Goal: Task Accomplishment & Management: Use online tool/utility

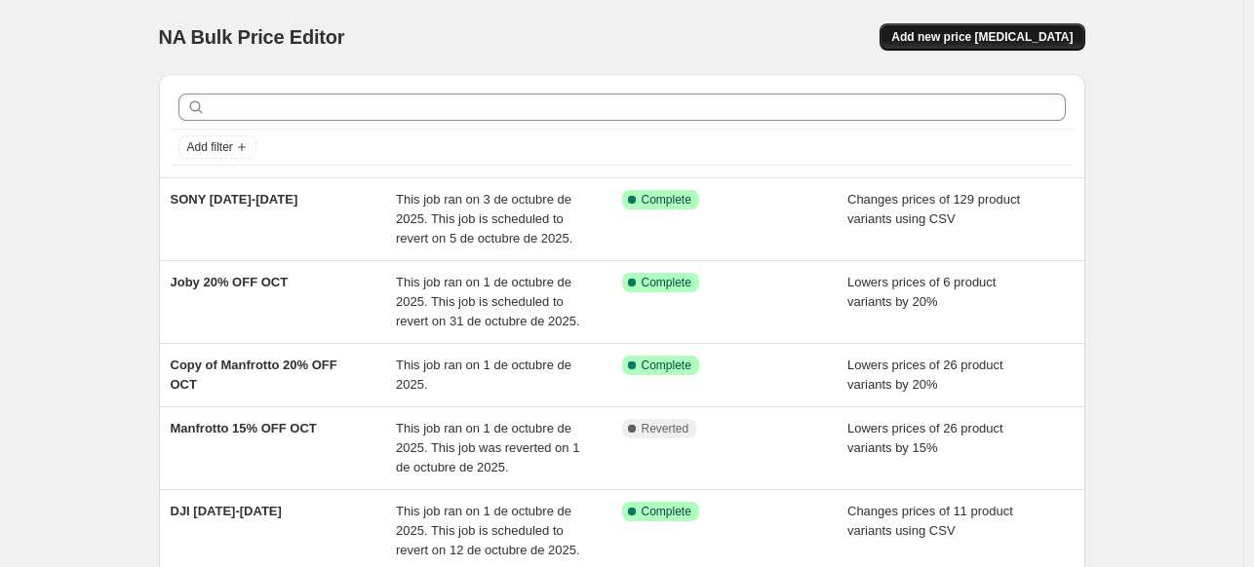
click at [1006, 34] on span "Add new price [MEDICAL_DATA]" at bounding box center [981, 37] width 181 height 16
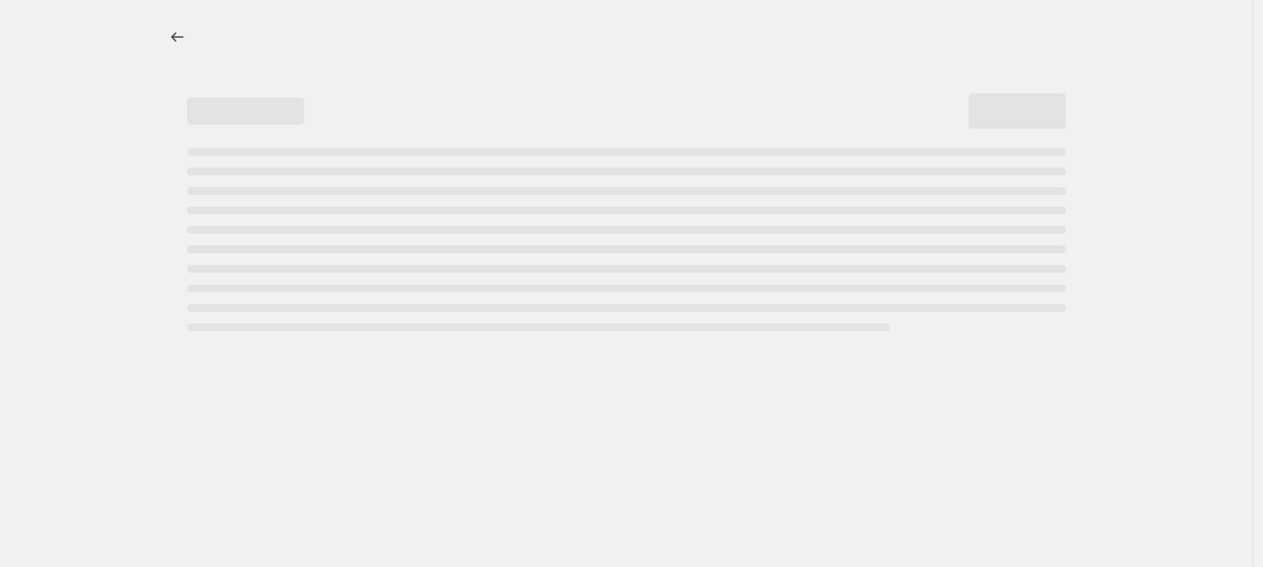
select select "percentage"
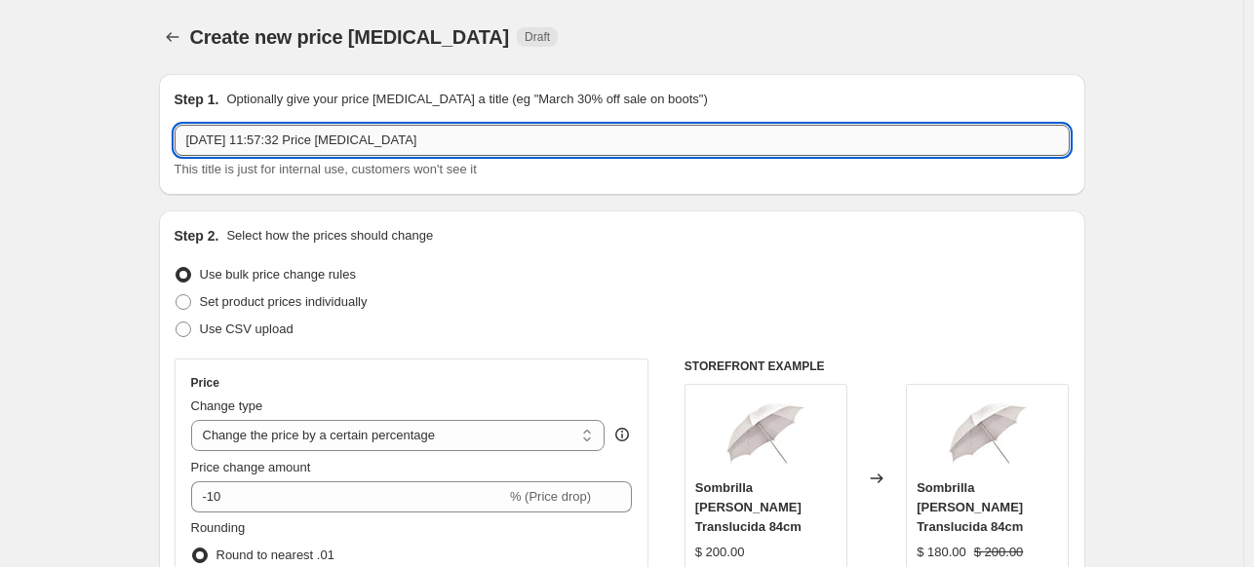
click at [333, 147] on input "[DATE] 11:57:32 Price [MEDICAL_DATA]" at bounding box center [621, 140] width 895 height 31
type input "ZGCINE 10% OFF"
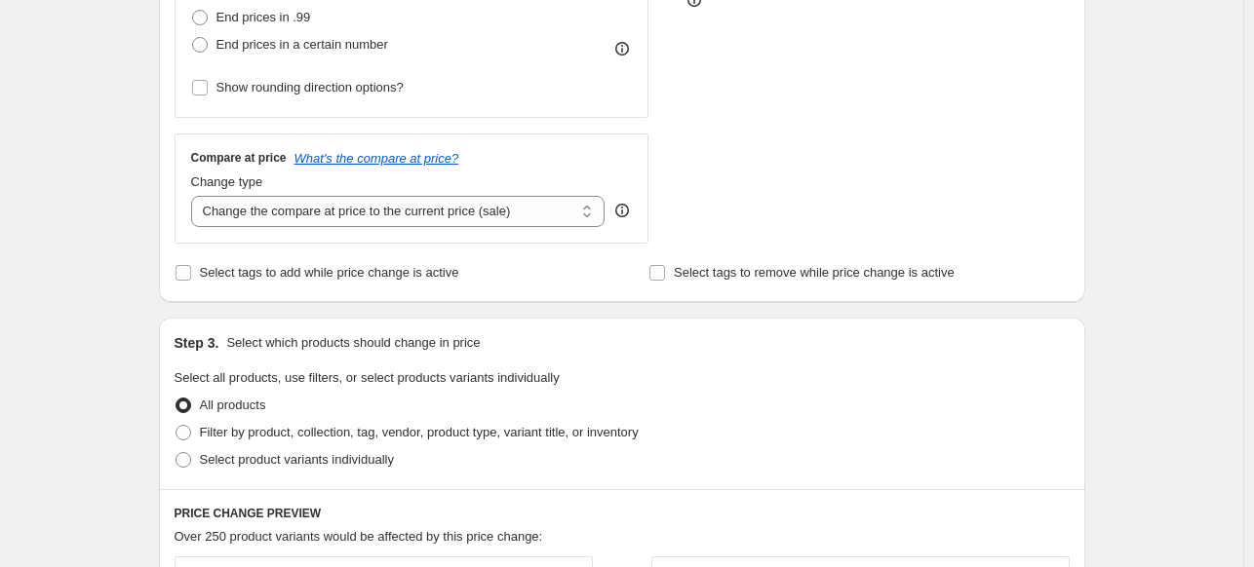
scroll to position [595, 0]
click at [214, 437] on span "Filter by product, collection, tag, vendor, product type, variant title, or inv…" at bounding box center [419, 430] width 439 height 15
click at [176, 424] on input "Filter by product, collection, tag, vendor, product type, variant title, or inv…" at bounding box center [175, 423] width 1 height 1
radio input "true"
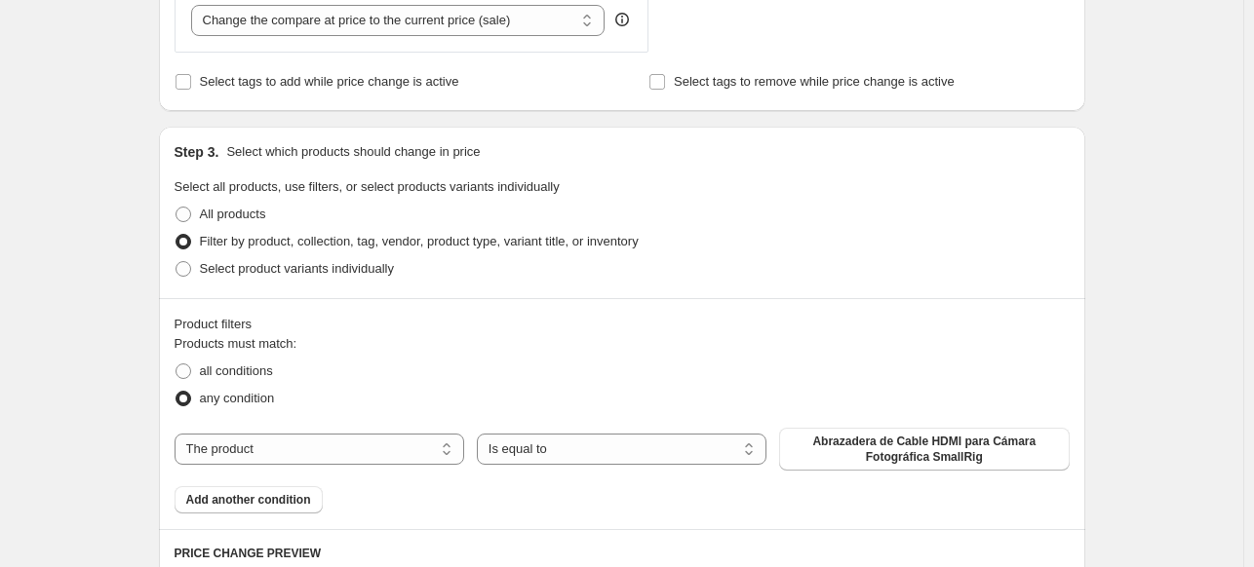
scroll to position [791, 0]
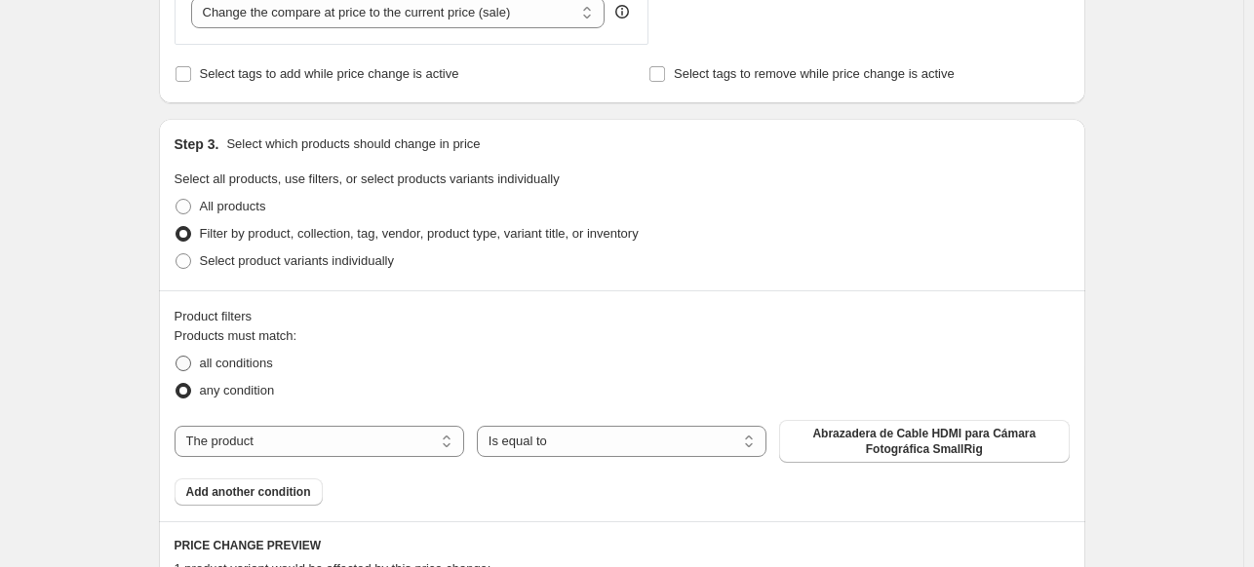
click at [239, 370] on span "all conditions" at bounding box center [236, 363] width 73 height 15
click at [176, 357] on input "all conditions" at bounding box center [175, 356] width 1 height 1
radio input "true"
click at [328, 441] on select "The product The product's collection The product's tag The product's vendor The…" at bounding box center [319, 441] width 290 height 31
select select "vendor"
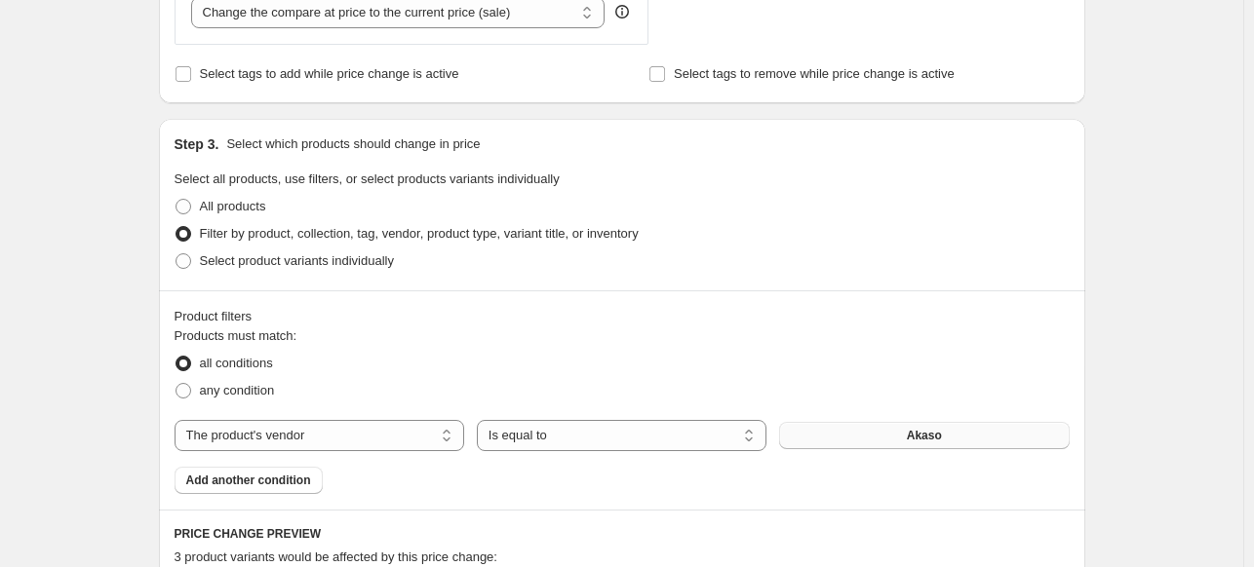
click at [864, 434] on button "Akaso" at bounding box center [924, 435] width 290 height 27
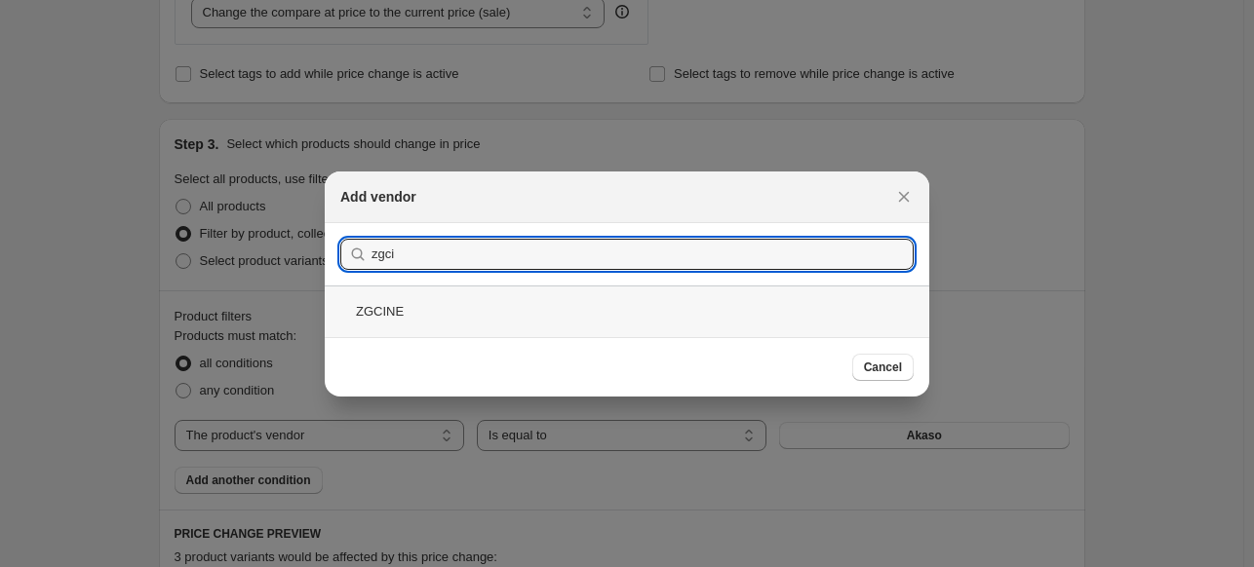
type input "zgci"
click at [606, 315] on div "ZGCINE" at bounding box center [627, 312] width 604 height 52
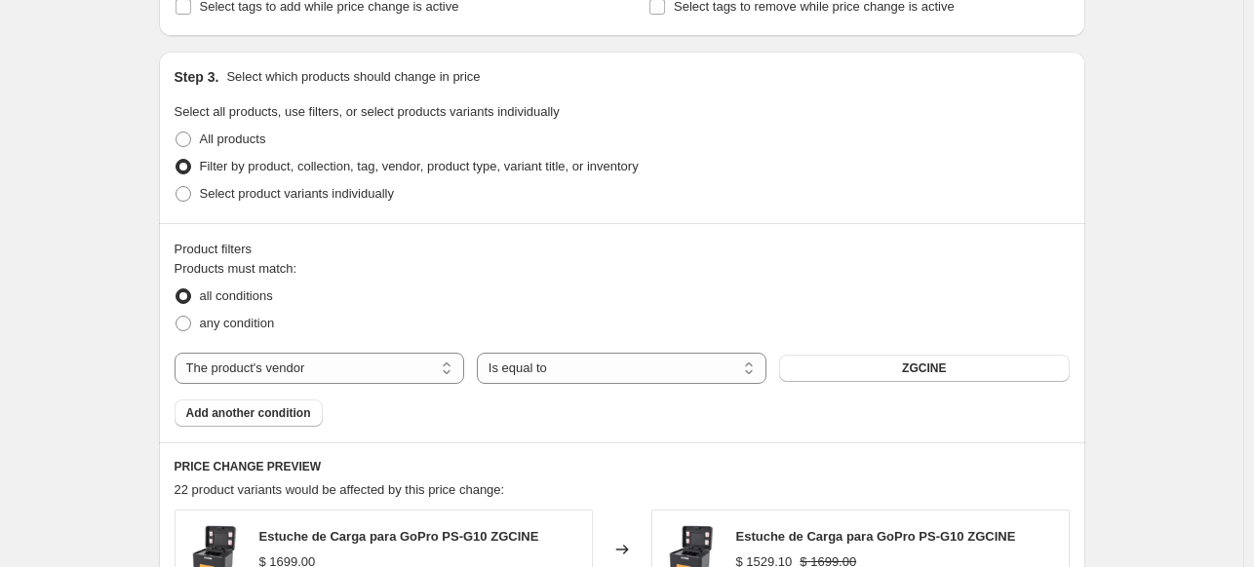
scroll to position [863, 0]
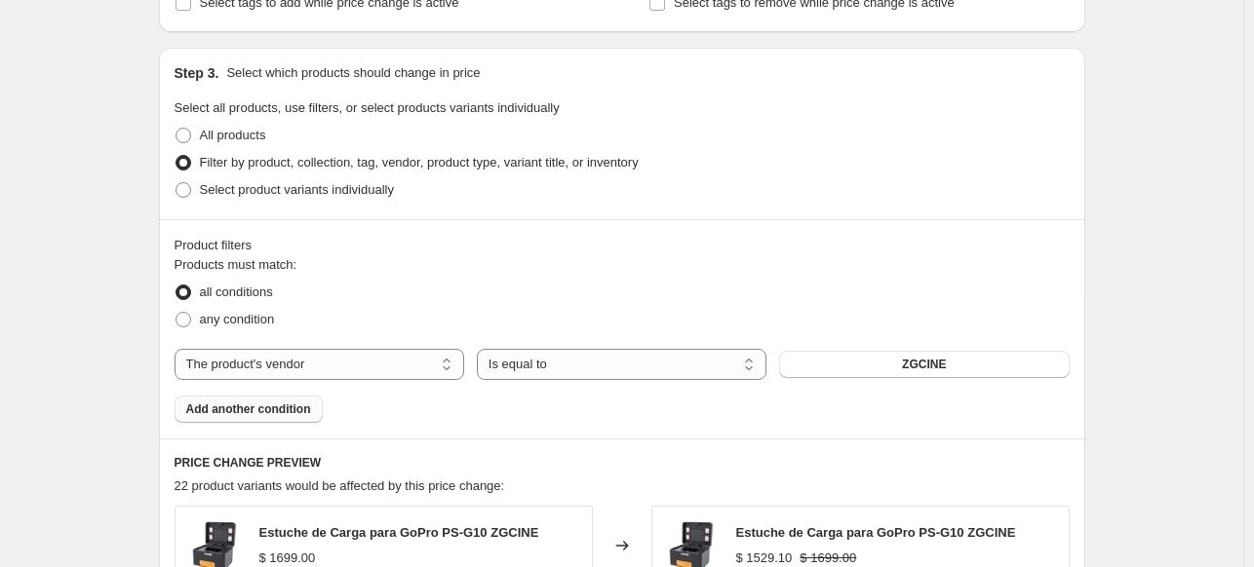
click at [302, 408] on span "Add another condition" at bounding box center [248, 410] width 125 height 16
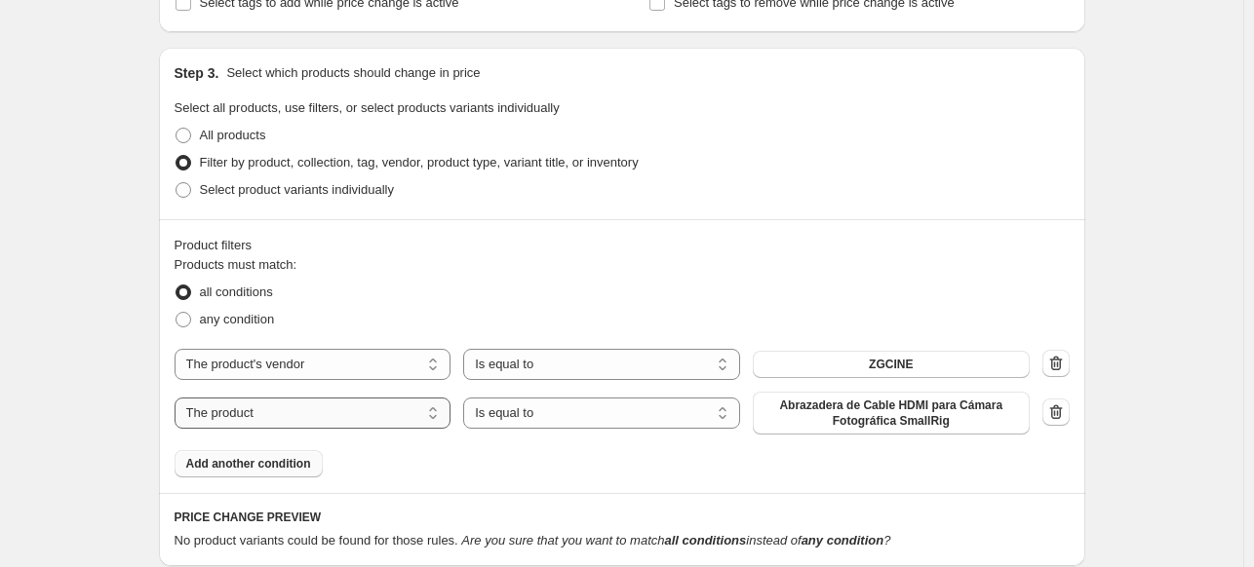
click at [349, 408] on select "The product The product's collection The product's tag The product's vendor The…" at bounding box center [312, 413] width 277 height 31
select select "inventory_quantity"
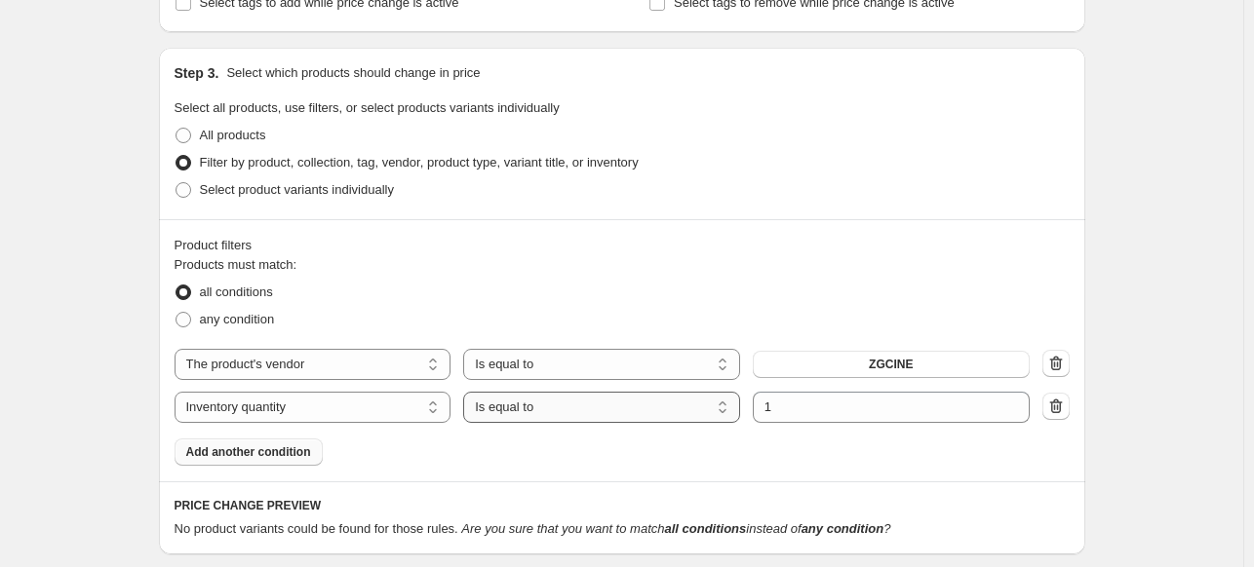
click at [569, 418] on select "Is equal to Is not equal to Is greater than Is less than" at bounding box center [601, 407] width 277 height 31
select select ">"
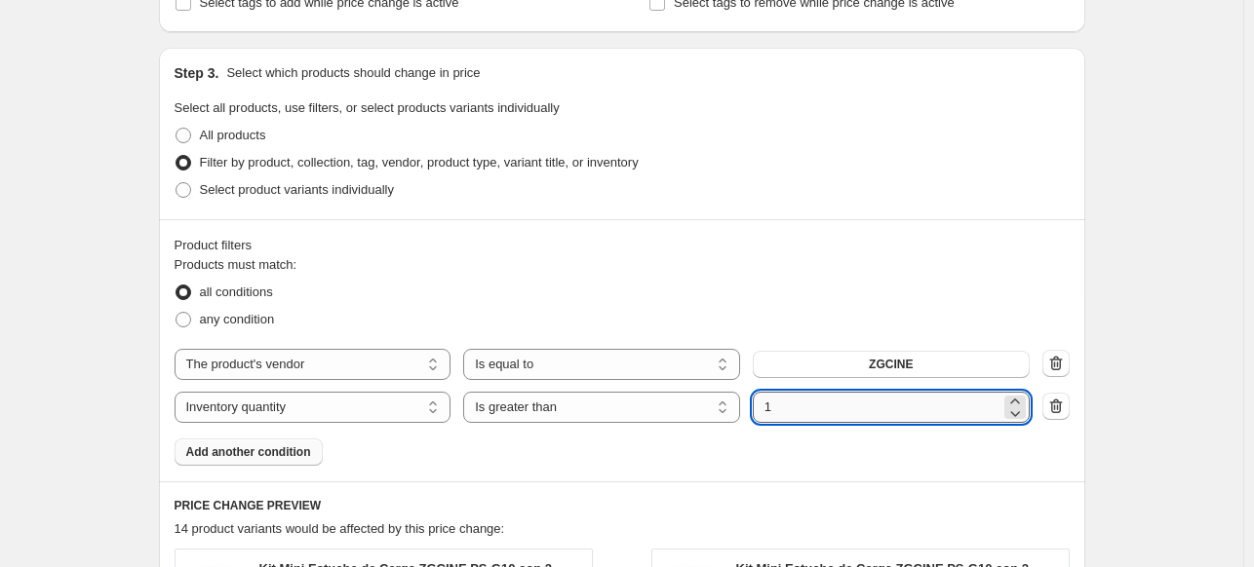
click at [871, 400] on input "1" at bounding box center [877, 407] width 248 height 31
type input "0"
click at [1117, 319] on div "Create new price [MEDICAL_DATA]. This page is ready Create new price [MEDICAL_D…" at bounding box center [621, 251] width 1243 height 2229
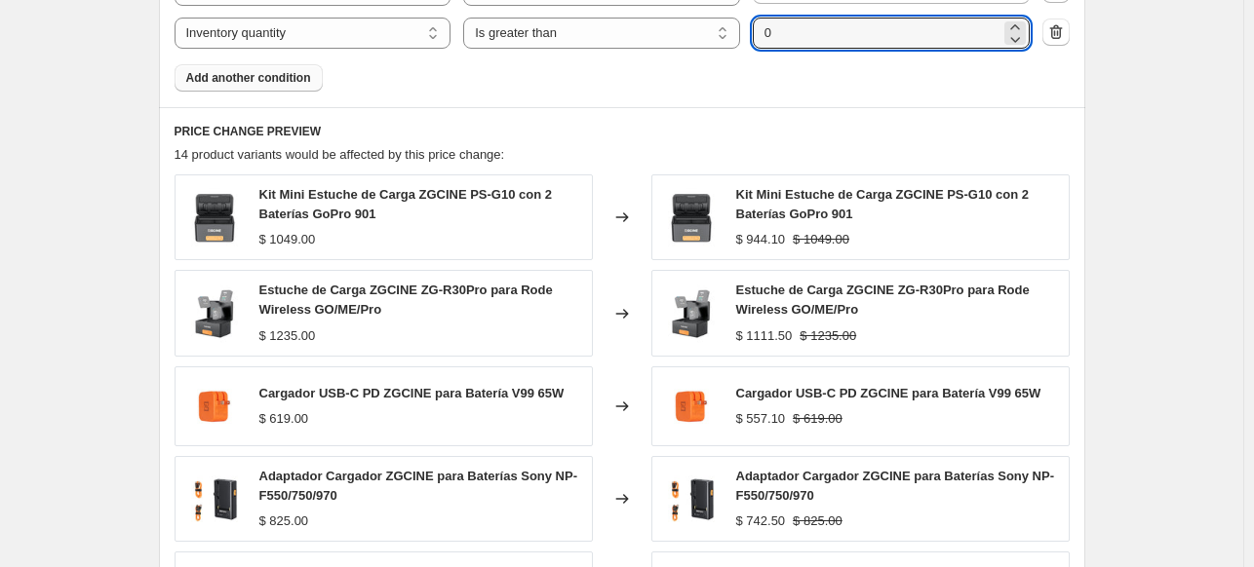
scroll to position [1660, 0]
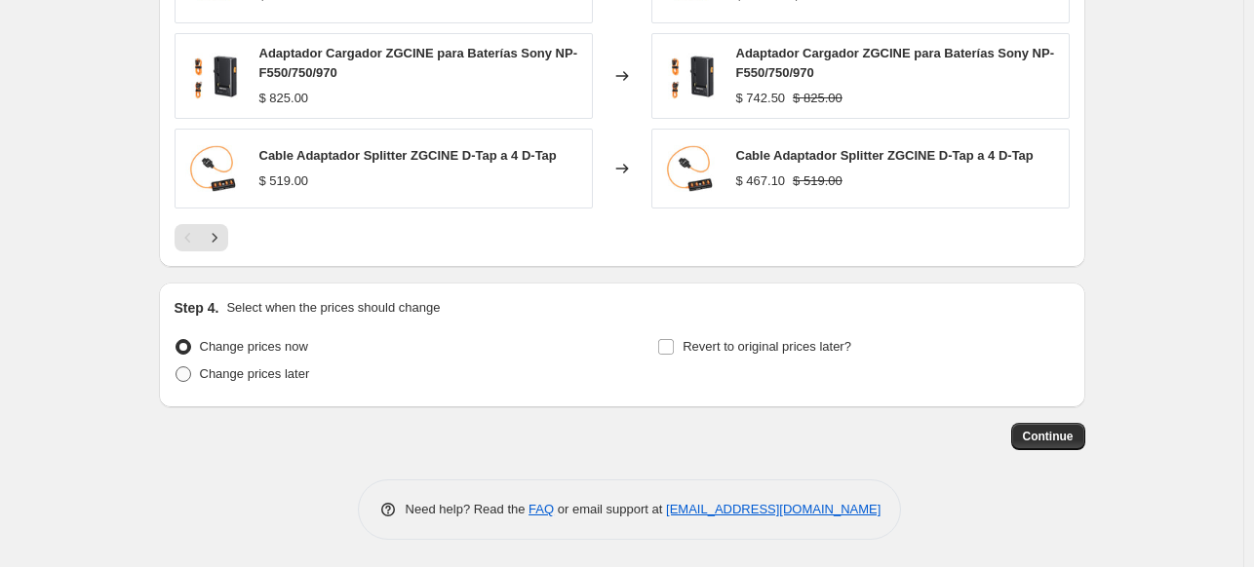
click at [269, 375] on span "Change prices later" at bounding box center [255, 374] width 110 height 15
click at [176, 367] on input "Change prices later" at bounding box center [175, 367] width 1 height 1
radio input "true"
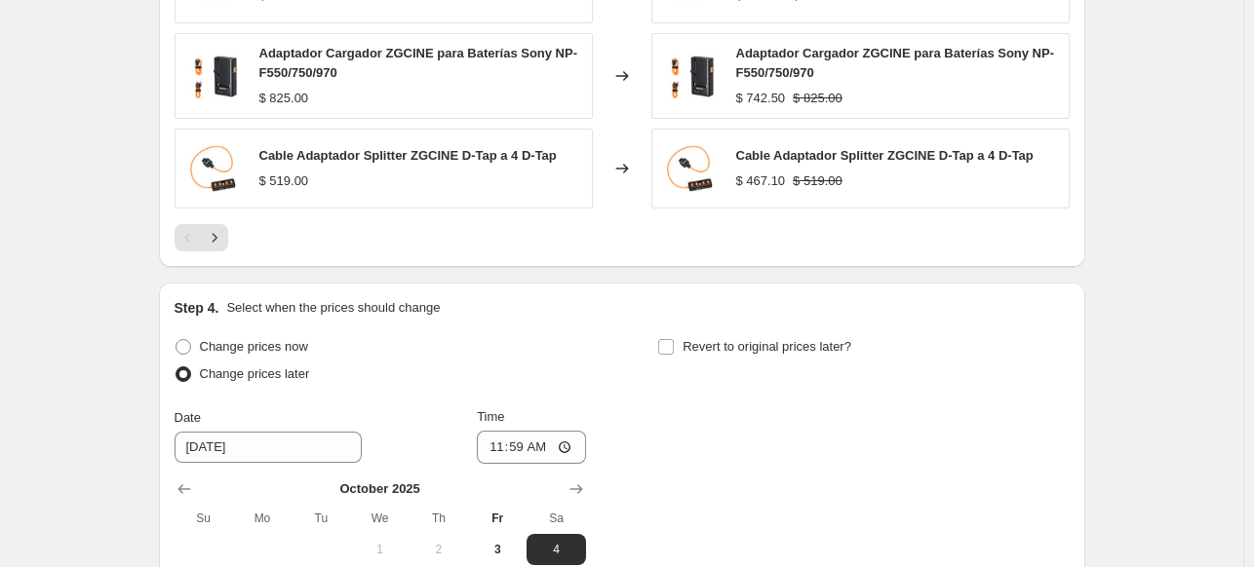
scroll to position [1790, 0]
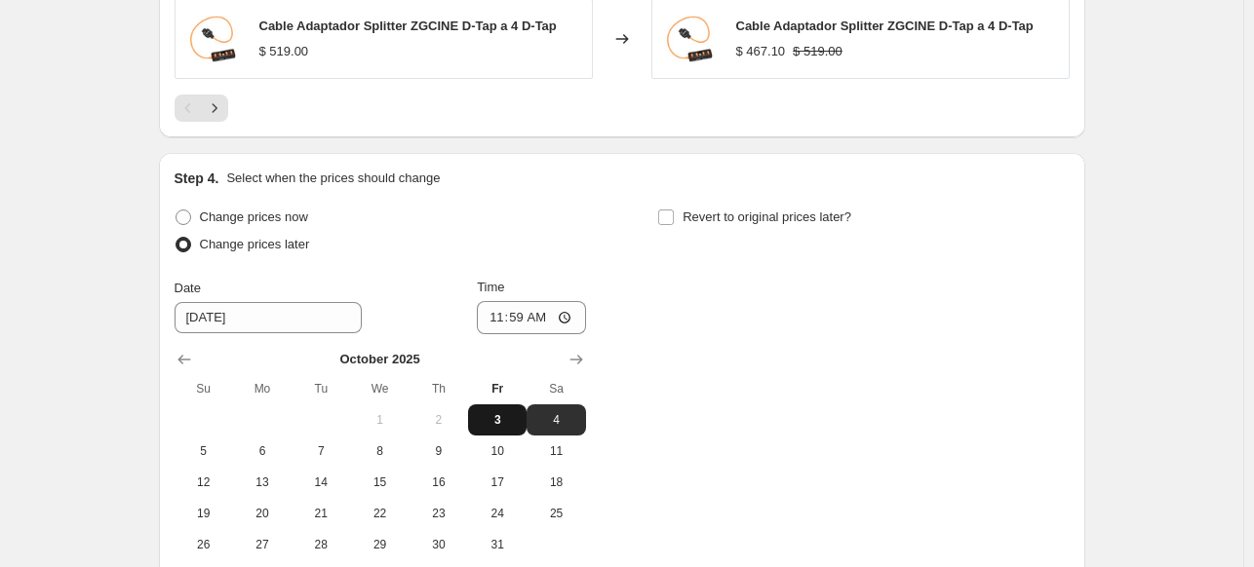
click at [510, 420] on span "3" at bounding box center [497, 420] width 43 height 16
type input "[DATE]"
click at [502, 317] on input "11:59" at bounding box center [531, 317] width 109 height 33
type input "23:59"
click at [702, 233] on div "Revert to original prices later?" at bounding box center [862, 233] width 411 height 58
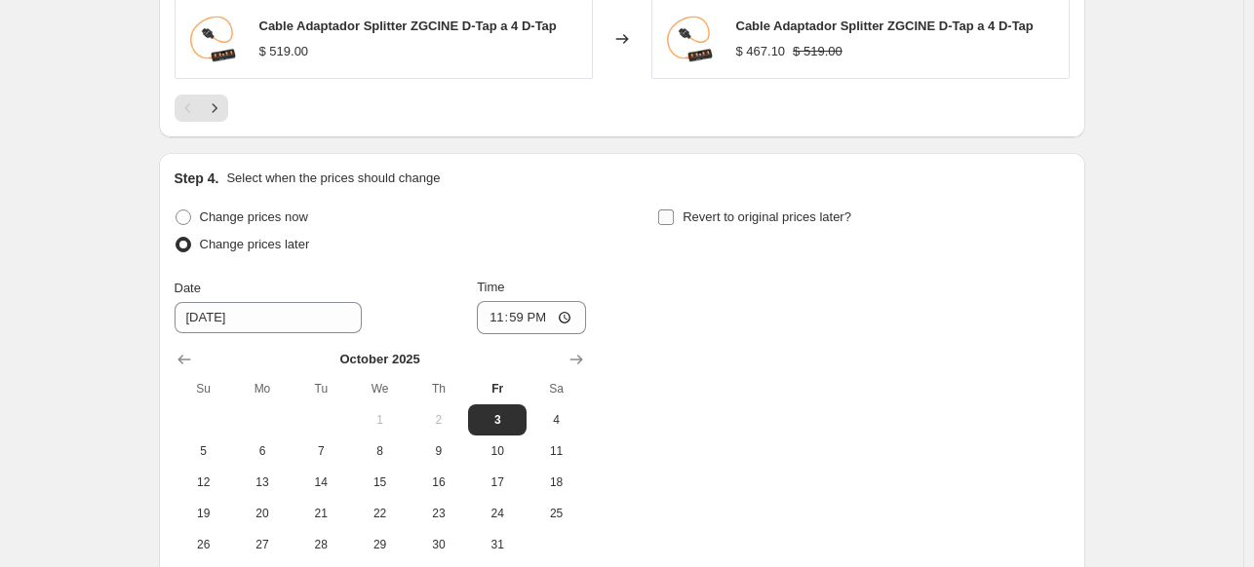
click at [683, 216] on label "Revert to original prices later?" at bounding box center [754, 217] width 194 height 27
click at [674, 216] on input "Revert to original prices later?" at bounding box center [666, 218] width 16 height 16
checkbox input "true"
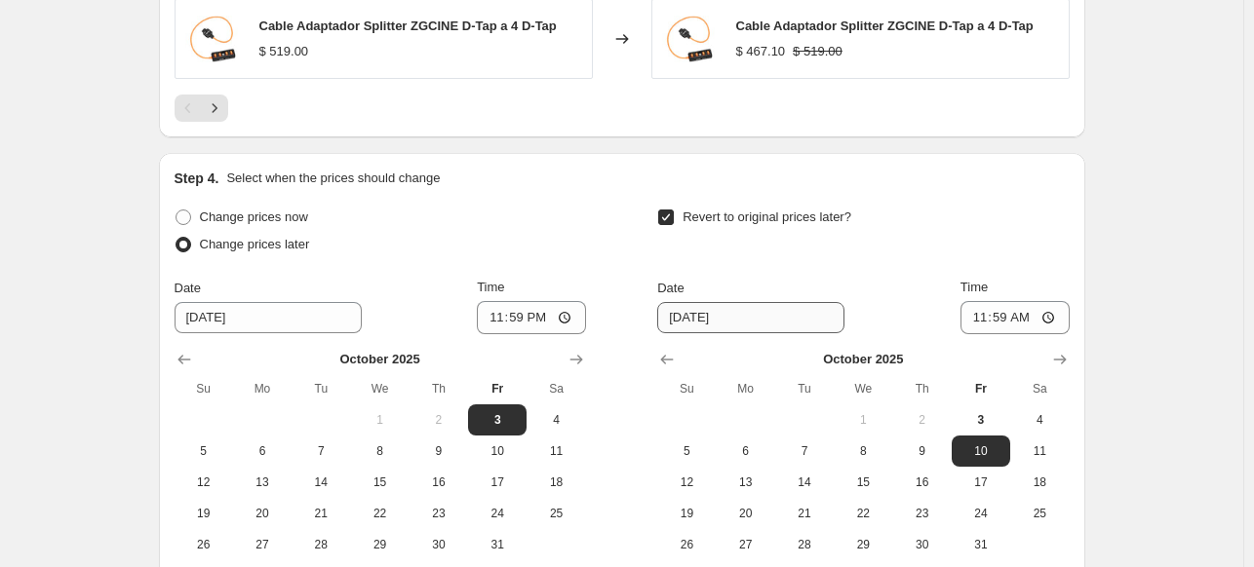
scroll to position [1891, 0]
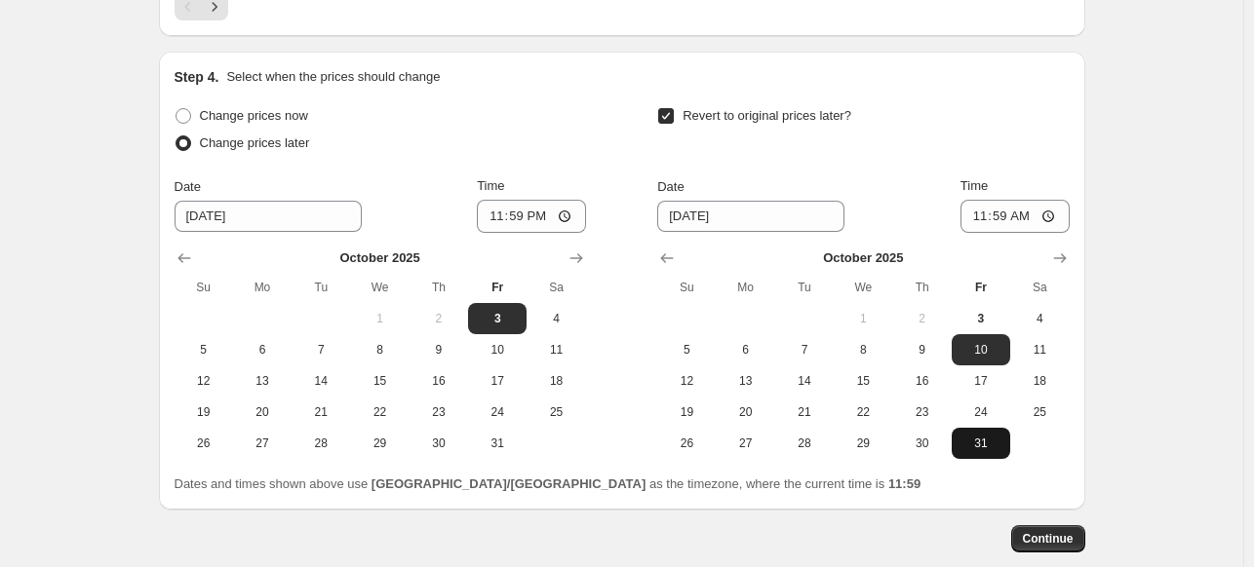
click at [990, 450] on button "31" at bounding box center [980, 443] width 58 height 31
type input "[DATE]"
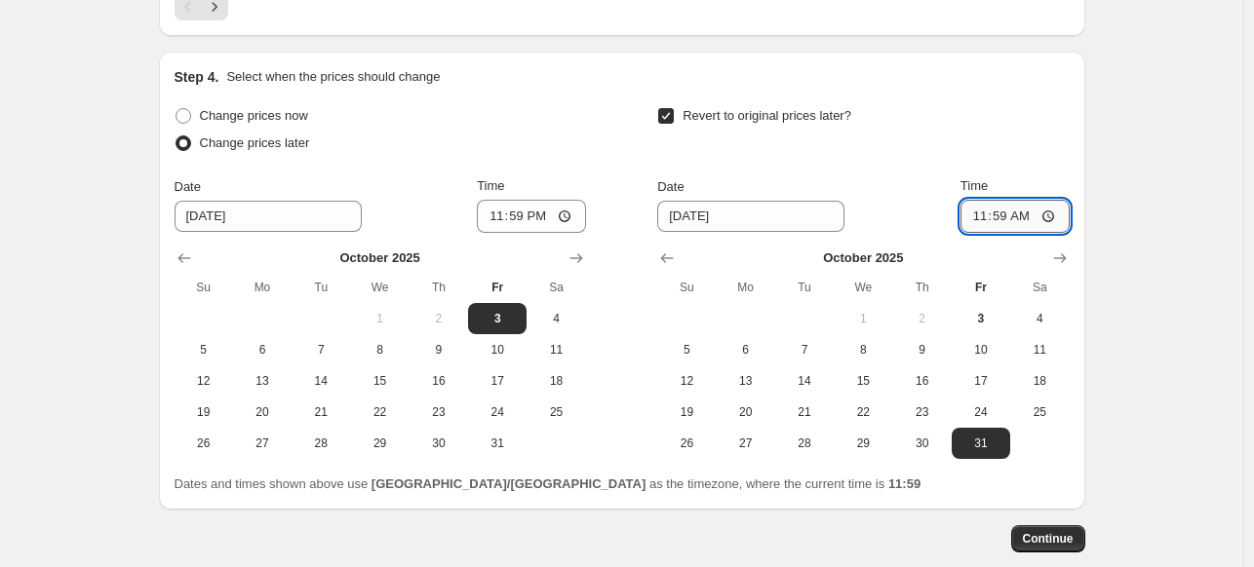
click at [973, 222] on input "11:59" at bounding box center [1014, 216] width 109 height 33
type input "23:59"
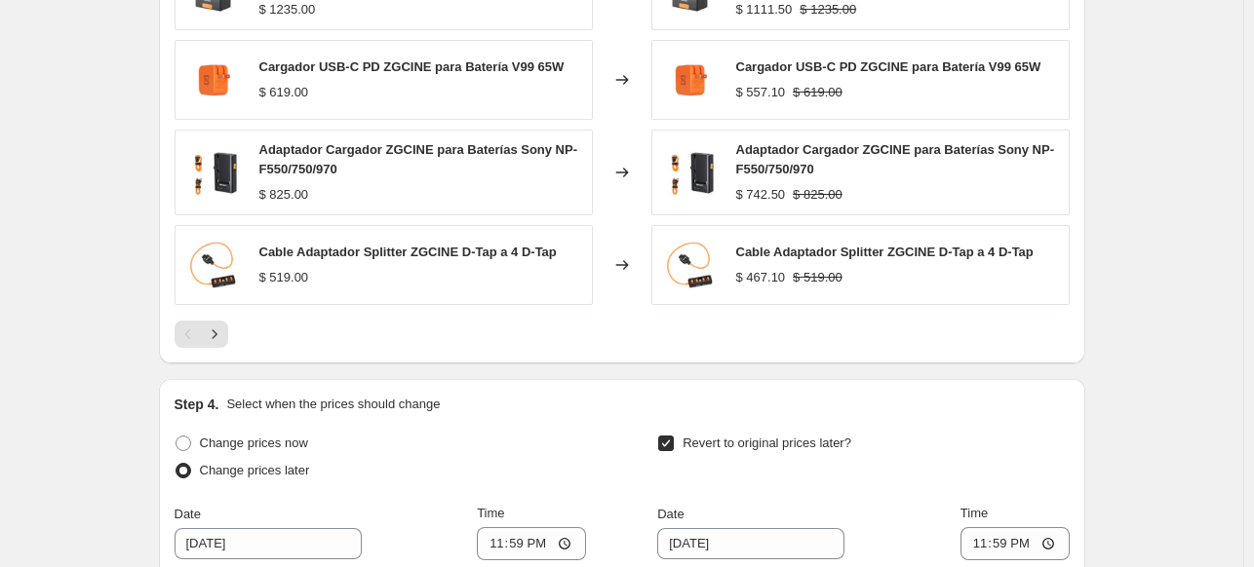
scroll to position [1992, 0]
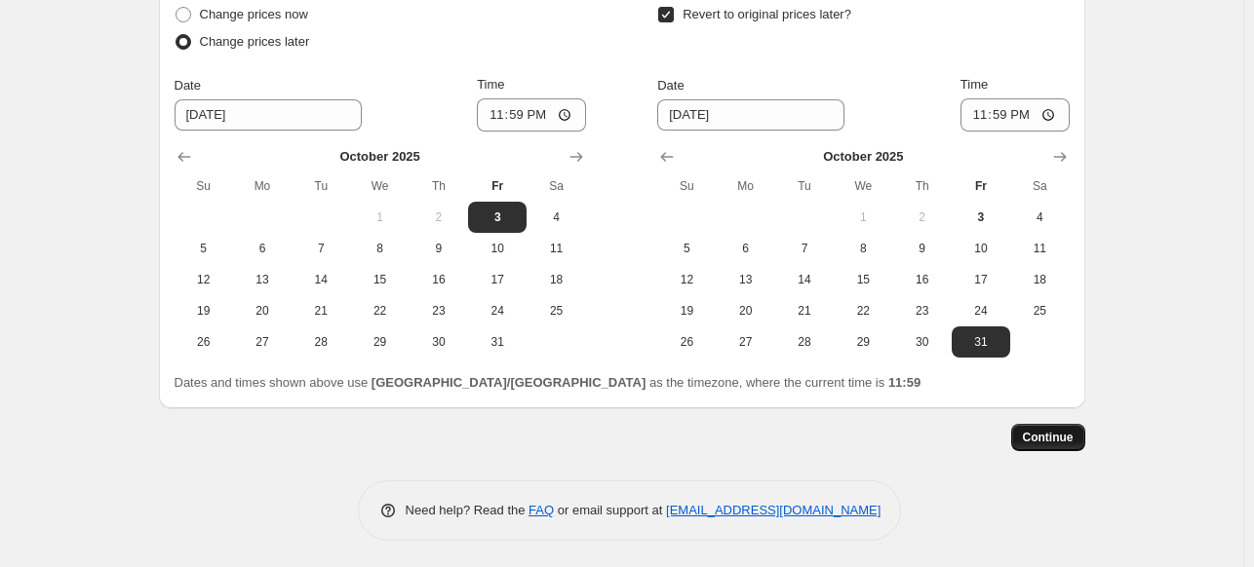
click at [1083, 442] on button "Continue" at bounding box center [1048, 437] width 74 height 27
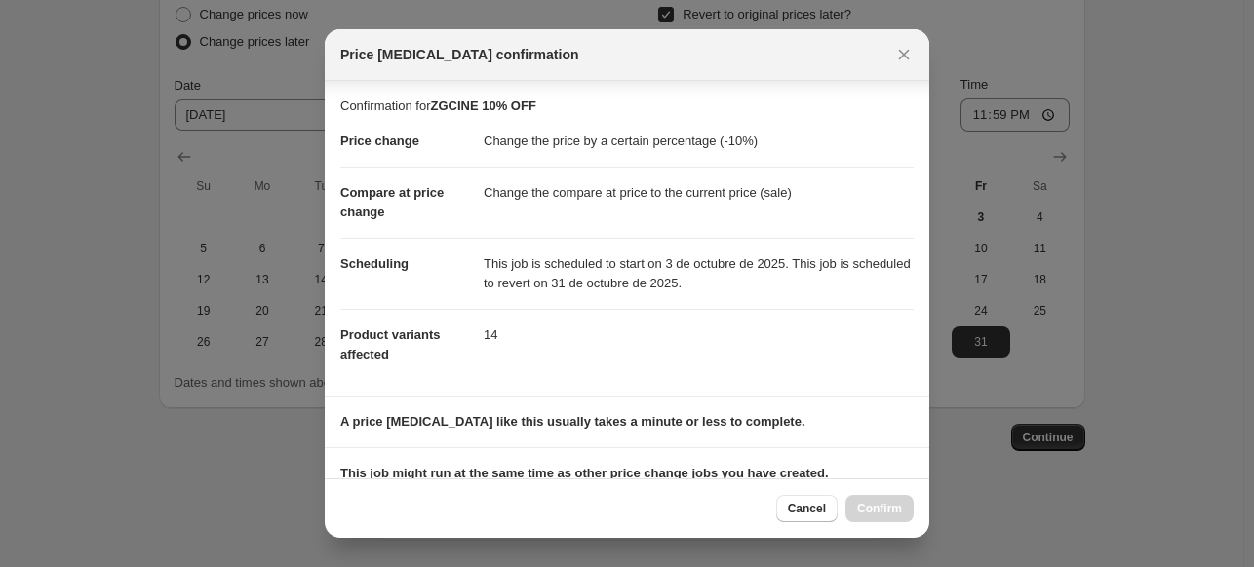
scroll to position [247, 0]
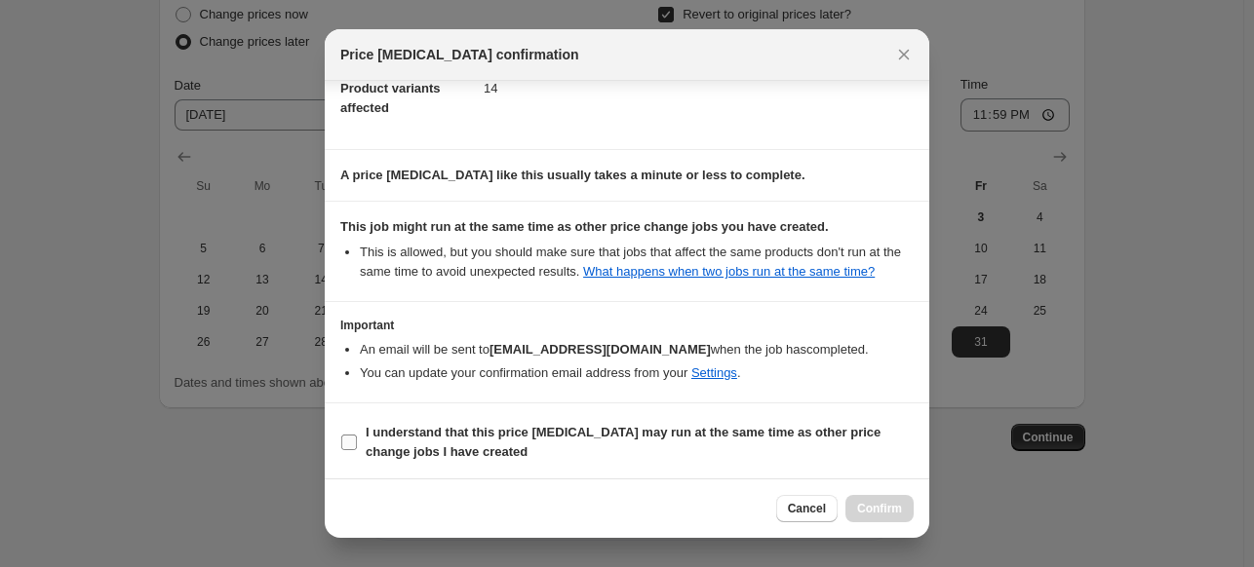
click at [749, 434] on b "I understand that this price [MEDICAL_DATA] may run at the same time as other p…" at bounding box center [623, 442] width 515 height 34
click at [357, 435] on input "I understand that this price [MEDICAL_DATA] may run at the same time as other p…" at bounding box center [349, 443] width 16 height 16
checkbox input "true"
click at [867, 505] on span "Confirm" at bounding box center [879, 509] width 45 height 16
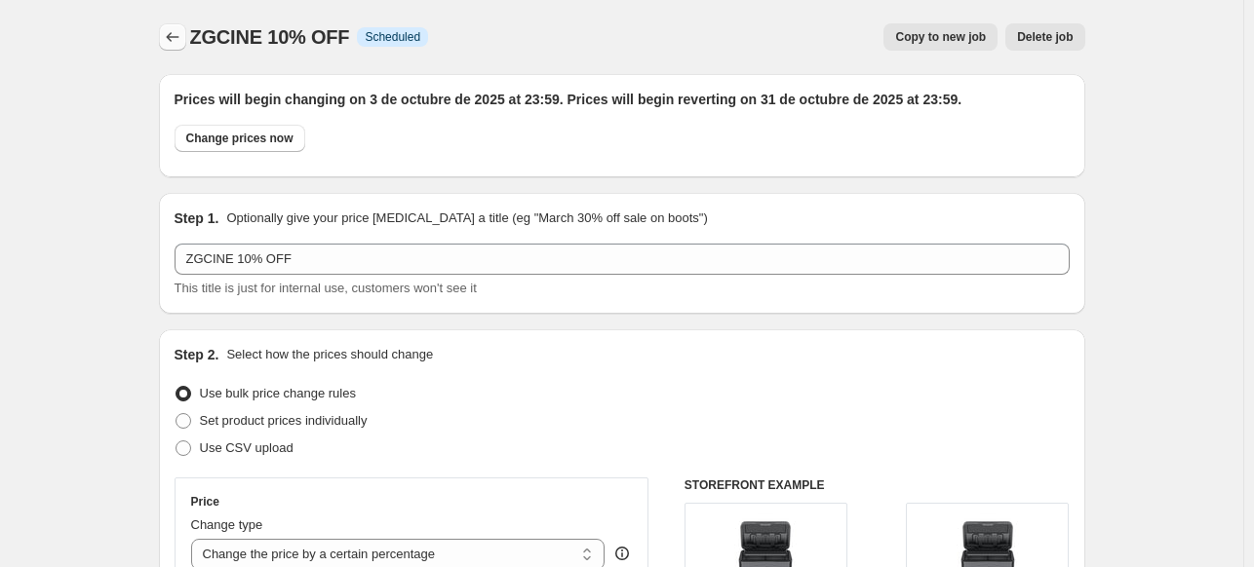
click at [169, 30] on icon "Price change jobs" at bounding box center [172, 36] width 19 height 19
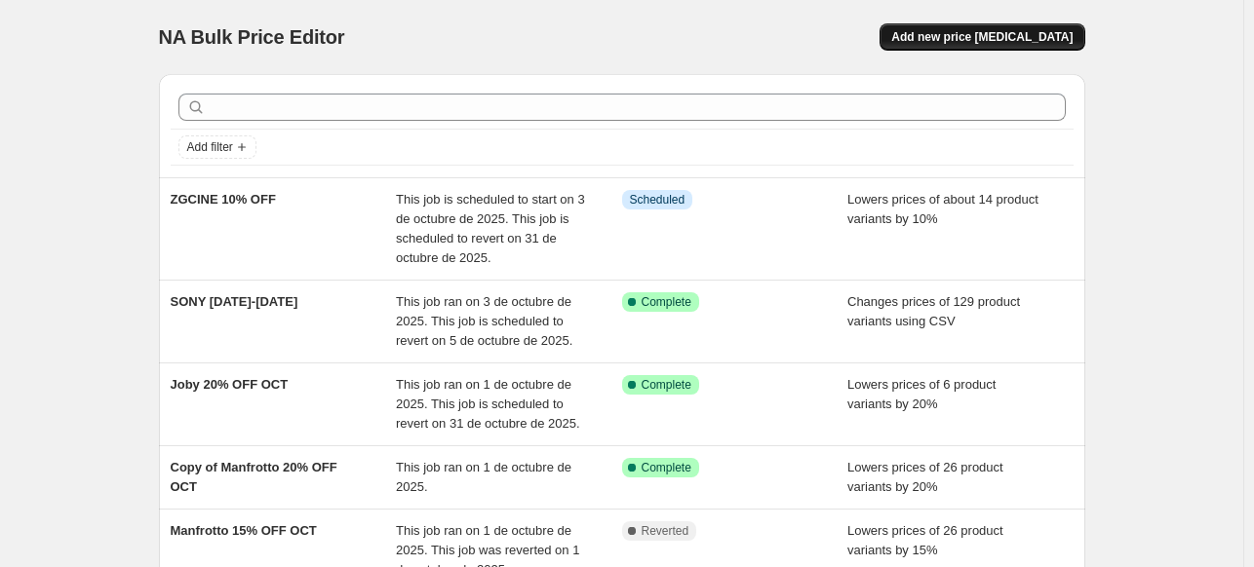
click at [965, 36] on span "Add new price [MEDICAL_DATA]" at bounding box center [981, 37] width 181 height 16
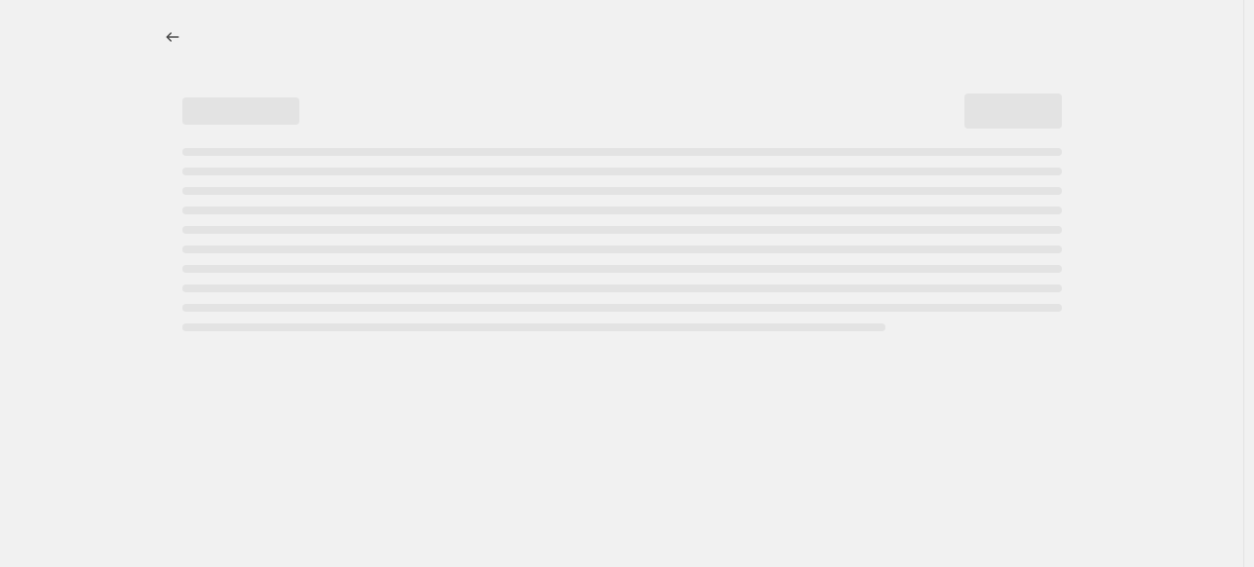
select select "percentage"
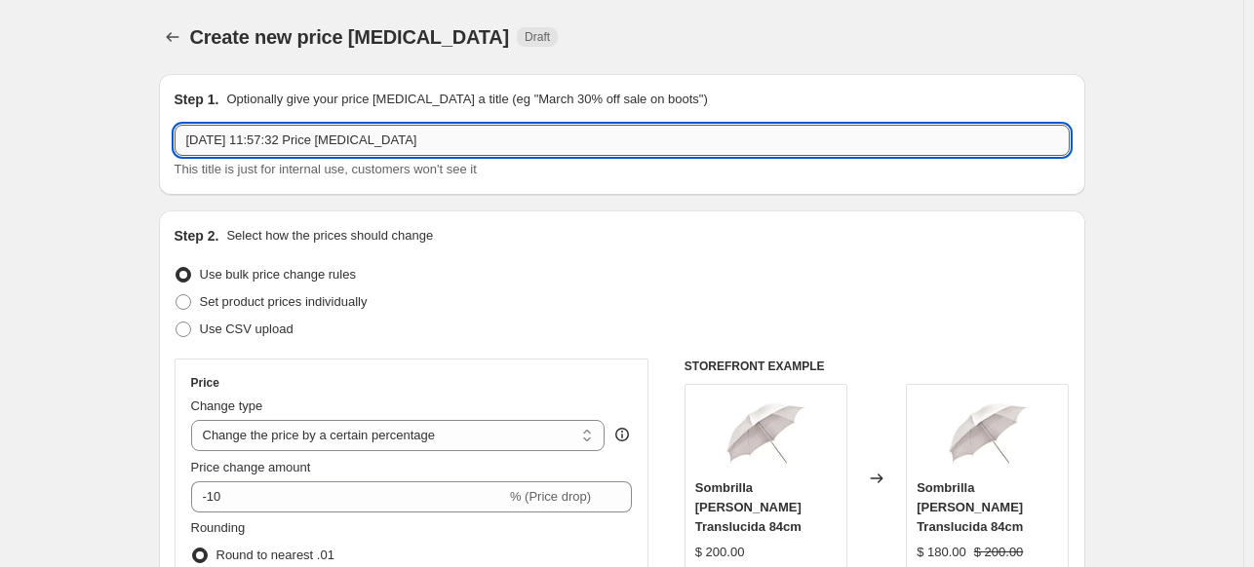
click at [302, 131] on input "[DATE] 11:57:32 Price [MEDICAL_DATA]" at bounding box center [621, 140] width 895 height 31
type input "Y"
type input "Ulanzi 10% OFF"
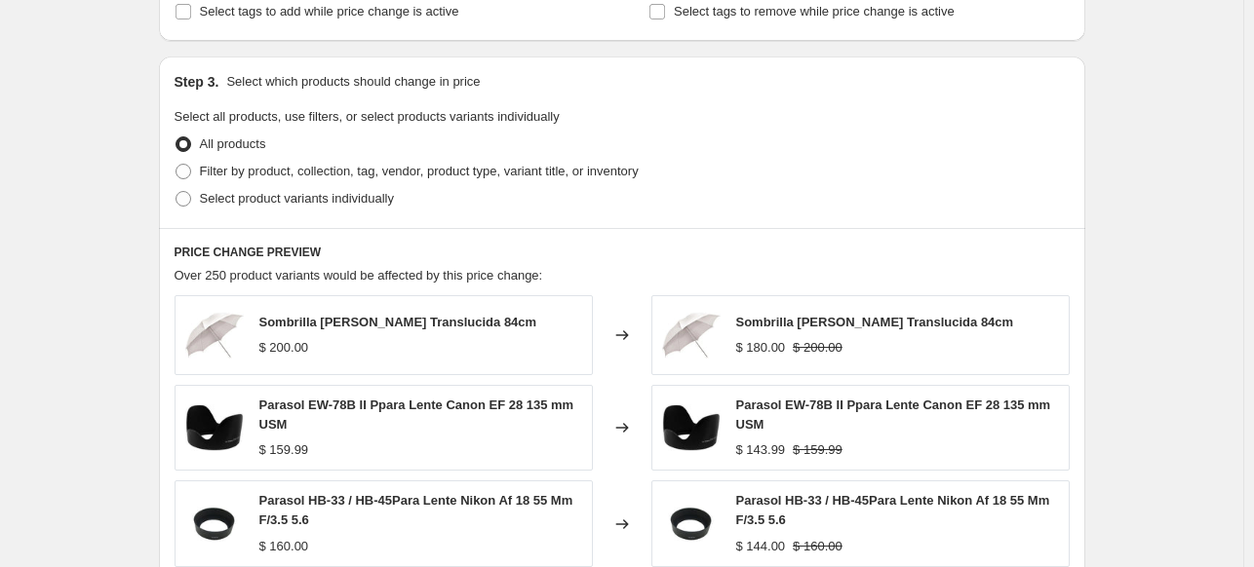
scroll to position [856, 0]
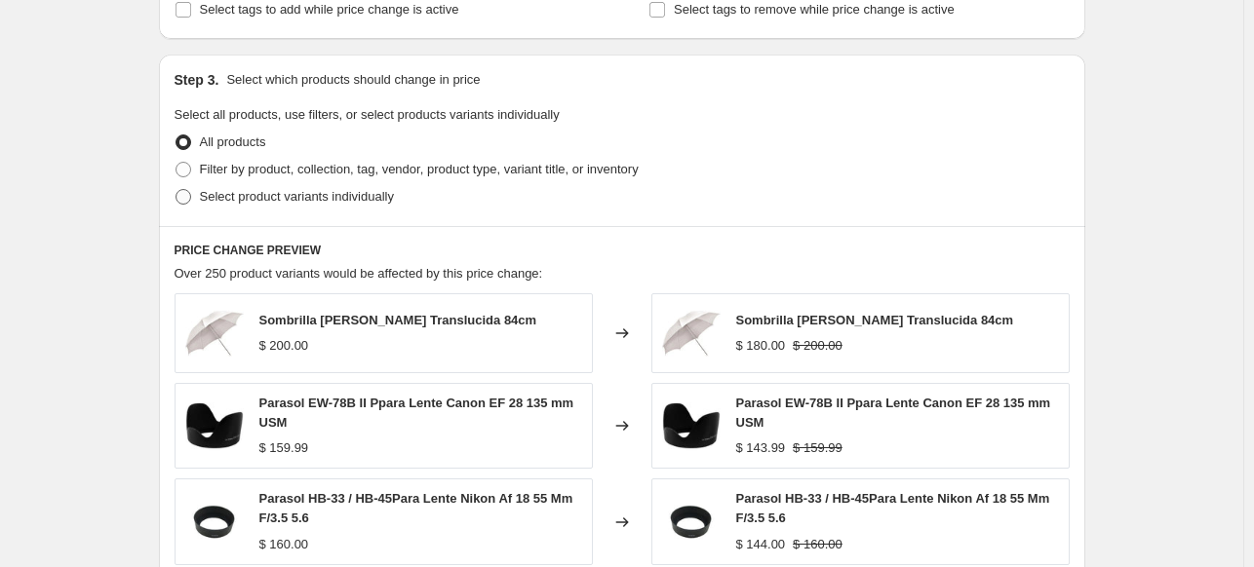
click at [218, 194] on span "Select product variants individually" at bounding box center [297, 196] width 194 height 15
click at [176, 190] on input "Select product variants individually" at bounding box center [175, 189] width 1 height 1
radio input "true"
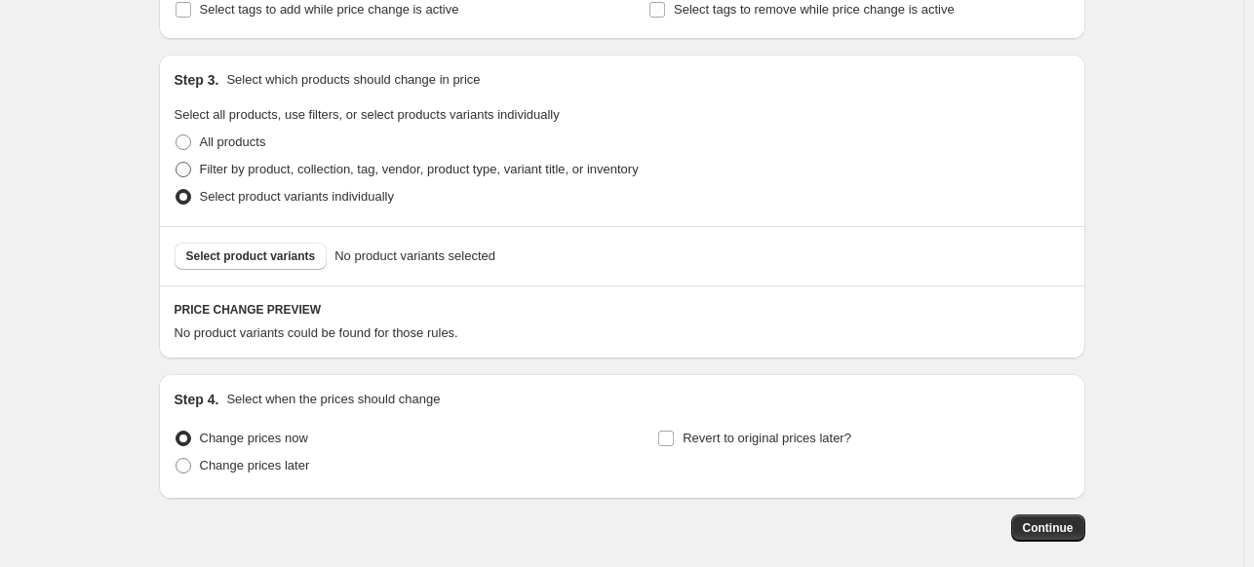
click at [210, 174] on span "Filter by product, collection, tag, vendor, product type, variant title, or inv…" at bounding box center [419, 169] width 439 height 15
click at [176, 163] on input "Filter by product, collection, tag, vendor, product type, variant title, or inv…" at bounding box center [175, 162] width 1 height 1
radio input "true"
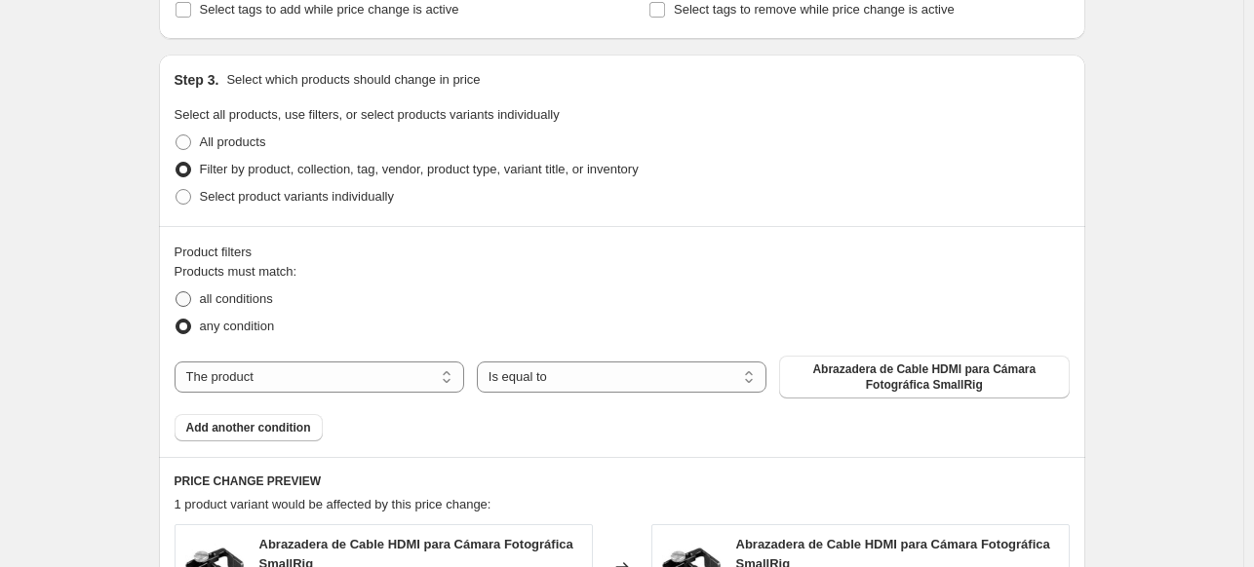
click at [234, 306] on span "all conditions" at bounding box center [236, 298] width 73 height 15
click at [176, 292] on input "all conditions" at bounding box center [175, 291] width 1 height 1
radio input "true"
click at [262, 382] on select "The product The product's collection The product's tag The product's vendor The…" at bounding box center [319, 377] width 290 height 31
select select "vendor"
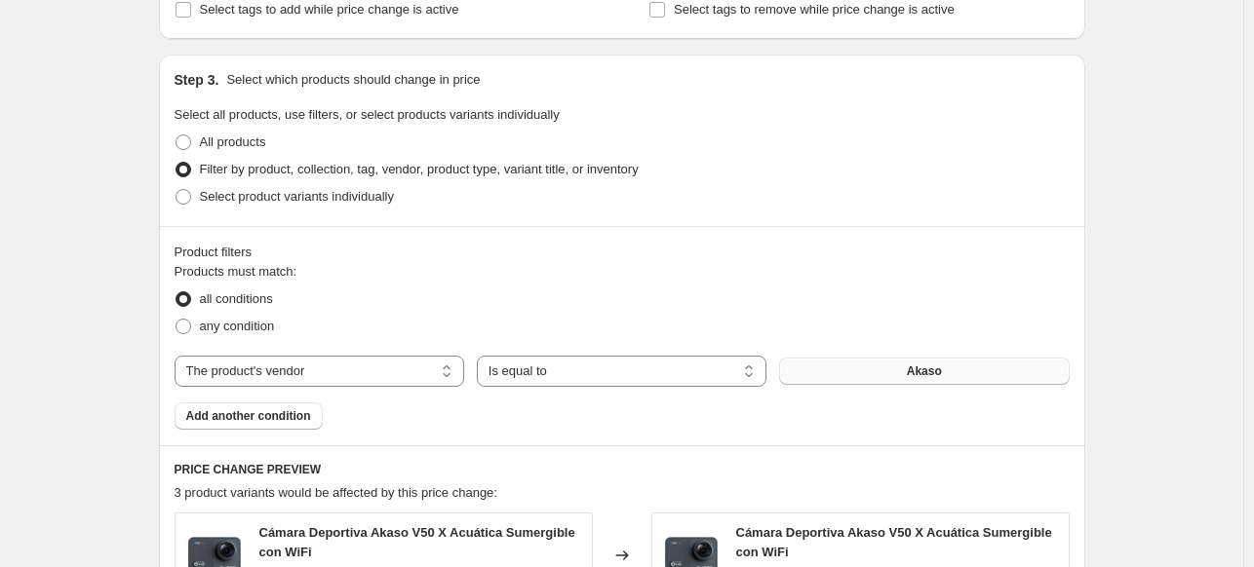
click at [885, 384] on button "Akaso" at bounding box center [924, 371] width 290 height 27
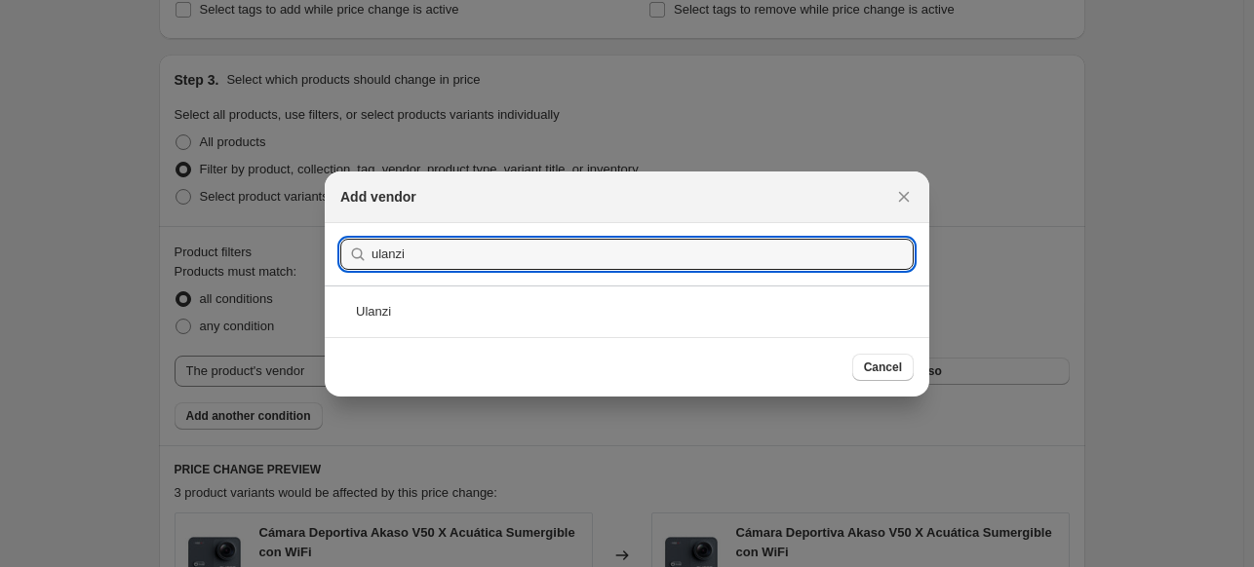
type input "ulanzi"
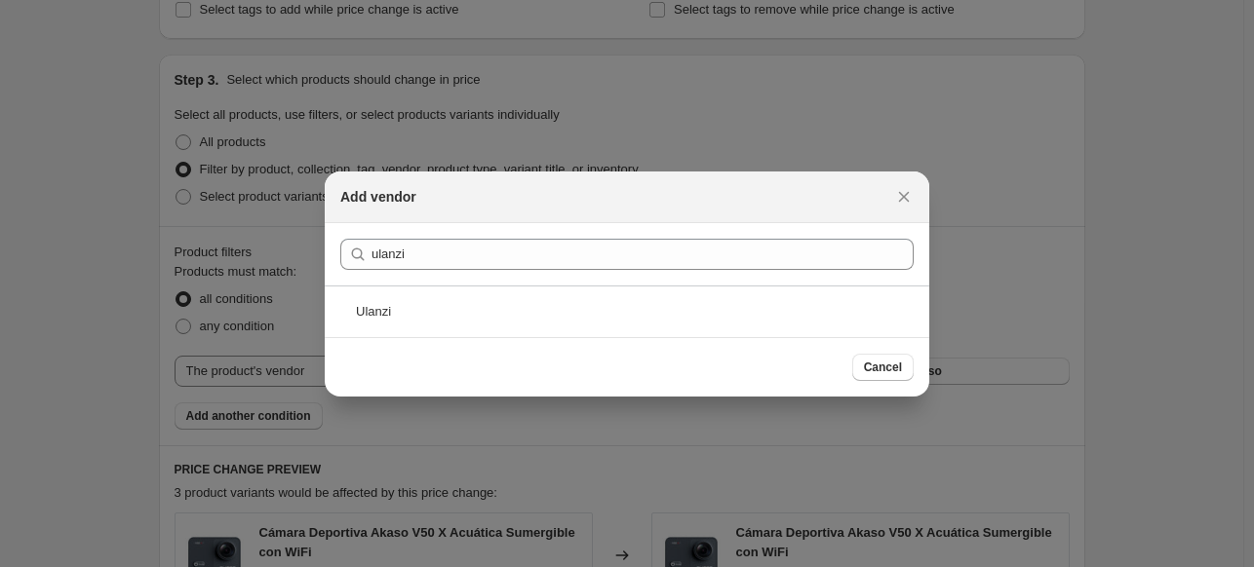
click at [554, 300] on div "Ulanzi" at bounding box center [627, 312] width 604 height 52
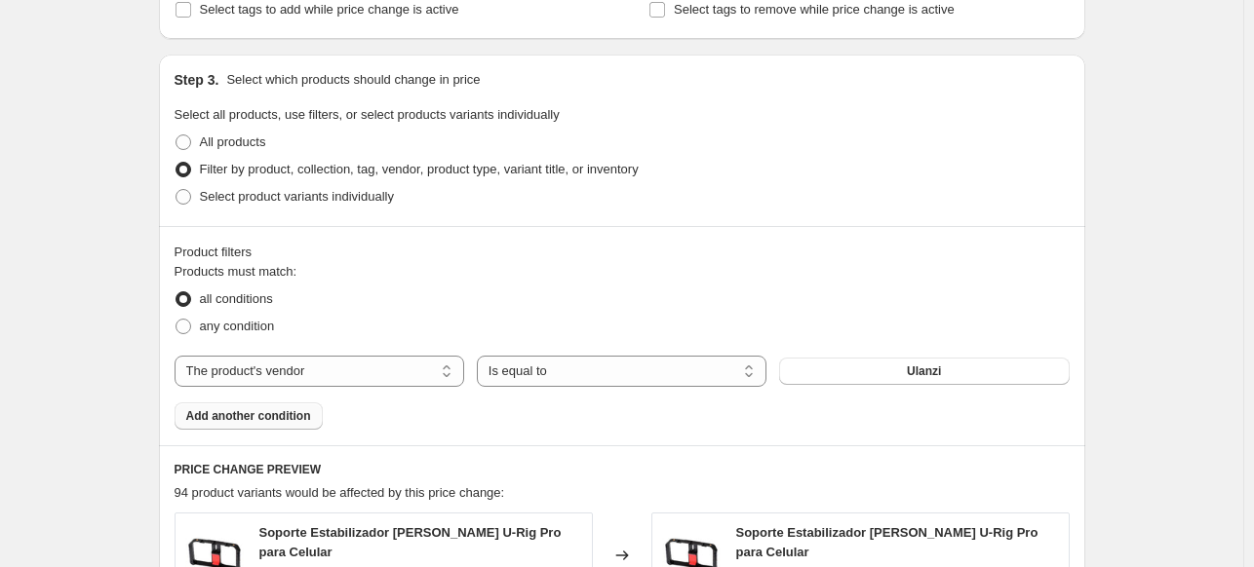
click at [266, 415] on span "Add another condition" at bounding box center [248, 416] width 125 height 16
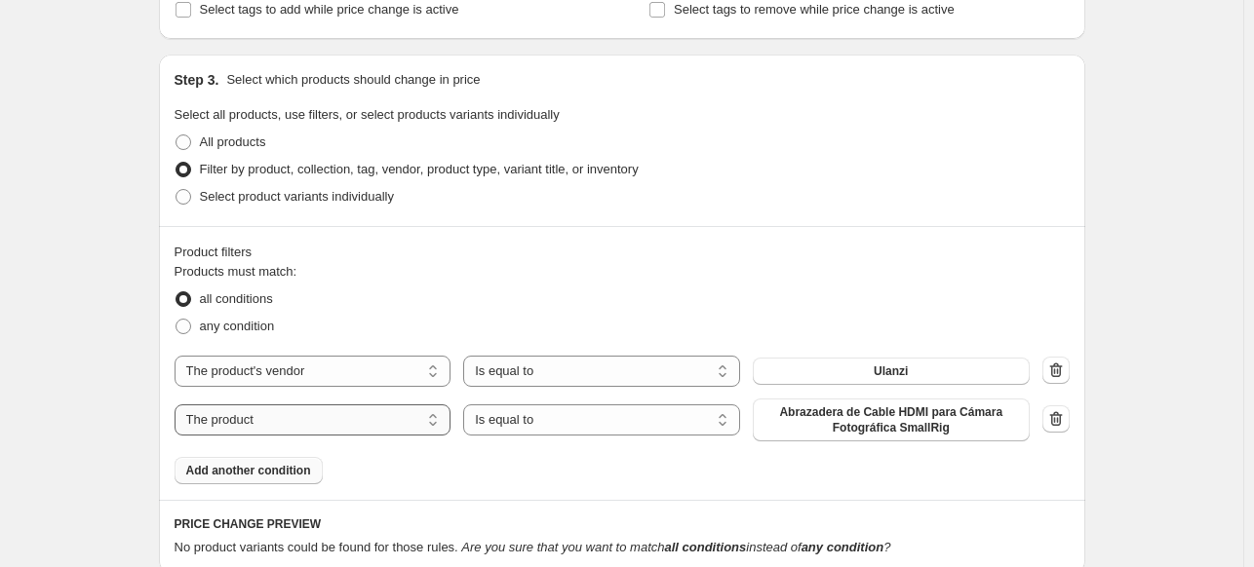
click at [339, 417] on select "The product The product's collection The product's tag The product's vendor The…" at bounding box center [312, 420] width 277 height 31
select select "inventory_quantity"
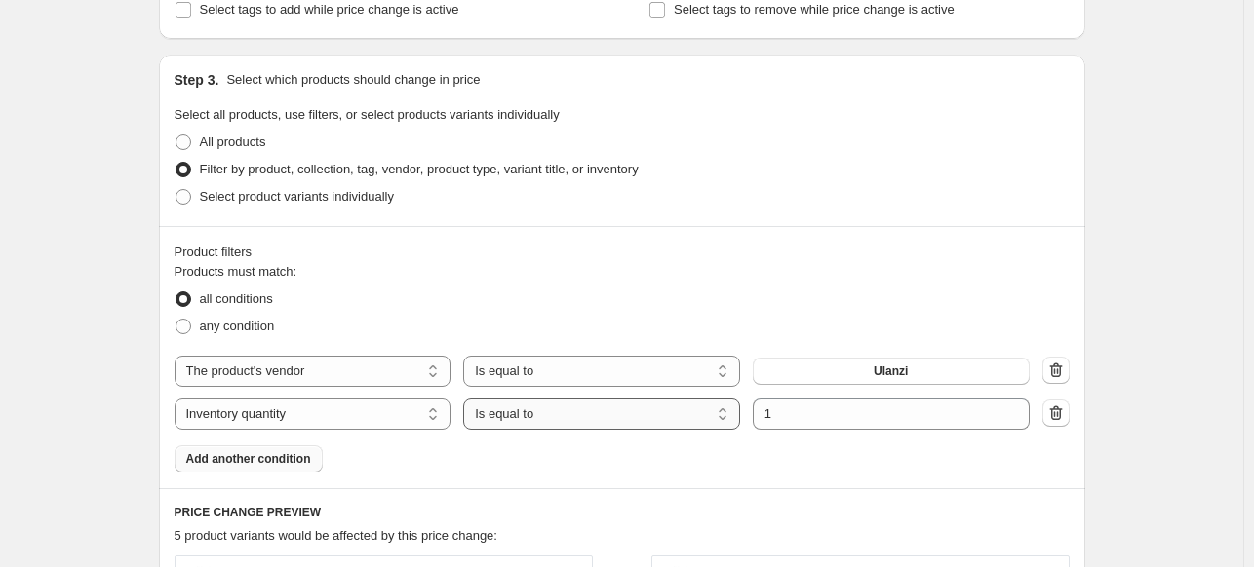
click at [583, 414] on select "Is equal to Is not equal to Is greater than Is less than" at bounding box center [601, 414] width 277 height 31
click at [562, 413] on select "Is equal to Is not equal to Is greater than Is less than" at bounding box center [601, 414] width 277 height 31
select select ">"
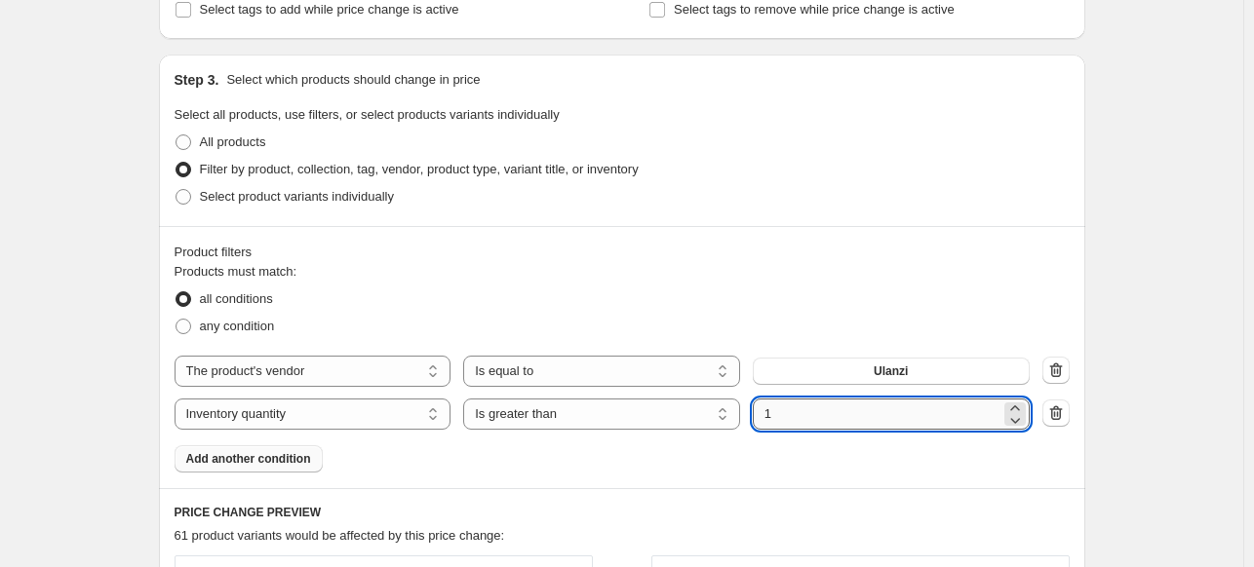
click at [793, 411] on input "1" at bounding box center [877, 414] width 248 height 31
type input "0"
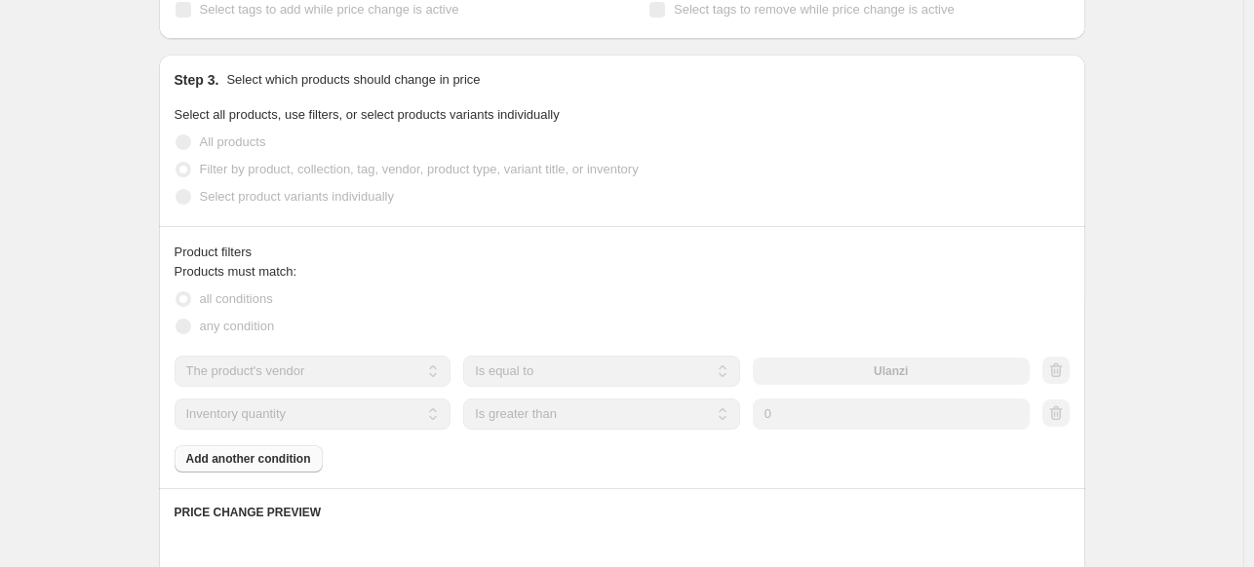
click at [1107, 280] on div "Create new price [MEDICAL_DATA]. This page is ready Create new price [MEDICAL_D…" at bounding box center [621, 249] width 973 height 2211
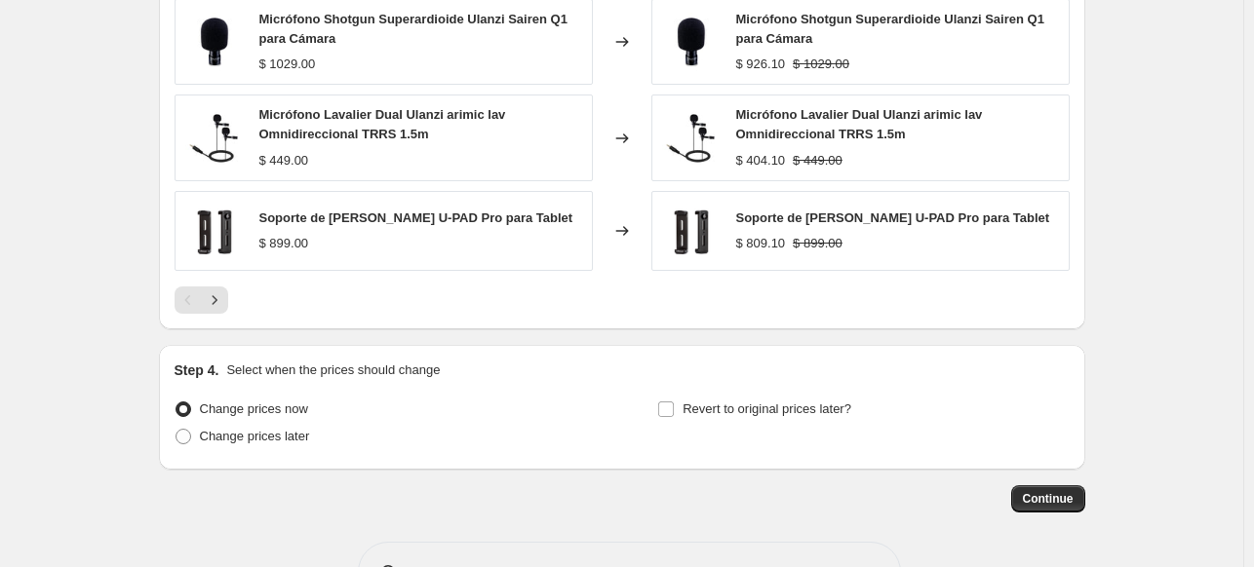
scroll to position [1653, 0]
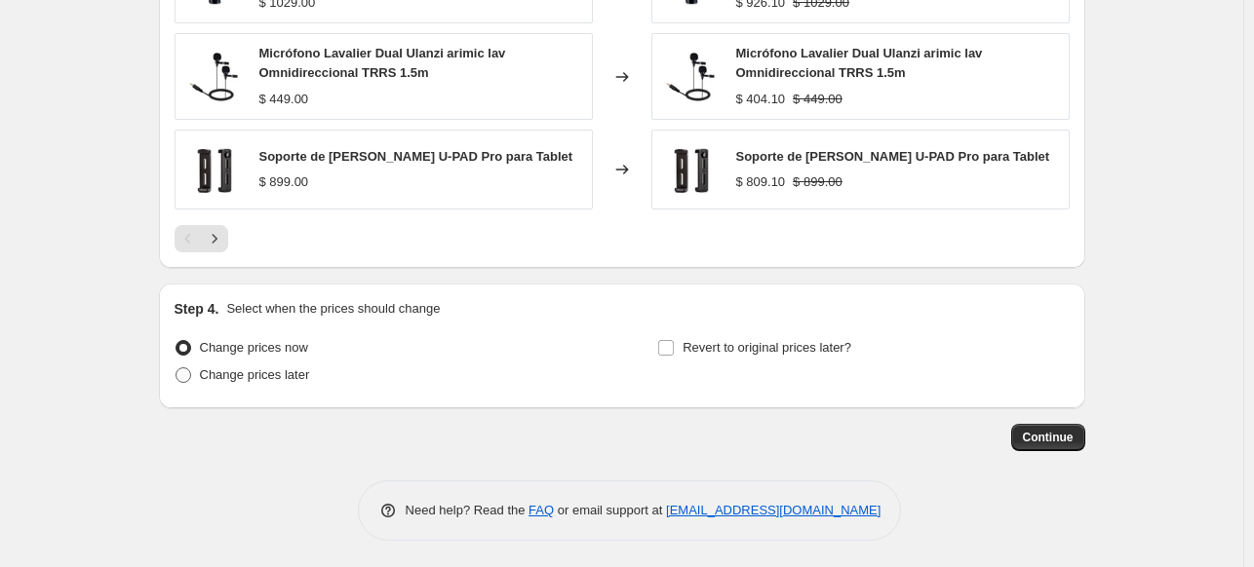
click at [258, 376] on span "Change prices later" at bounding box center [255, 374] width 110 height 15
click at [176, 368] on input "Change prices later" at bounding box center [175, 367] width 1 height 1
radio input "true"
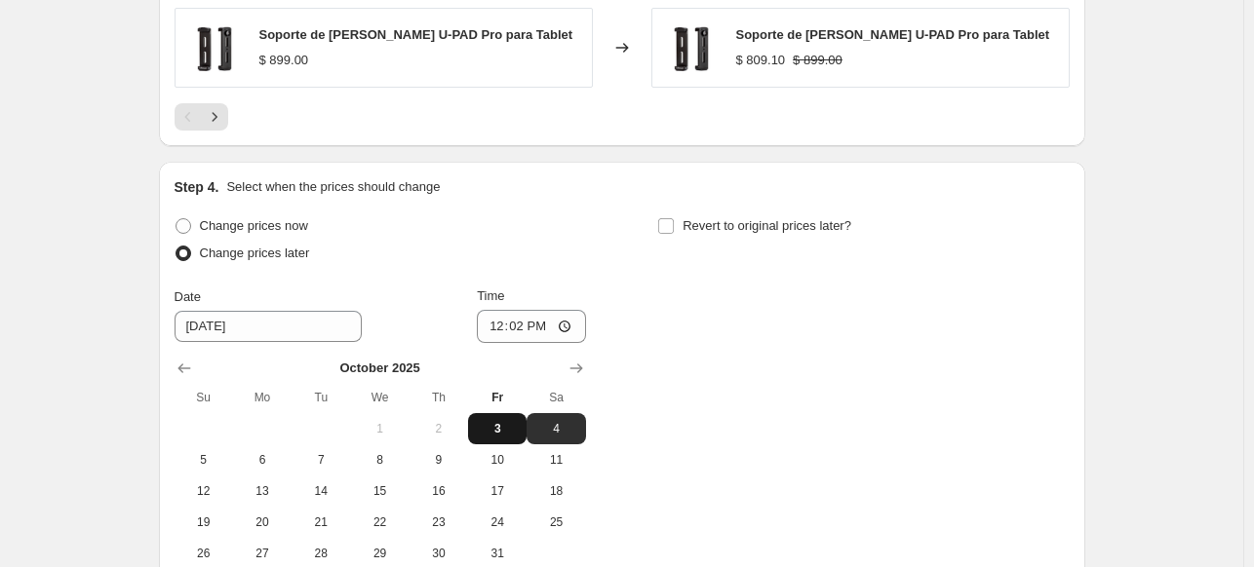
scroll to position [1778, 0]
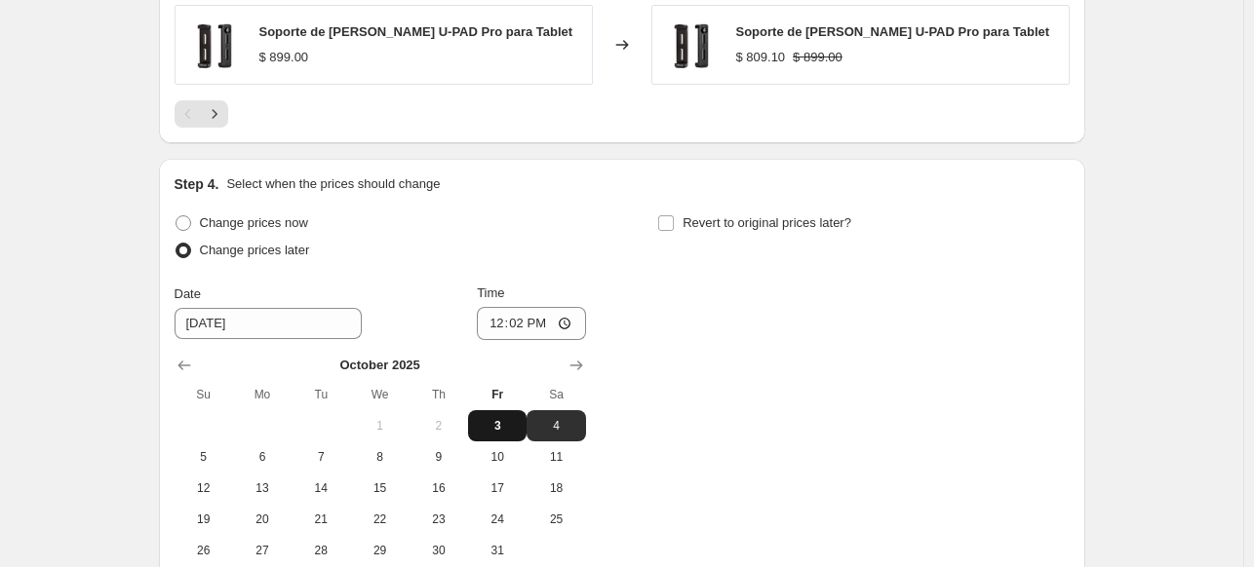
click at [499, 418] on span "3" at bounding box center [497, 426] width 43 height 16
type input "[DATE]"
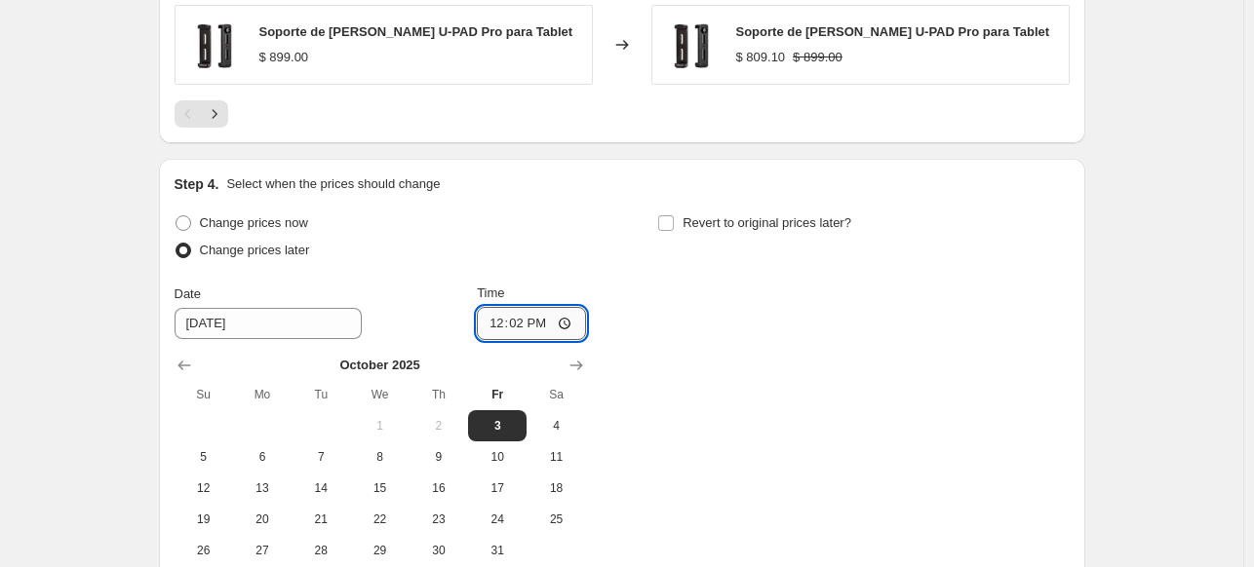
click at [492, 316] on input "12:02" at bounding box center [531, 323] width 109 height 33
type input "23:59"
click at [717, 237] on div "Revert to original prices later?" at bounding box center [862, 239] width 411 height 58
click at [707, 220] on span "Revert to original prices later?" at bounding box center [766, 222] width 169 height 15
click at [674, 220] on input "Revert to original prices later?" at bounding box center [666, 223] width 16 height 16
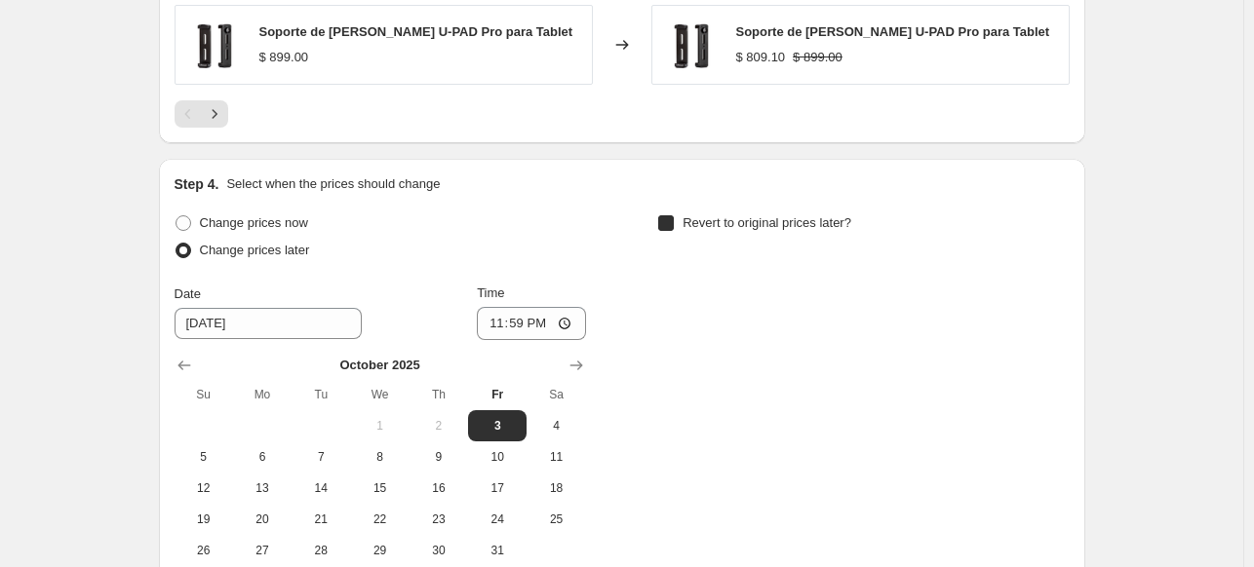
checkbox input "true"
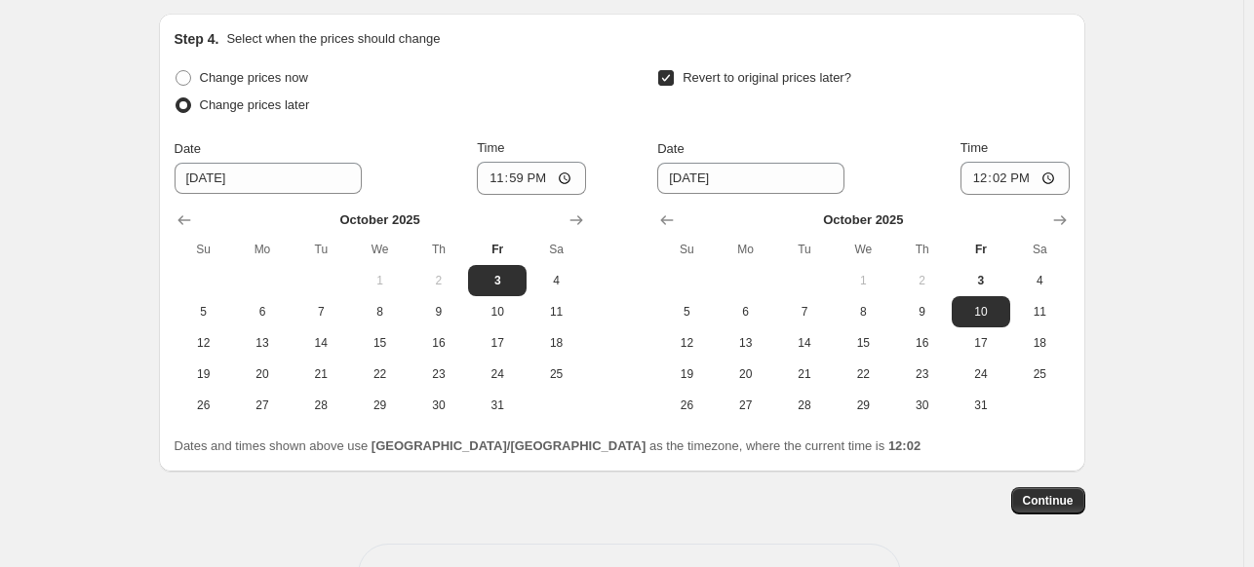
scroll to position [1926, 0]
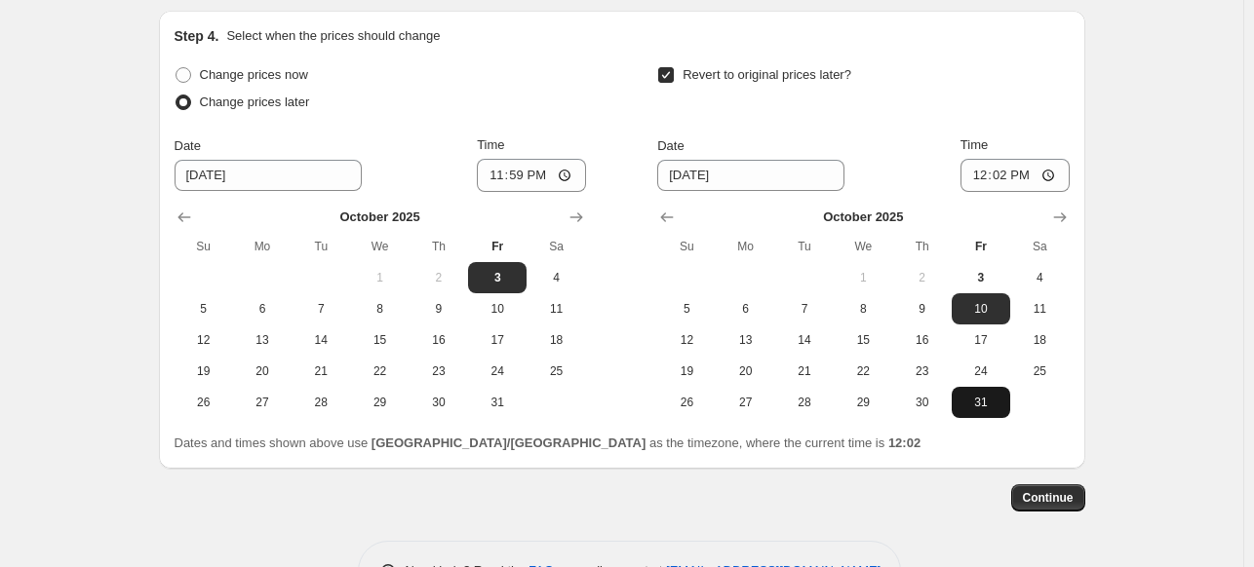
click at [962, 412] on button "31" at bounding box center [980, 402] width 58 height 31
type input "[DATE]"
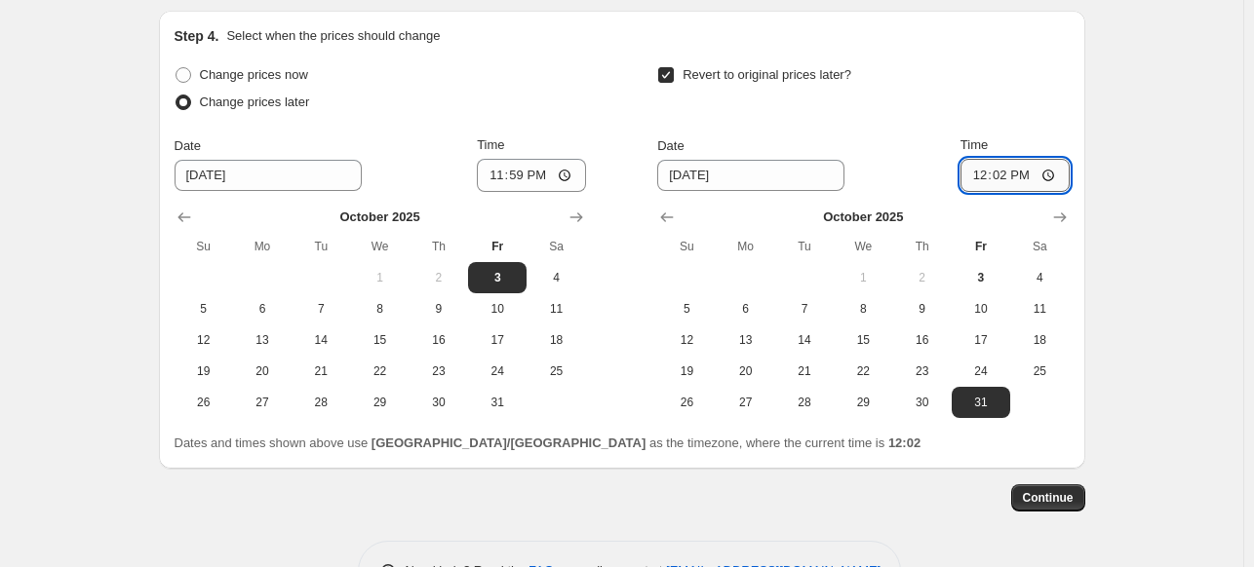
click at [966, 177] on input "12:02" at bounding box center [1014, 175] width 109 height 33
type input "23:59"
click at [1079, 500] on button "Continue" at bounding box center [1048, 497] width 74 height 27
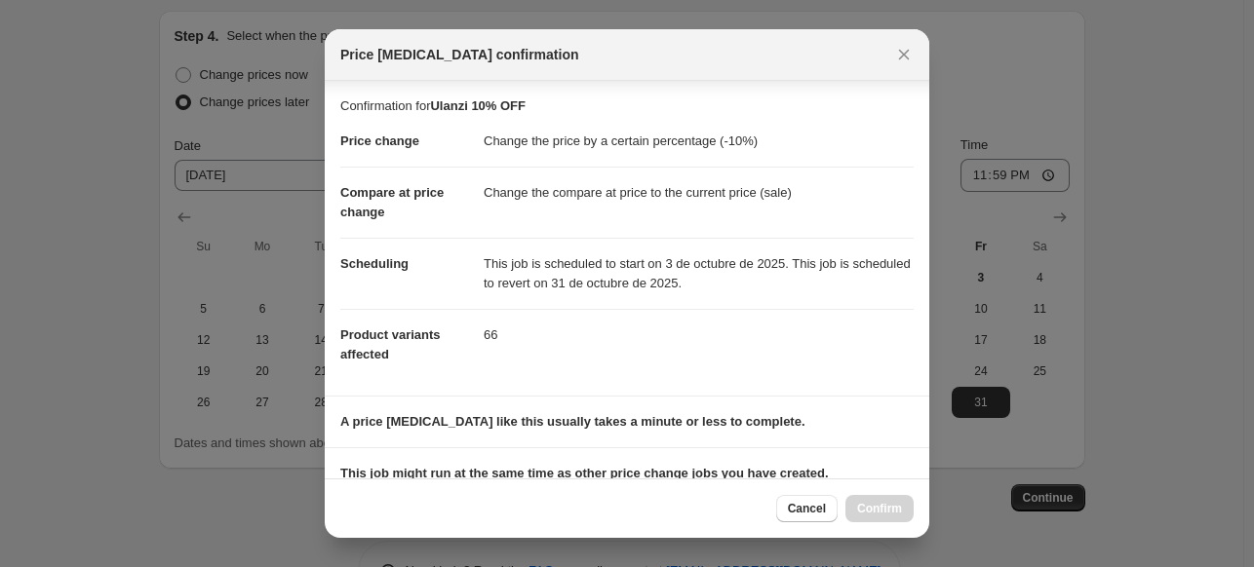
scroll to position [367, 0]
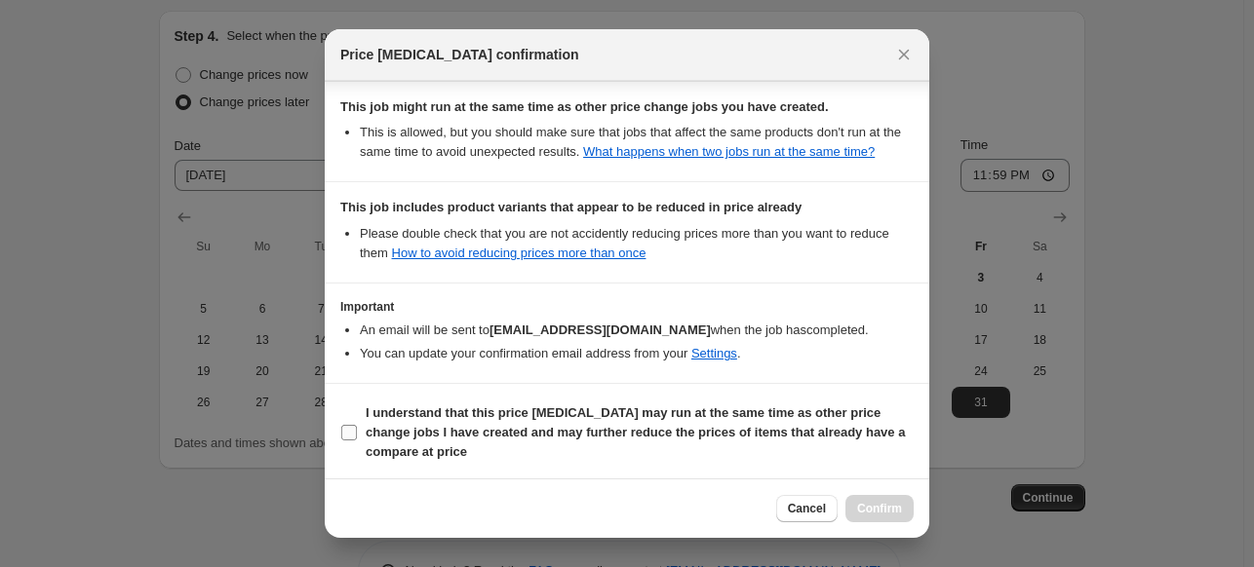
click at [815, 438] on b "I understand that this price [MEDICAL_DATA] may run at the same time as other p…" at bounding box center [635, 432] width 539 height 54
click at [357, 438] on input "I understand that this price [MEDICAL_DATA] may run at the same time as other p…" at bounding box center [349, 433] width 16 height 16
checkbox input "true"
click at [896, 521] on button "Confirm" at bounding box center [879, 508] width 68 height 27
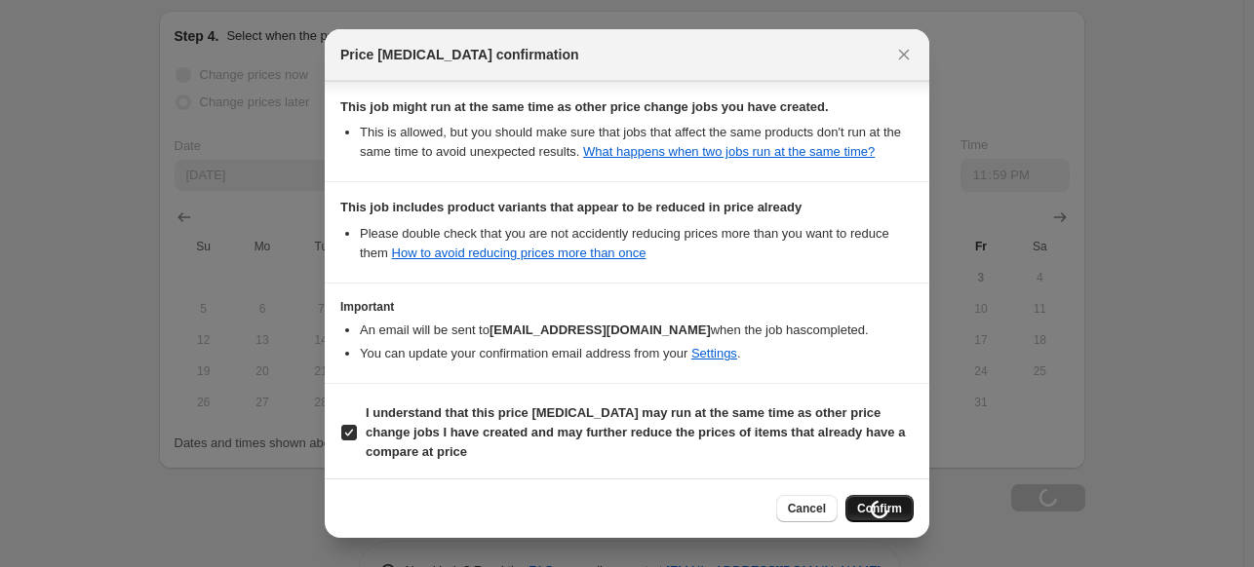
type input "Ulanzi 10% OFF"
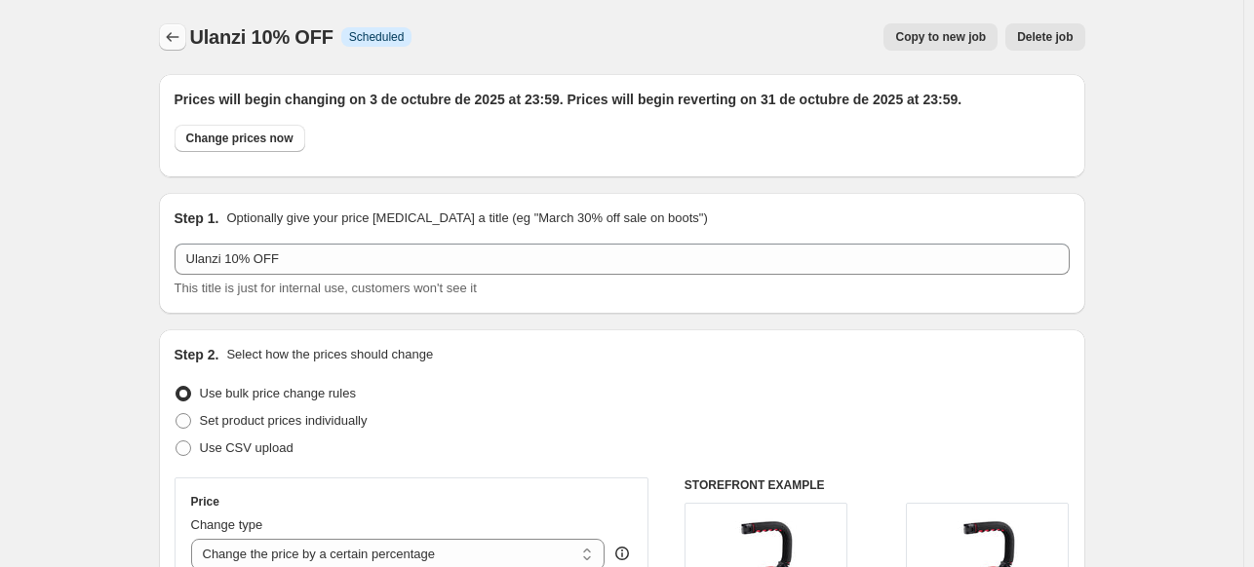
click at [186, 47] on button "Price change jobs" at bounding box center [172, 36] width 27 height 27
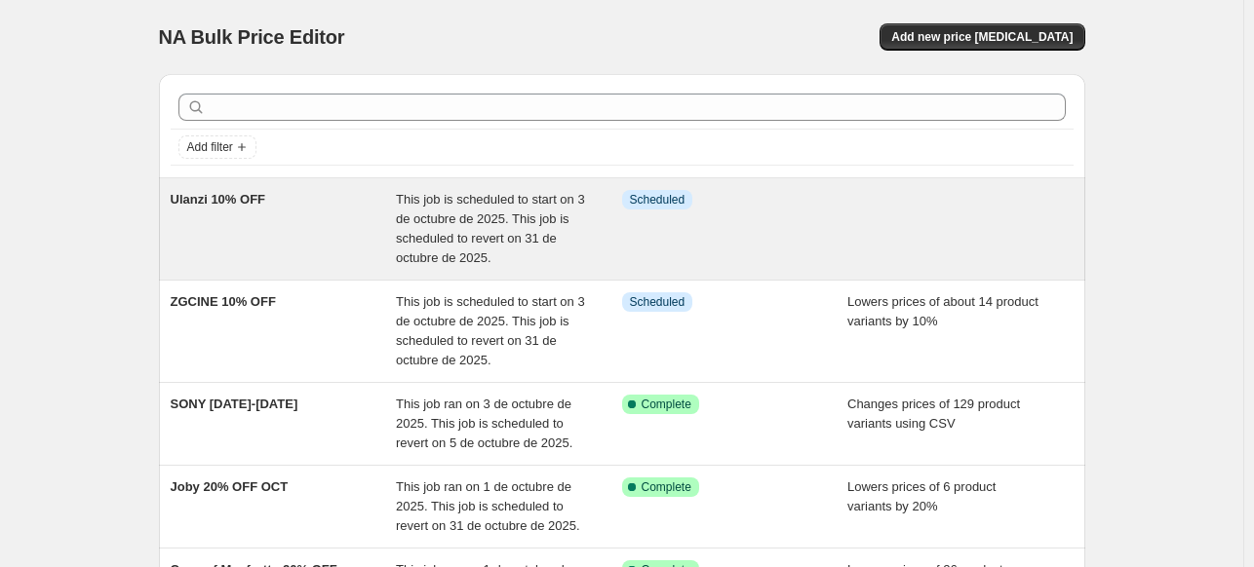
click at [882, 179] on div "Ulanzi 10% OFF This job is scheduled to start on 3 de octubre de 2025. This job…" at bounding box center [622, 228] width 926 height 101
select select "percentage"
select select "vendor"
select select "inventory_quantity"
select select ">"
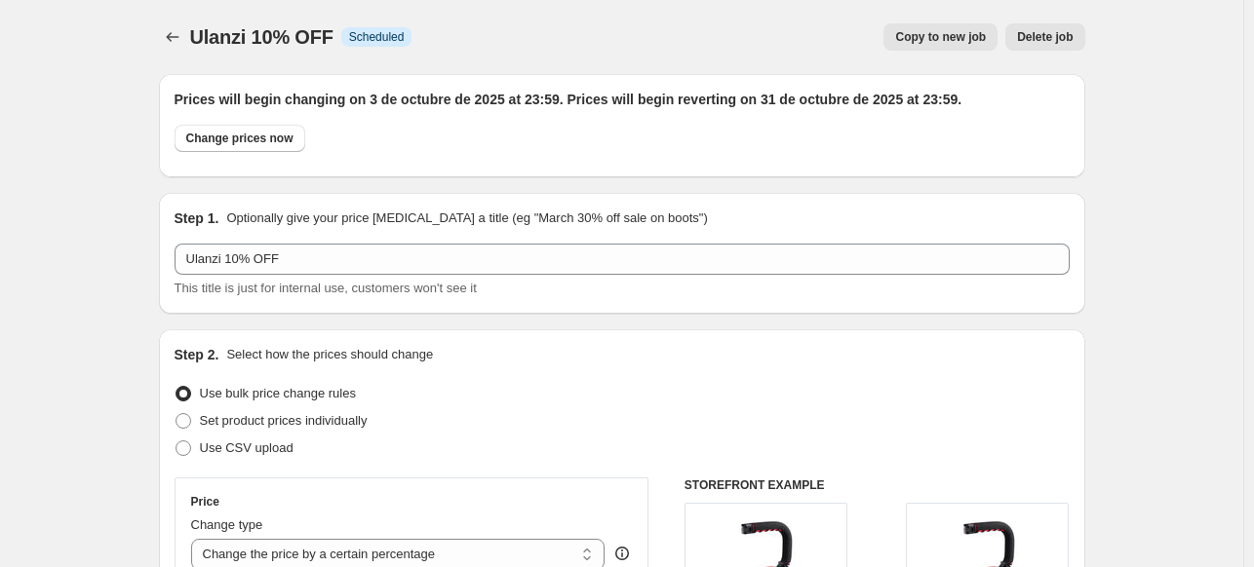
click at [195, 39] on span "Ulanzi 10% OFF" at bounding box center [261, 36] width 143 height 21
click at [182, 34] on icon "Price change jobs" at bounding box center [172, 36] width 19 height 19
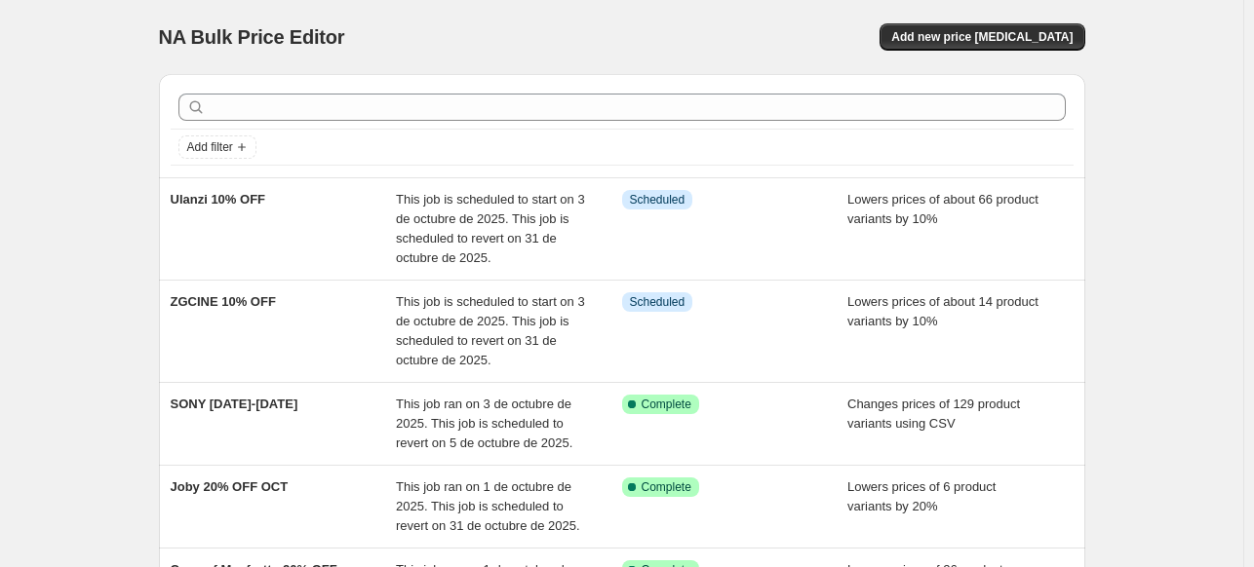
click at [975, 17] on div "NA Bulk Price Editor. This page is ready NA Bulk Price Editor Add new price [ME…" at bounding box center [622, 37] width 926 height 74
click at [945, 36] on span "Add new price [MEDICAL_DATA]" at bounding box center [981, 37] width 181 height 16
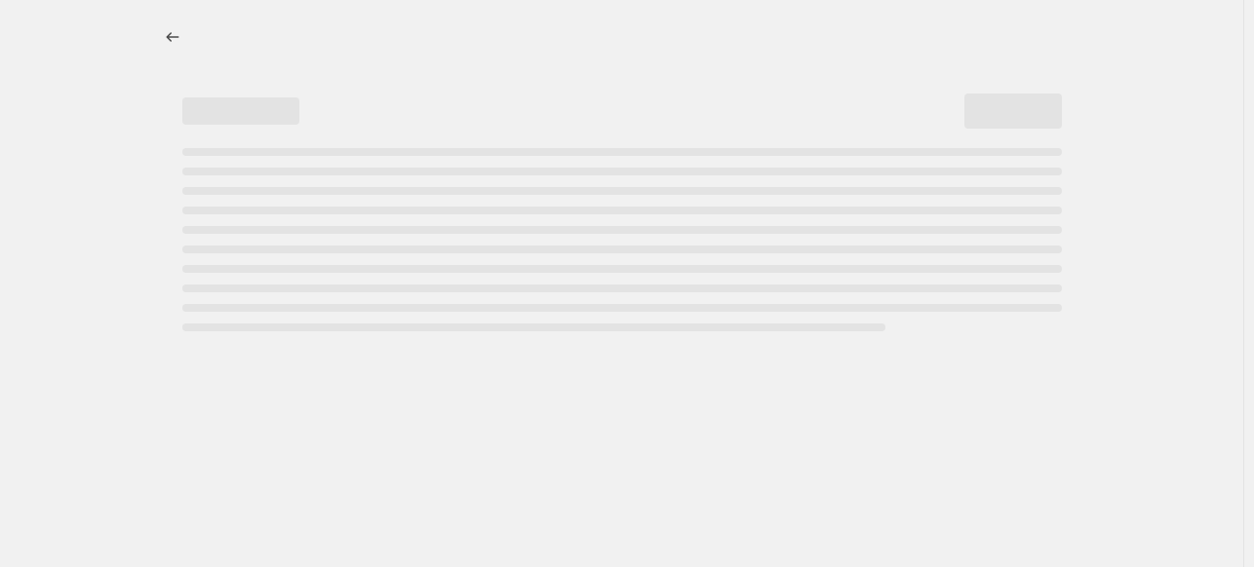
select select "percentage"
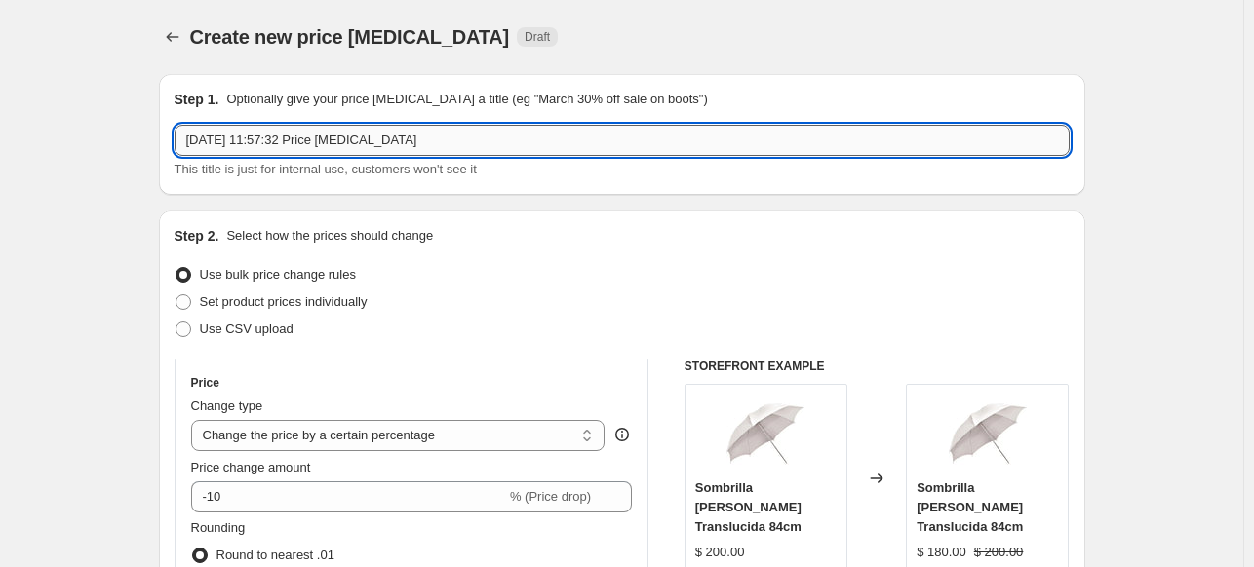
click at [554, 139] on input "[DATE] 11:57:32 Price [MEDICAL_DATA]" at bounding box center [621, 140] width 895 height 31
type input "RODE 15%OFF"
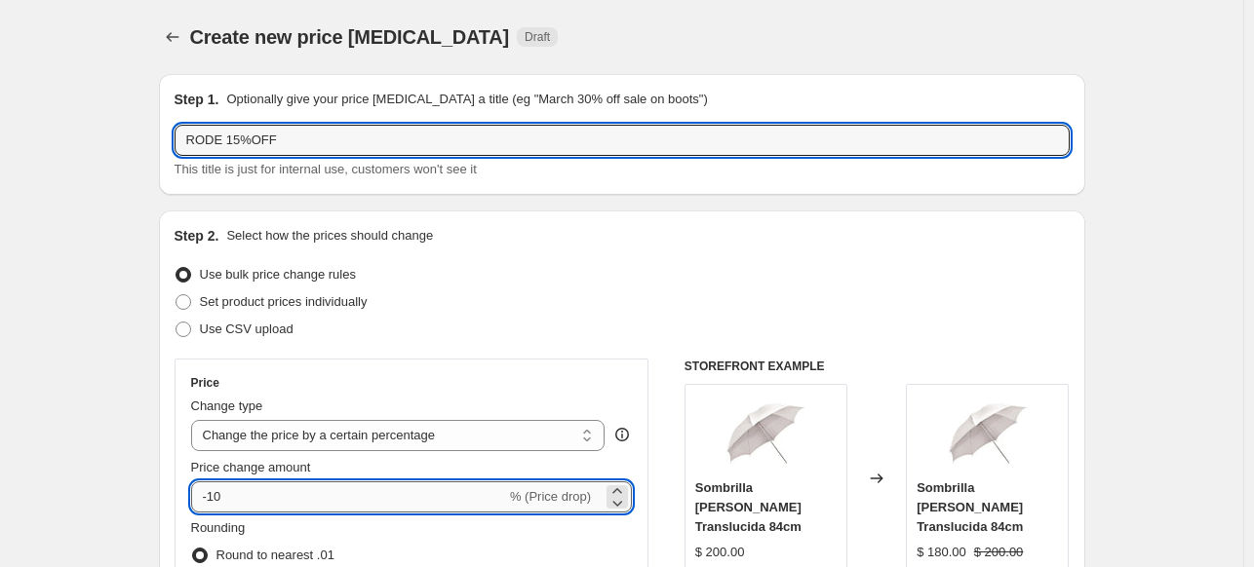
click at [317, 491] on input "-10" at bounding box center [348, 497] width 315 height 31
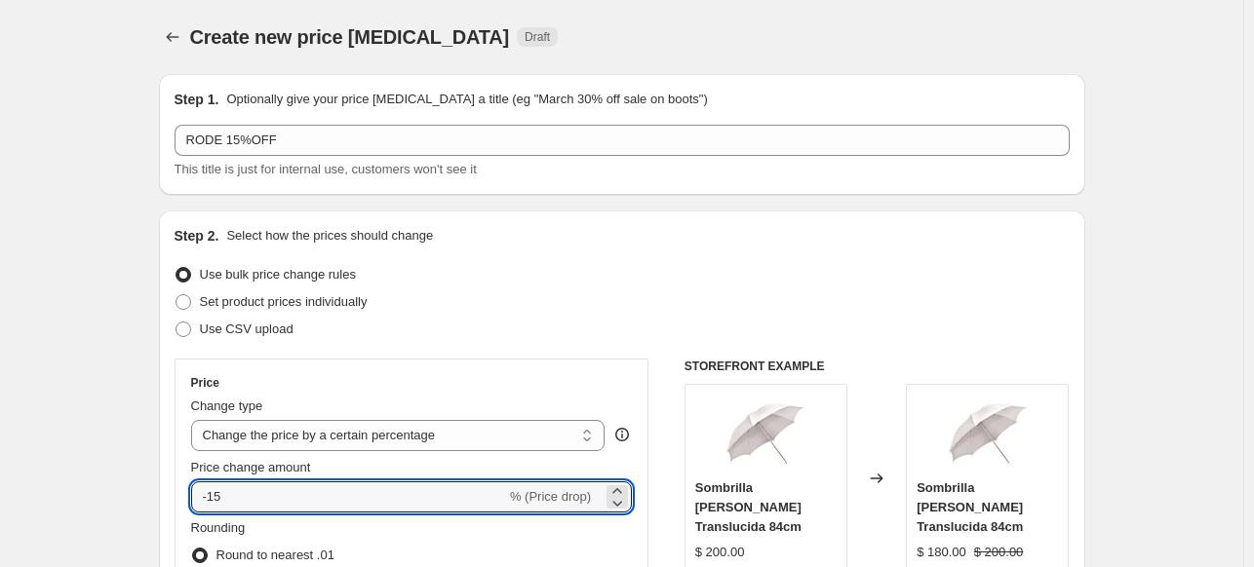
type input "-15"
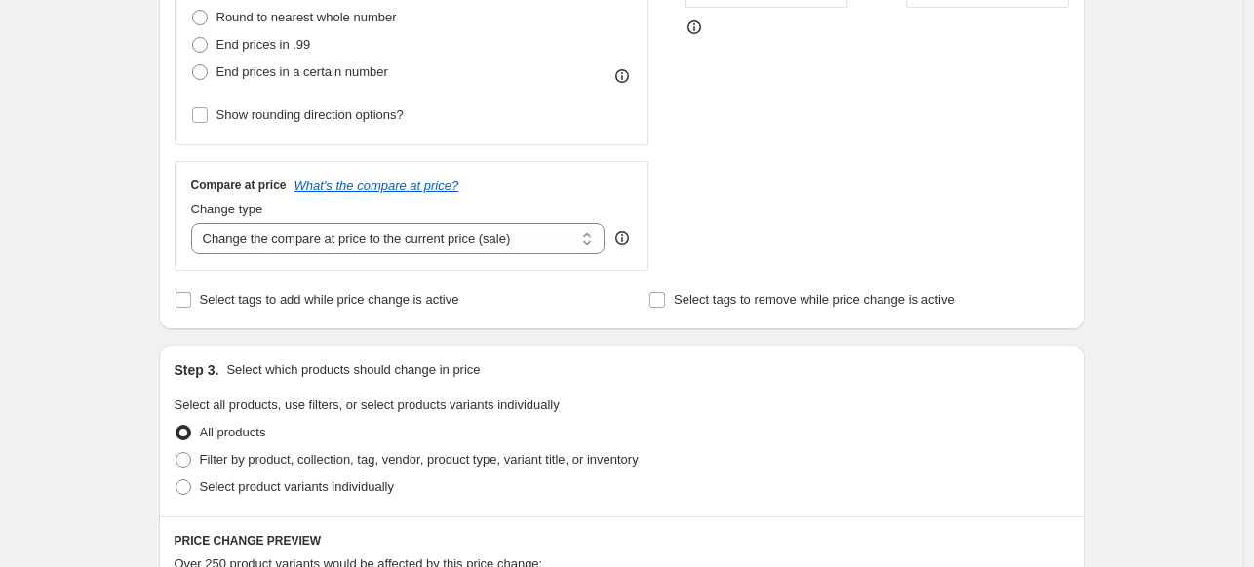
scroll to position [678, 0]
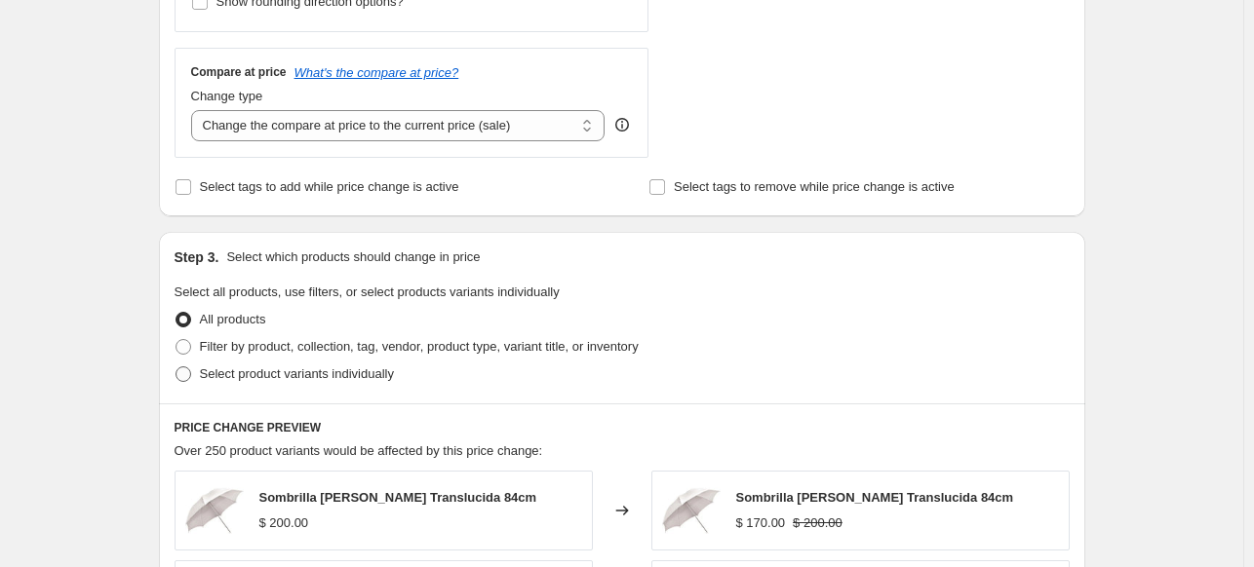
click at [247, 385] on label "Select product variants individually" at bounding box center [283, 374] width 219 height 27
click at [176, 367] on input "Select product variants individually" at bounding box center [175, 367] width 1 height 1
radio input "true"
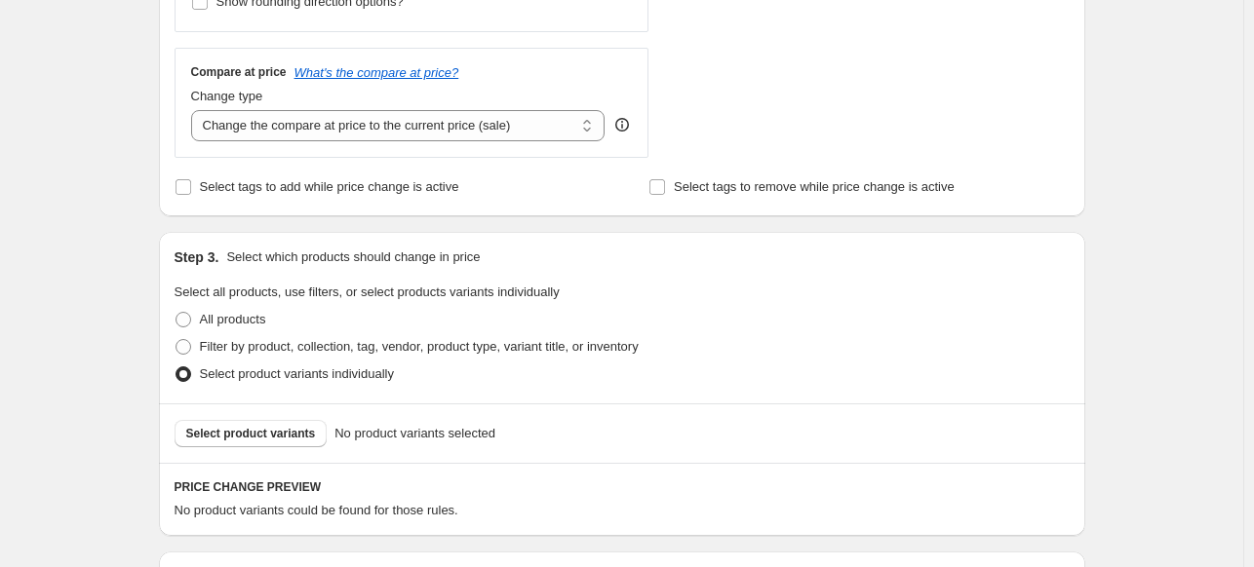
scroll to position [948, 0]
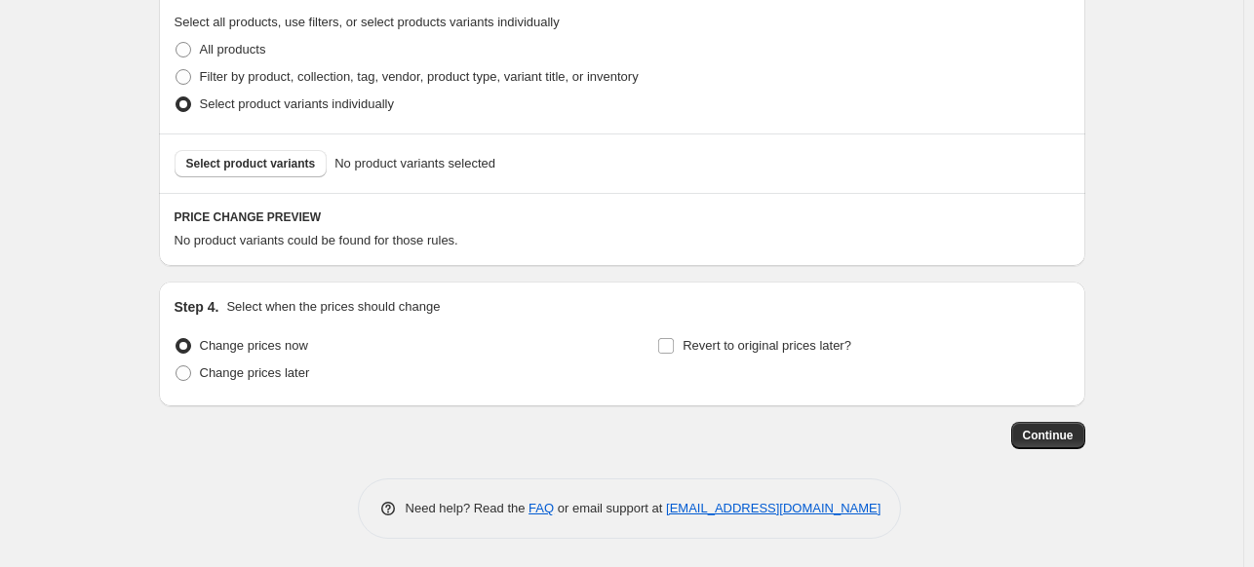
click at [214, 184] on div "Select product variants No product variants selected" at bounding box center [622, 163] width 926 height 59
click at [210, 173] on button "Select product variants" at bounding box center [250, 163] width 153 height 27
click at [274, 85] on span "Filter by product, collection, tag, vendor, product type, variant title, or inv…" at bounding box center [419, 76] width 439 height 19
click at [176, 70] on input "Filter by product, collection, tag, vendor, product type, variant title, or inv…" at bounding box center [175, 69] width 1 height 1
radio input "true"
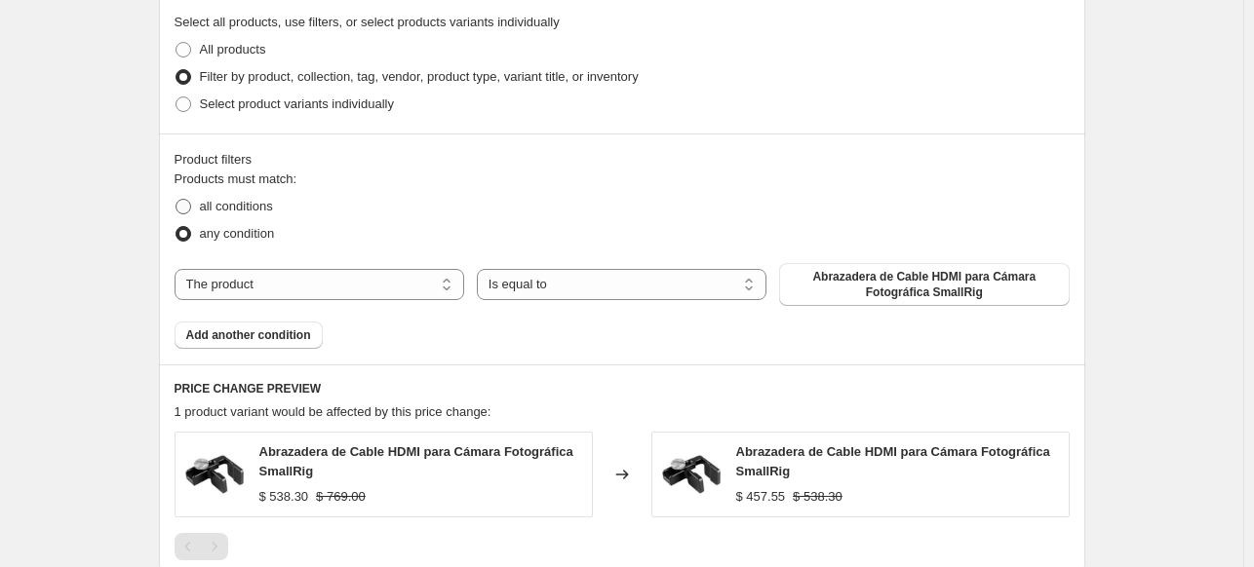
click at [261, 195] on label "all conditions" at bounding box center [223, 206] width 98 height 27
click at [176, 199] on input "all conditions" at bounding box center [175, 199] width 1 height 1
radio input "true"
click at [317, 275] on select "The product The product's collection The product's tag The product's vendor The…" at bounding box center [319, 284] width 290 height 31
select select "vendor"
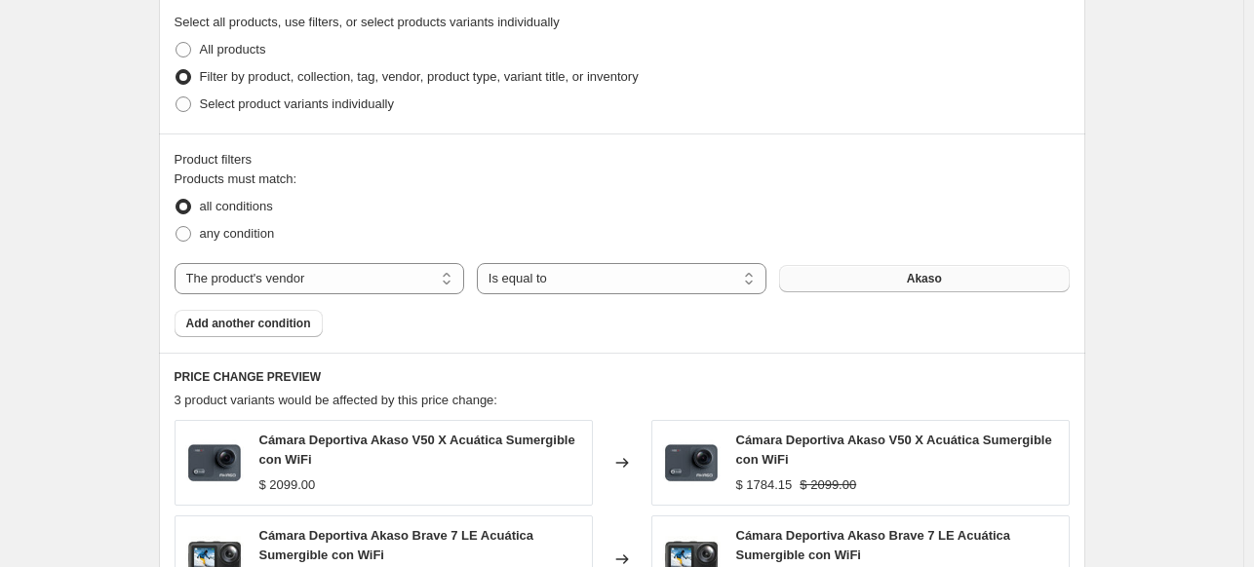
click at [854, 285] on button "Akaso" at bounding box center [924, 278] width 290 height 27
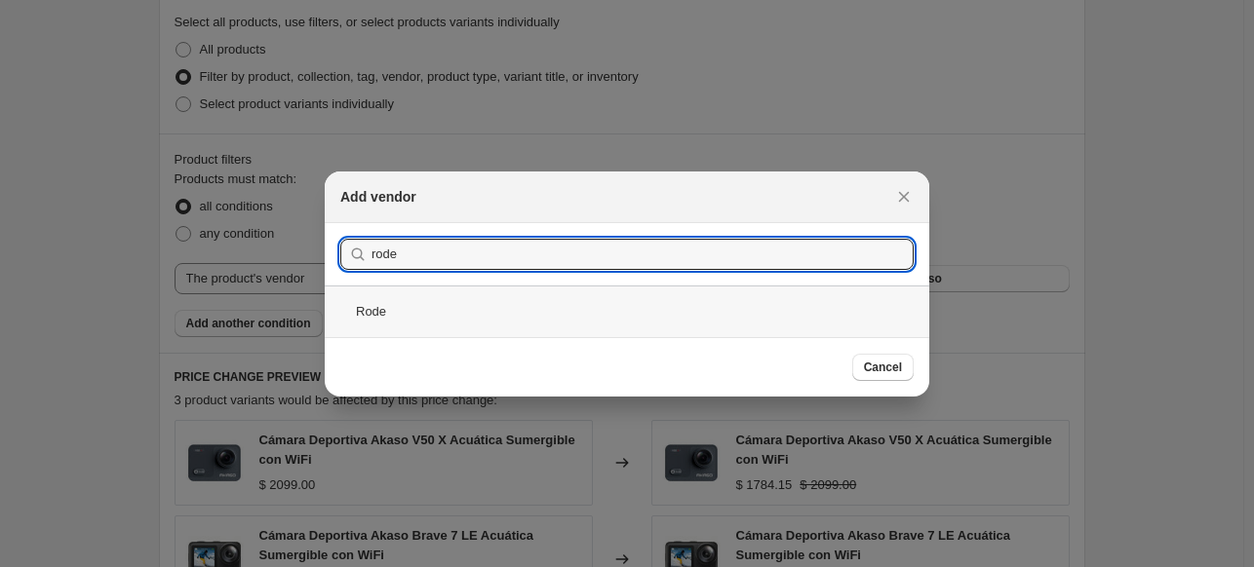
type input "rode"
click at [582, 311] on div "Rode" at bounding box center [627, 312] width 604 height 52
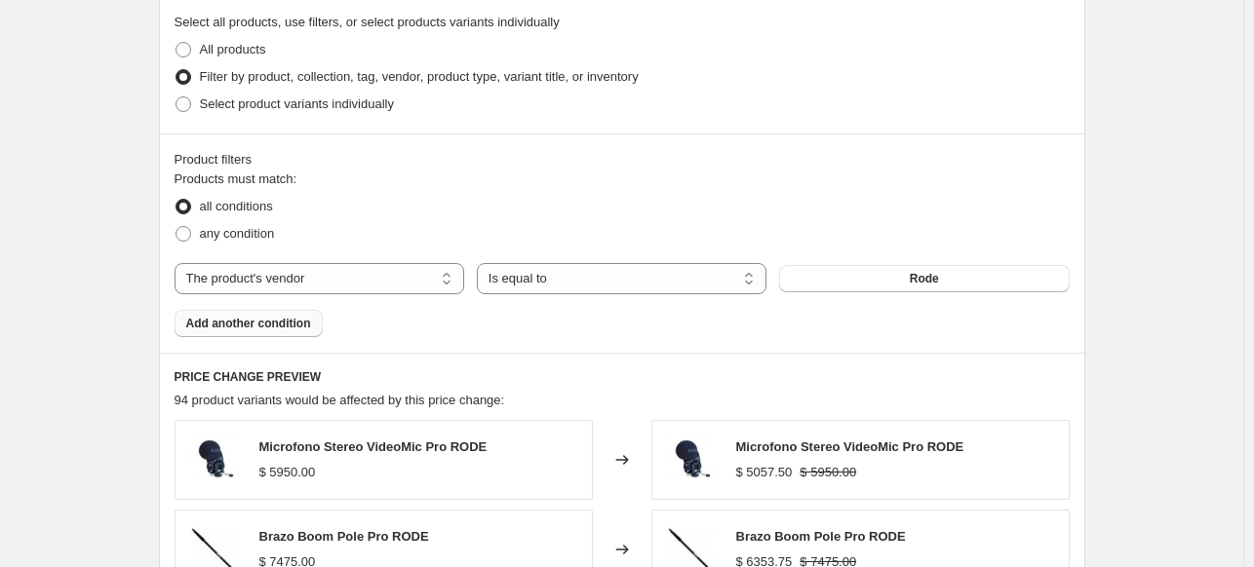
click at [283, 334] on button "Add another condition" at bounding box center [248, 323] width 148 height 27
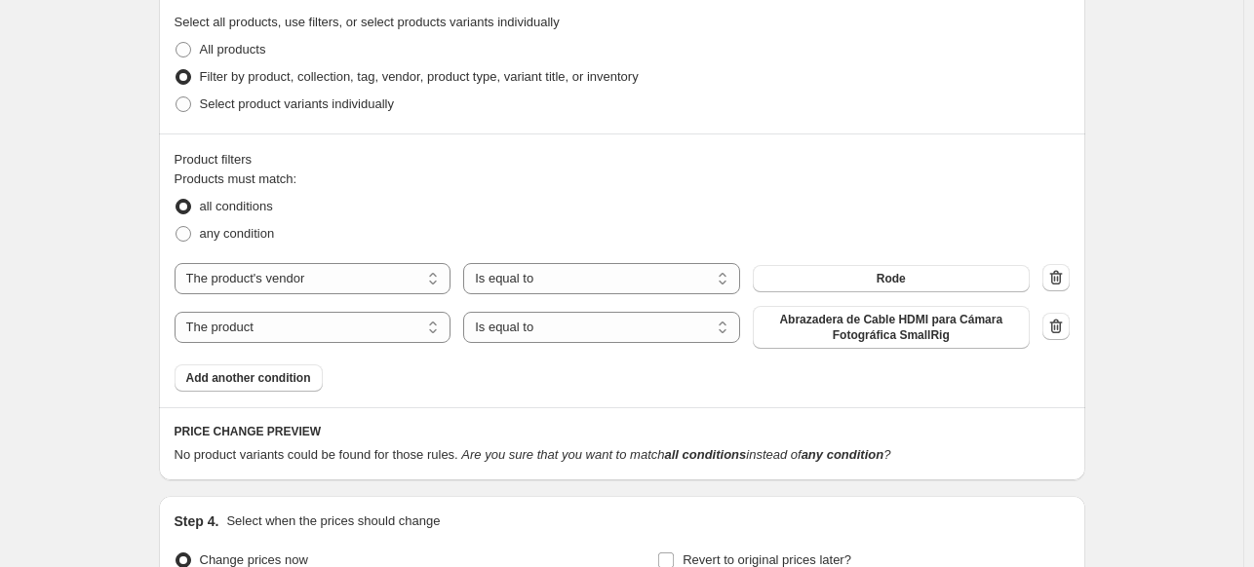
click at [316, 343] on div "The product The product's collection The product's tag The product's vendor The…" at bounding box center [601, 327] width 855 height 43
click at [507, 342] on div "The product The product's collection The product's tag The product's vendor The…" at bounding box center [601, 327] width 855 height 43
click at [504, 334] on select "Is equal to Is not equal to" at bounding box center [601, 327] width 277 height 31
click at [414, 342] on div "The product The product's collection The product's tag The product's vendor The…" at bounding box center [601, 327] width 855 height 43
click at [402, 329] on select "The product The product's collection The product's tag The product's vendor The…" at bounding box center [312, 327] width 277 height 31
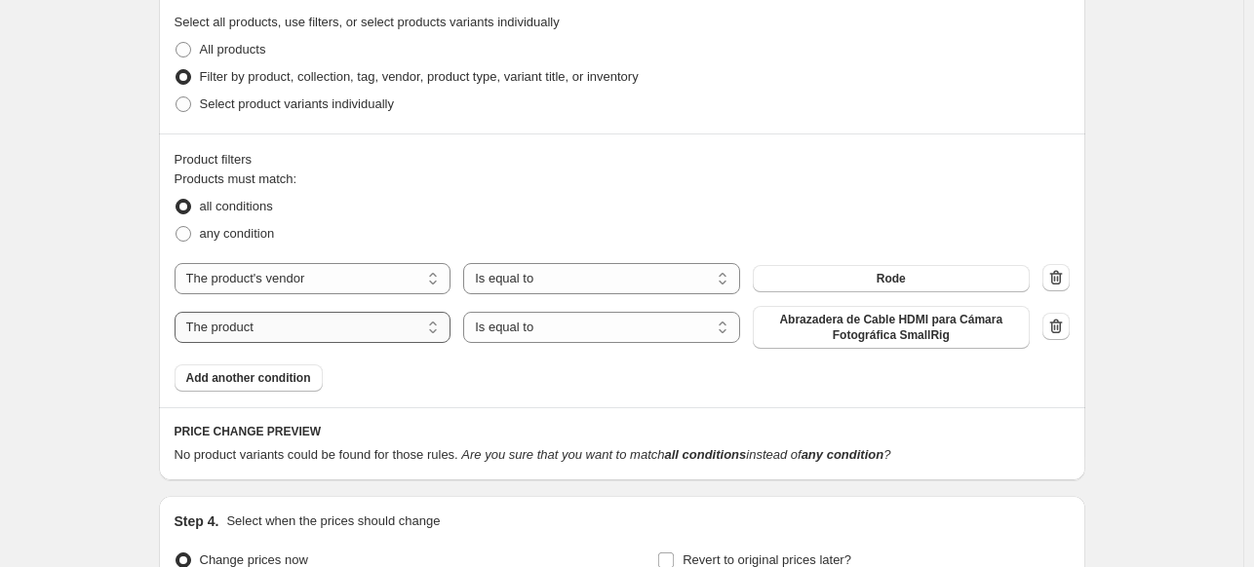
select select "inventory_quantity"
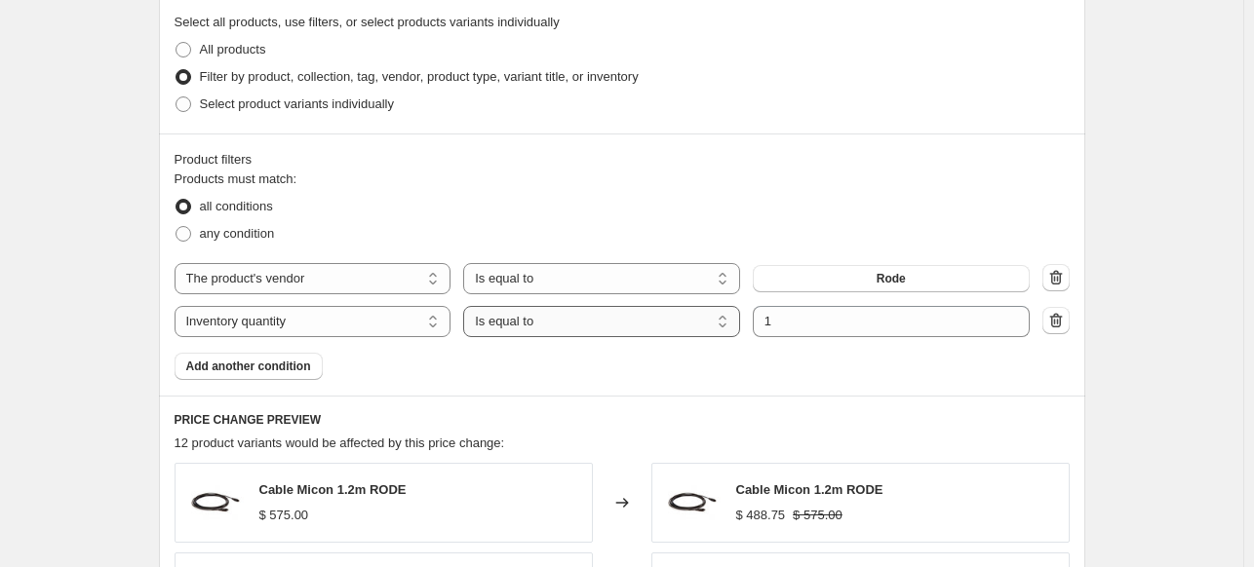
click at [667, 328] on select "Is equal to Is not equal to Is greater than Is less than" at bounding box center [601, 321] width 277 height 31
select select ">"
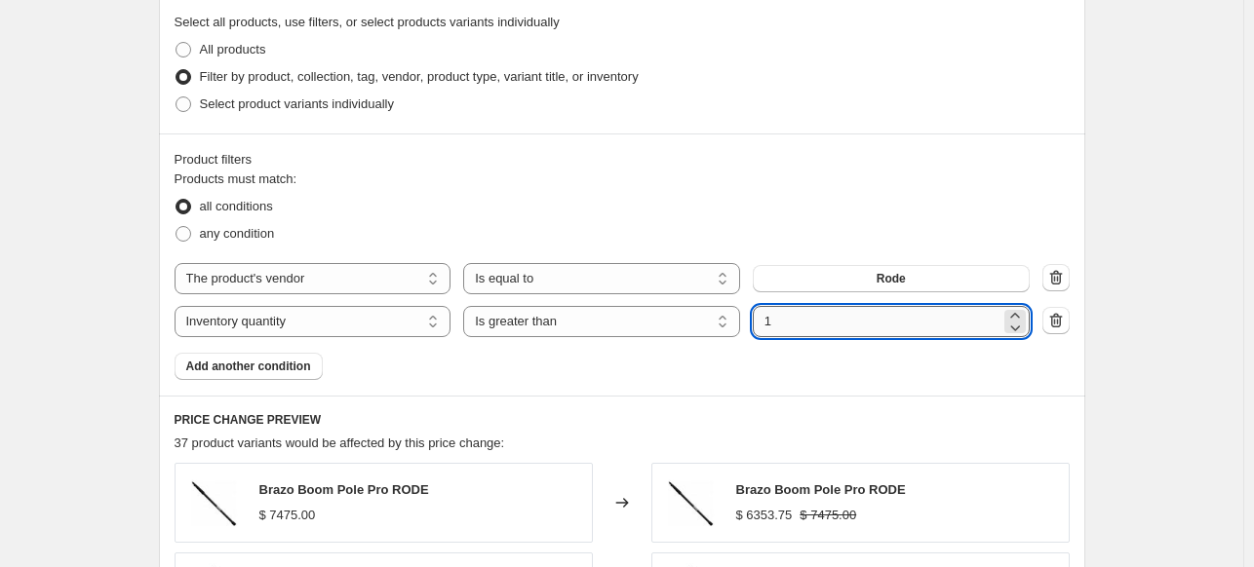
click at [818, 312] on input "1" at bounding box center [877, 321] width 248 height 31
type input "0"
click at [264, 361] on span "Add another condition" at bounding box center [248, 367] width 125 height 16
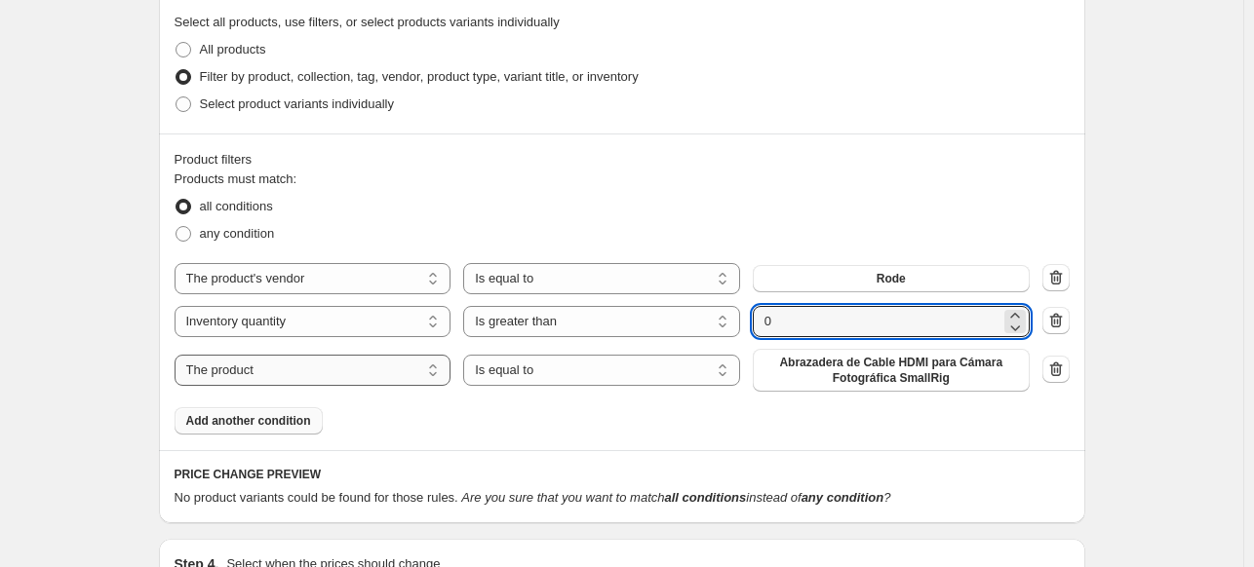
click at [311, 363] on select "The product The product's collection The product's tag The product's vendor The…" at bounding box center [312, 370] width 277 height 31
select select "tag"
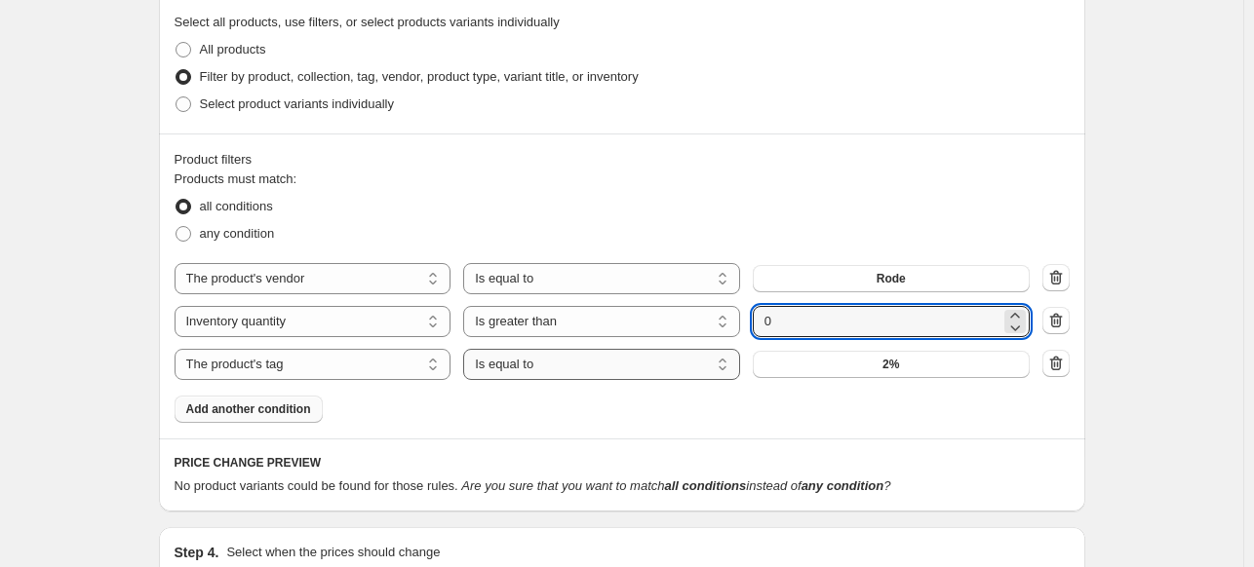
click at [553, 352] on select "Is equal to Is not equal to" at bounding box center [601, 364] width 277 height 31
select select "not_equal"
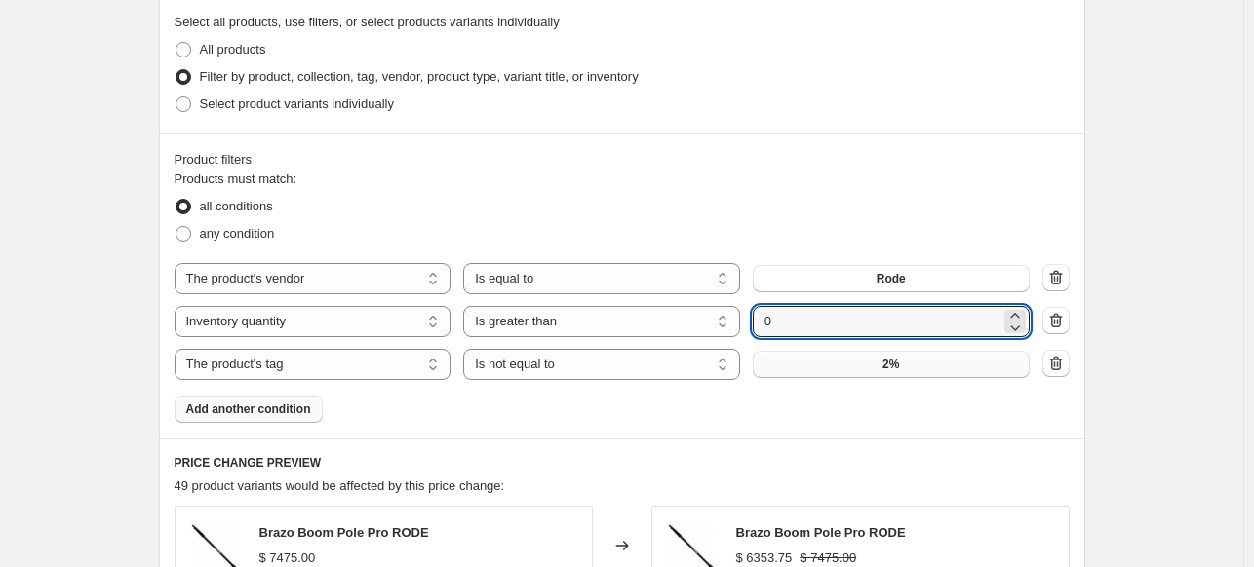
click at [825, 362] on button "2%" at bounding box center [891, 364] width 277 height 27
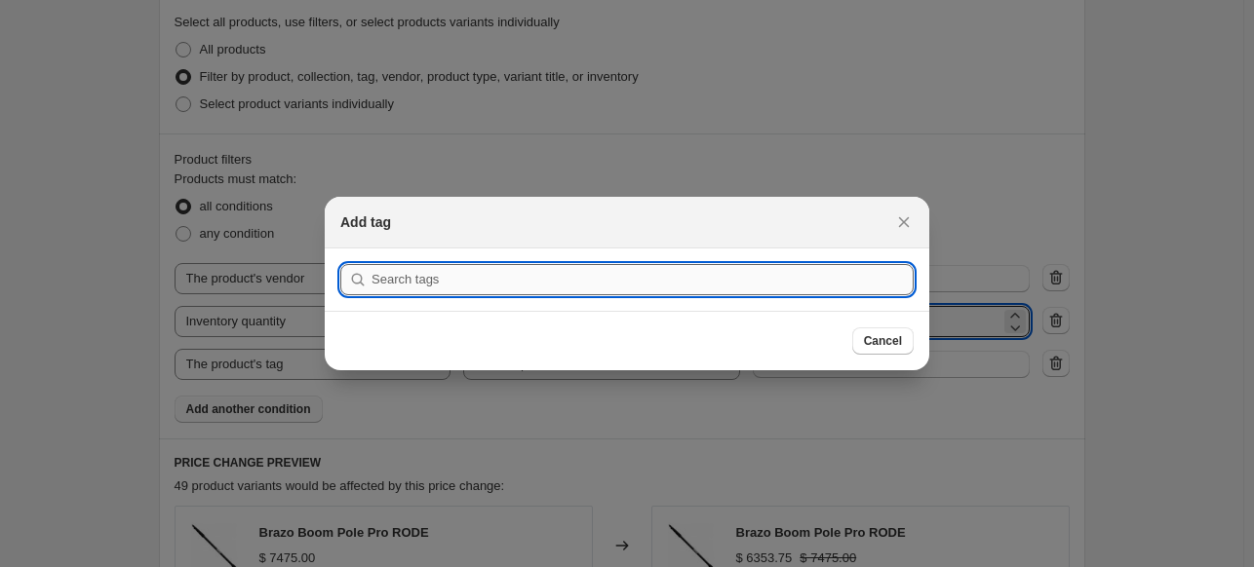
click at [717, 293] on input ":rc5:" at bounding box center [642, 279] width 542 height 31
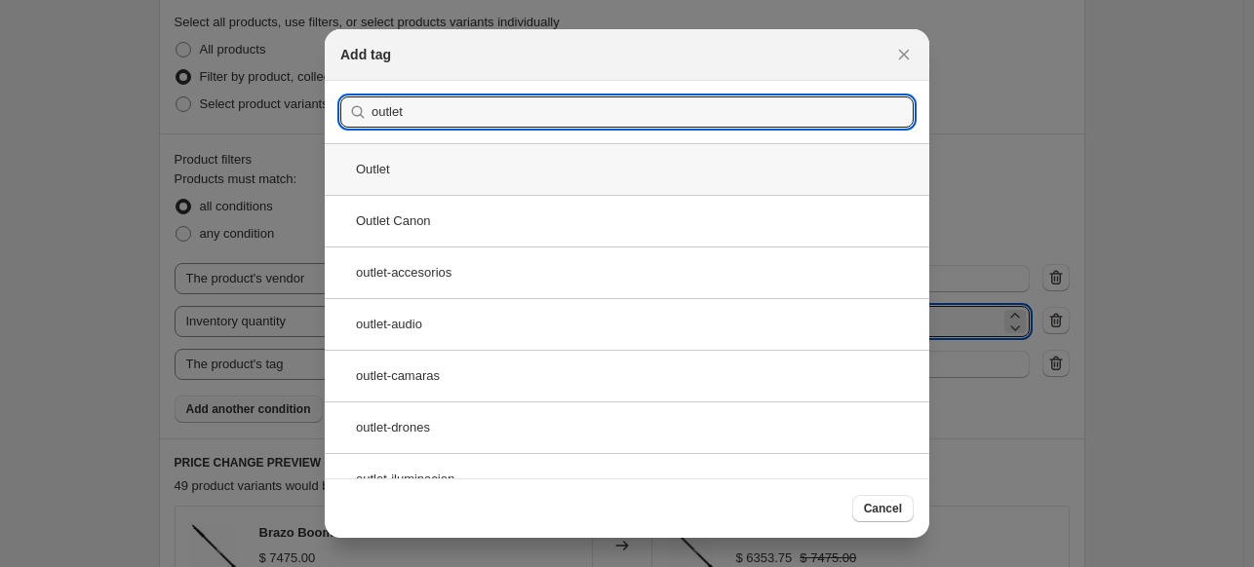
type input "outlet"
click at [518, 192] on div "Outlet" at bounding box center [627, 169] width 604 height 52
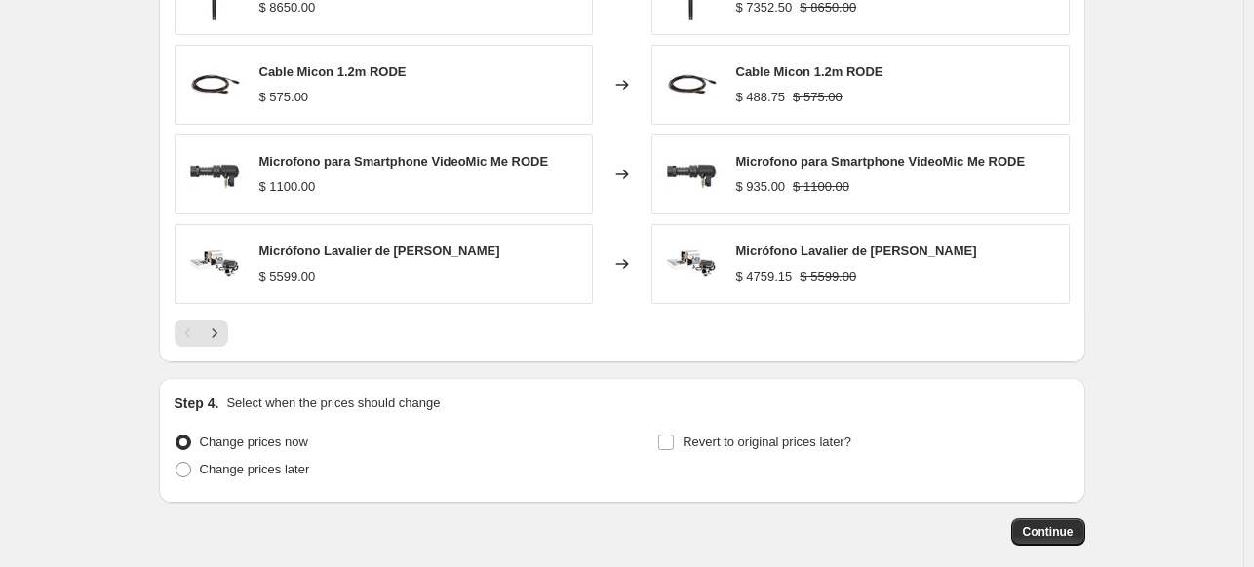
scroll to position [1684, 0]
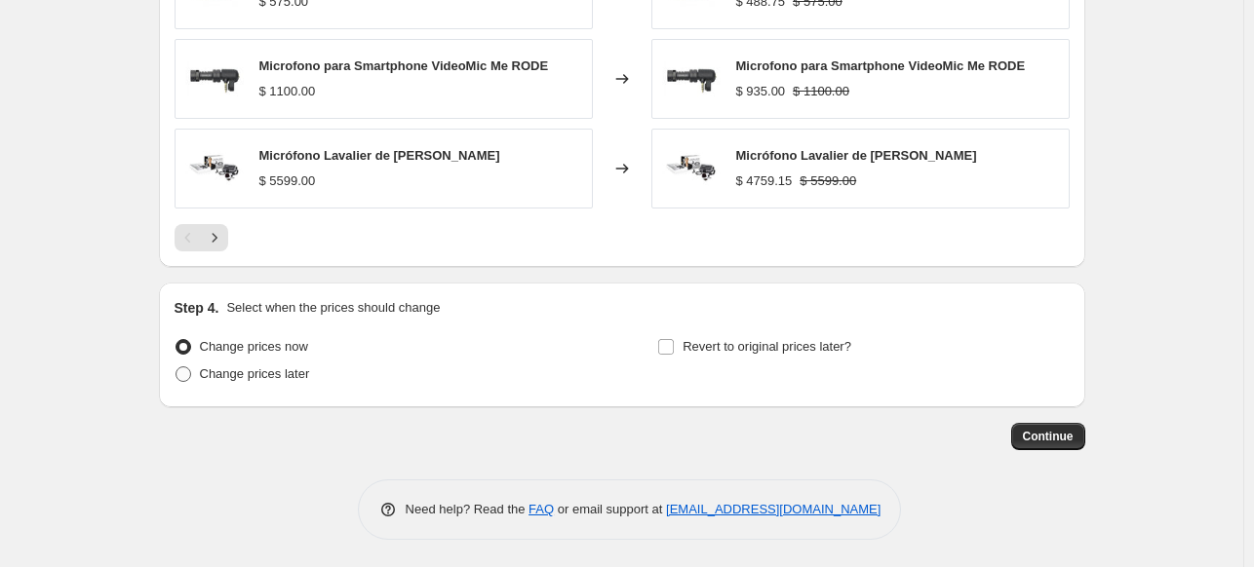
click at [301, 378] on span "Change prices later" at bounding box center [255, 374] width 110 height 15
click at [176, 367] on input "Change prices later" at bounding box center [175, 367] width 1 height 1
radio input "true"
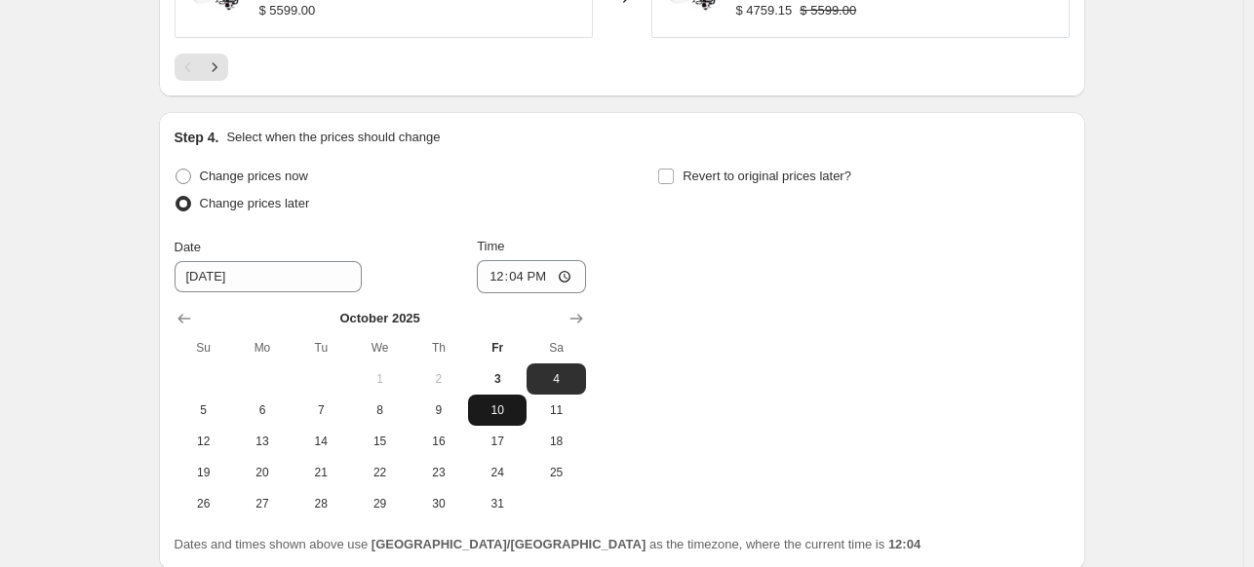
scroll to position [1856, 0]
click at [507, 386] on button "3" at bounding box center [497, 378] width 58 height 31
type input "[DATE]"
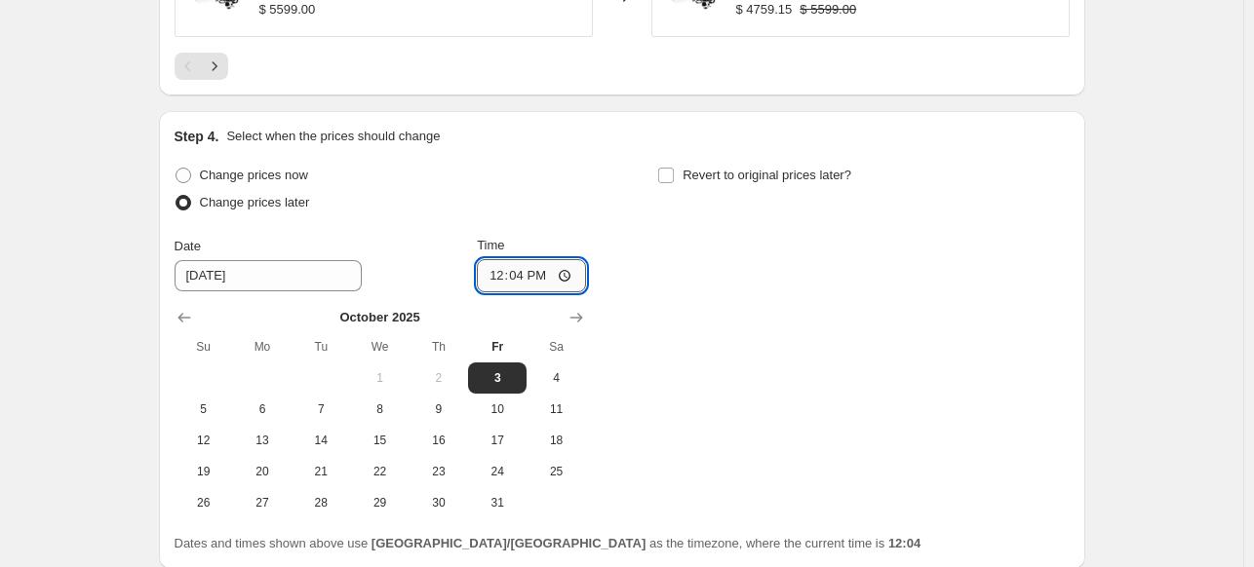
click at [493, 272] on input "12:04" at bounding box center [531, 275] width 109 height 33
type input "23:59"
click at [690, 181] on span "Revert to original prices later?" at bounding box center [766, 175] width 169 height 15
click at [674, 181] on input "Revert to original prices later?" at bounding box center [666, 176] width 16 height 16
checkbox input "true"
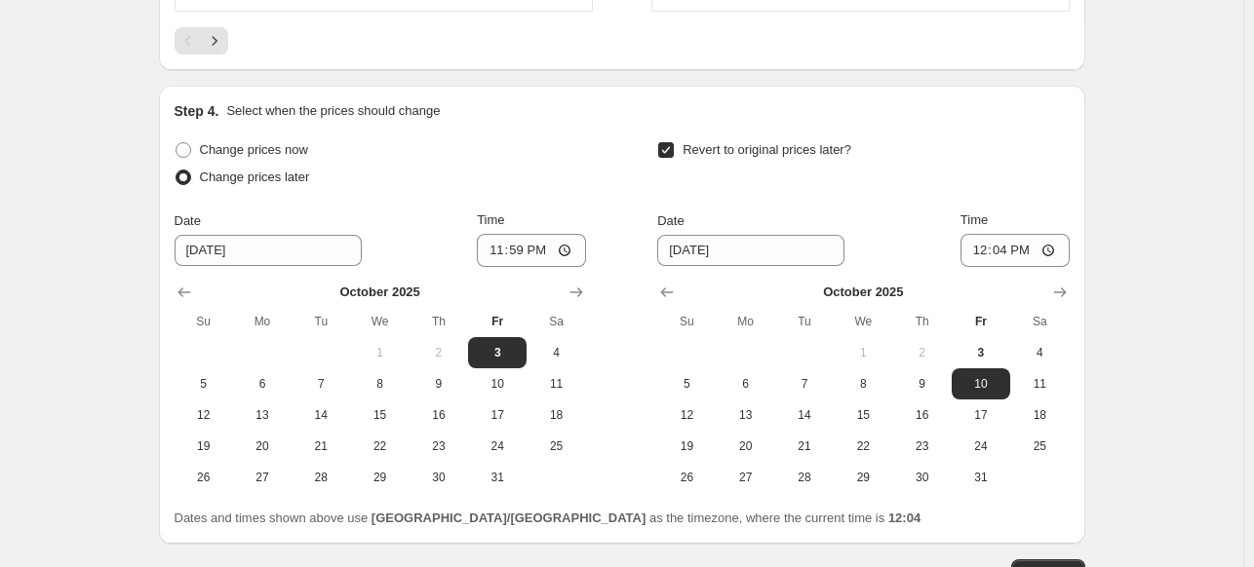
scroll to position [1882, 0]
click at [960, 465] on button "31" at bounding box center [980, 476] width 58 height 31
type input "[DATE]"
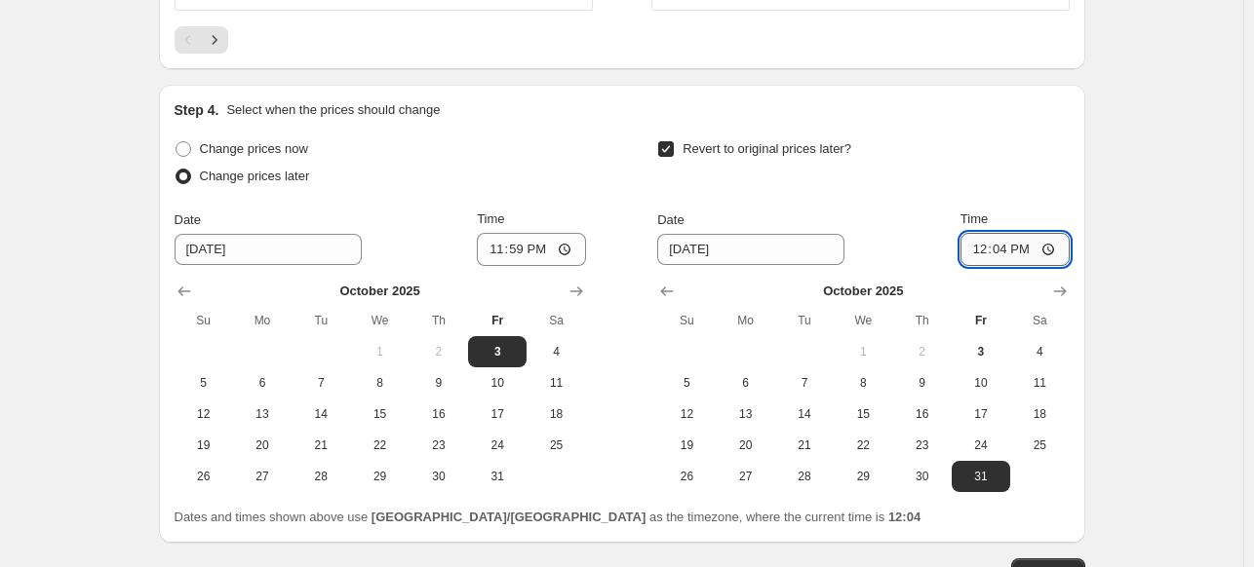
click at [975, 254] on input "12:04" at bounding box center [1014, 249] width 109 height 33
type input "23:59"
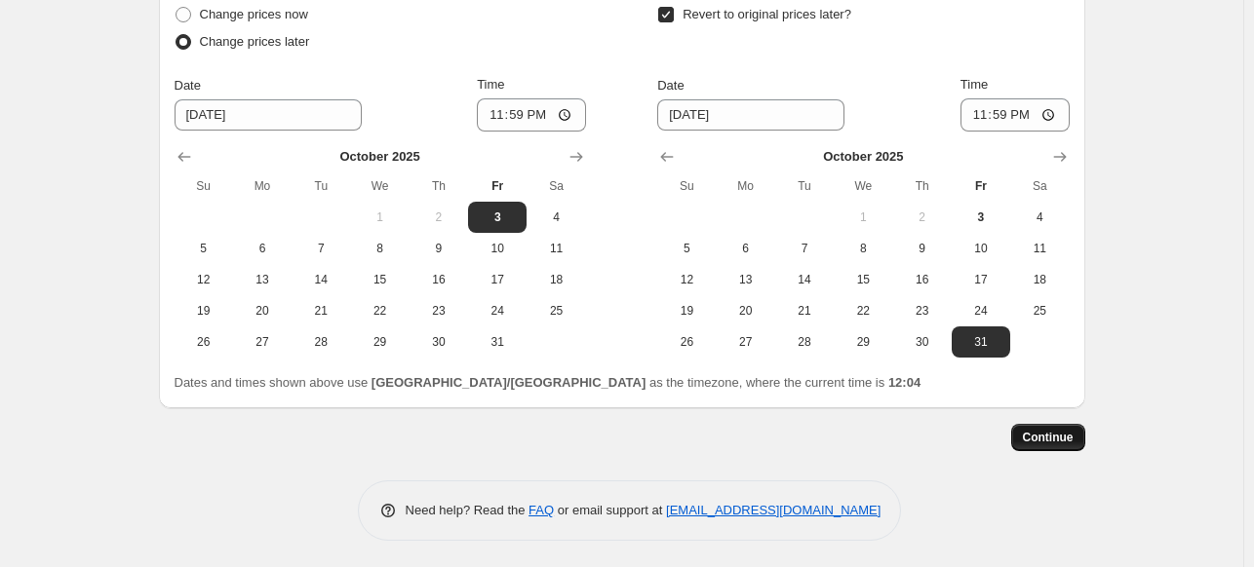
click at [1084, 432] on button "Continue" at bounding box center [1048, 437] width 74 height 27
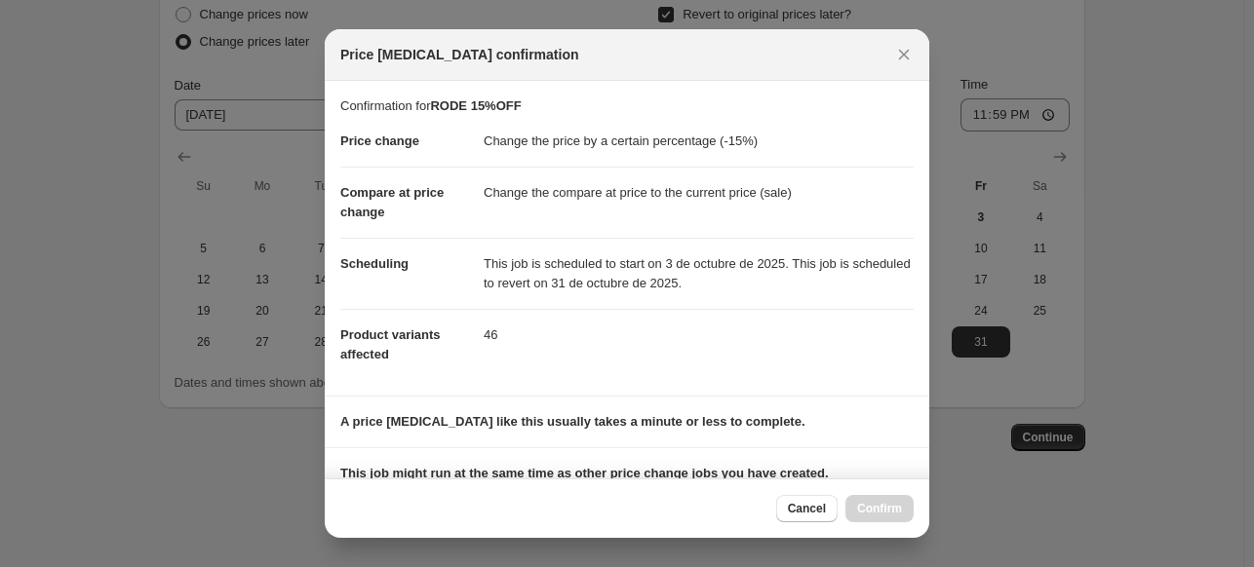
scroll to position [247, 0]
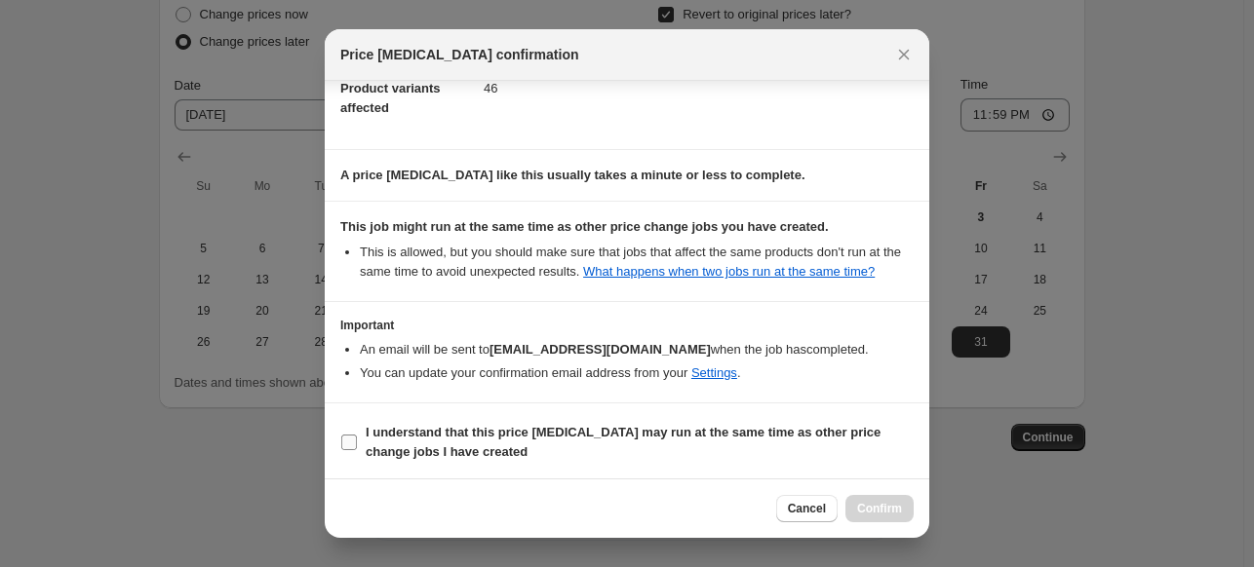
click at [810, 430] on b "I understand that this price [MEDICAL_DATA] may run at the same time as other p…" at bounding box center [623, 442] width 515 height 34
click at [357, 435] on input "I understand that this price [MEDICAL_DATA] may run at the same time as other p…" at bounding box center [349, 443] width 16 height 16
checkbox input "true"
click at [878, 492] on div "Cancel Confirm" at bounding box center [627, 508] width 604 height 59
click at [878, 498] on button "Confirm" at bounding box center [879, 508] width 68 height 27
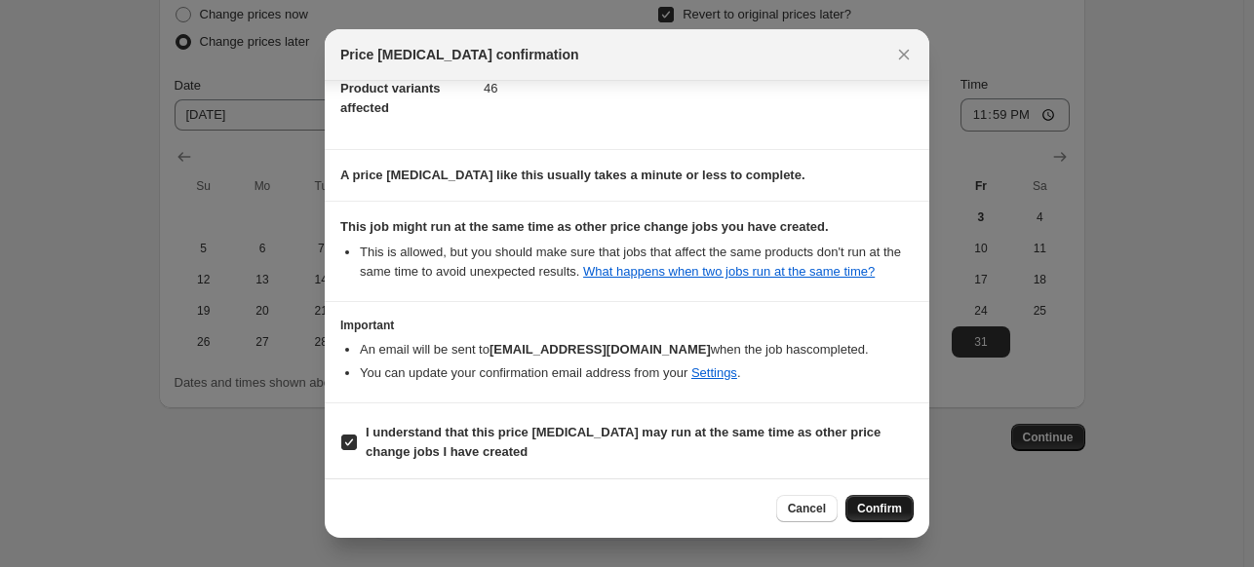
type input "RODE 15%OFF"
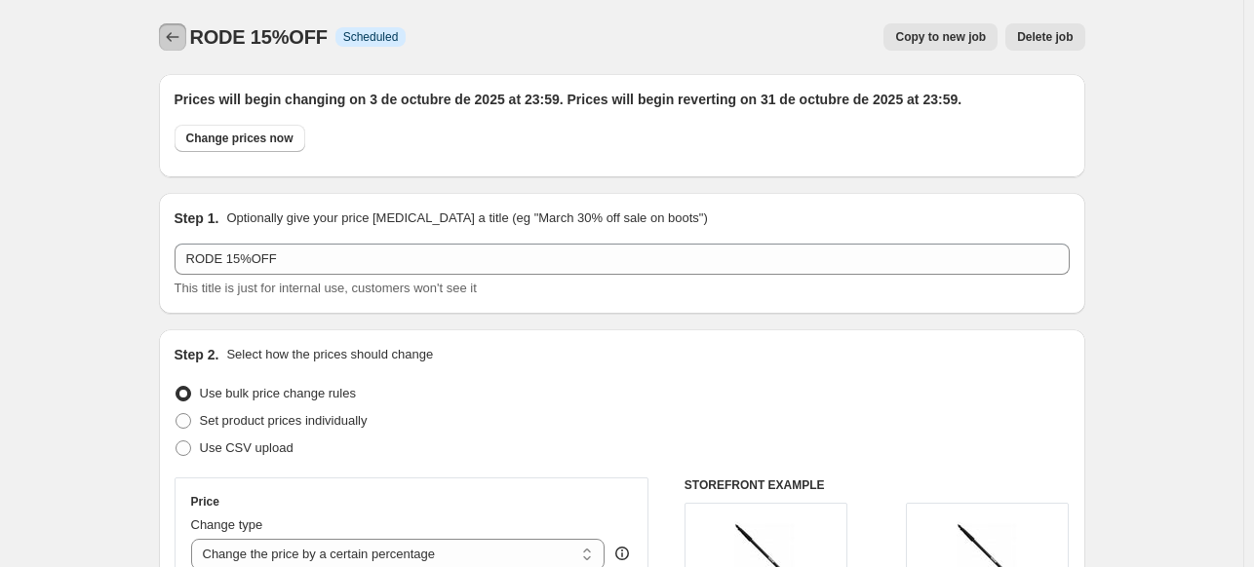
click at [167, 32] on icon "Price change jobs" at bounding box center [172, 36] width 19 height 19
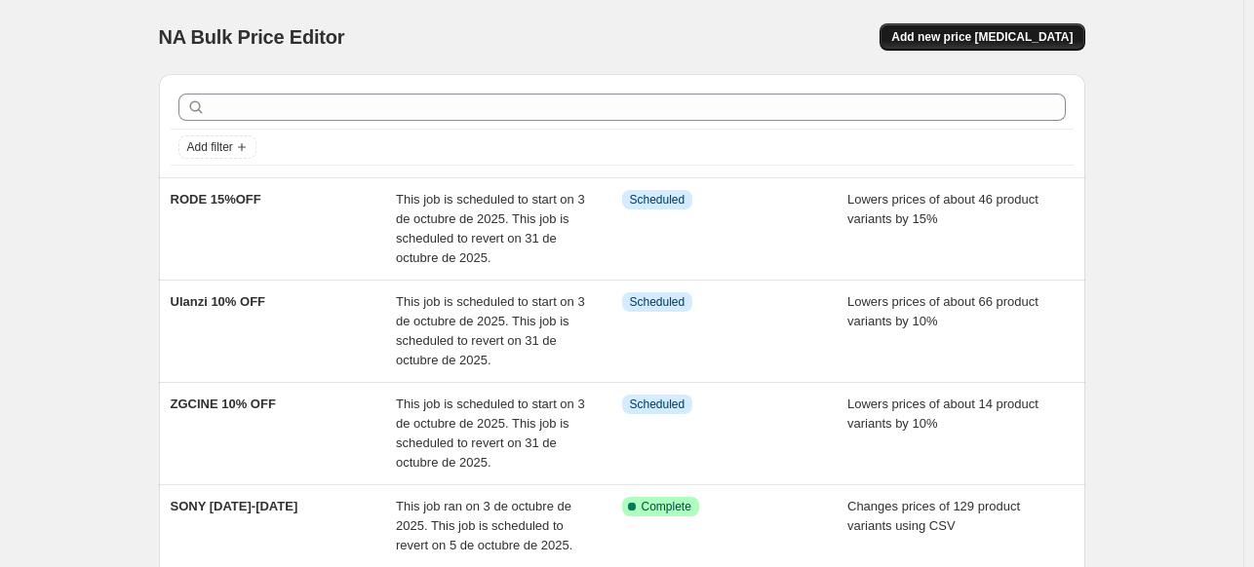
click at [998, 34] on span "Add new price [MEDICAL_DATA]" at bounding box center [981, 37] width 181 height 16
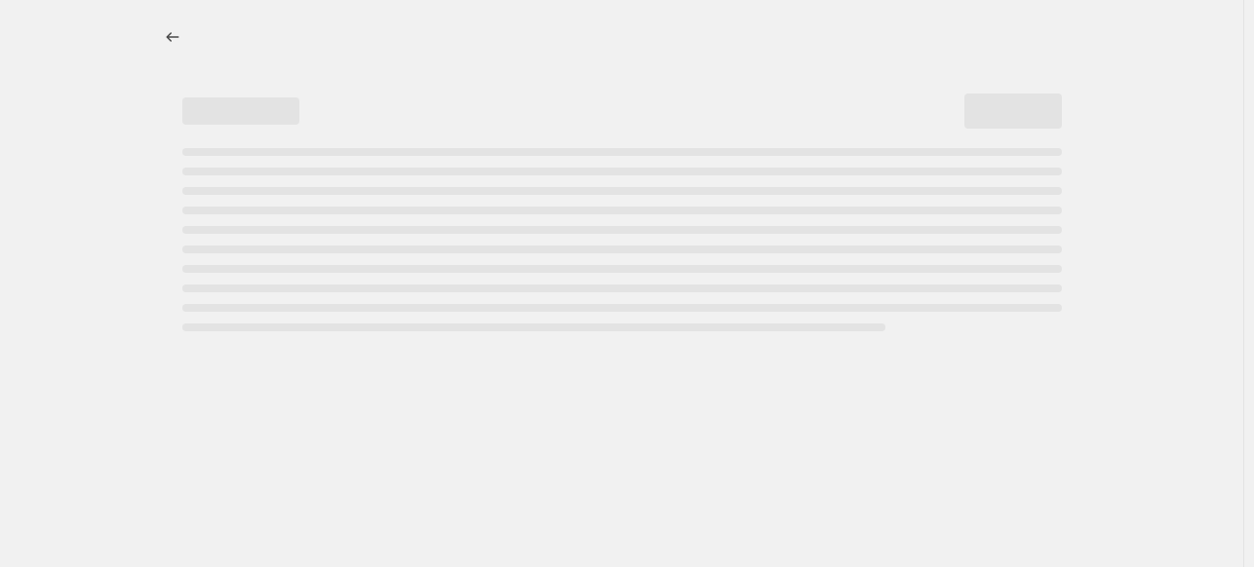
select select "percentage"
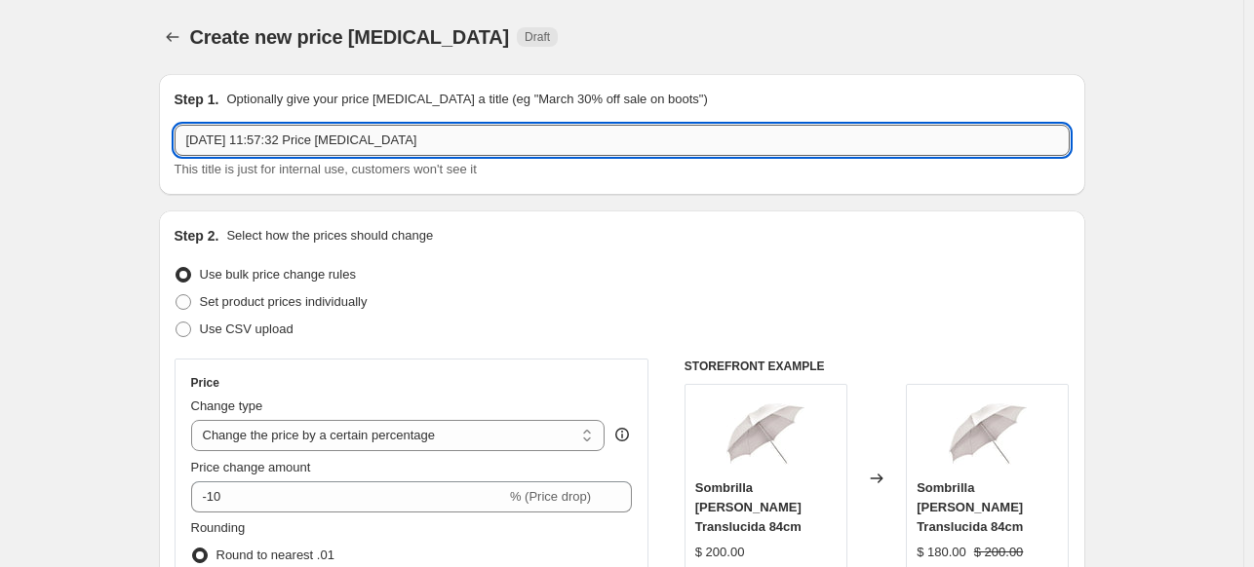
click at [330, 148] on input "[DATE] 11:57:32 Price [MEDICAL_DATA]" at bounding box center [621, 140] width 895 height 31
click at [206, 151] on input "Savage 10% OFF" at bounding box center [621, 140] width 895 height 31
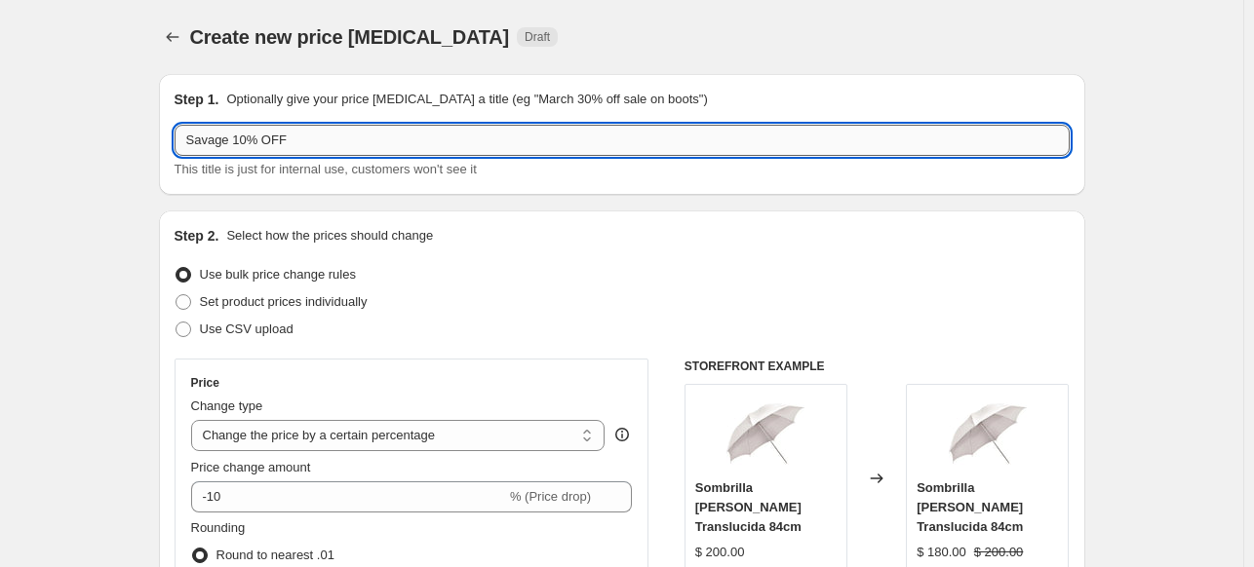
click at [206, 151] on input "Savage 10% OFF" at bounding box center [621, 140] width 895 height 31
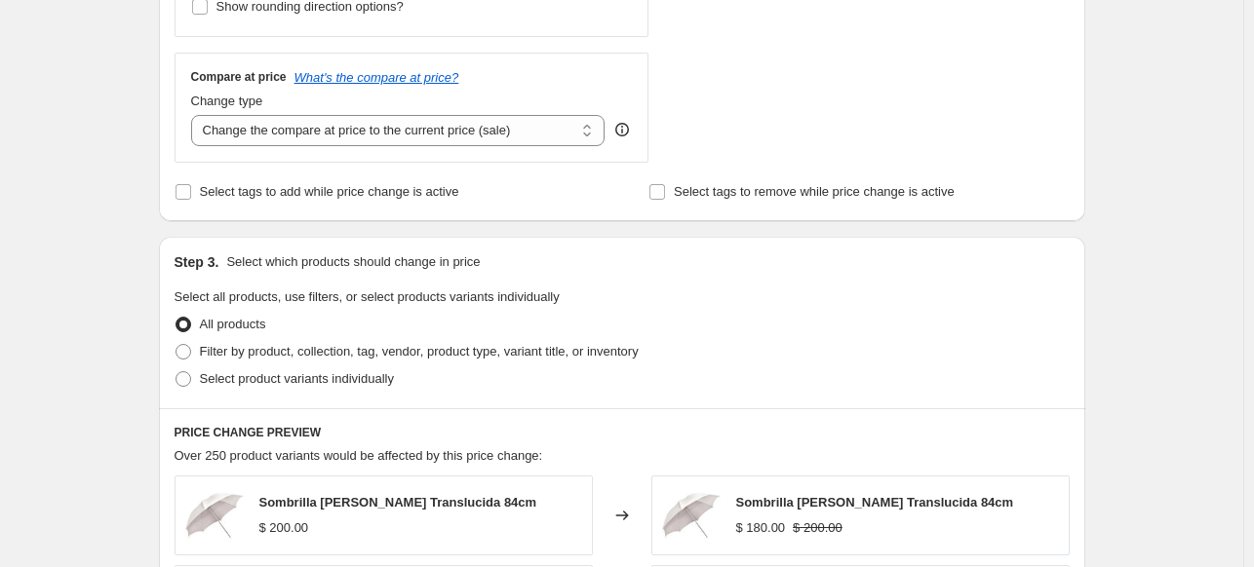
scroll to position [675, 0]
type input "SAVAGE 10% OFF"
click at [231, 354] on span "Filter by product, collection, tag, vendor, product type, variant title, or inv…" at bounding box center [419, 350] width 439 height 15
click at [176, 344] on input "Filter by product, collection, tag, vendor, product type, variant title, or inv…" at bounding box center [175, 343] width 1 height 1
radio input "true"
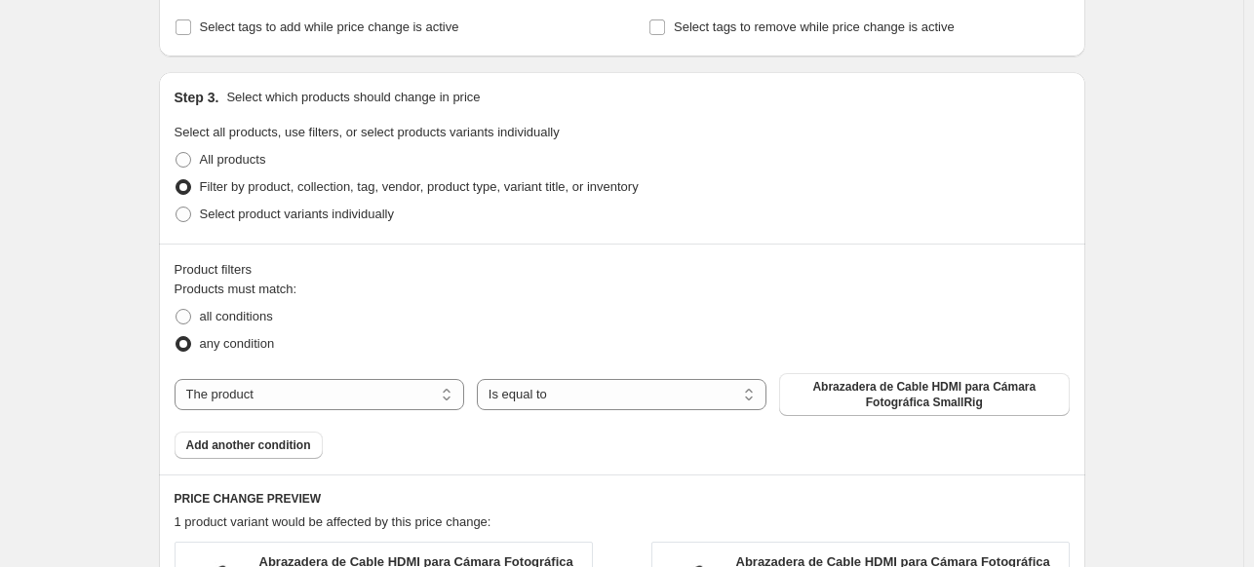
scroll to position [850, 0]
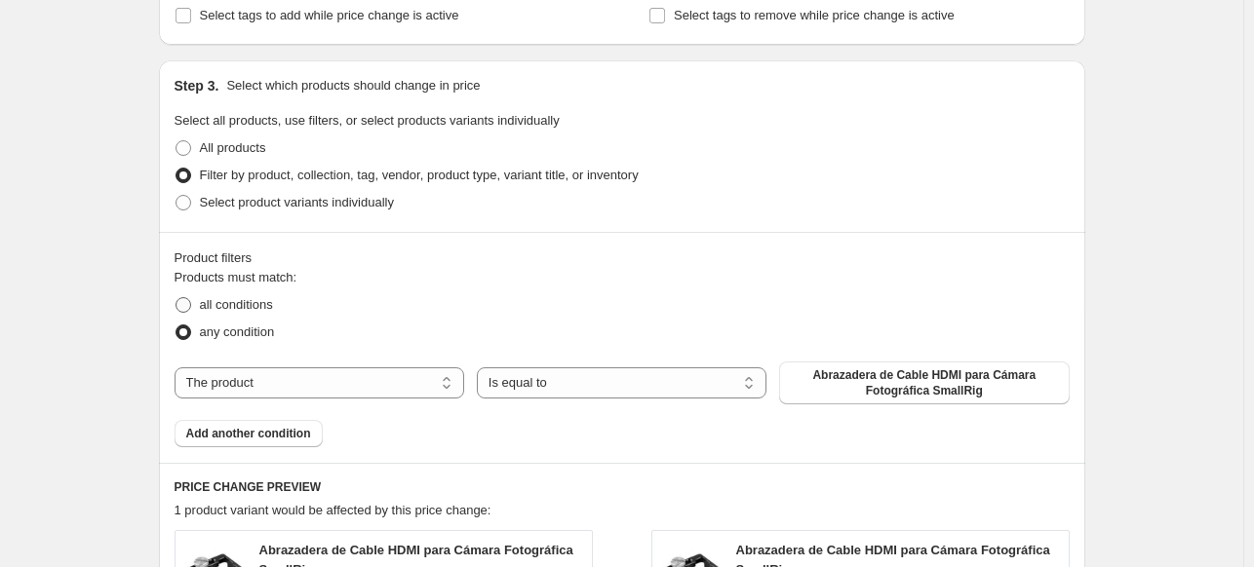
click at [245, 292] on label "all conditions" at bounding box center [223, 304] width 98 height 27
click at [176, 297] on input "all conditions" at bounding box center [175, 297] width 1 height 1
radio input "true"
click at [390, 386] on select "The product The product's collection The product's tag The product's vendor The…" at bounding box center [319, 382] width 290 height 31
select select "vendor"
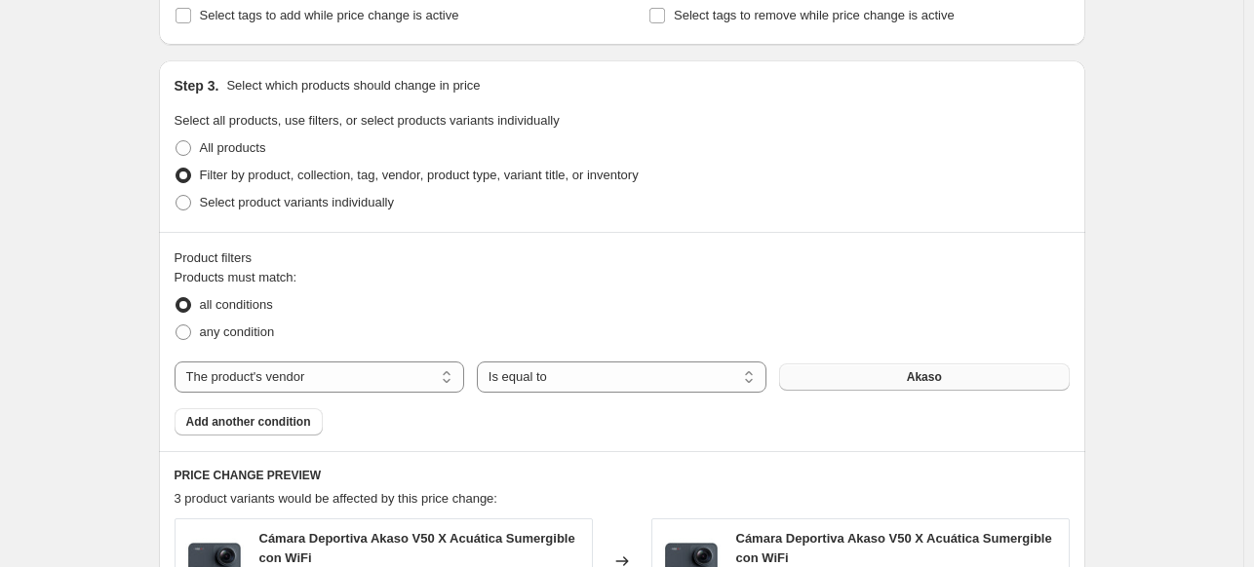
click at [860, 381] on button "Akaso" at bounding box center [924, 377] width 290 height 27
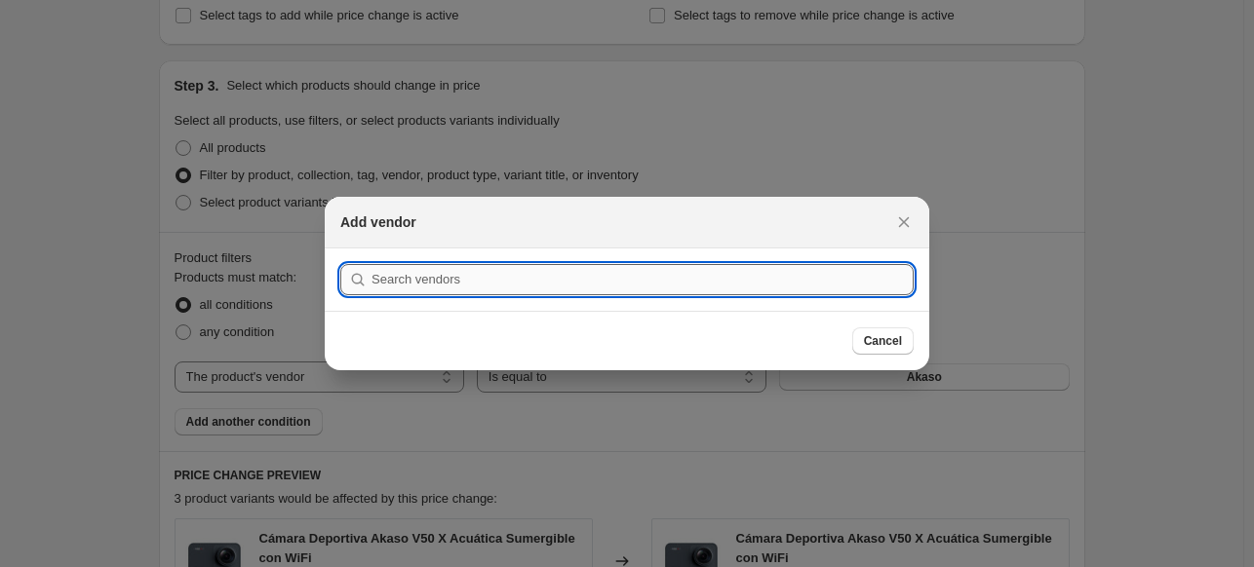
click at [726, 289] on input ":rf7:" at bounding box center [642, 279] width 542 height 31
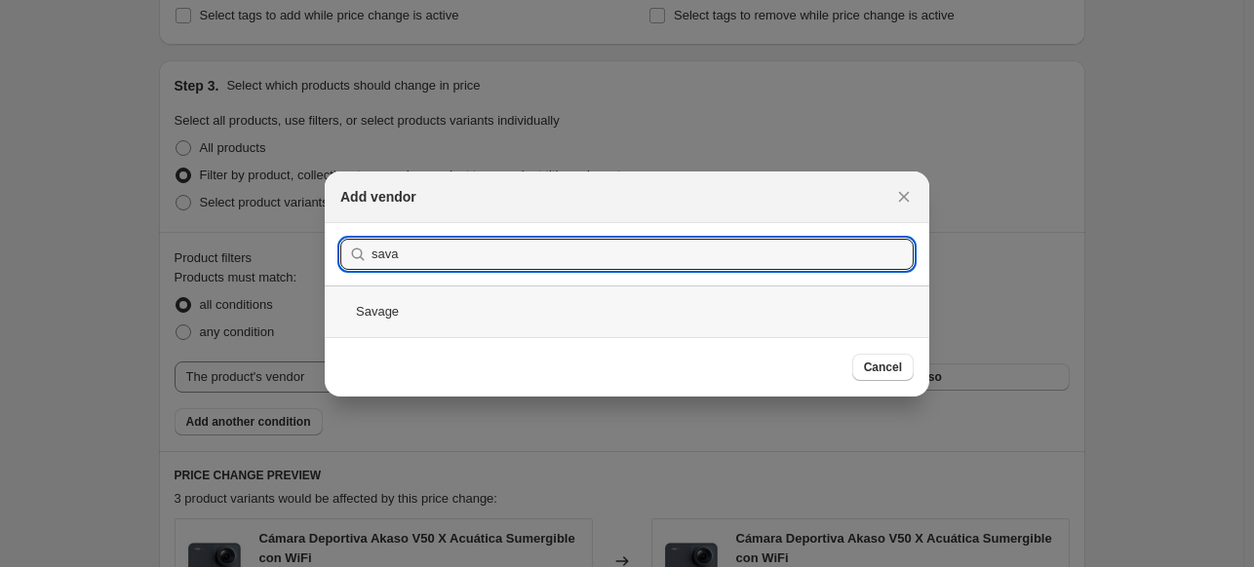
type input "sava"
click at [614, 303] on div "Savage" at bounding box center [627, 312] width 604 height 52
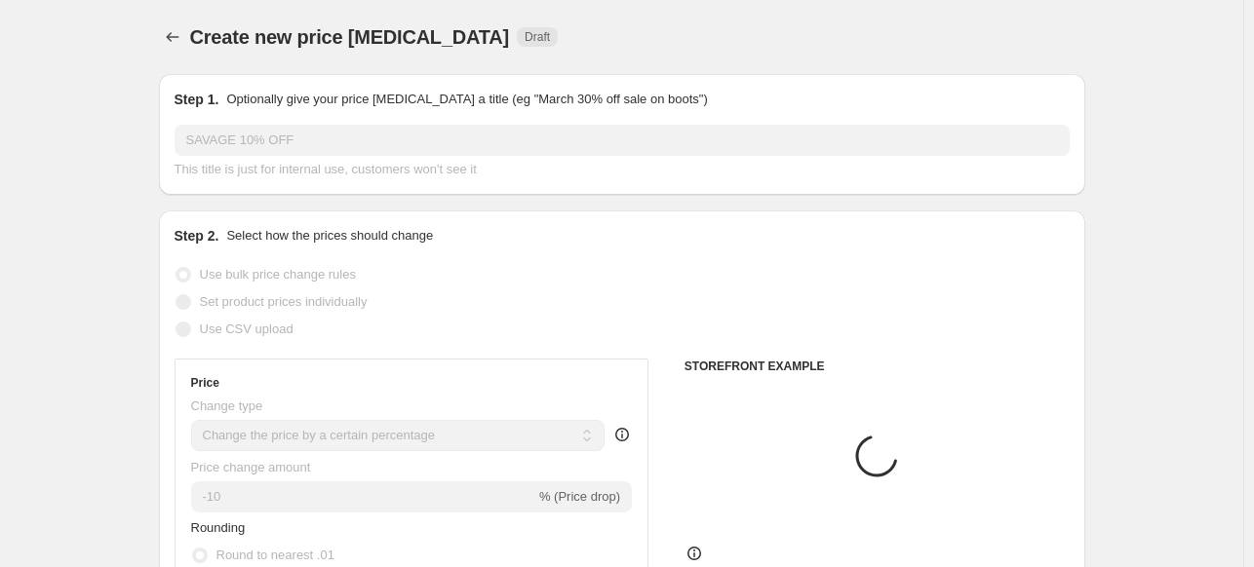
scroll to position [850, 0]
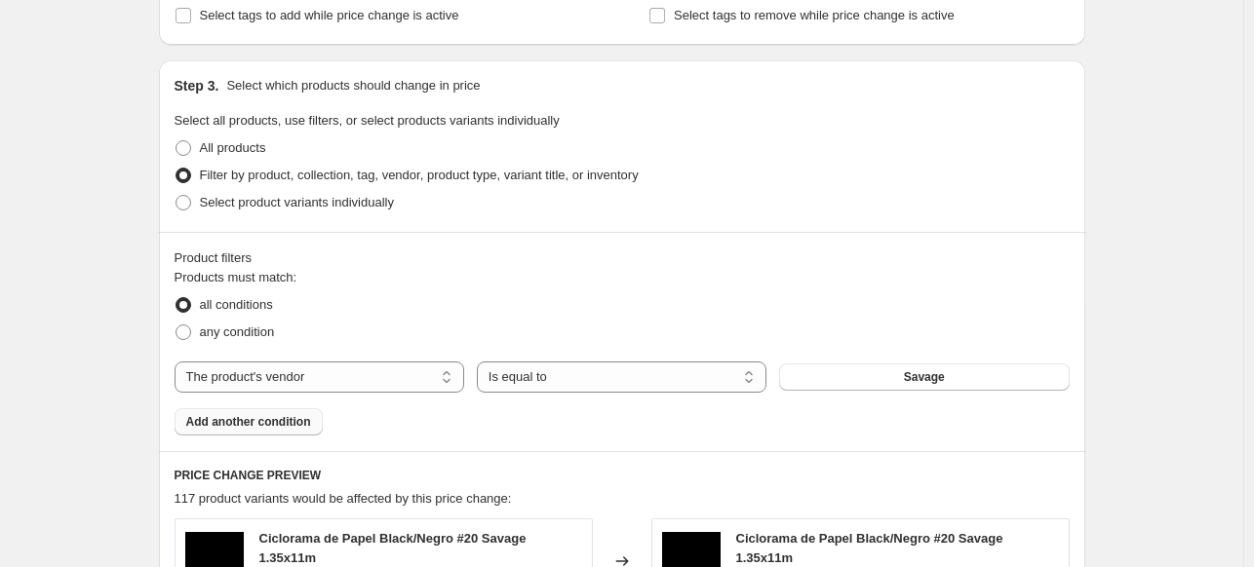
click at [310, 411] on button "Add another condition" at bounding box center [248, 421] width 148 height 27
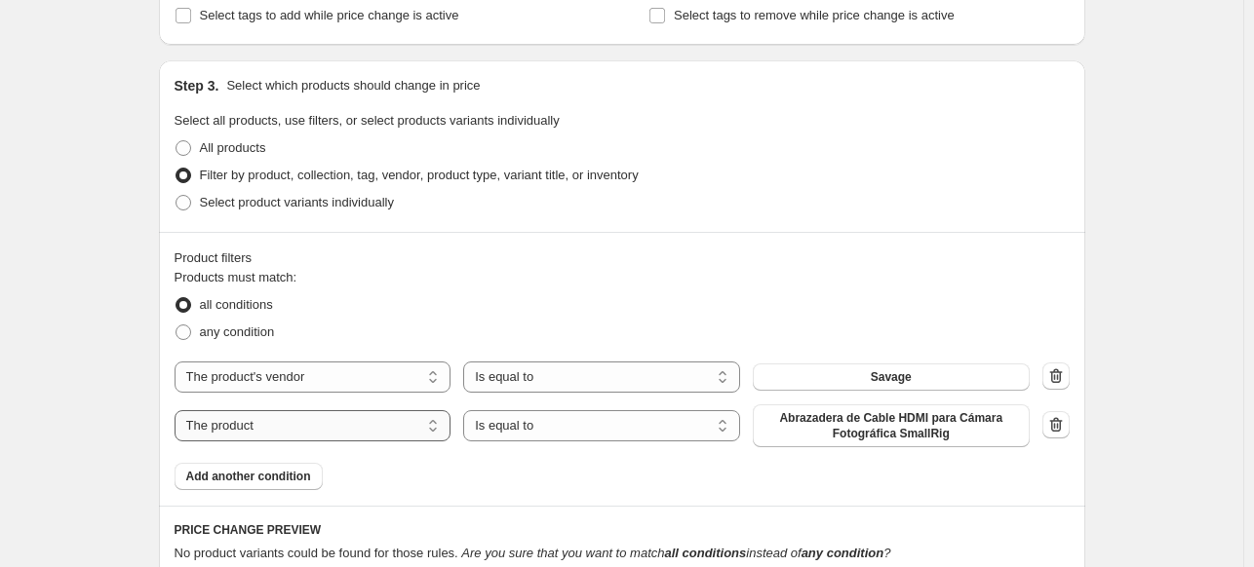
click at [338, 415] on select "The product The product's collection The product's tag The product's vendor The…" at bounding box center [312, 425] width 277 height 31
select select "inventory_quantity"
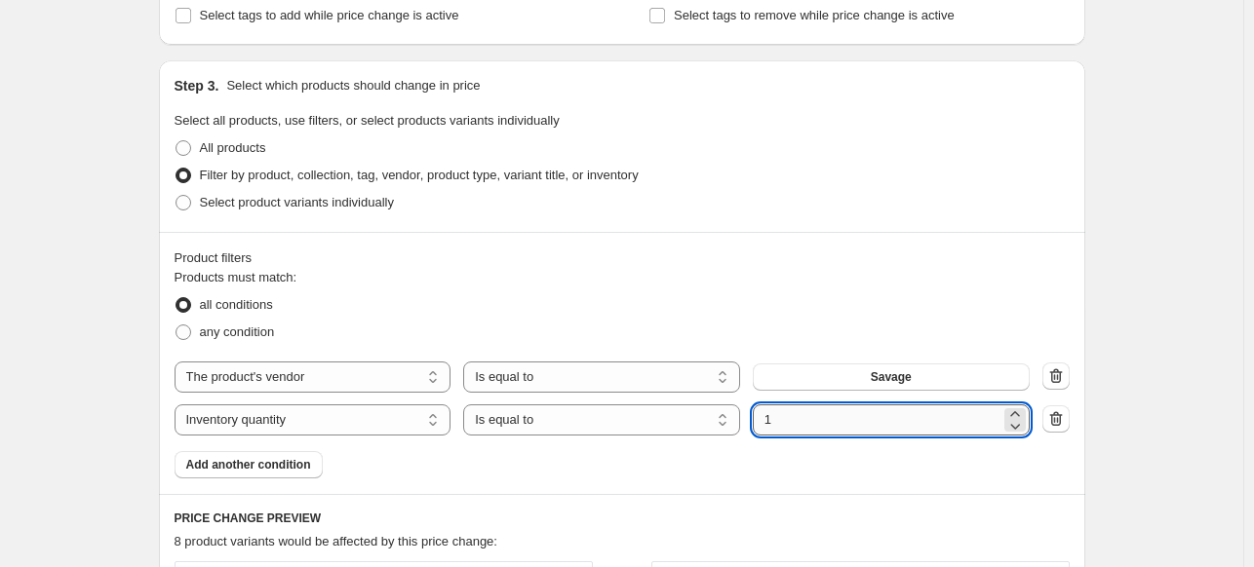
click at [786, 430] on input "1" at bounding box center [877, 420] width 248 height 31
click at [698, 415] on select "Is equal to Is not equal to Is greater than Is less than" at bounding box center [601, 420] width 277 height 31
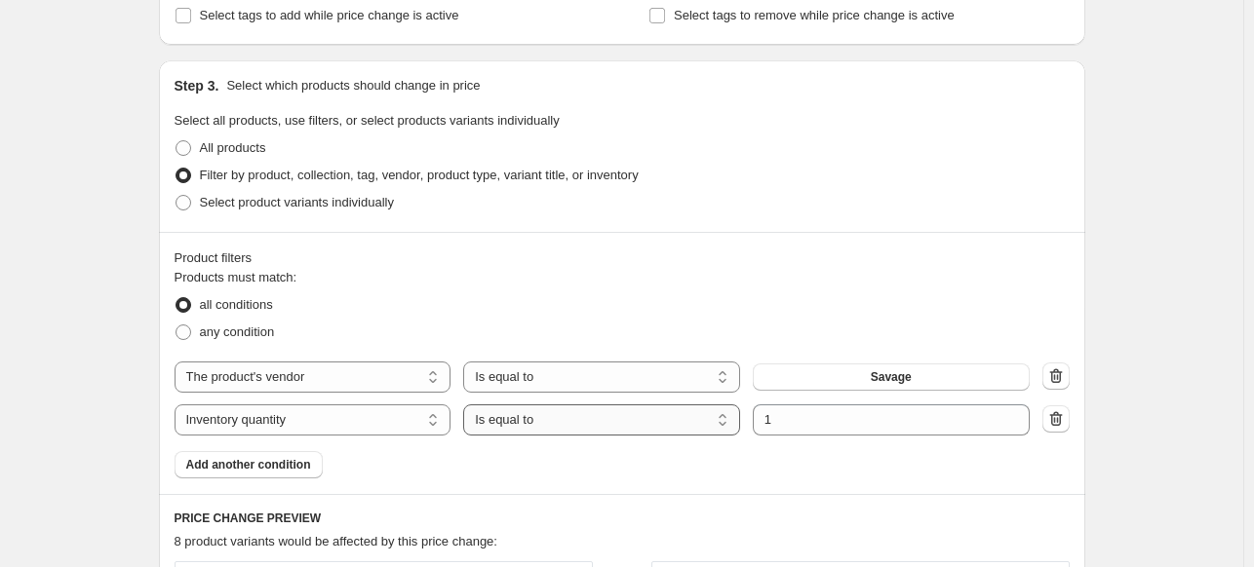
select select ">"
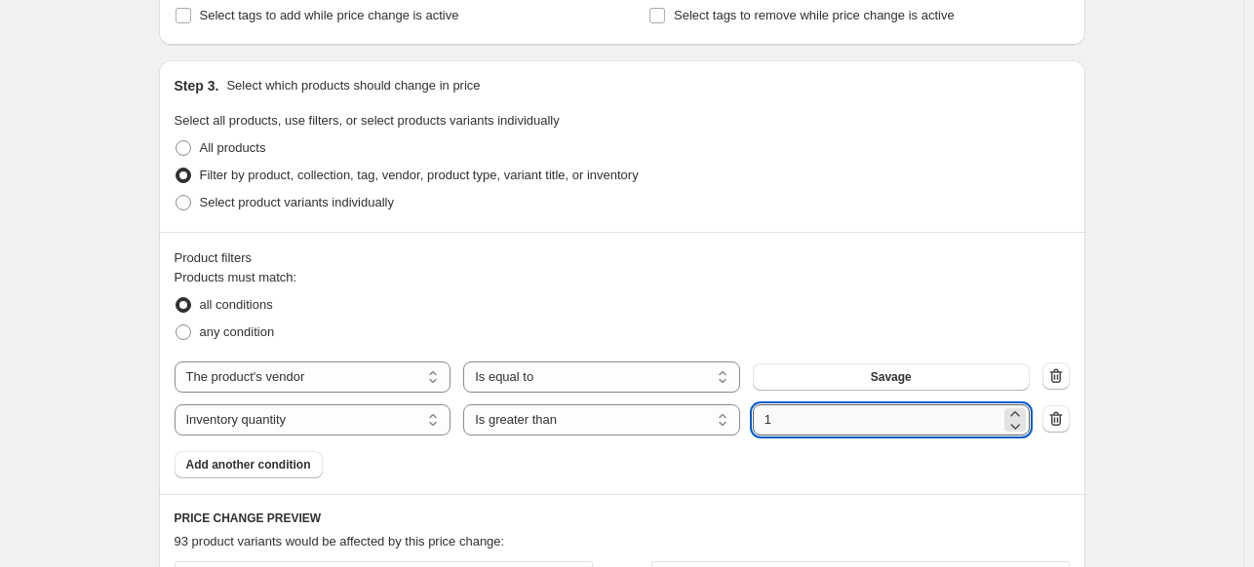
click at [798, 405] on input "1" at bounding box center [877, 420] width 248 height 31
type input "0"
click at [292, 457] on span "Add another condition" at bounding box center [248, 465] width 125 height 16
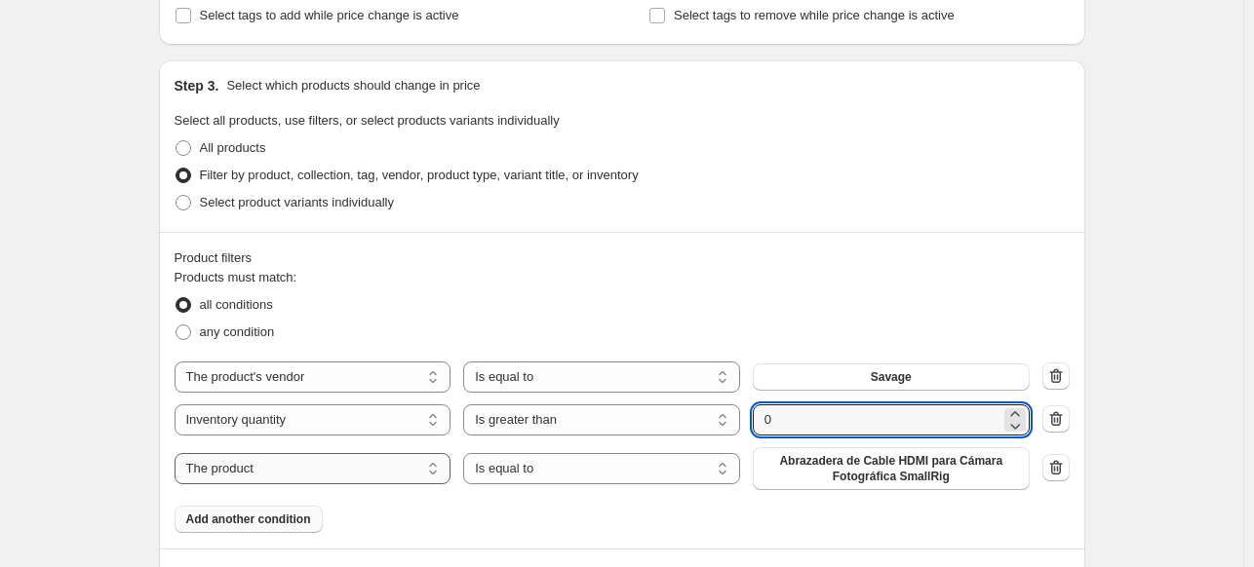
click at [321, 470] on select "The product The product's collection The product's tag The product's vendor The…" at bounding box center [312, 468] width 277 height 31
select select "tag"
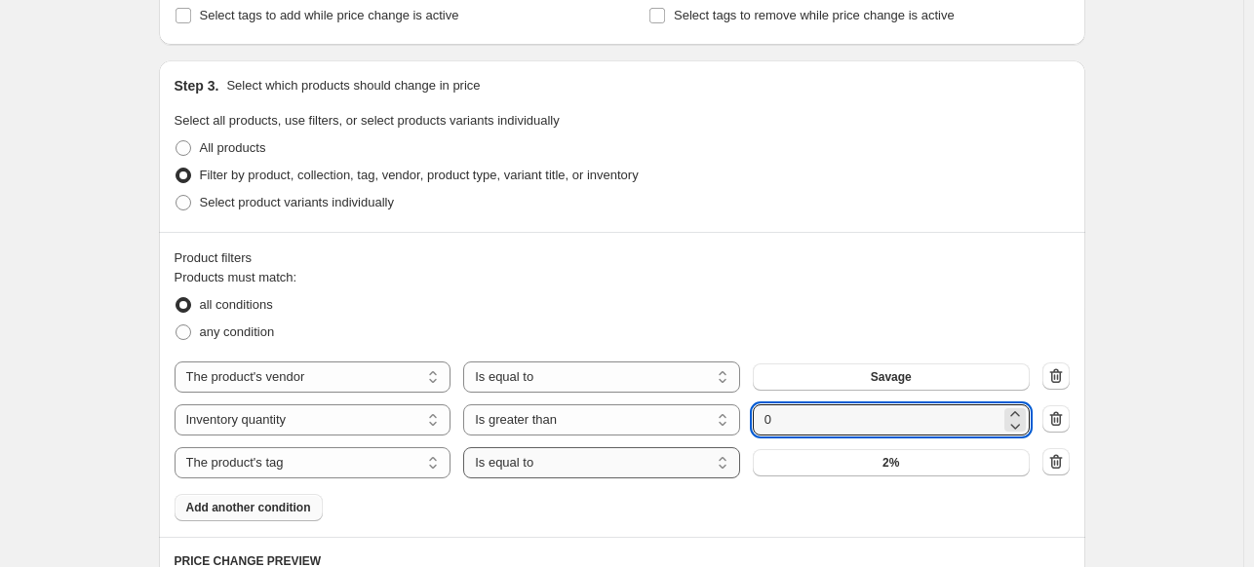
click at [529, 455] on select "Is equal to Is not equal to" at bounding box center [601, 462] width 277 height 31
select select "not_equal"
click at [791, 462] on button "2%" at bounding box center [891, 462] width 277 height 27
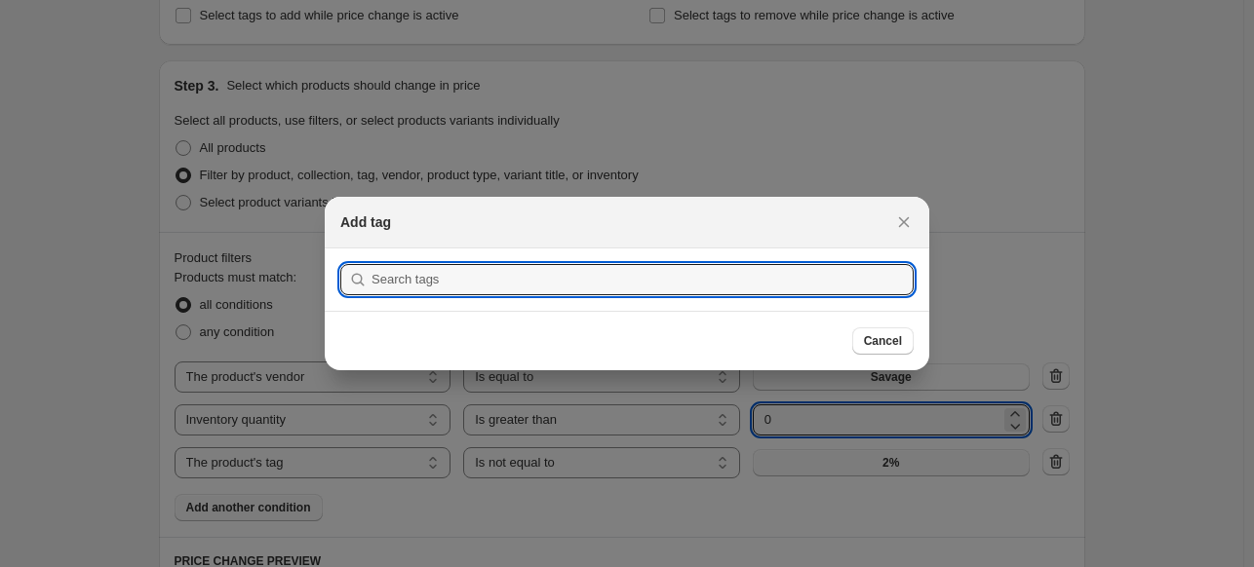
scroll to position [0, 0]
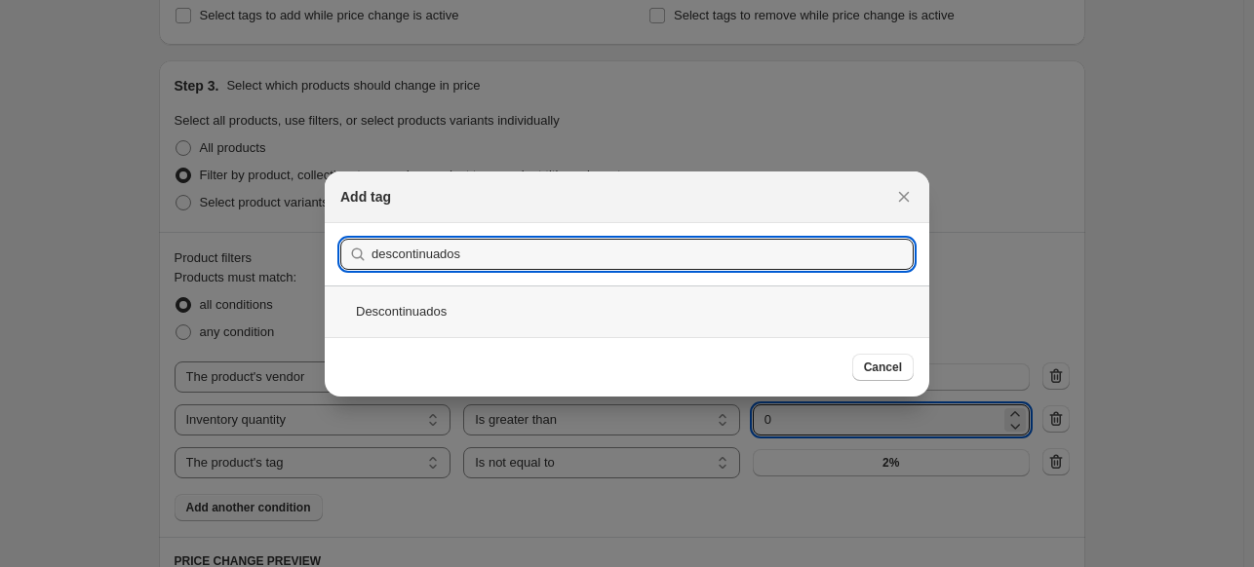
type input "descontinuados"
click at [530, 310] on div "Descontinuados" at bounding box center [627, 312] width 604 height 52
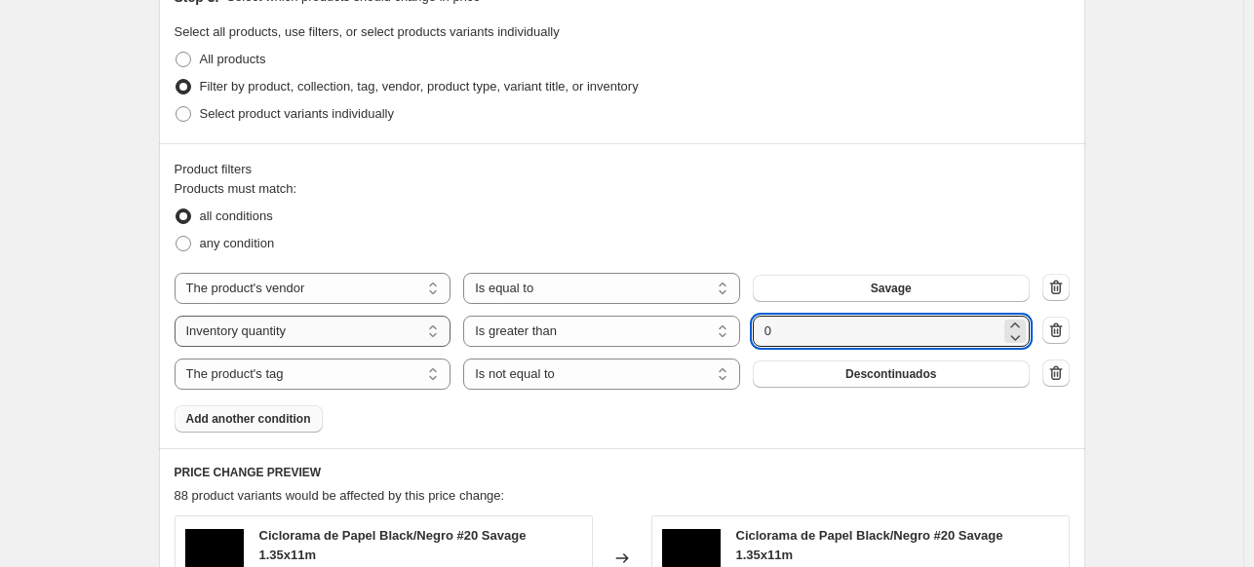
scroll to position [943, 0]
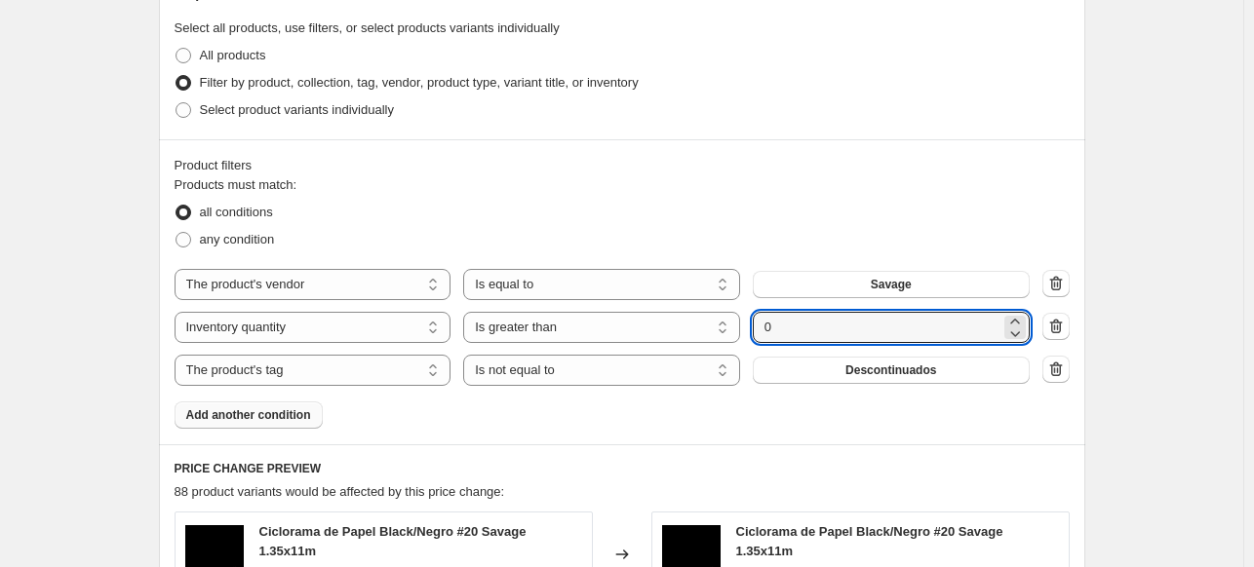
click at [297, 412] on span "Add another condition" at bounding box center [248, 415] width 125 height 16
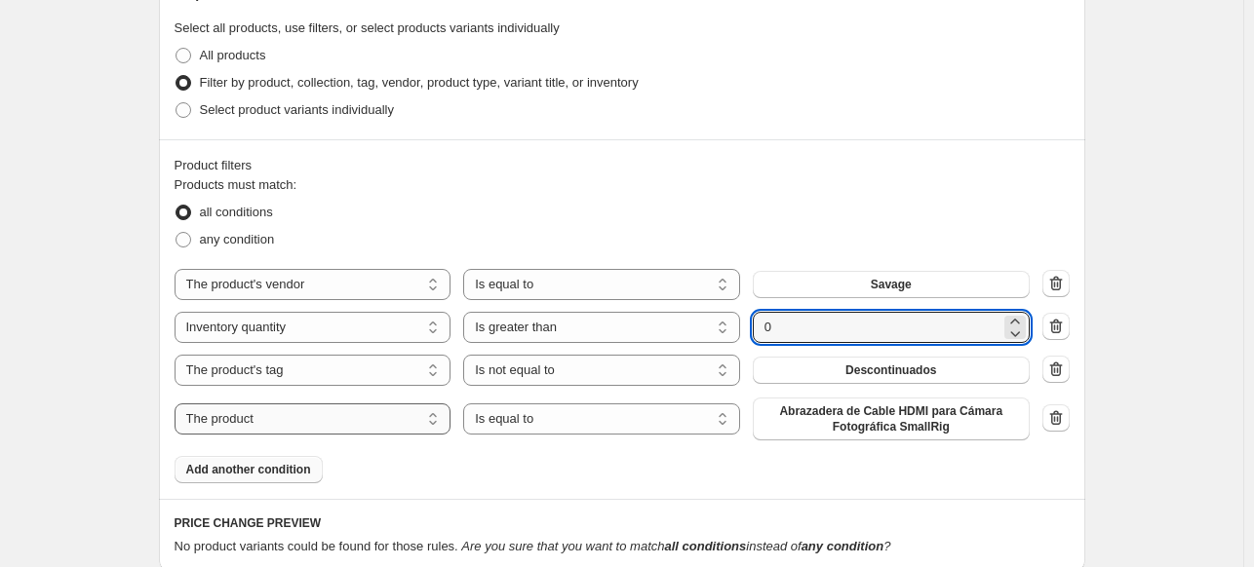
click at [351, 422] on select "The product The product's collection The product's tag The product's vendor The…" at bounding box center [312, 419] width 277 height 31
click at [506, 412] on select "Is equal to Is not equal to" at bounding box center [601, 419] width 277 height 31
select select "not_equal"
click at [824, 429] on span "Abrazadera de Cable HDMI para Cámara Fotográfica SmallRig" at bounding box center [890, 419] width 253 height 31
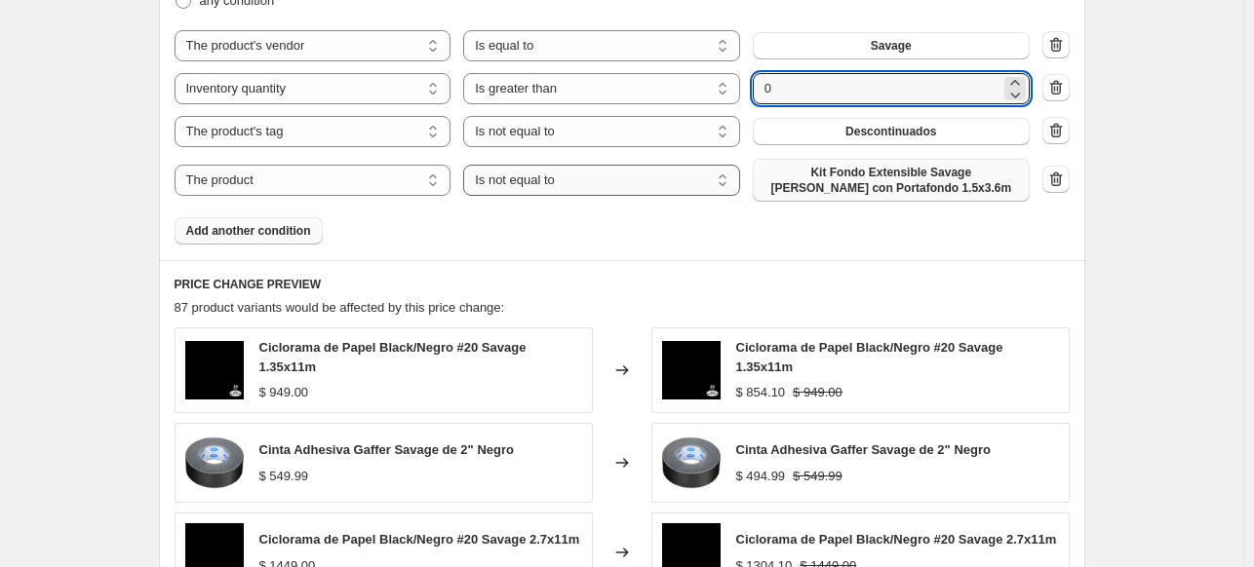
scroll to position [1196, 0]
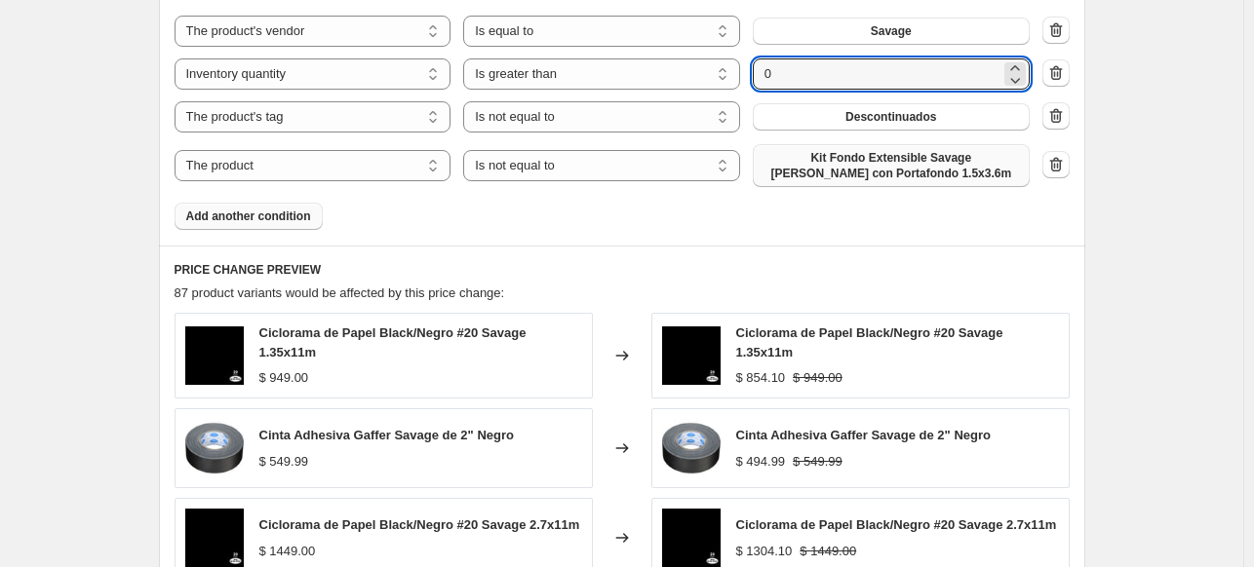
click at [285, 205] on button "Add another condition" at bounding box center [248, 216] width 148 height 27
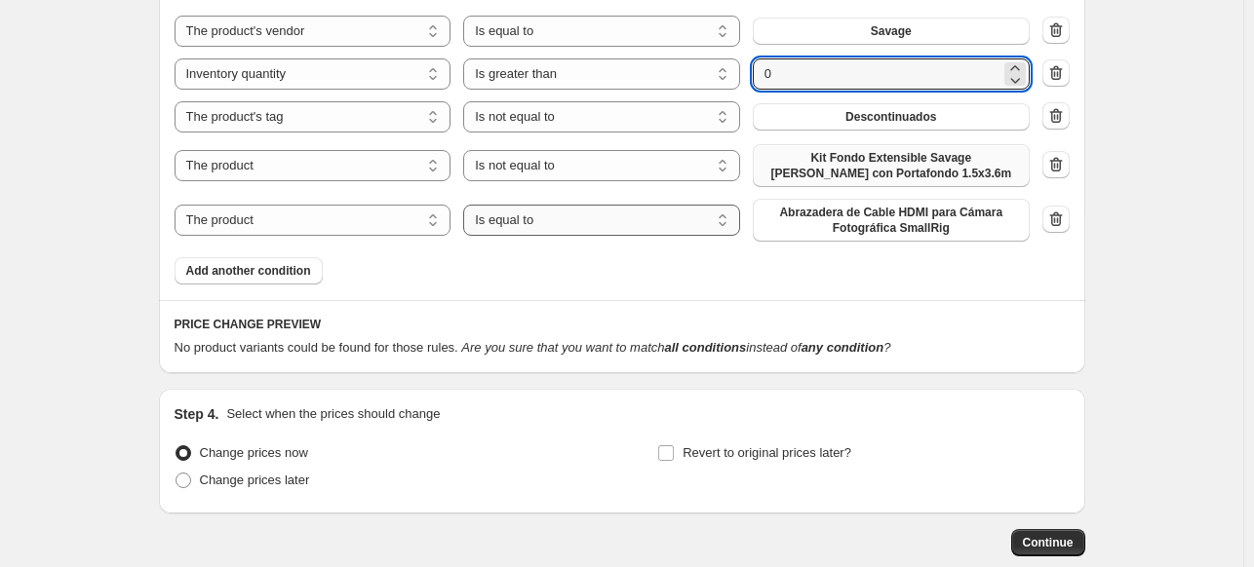
click at [560, 227] on select "Is equal to Is not equal to" at bounding box center [601, 220] width 277 height 31
select select "not_equal"
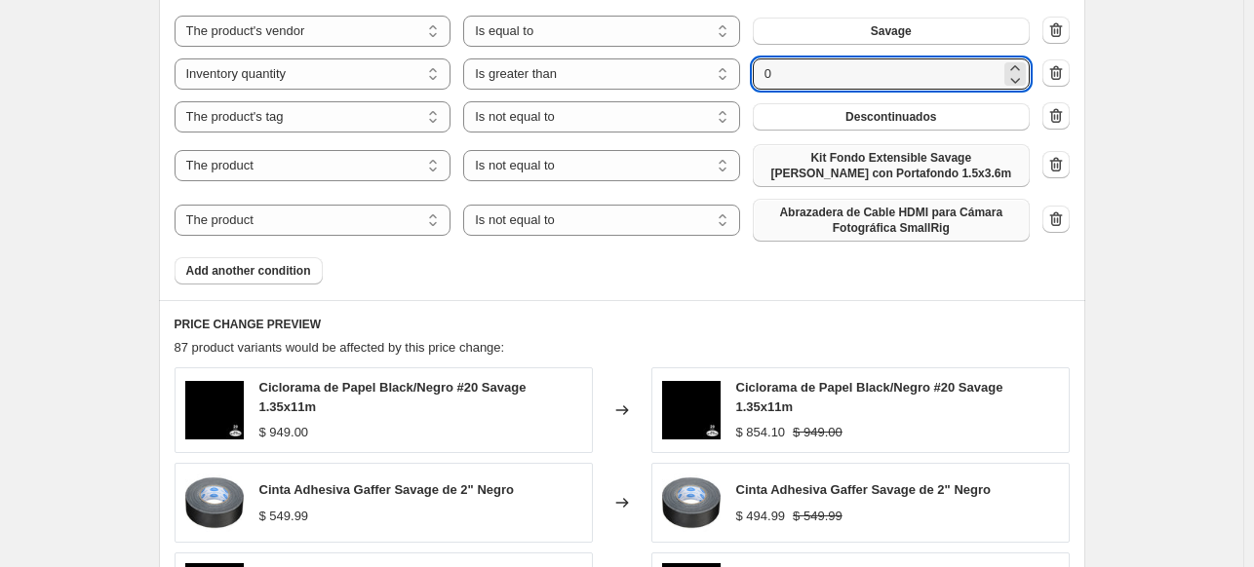
click at [823, 223] on span "Abrazadera de Cable HDMI para Cámara Fotográfica SmallRig" at bounding box center [890, 220] width 253 height 31
click at [312, 272] on button "Add another condition" at bounding box center [248, 270] width 148 height 27
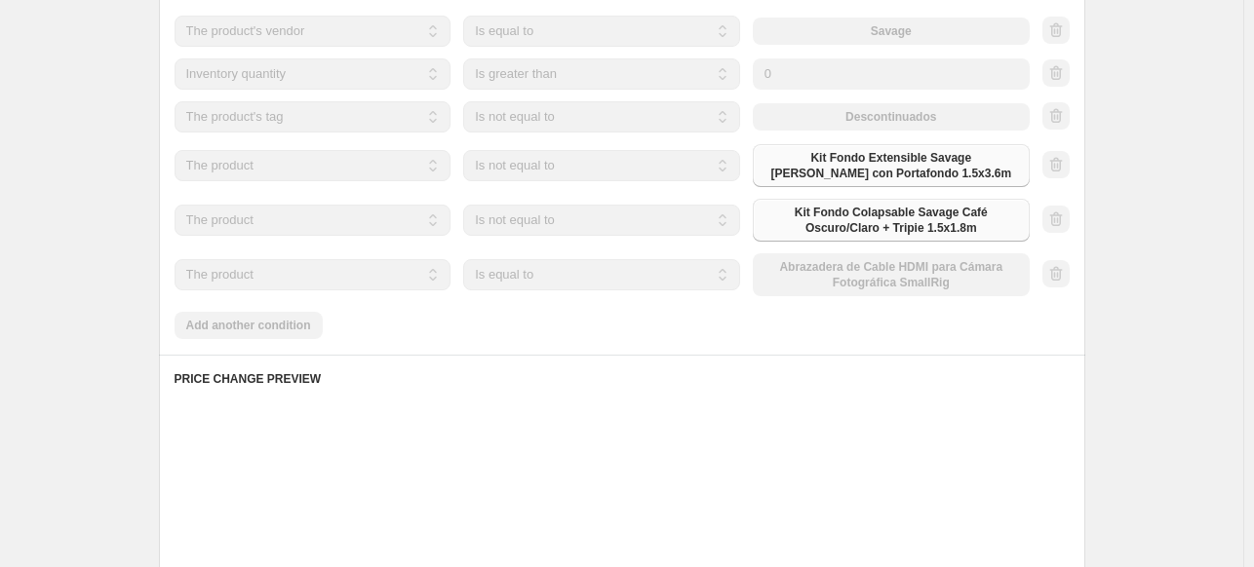
click at [503, 284] on select "Is equal to Is not equal to" at bounding box center [601, 274] width 277 height 31
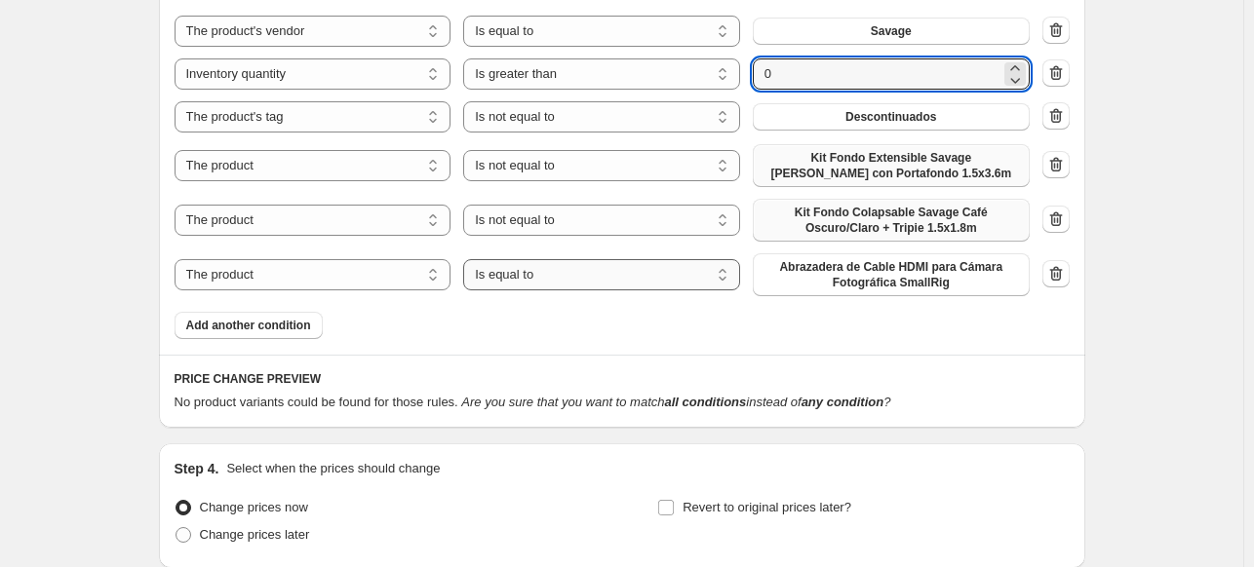
click at [516, 288] on select "Is equal to Is not equal to" at bounding box center [601, 274] width 277 height 31
select select "not_equal"
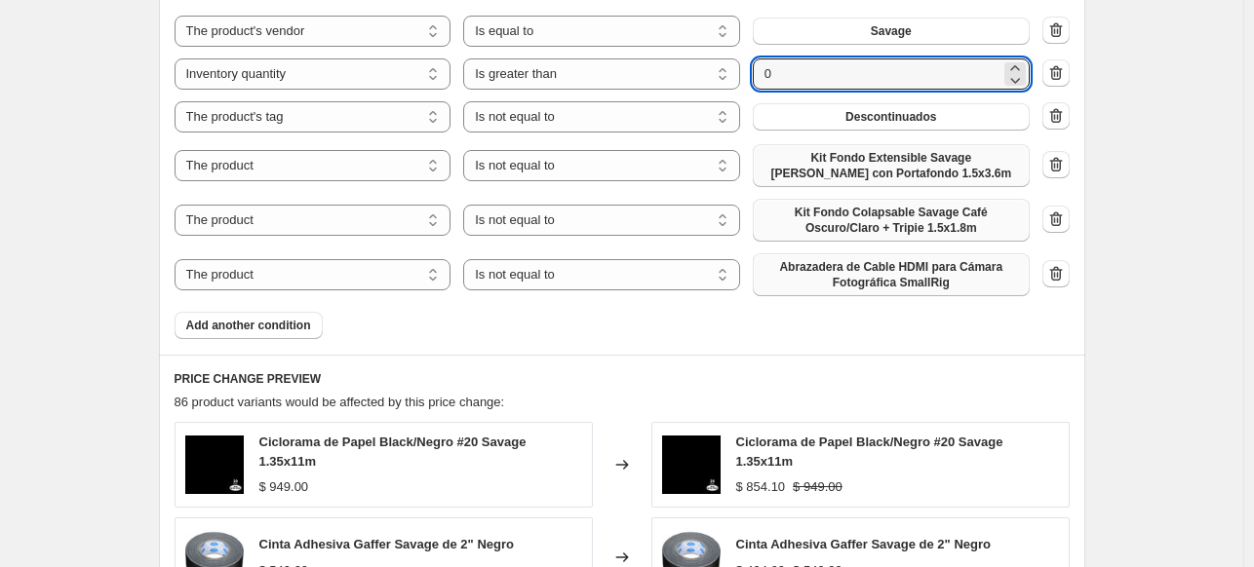
click at [821, 288] on span "Abrazadera de Cable HDMI para Cámara Fotográfica SmallRig" at bounding box center [890, 274] width 253 height 31
click at [296, 328] on span "Add another condition" at bounding box center [248, 326] width 125 height 16
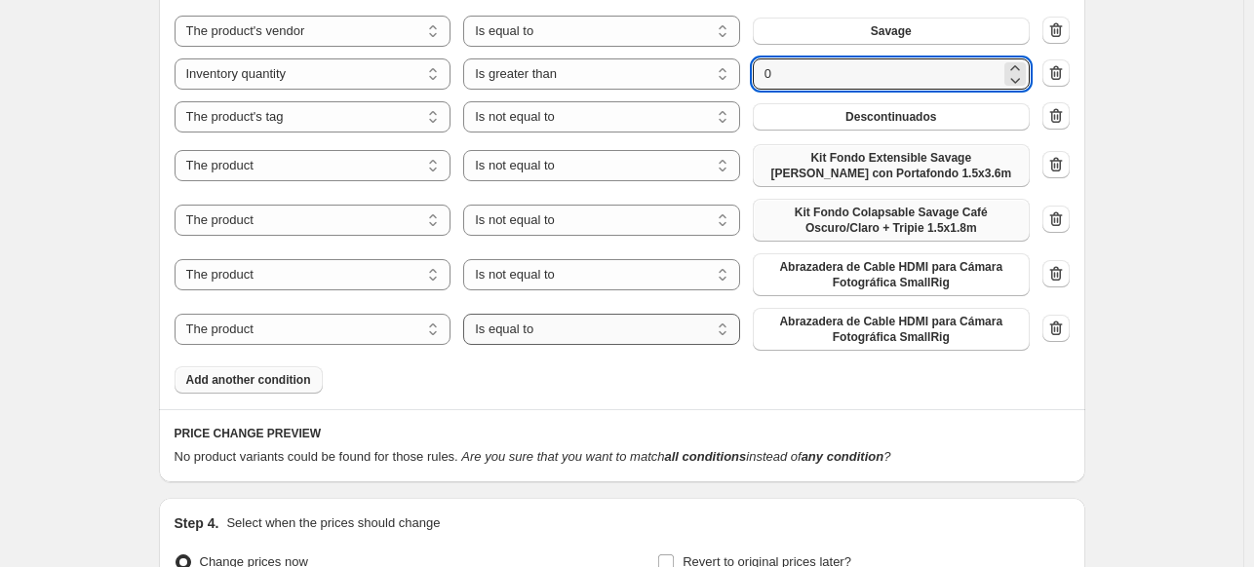
click at [538, 331] on select "Is equal to Is not equal to" at bounding box center [601, 329] width 277 height 31
select select "not_equal"
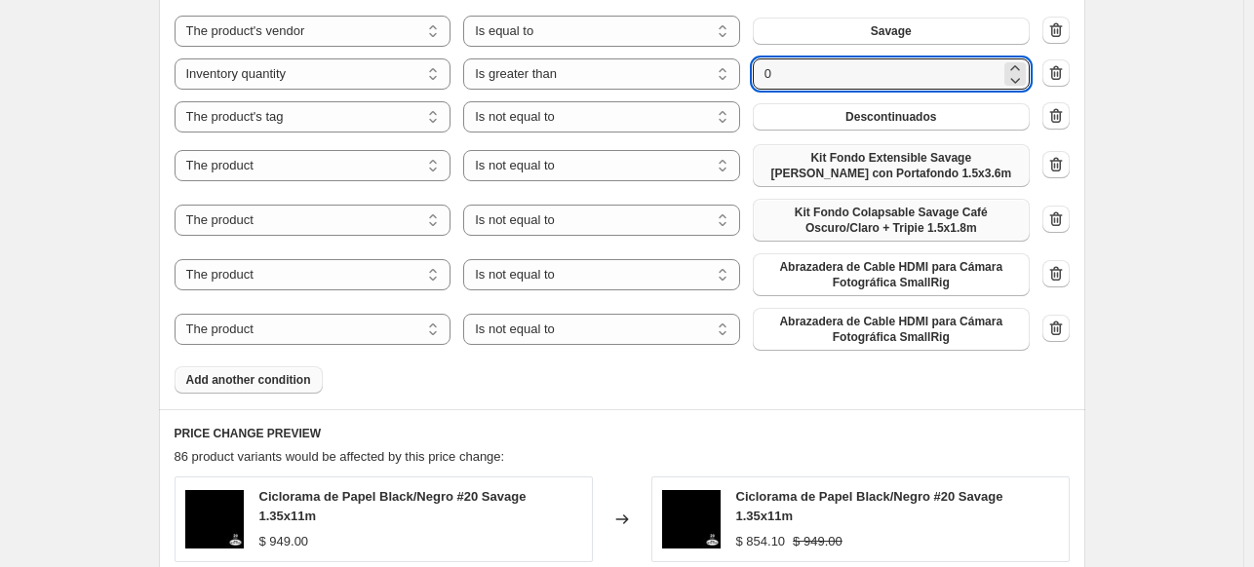
click at [860, 325] on span "Abrazadera de Cable HDMI para Cámara Fotográfica SmallRig" at bounding box center [890, 329] width 253 height 31
click at [247, 381] on span "Add another condition" at bounding box center [248, 380] width 125 height 16
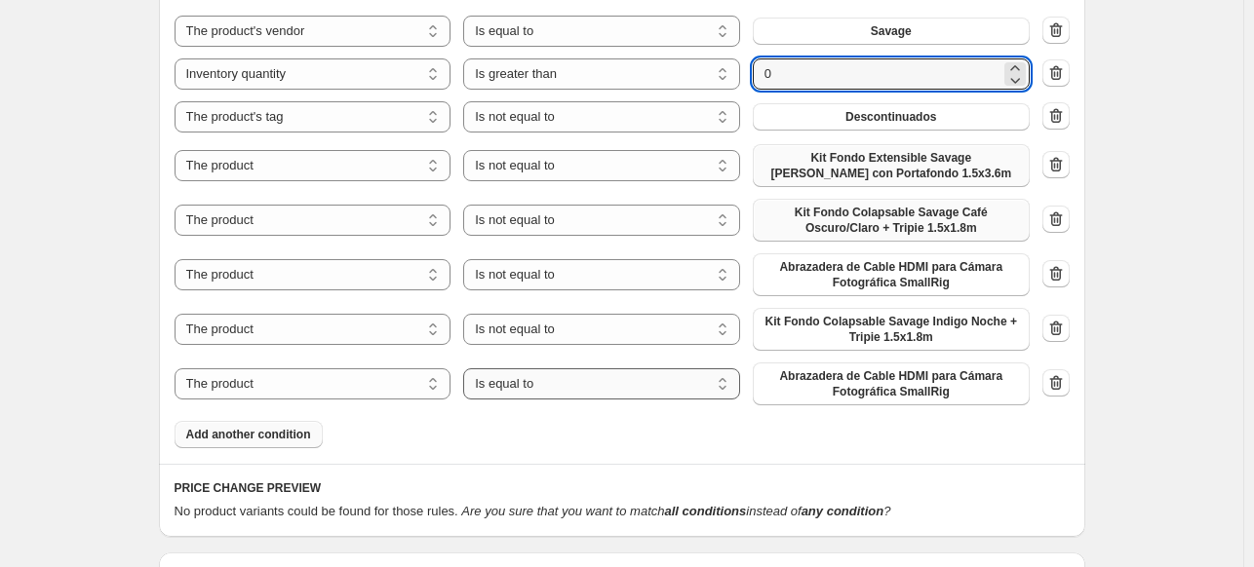
click at [504, 391] on select "Is equal to Is not equal to" at bounding box center [601, 383] width 277 height 31
select select "not_equal"
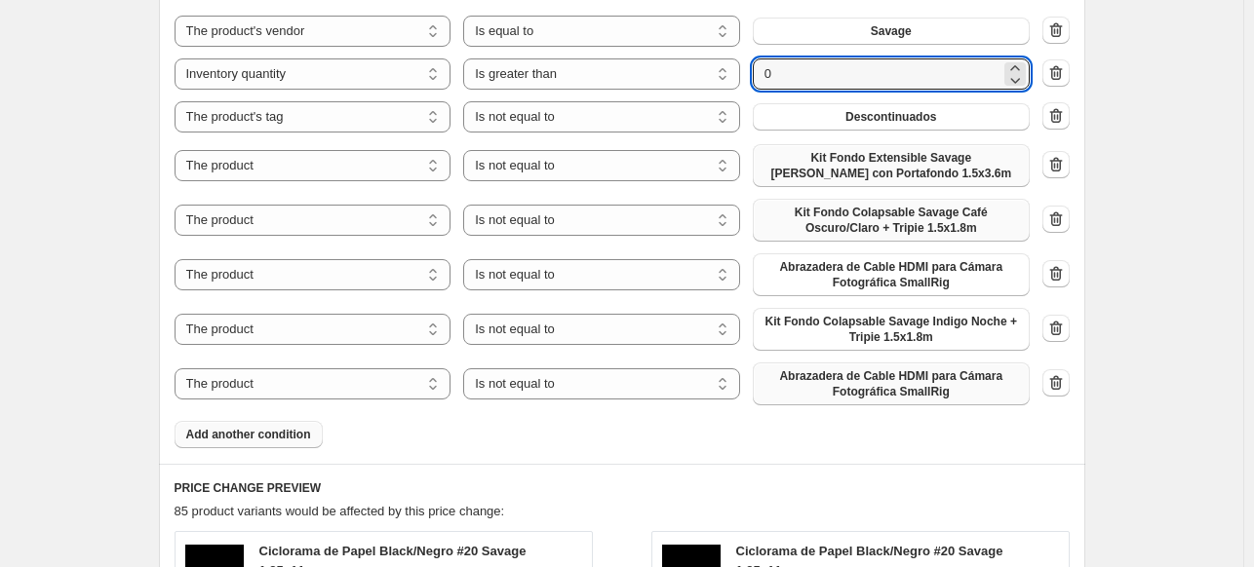
click at [802, 387] on span "Abrazadera de Cable HDMI para Cámara Fotográfica SmallRig" at bounding box center [890, 383] width 253 height 31
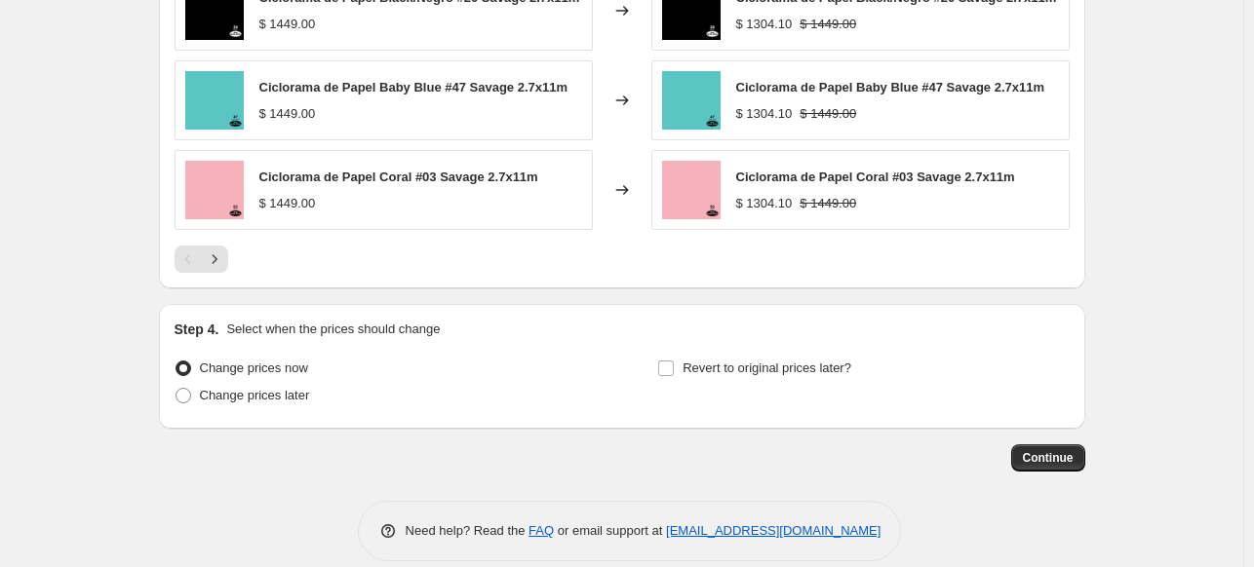
scroll to position [1963, 0]
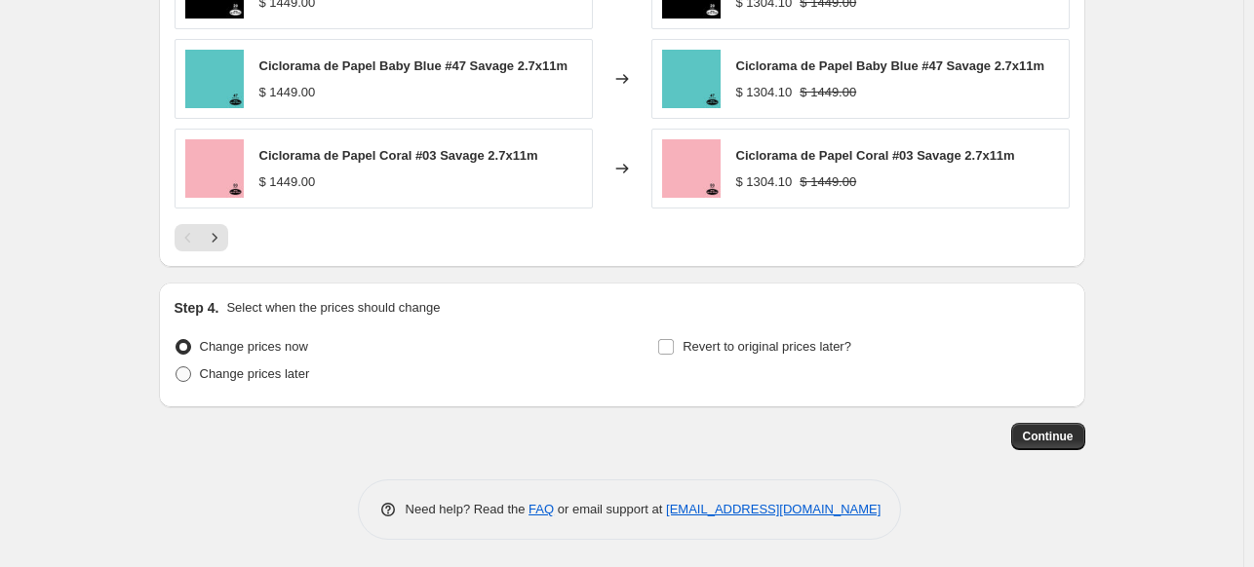
click at [280, 373] on span "Change prices later" at bounding box center [255, 374] width 110 height 15
click at [176, 367] on input "Change prices later" at bounding box center [175, 367] width 1 height 1
radio input "true"
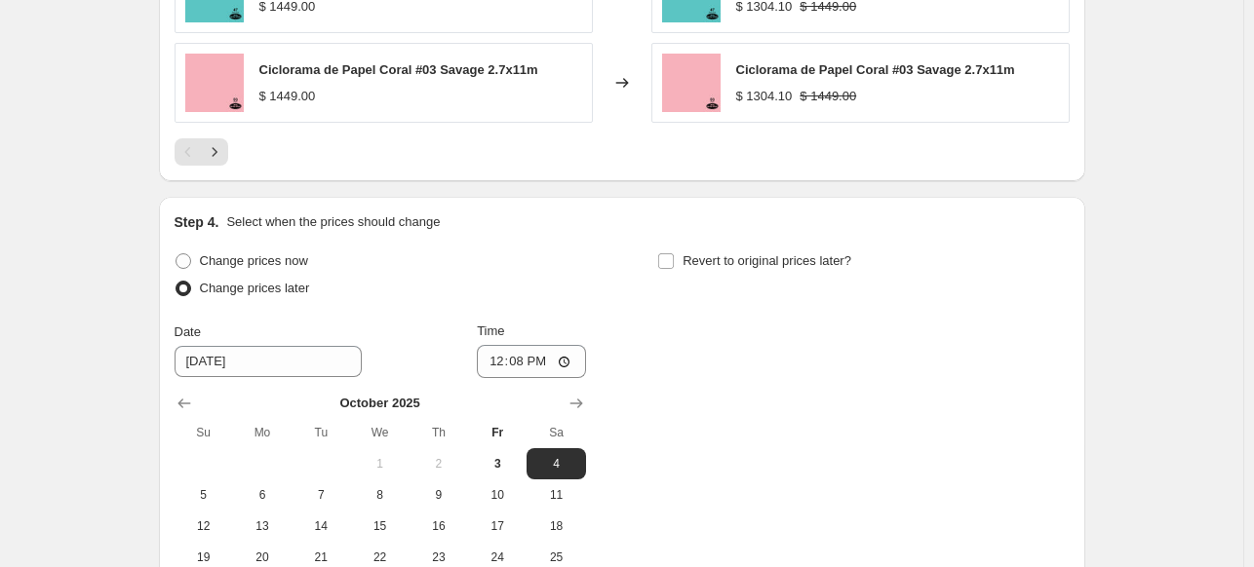
scroll to position [2053, 0]
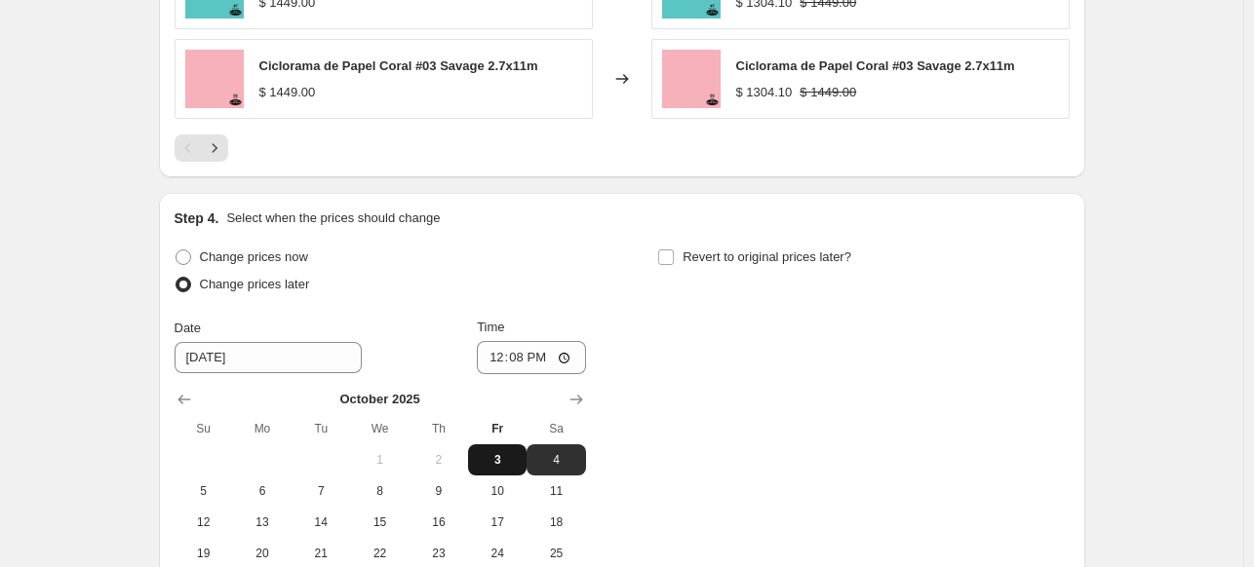
click at [508, 459] on span "3" at bounding box center [497, 460] width 43 height 16
type input "[DATE]"
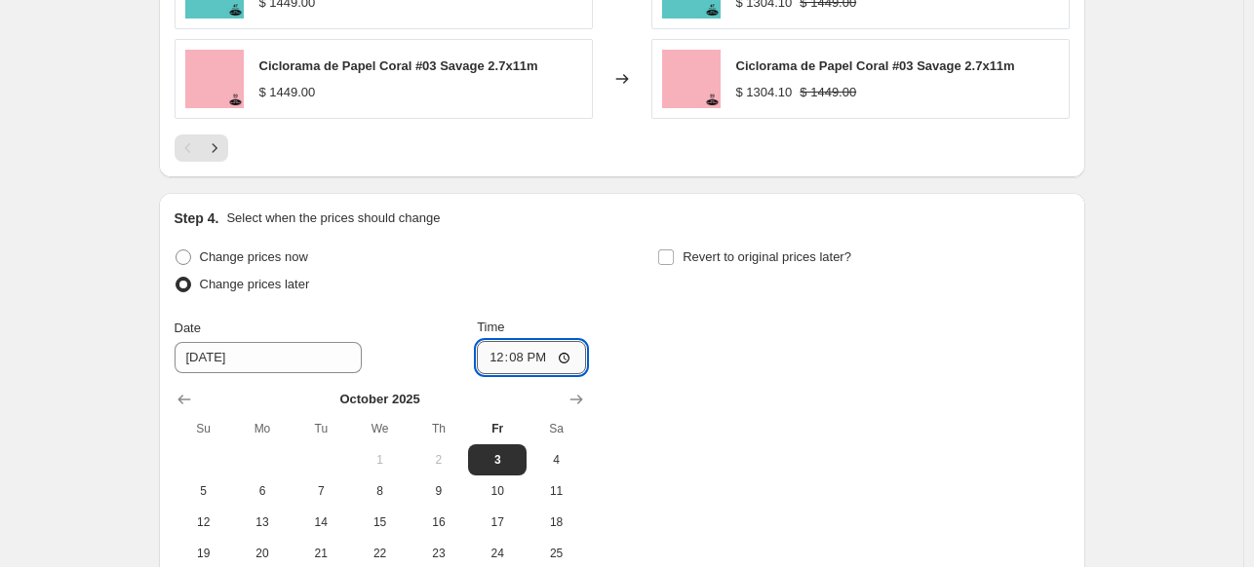
click at [488, 353] on input "12:08" at bounding box center [531, 357] width 109 height 33
type input "23:59"
click at [811, 245] on label "Revert to original prices later?" at bounding box center [754, 257] width 194 height 27
click at [674, 250] on input "Revert to original prices later?" at bounding box center [666, 258] width 16 height 16
checkbox input "true"
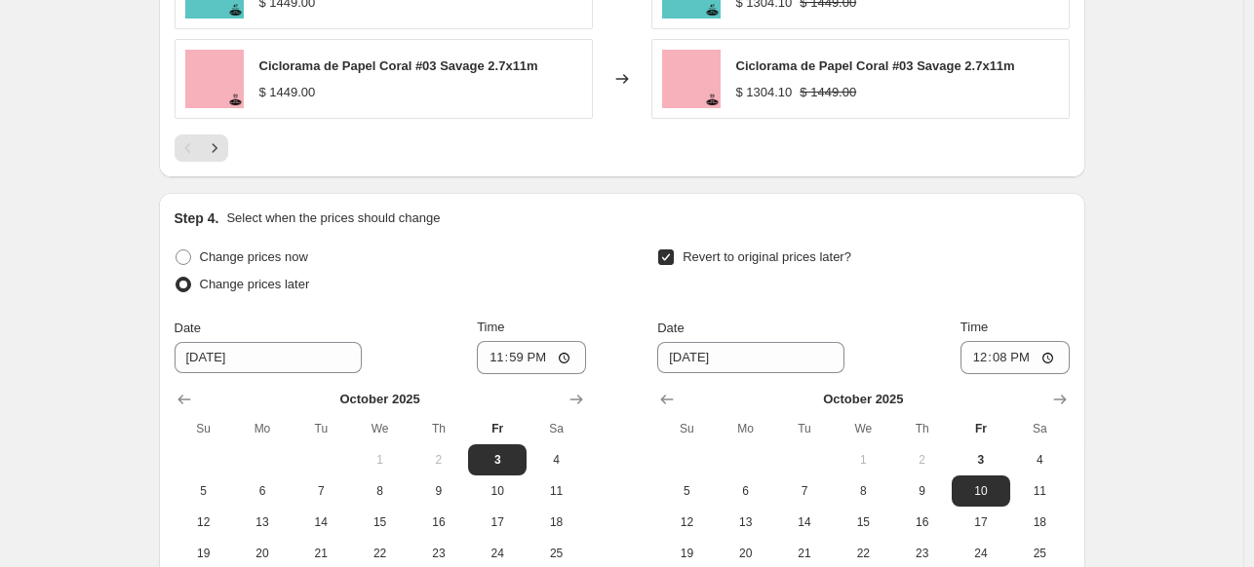
scroll to position [2297, 0]
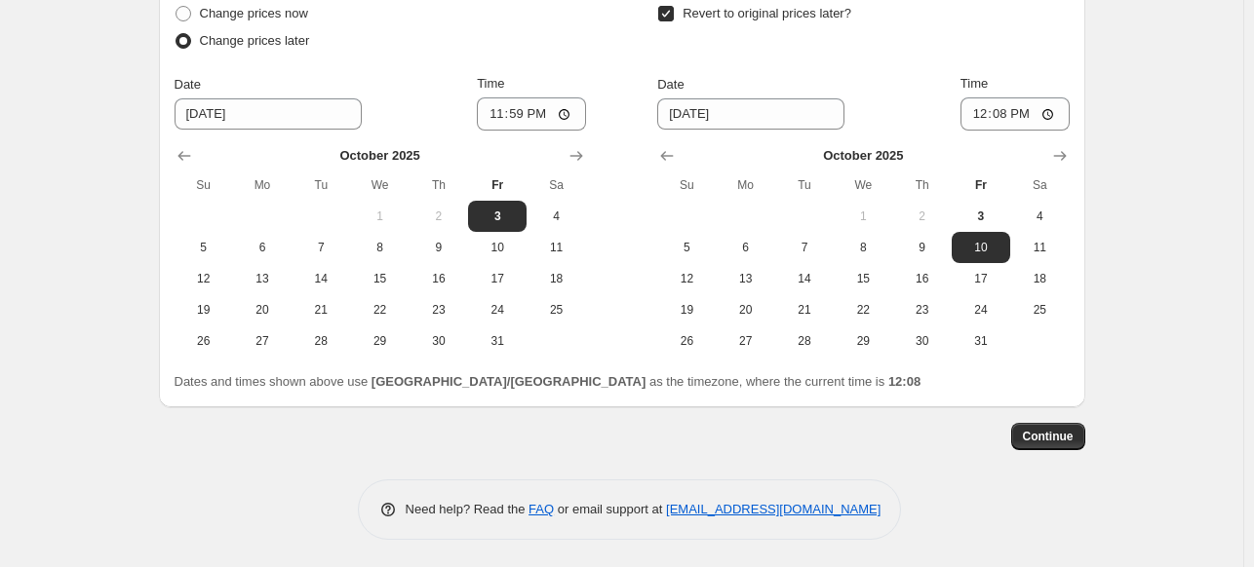
click at [964, 363] on div "Change prices now Change prices later Date [DATE] Time 23:59 [DATE] Su Mo Tu We…" at bounding box center [621, 196] width 895 height 392
click at [981, 351] on button "31" at bounding box center [980, 341] width 58 height 31
type input "[DATE]"
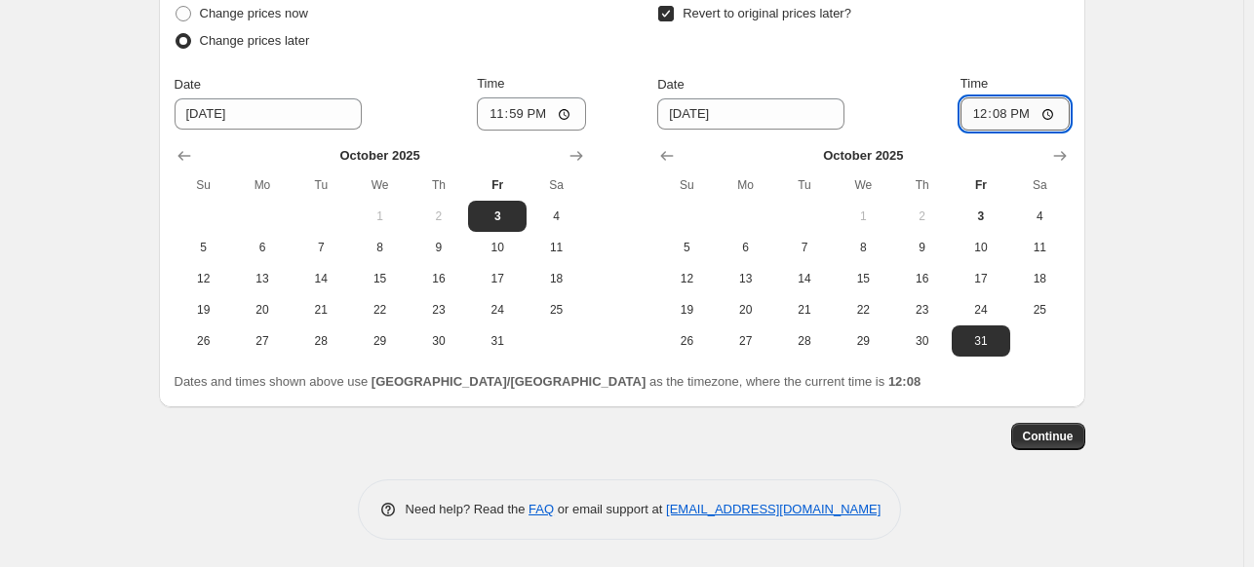
click at [977, 118] on input "12:08" at bounding box center [1014, 113] width 109 height 33
type input "23:59"
click at [1062, 443] on span "Continue" at bounding box center [1048, 437] width 51 height 16
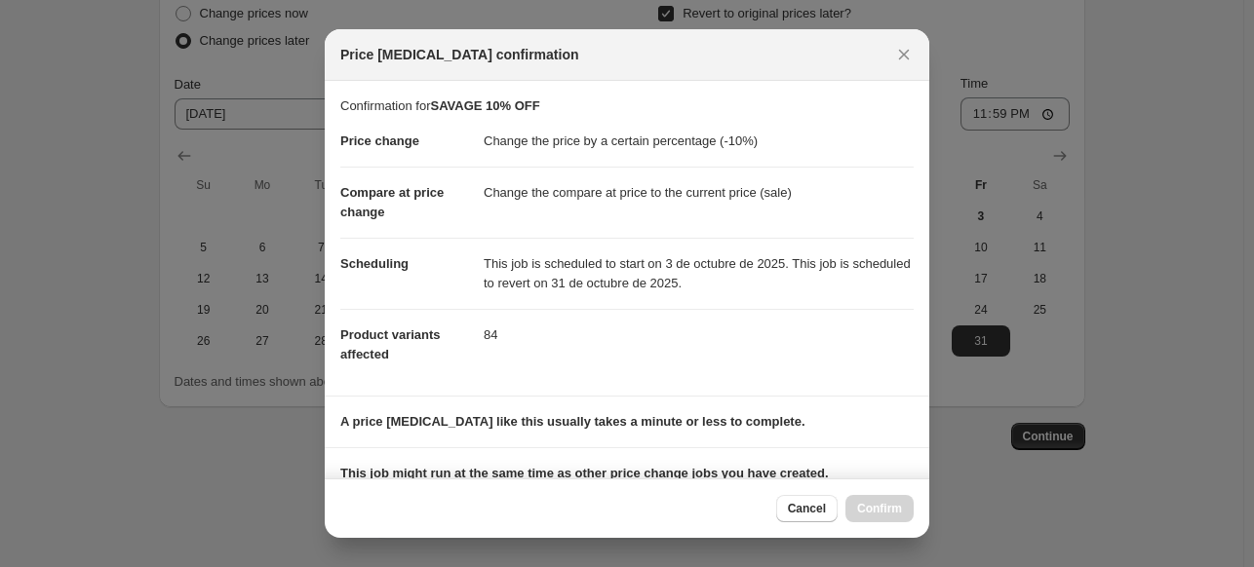
scroll to position [367, 0]
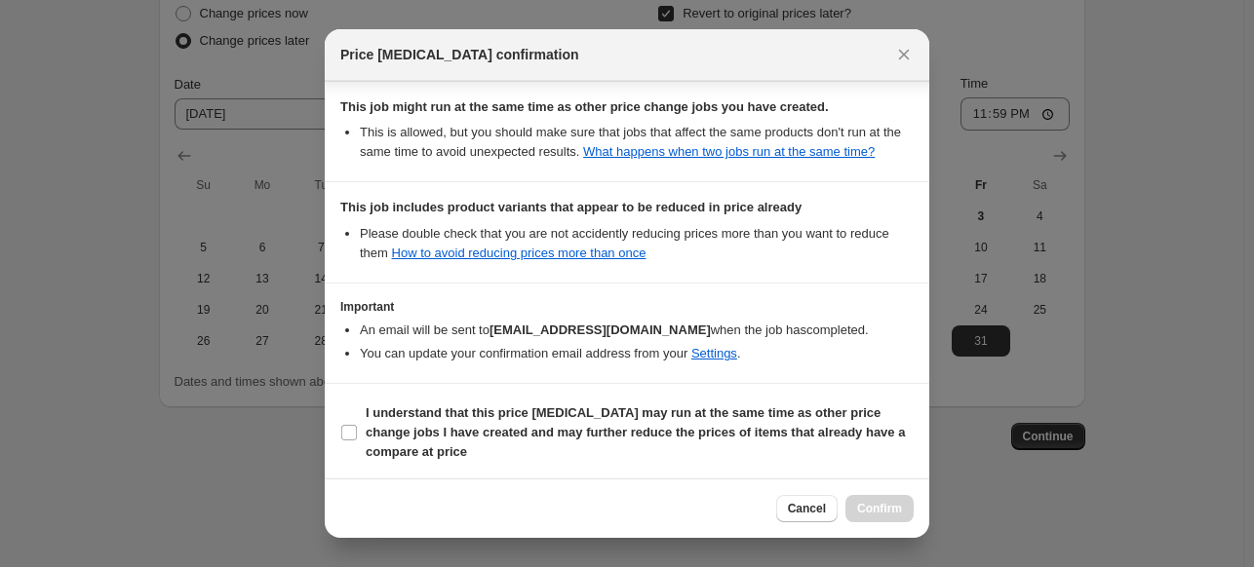
click at [842, 473] on section "I understand that this price [MEDICAL_DATA] may run at the same time as other p…" at bounding box center [627, 432] width 604 height 97
click at [835, 451] on span "I understand that this price [MEDICAL_DATA] may run at the same time as other p…" at bounding box center [640, 433] width 548 height 58
click at [357, 441] on input "I understand that this price [MEDICAL_DATA] may run at the same time as other p…" at bounding box center [349, 433] width 16 height 16
checkbox input "true"
click at [899, 511] on span "Confirm" at bounding box center [879, 509] width 45 height 16
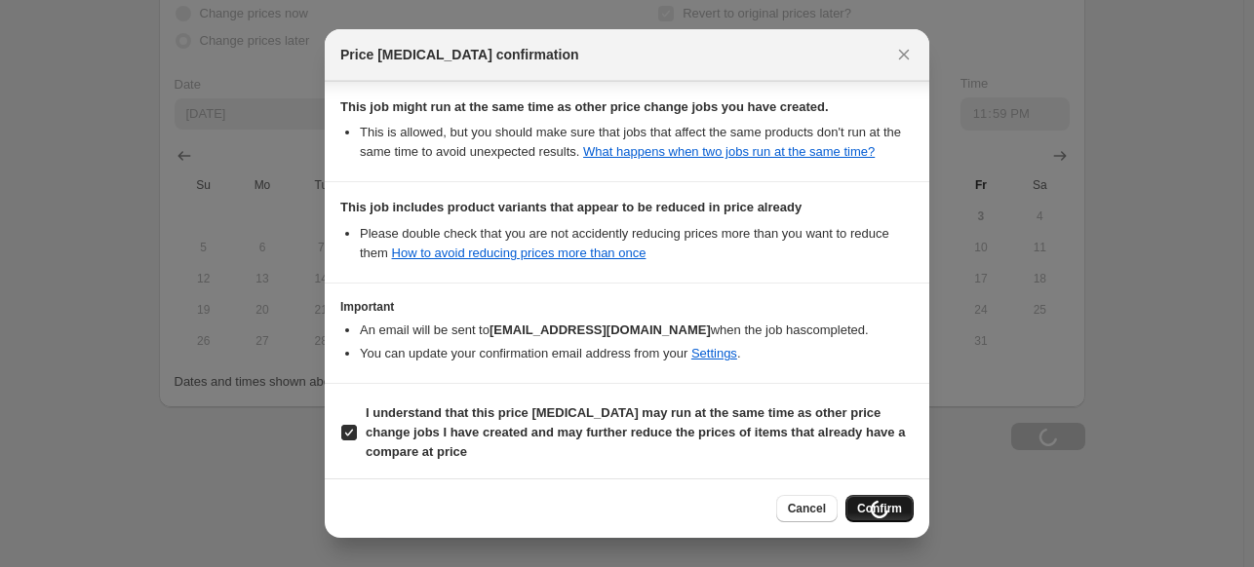
type input "SAVAGE 10% OFF"
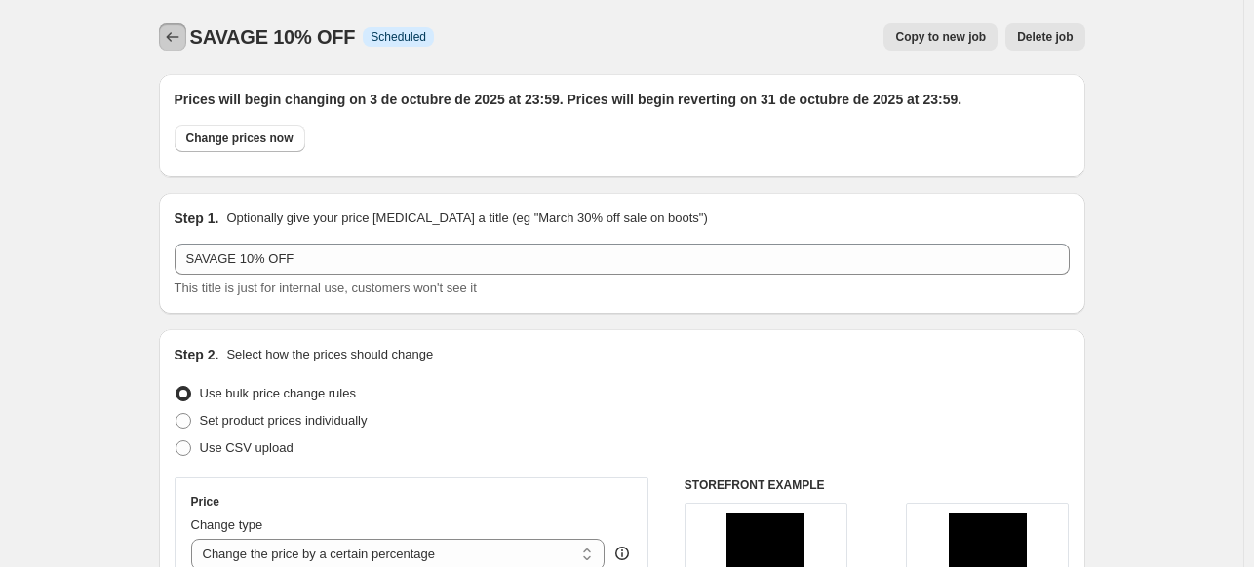
click at [174, 38] on icon "Price change jobs" at bounding box center [172, 36] width 19 height 19
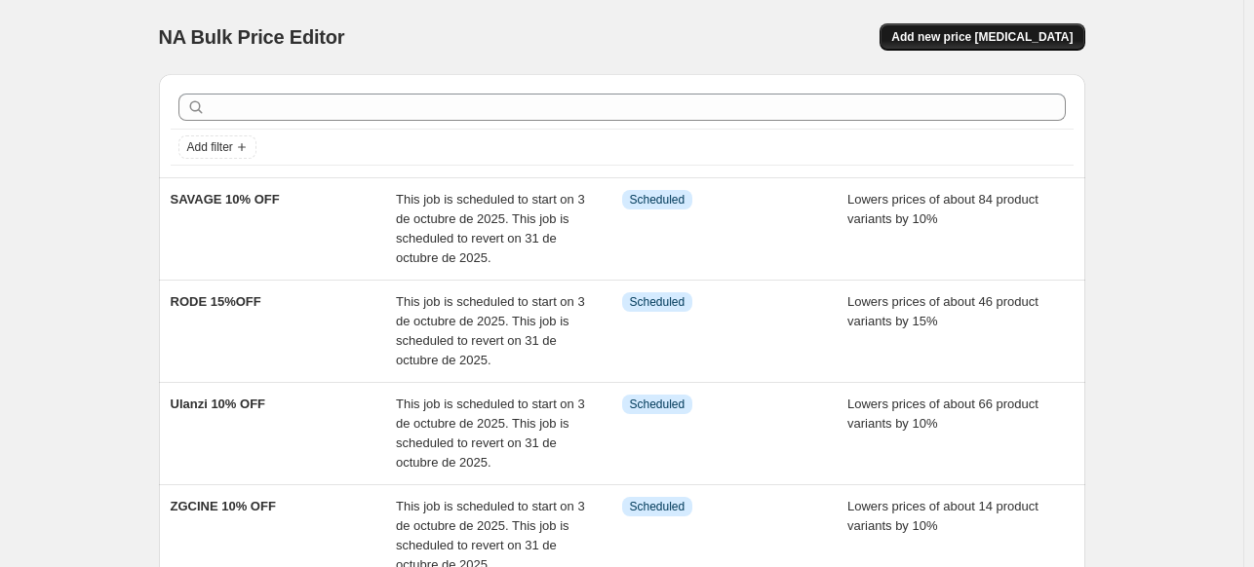
click at [964, 42] on span "Add new price [MEDICAL_DATA]" at bounding box center [981, 37] width 181 height 16
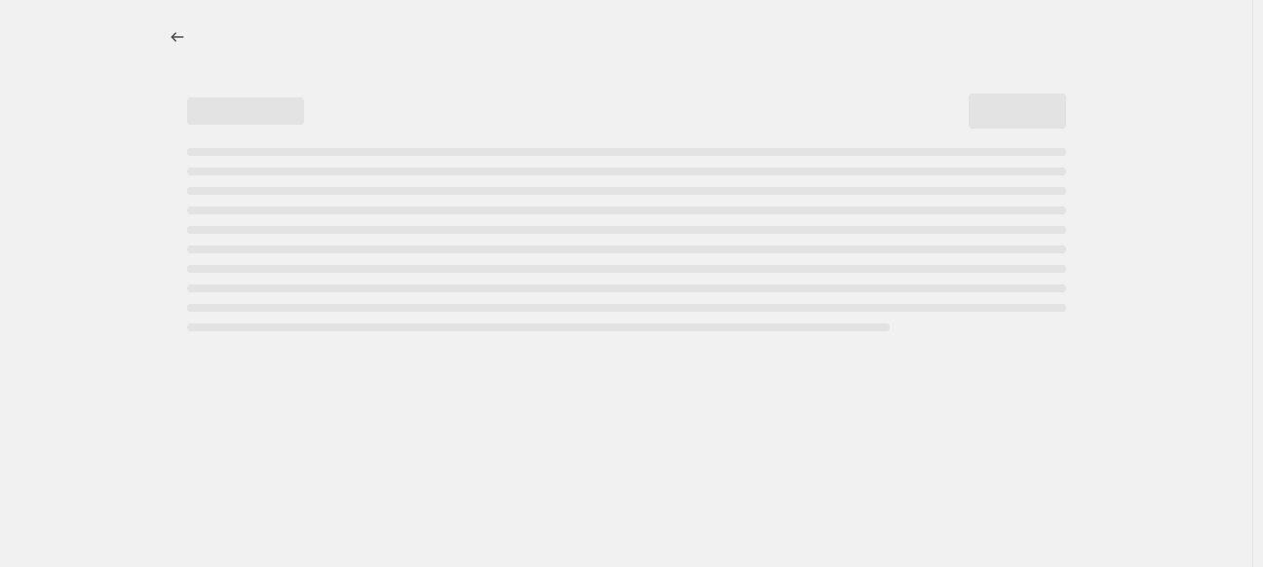
select select "percentage"
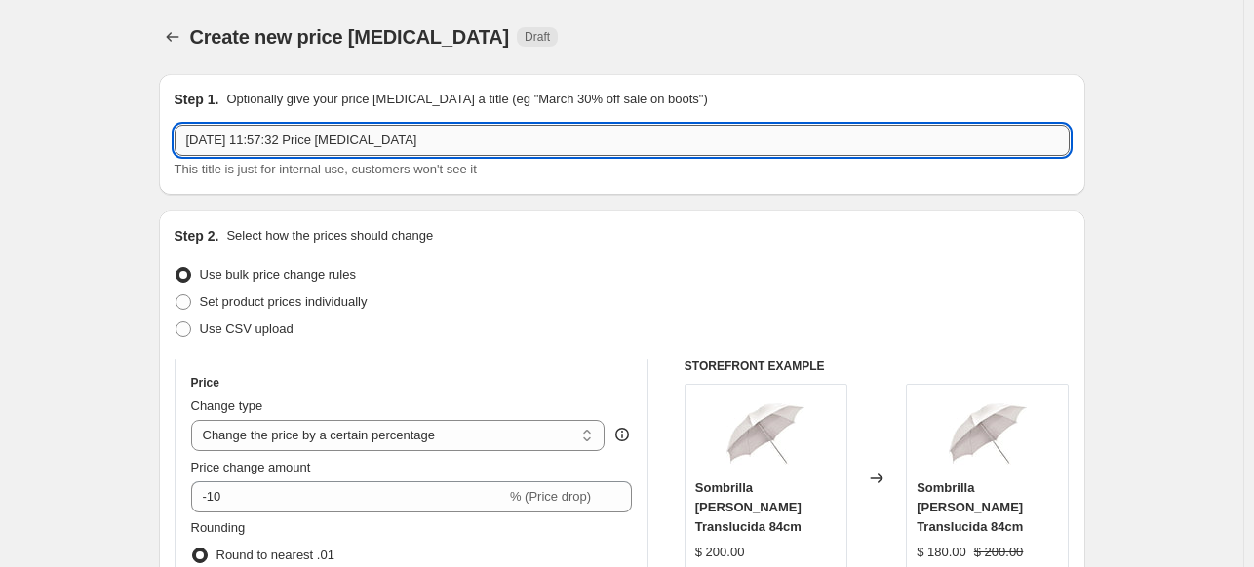
click at [574, 140] on input "[DATE] 11:57:32 Price [MEDICAL_DATA]" at bounding box center [621, 140] width 895 height 31
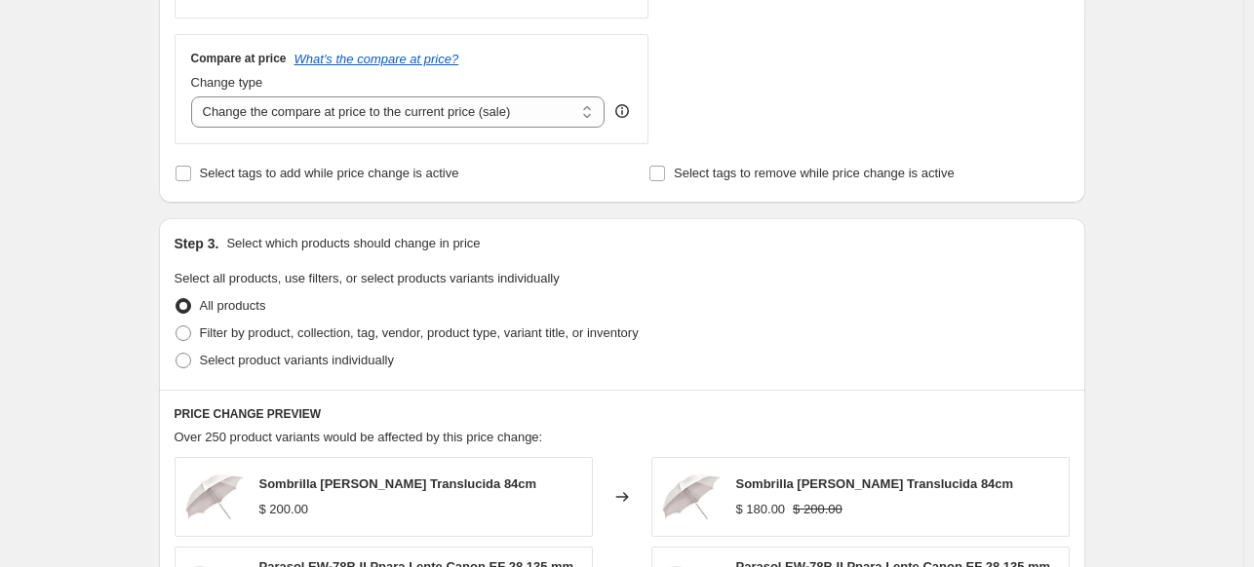
scroll to position [693, 0]
type input "ATOMOS 10% OFF"
click at [335, 377] on div "Step 3. Select which products should change in price Select all products, use f…" at bounding box center [622, 303] width 926 height 172
click at [326, 367] on span "Select product variants individually" at bounding box center [297, 359] width 194 height 15
click at [176, 353] on input "Select product variants individually" at bounding box center [175, 352] width 1 height 1
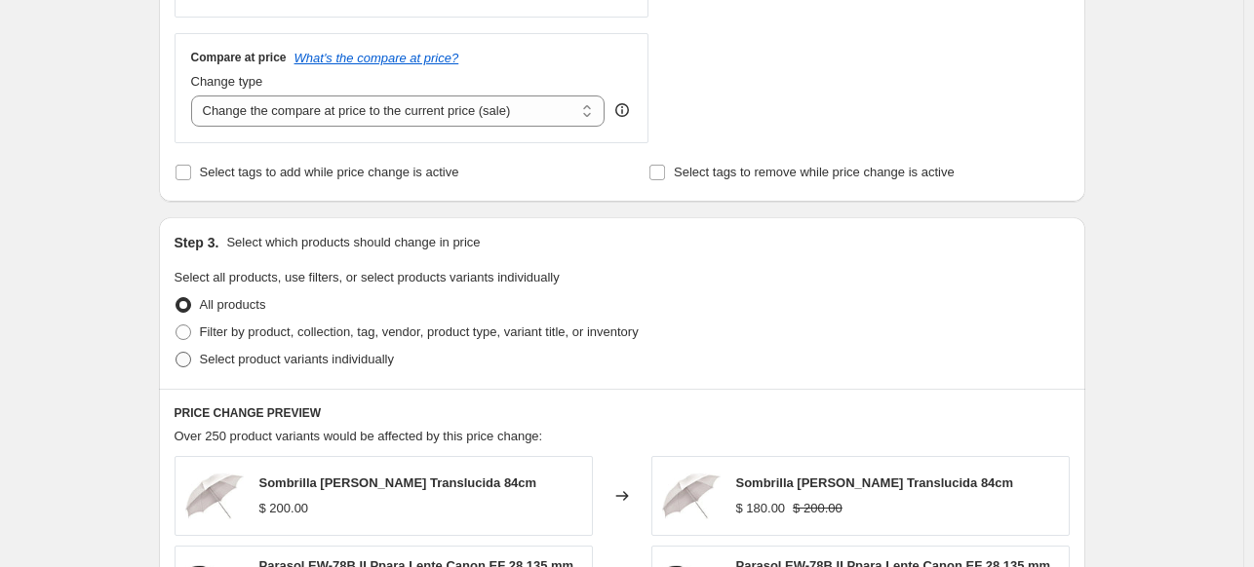
radio input "true"
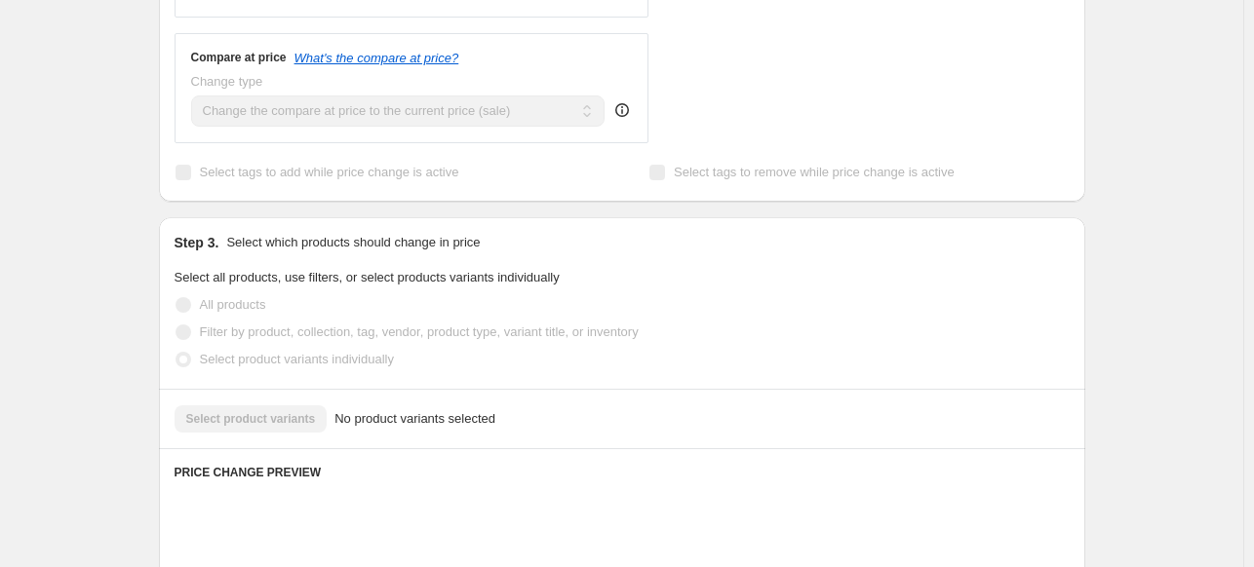
click at [309, 328] on span "Filter by product, collection, tag, vendor, product type, variant title, or inv…" at bounding box center [419, 332] width 439 height 15
click at [176, 326] on input "Filter by product, collection, tag, vendor, product type, variant title, or inv…" at bounding box center [175, 325] width 1 height 1
radio input "true"
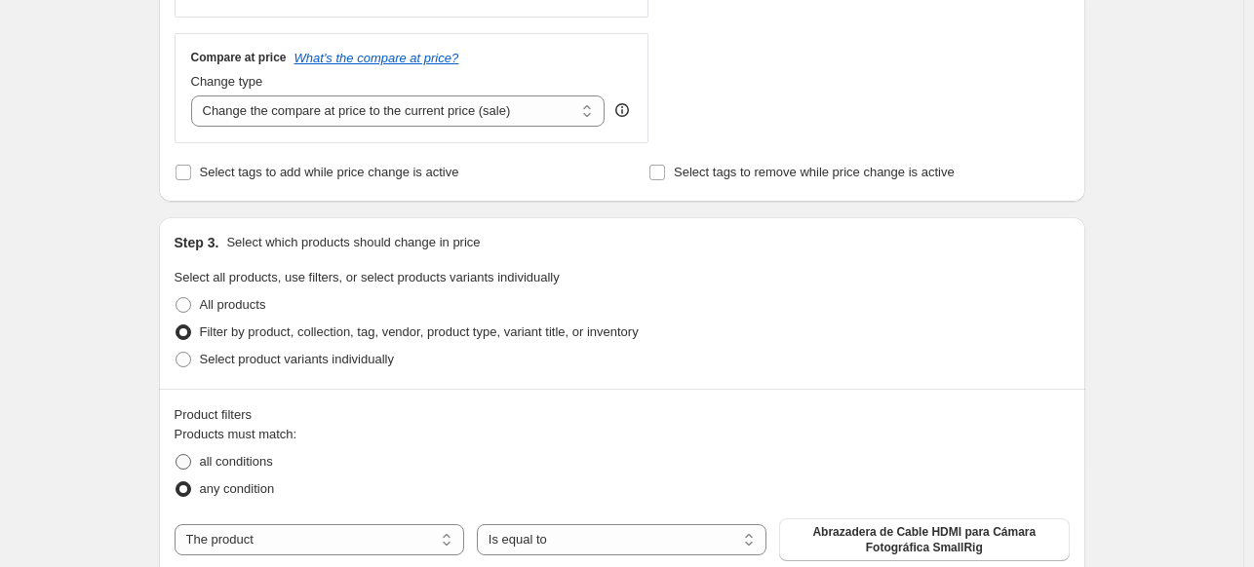
click at [232, 460] on span "all conditions" at bounding box center [236, 461] width 73 height 15
click at [176, 455] on input "all conditions" at bounding box center [175, 454] width 1 height 1
radio input "true"
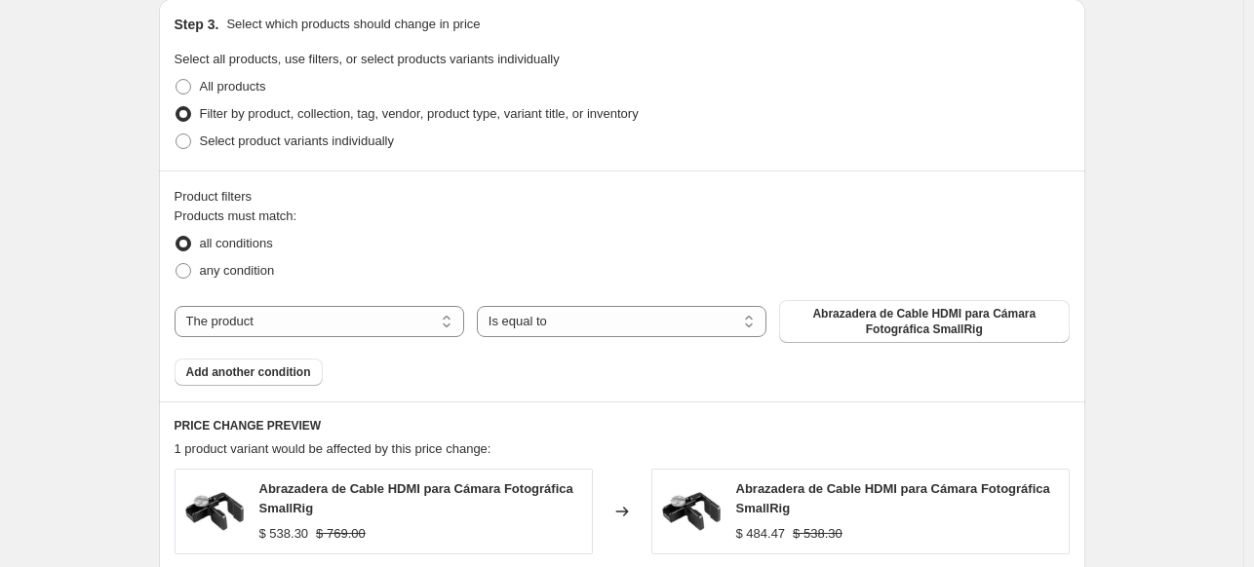
scroll to position [923, 0]
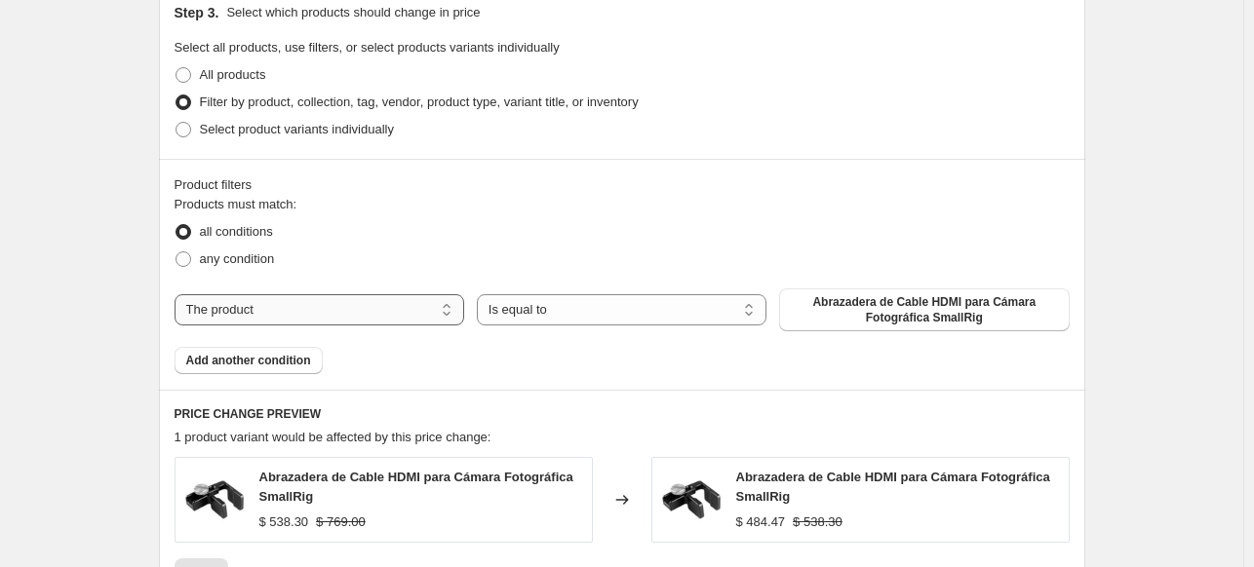
click at [302, 311] on select "The product The product's collection The product's tag The product's vendor The…" at bounding box center [319, 309] width 290 height 31
select select "vendor"
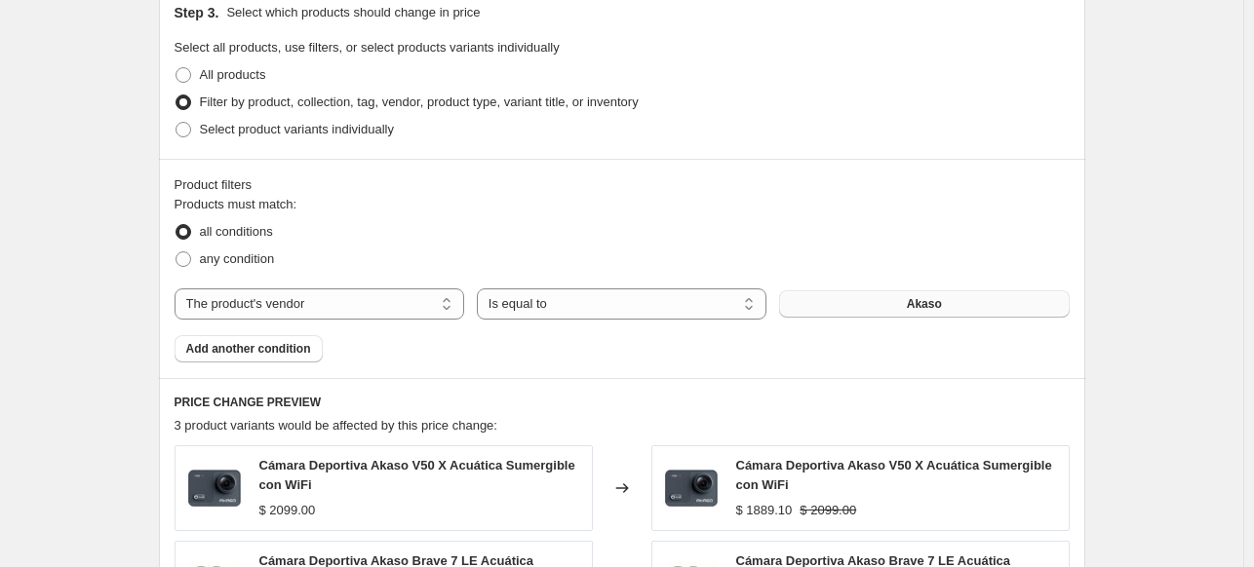
click at [848, 307] on button "Akaso" at bounding box center [924, 303] width 290 height 27
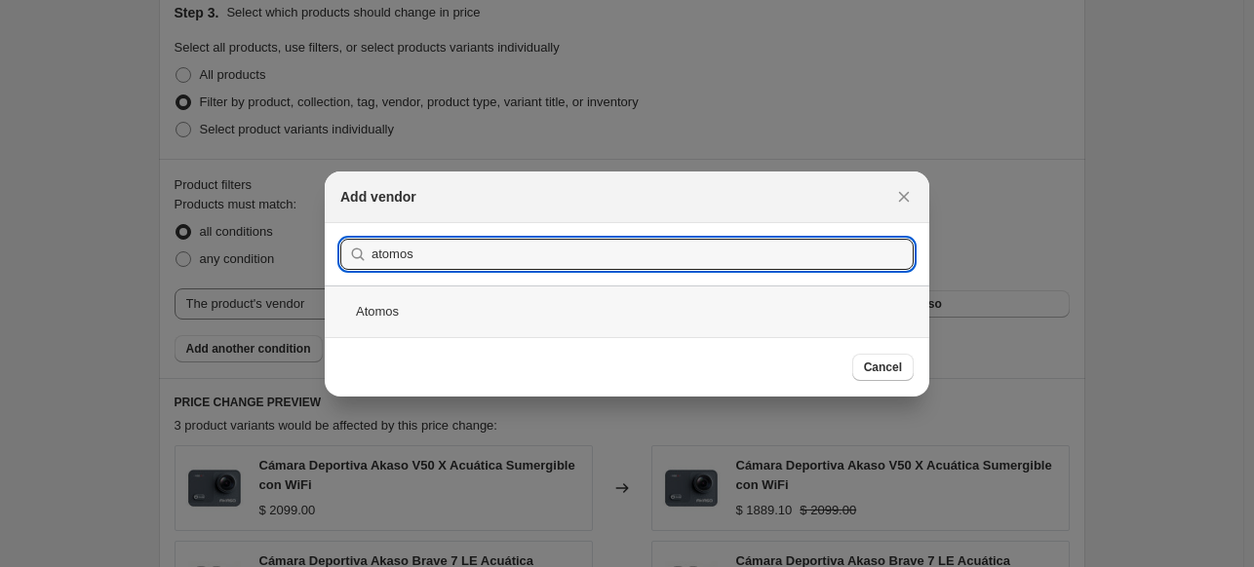
type input "atomos"
click at [662, 303] on div "Atomos" at bounding box center [627, 312] width 604 height 52
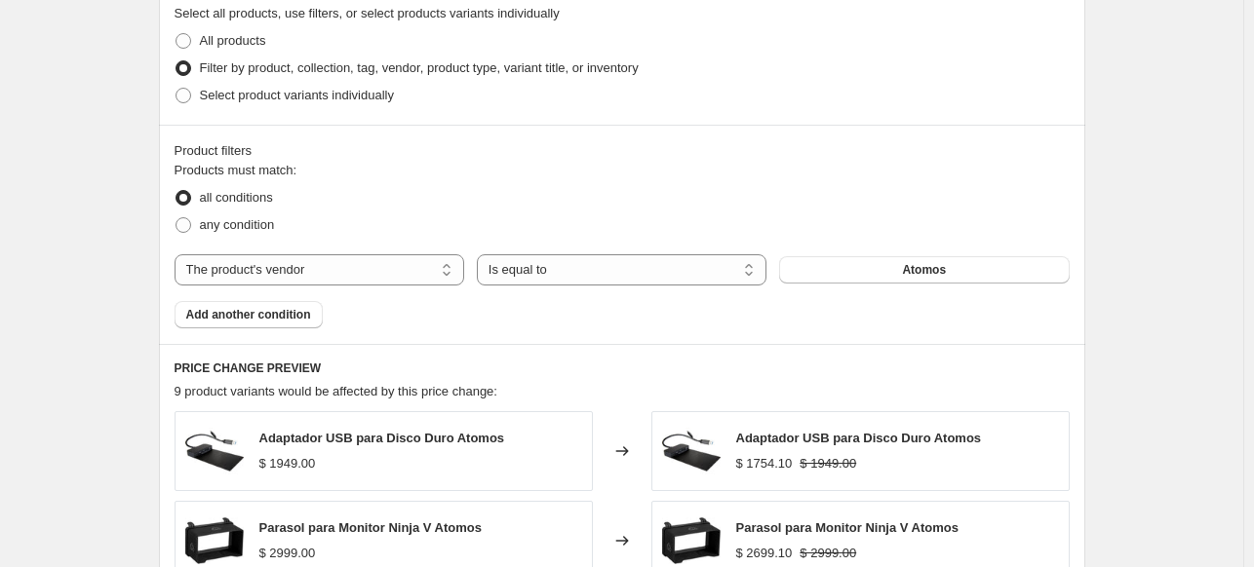
scroll to position [958, 0]
click at [293, 316] on span "Add another condition" at bounding box center [248, 314] width 125 height 16
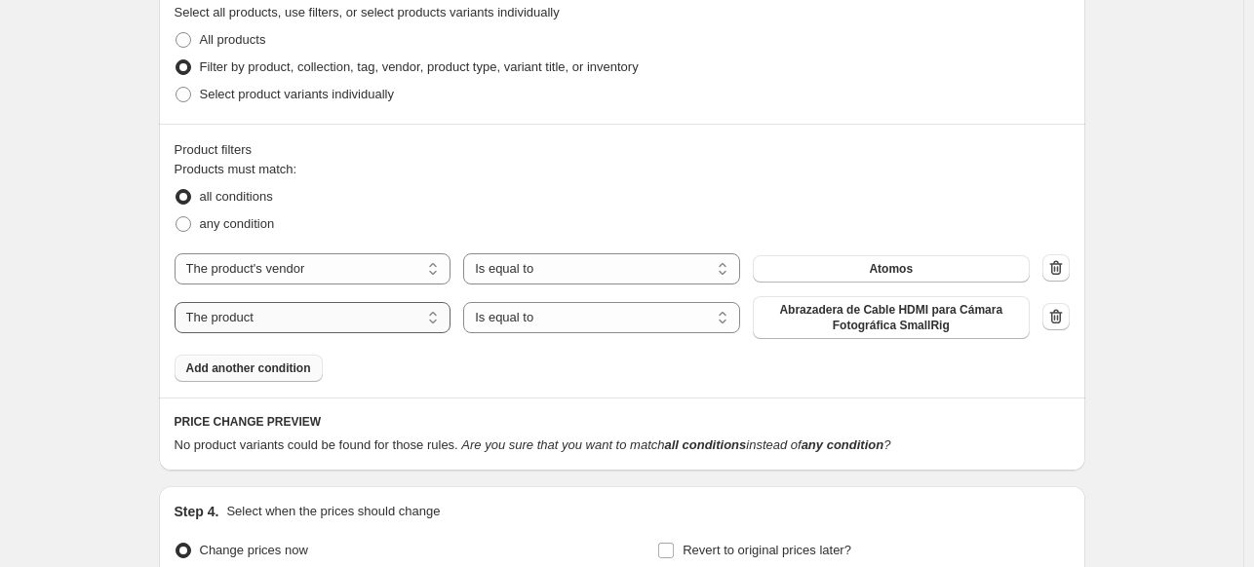
click at [293, 316] on select "The product The product's collection The product's tag The product's vendor The…" at bounding box center [312, 317] width 277 height 31
select select "inventory_quantity"
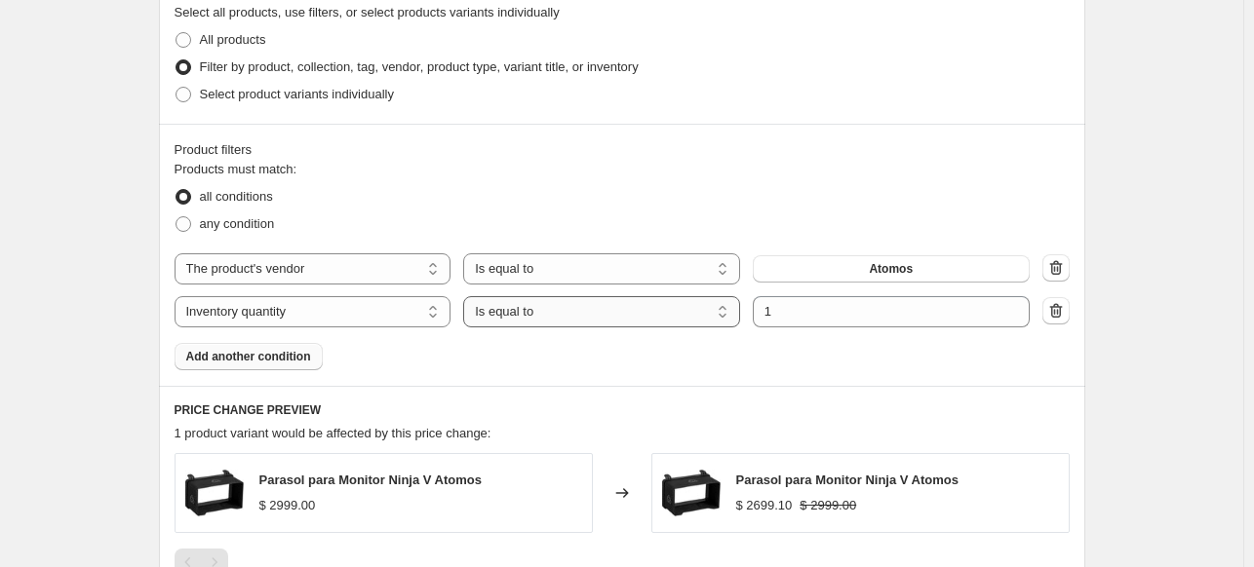
click at [523, 327] on select "Is equal to Is not equal to Is greater than Is less than" at bounding box center [601, 311] width 277 height 31
select select ">"
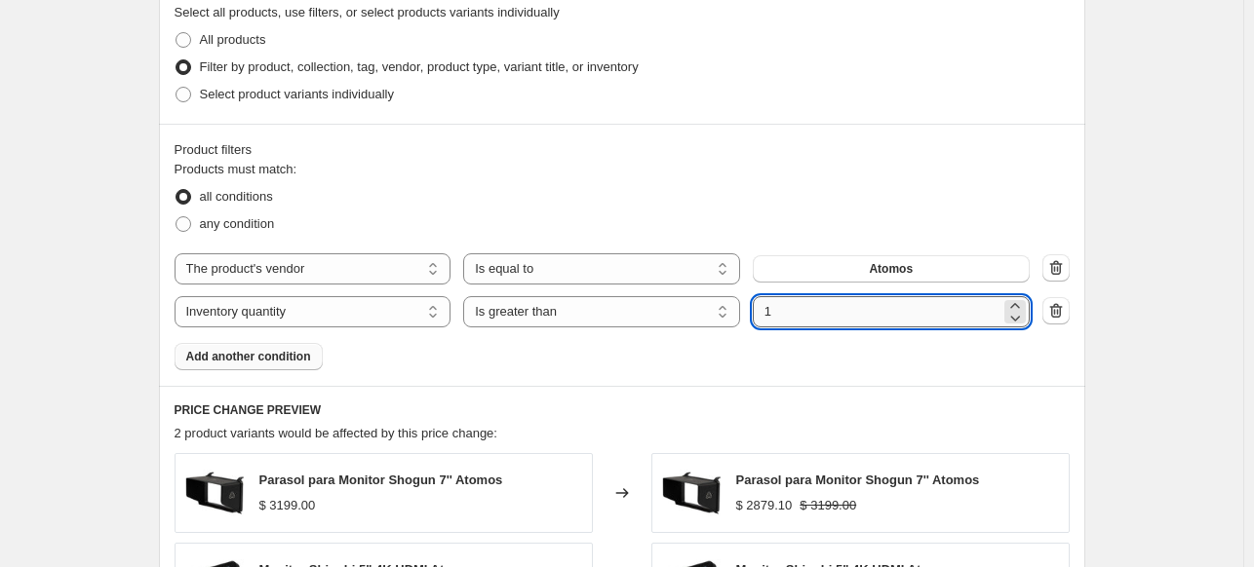
click at [820, 314] on input "1" at bounding box center [877, 311] width 248 height 31
type input "0"
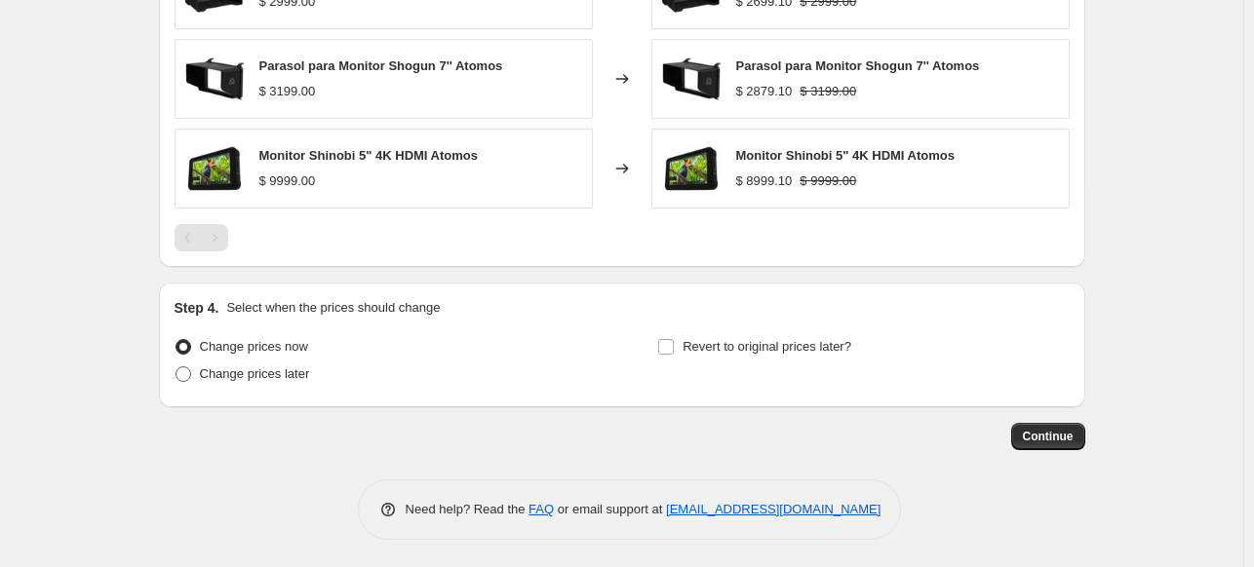
click at [295, 373] on span "Change prices later" at bounding box center [255, 374] width 110 height 15
click at [176, 367] on input "Change prices later" at bounding box center [175, 367] width 1 height 1
radio input "true"
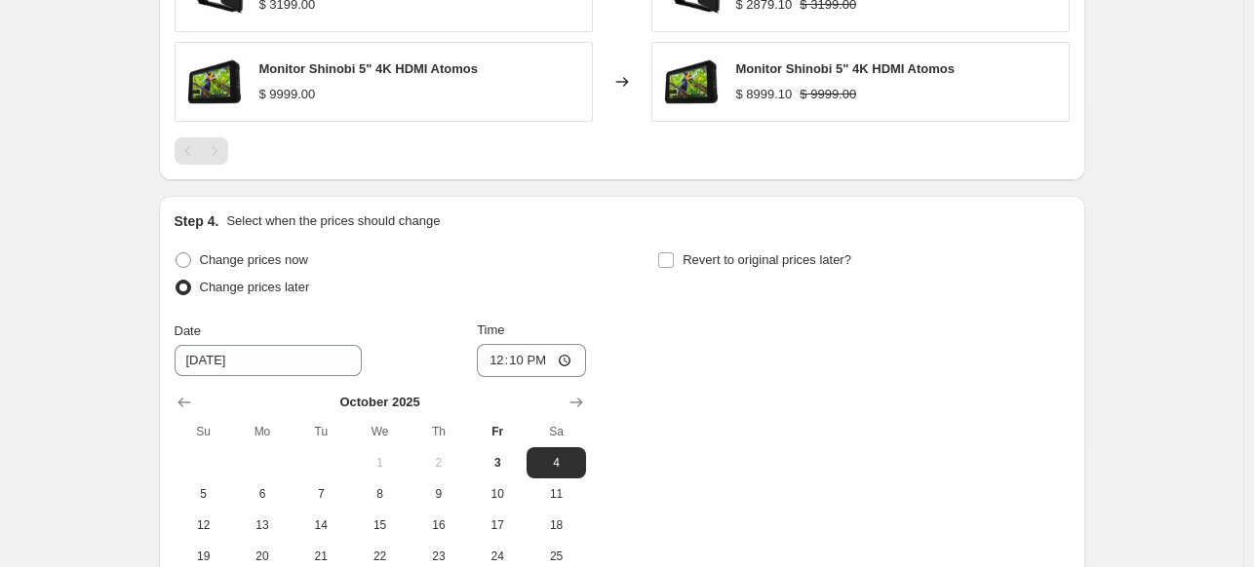
scroll to position [1553, 0]
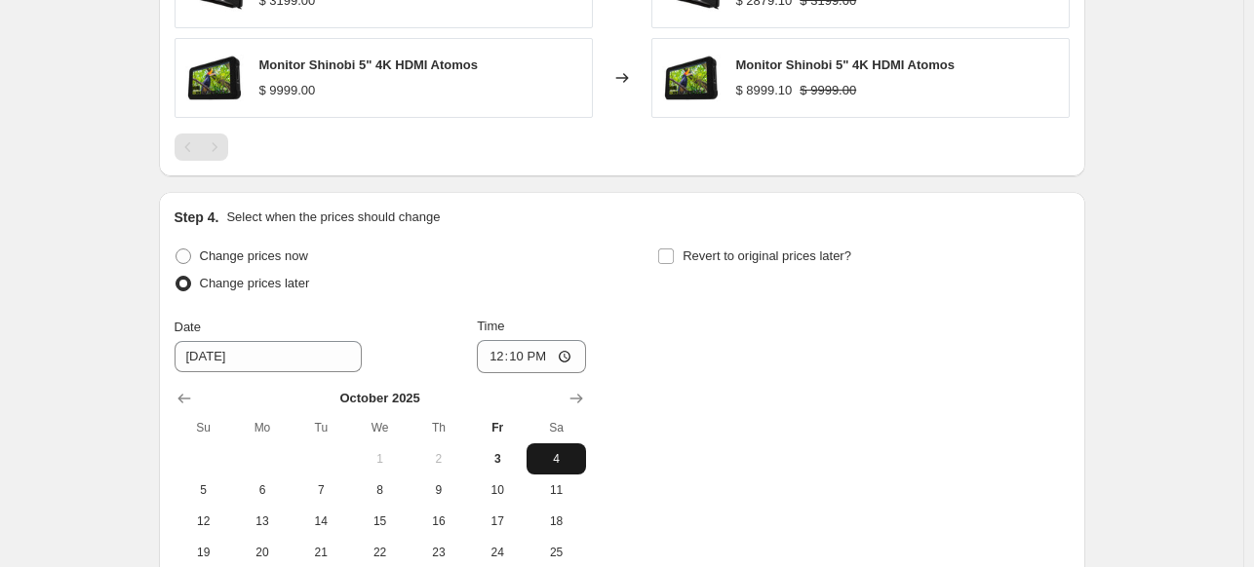
click at [547, 462] on span "4" at bounding box center [555, 459] width 43 height 16
click at [491, 353] on input "12:10" at bounding box center [531, 356] width 109 height 33
type input "23:59"
click at [682, 256] on label "Revert to original prices later?" at bounding box center [754, 256] width 194 height 27
click at [674, 256] on input "Revert to original prices later?" at bounding box center [666, 257] width 16 height 16
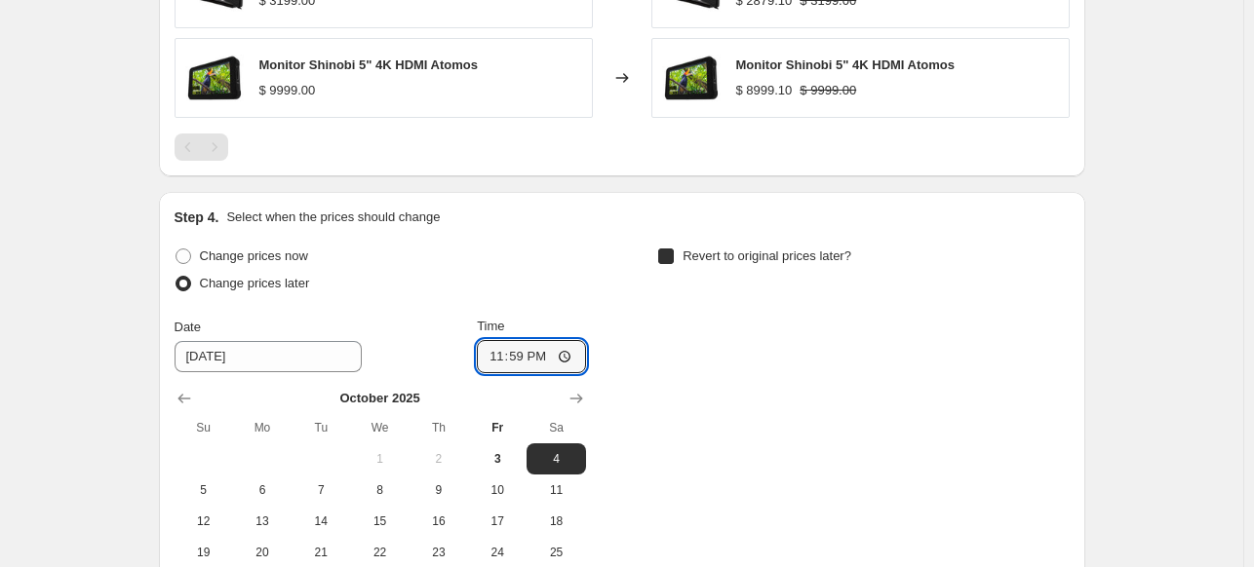
checkbox input "true"
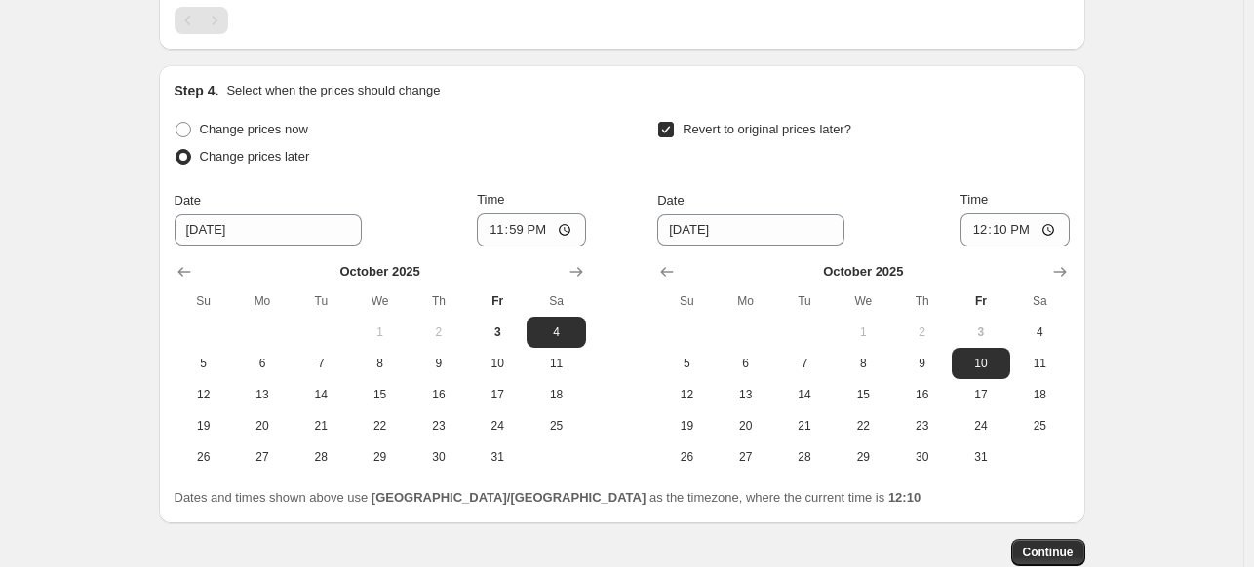
scroll to position [1680, 0]
click at [990, 463] on button "31" at bounding box center [980, 456] width 58 height 31
type input "[DATE]"
click at [983, 247] on div "[DATE] Su Mo Tu We Th Fr Sa 1 2 3 4 5 6 7 8 9 10 11 12 13 14 15 16 17 18 19 20 …" at bounding box center [854, 359] width 427 height 226
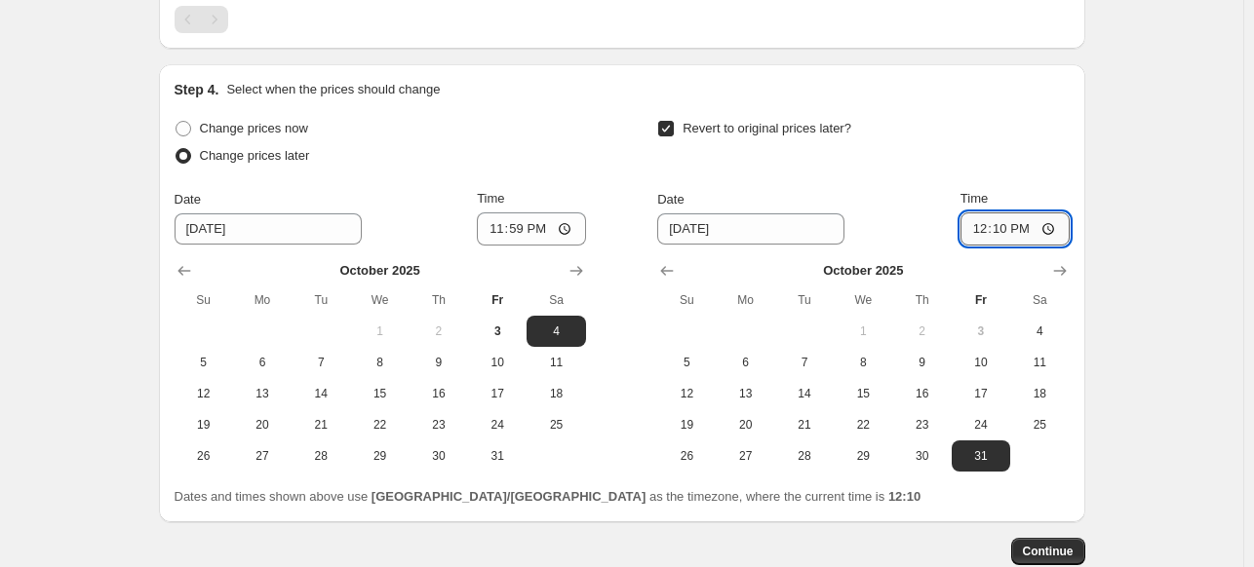
click at [972, 230] on input "12:10" at bounding box center [1014, 228] width 109 height 33
type input "23:59"
click at [1085, 187] on div "Step 4. Select when the prices should change Change prices now Change prices la…" at bounding box center [622, 293] width 926 height 458
click at [1061, 542] on button "Continue" at bounding box center [1048, 551] width 74 height 27
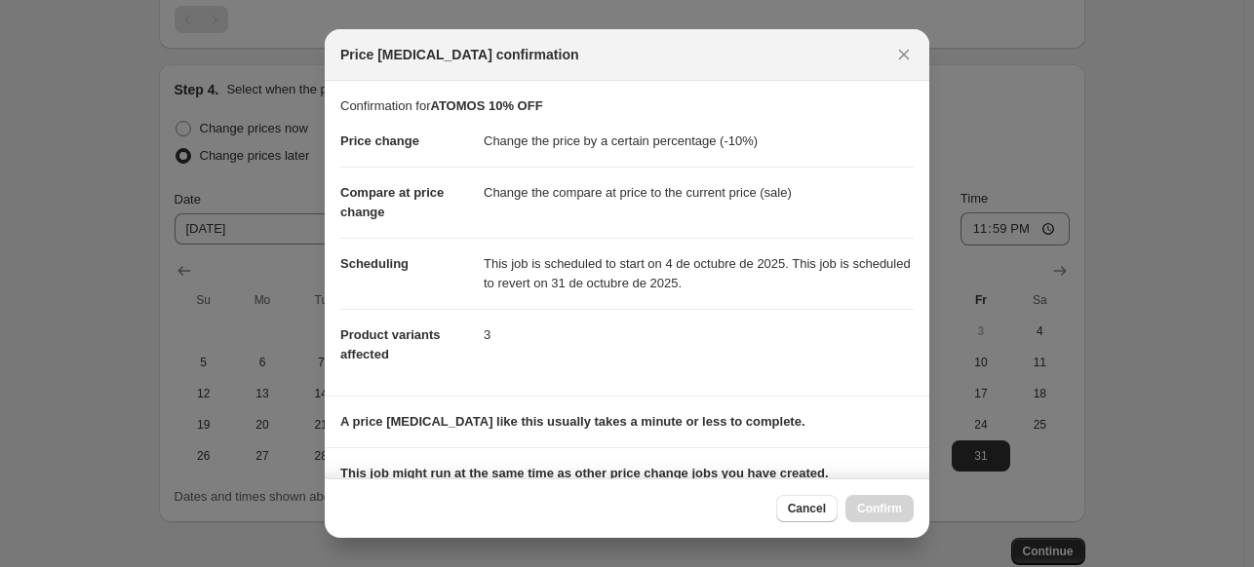
scroll to position [247, 0]
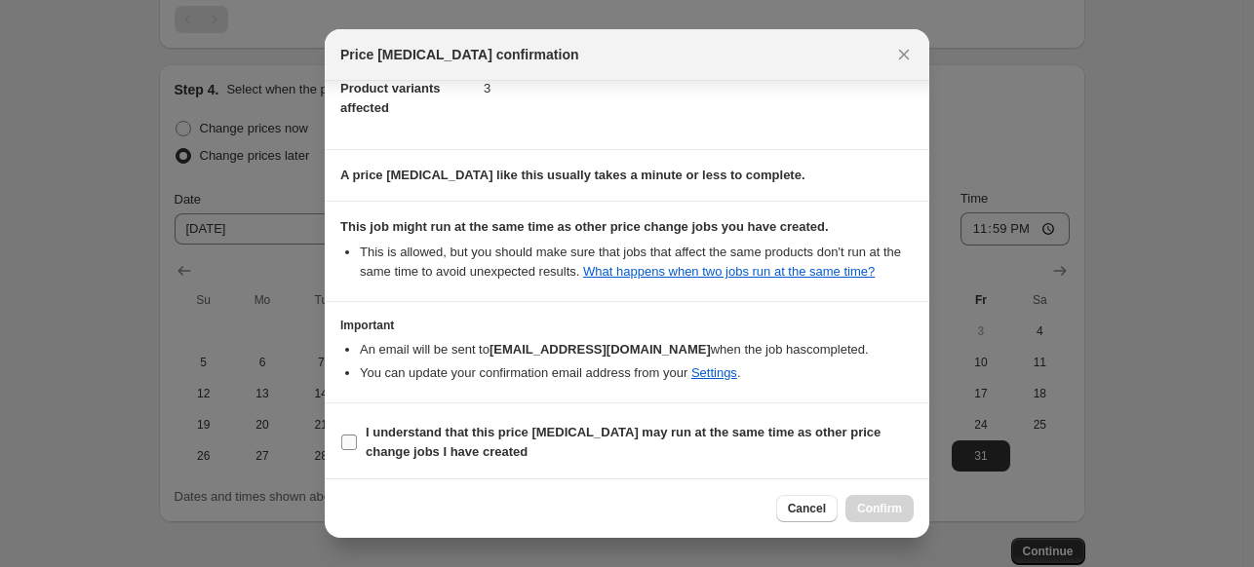
click at [695, 440] on span "I understand that this price [MEDICAL_DATA] may run at the same time as other p…" at bounding box center [640, 442] width 548 height 39
click at [357, 440] on input "I understand that this price [MEDICAL_DATA] may run at the same time as other p…" at bounding box center [349, 443] width 16 height 16
checkbox input "true"
click at [869, 511] on span "Confirm" at bounding box center [879, 509] width 45 height 16
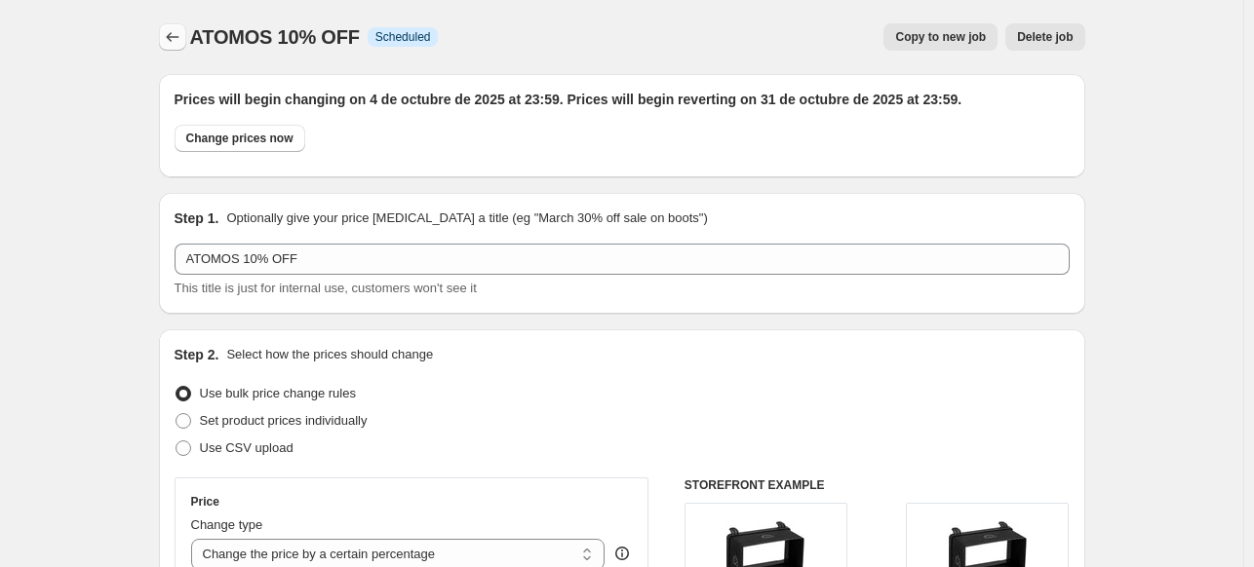
click at [186, 38] on button "Price change jobs" at bounding box center [172, 36] width 27 height 27
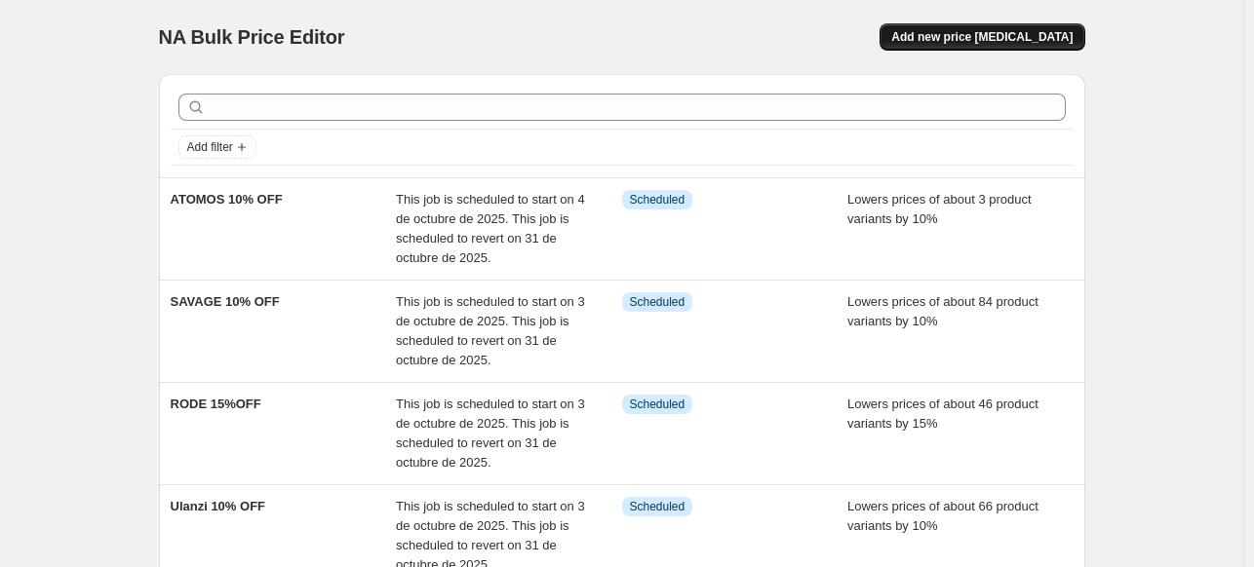
click at [944, 41] on span "Add new price [MEDICAL_DATA]" at bounding box center [981, 37] width 181 height 16
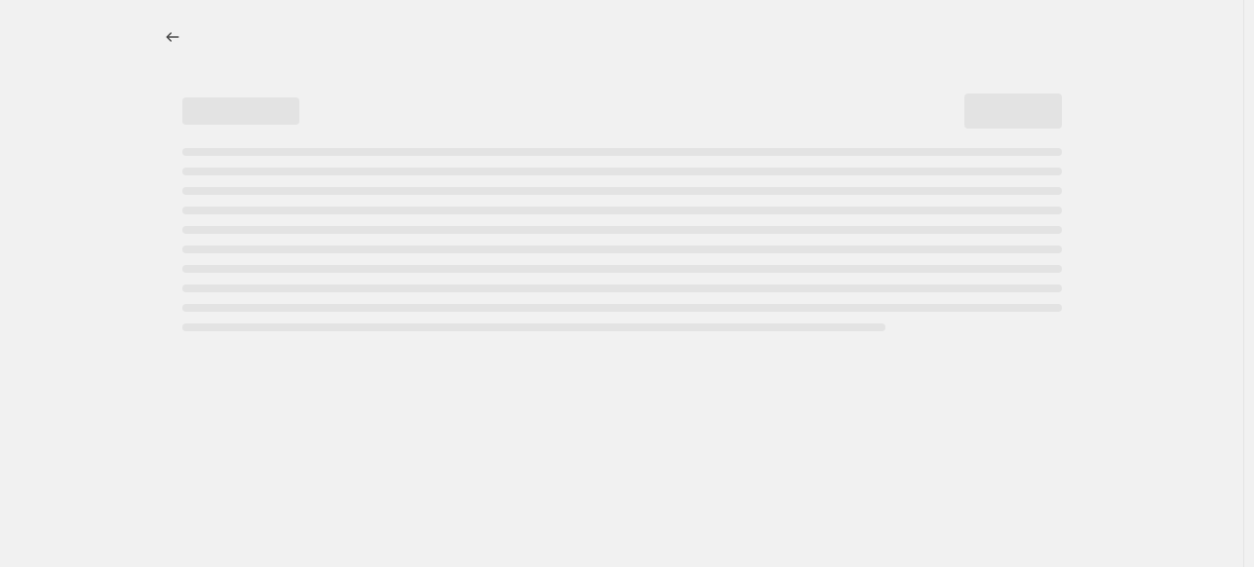
select select "percentage"
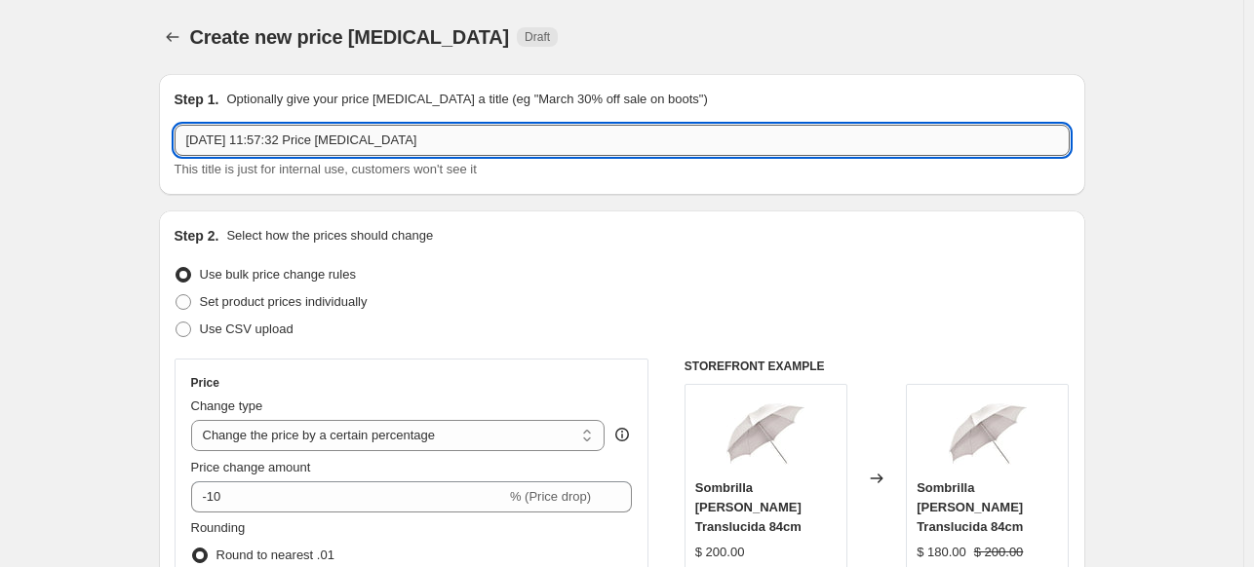
click at [467, 139] on input "[DATE] 11:57:32 Price [MEDICAL_DATA]" at bounding box center [621, 140] width 895 height 31
type input "GOLIATH 20% OFF"
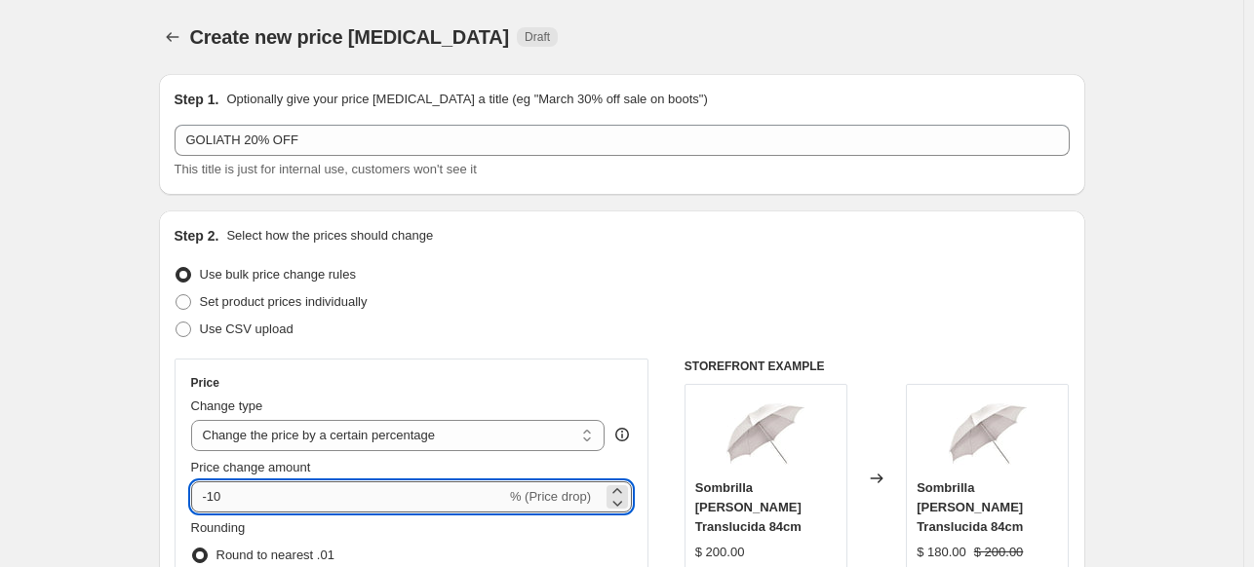
click at [312, 510] on input "-10" at bounding box center [348, 497] width 315 height 31
type input "-1"
type input "-20"
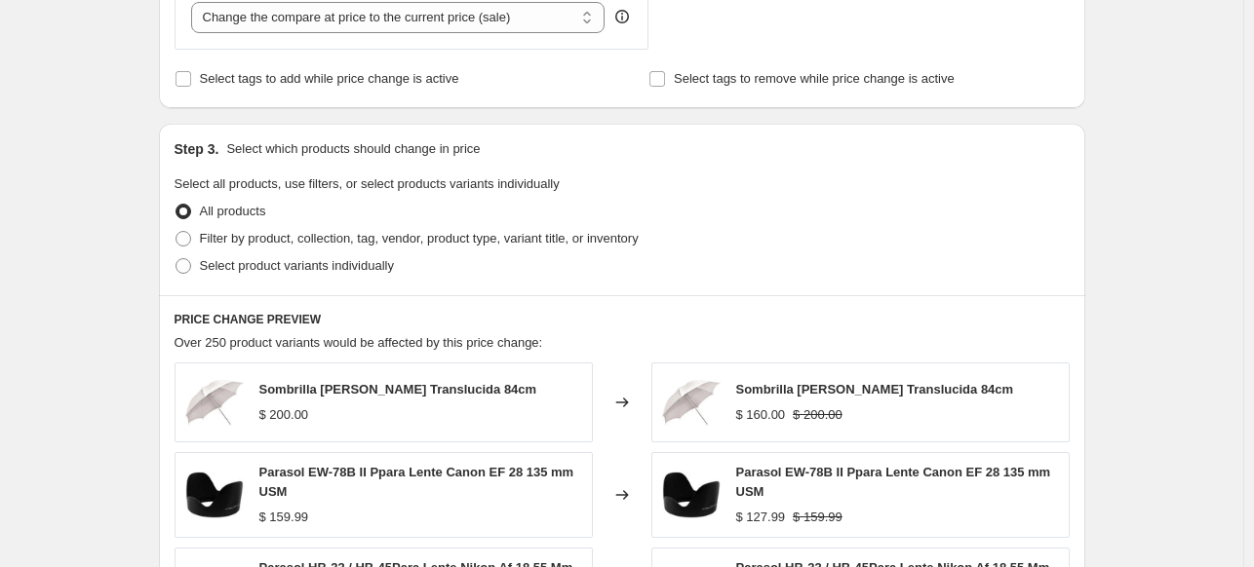
scroll to position [788, 0]
click at [238, 272] on span "Select product variants individually" at bounding box center [297, 264] width 194 height 15
click at [176, 258] on input "Select product variants individually" at bounding box center [175, 257] width 1 height 1
radio input "true"
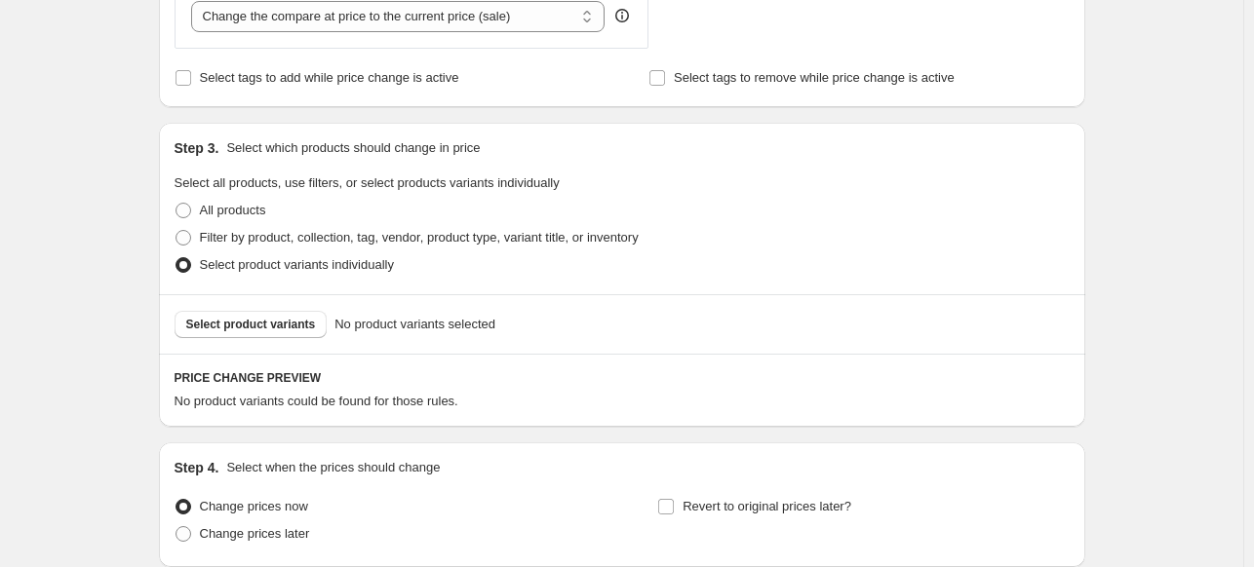
click at [264, 325] on span "Select product variants" at bounding box center [251, 325] width 130 height 16
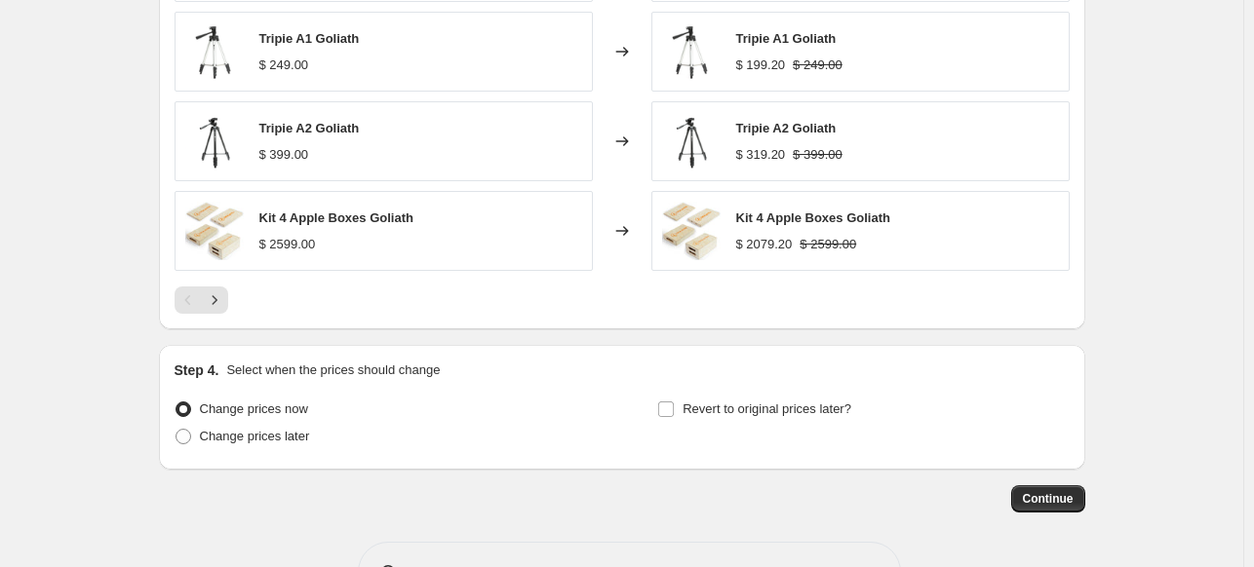
scroll to position [1423, 0]
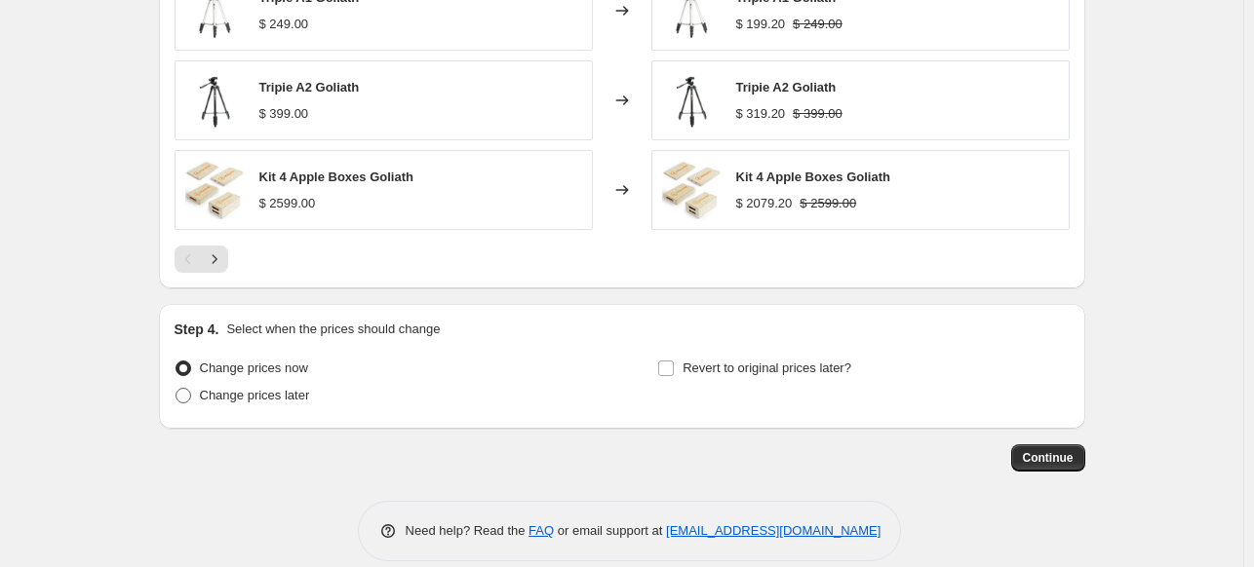
click at [269, 397] on span "Change prices later" at bounding box center [255, 395] width 110 height 19
click at [176, 389] on input "Change prices later" at bounding box center [175, 388] width 1 height 1
radio input "true"
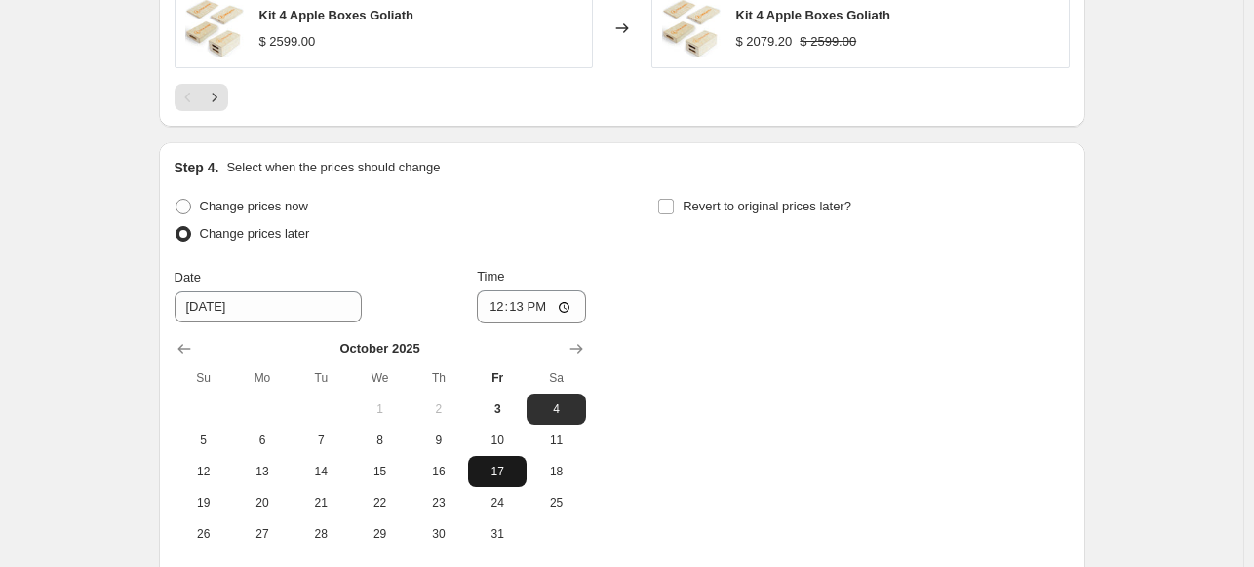
scroll to position [1587, 0]
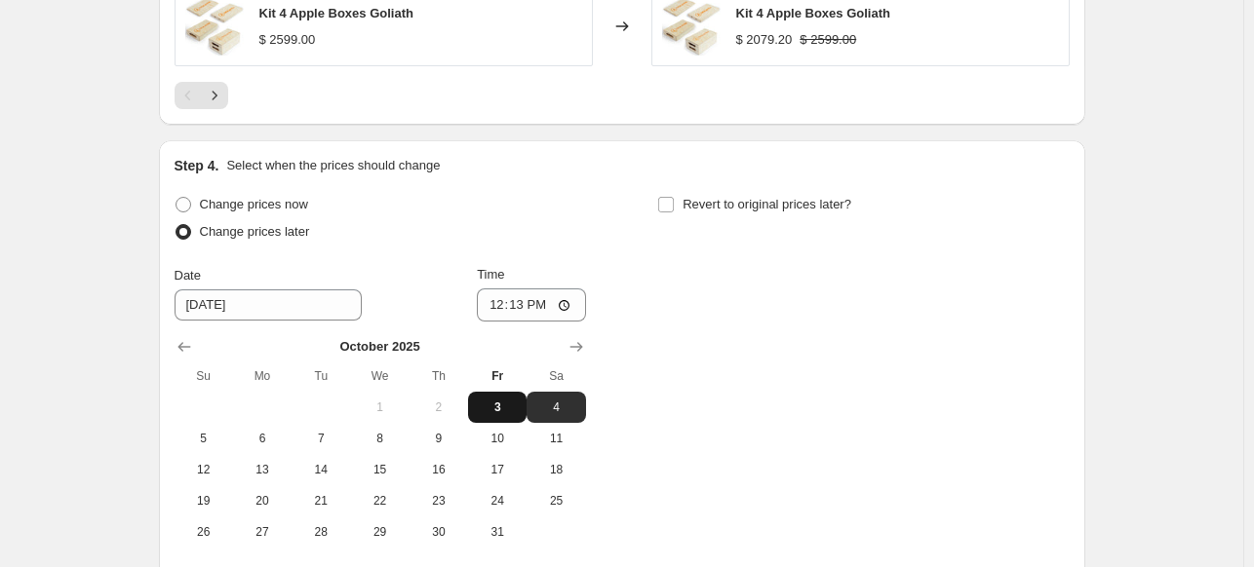
click at [514, 400] on span "3" at bounding box center [497, 408] width 43 height 16
type input "[DATE]"
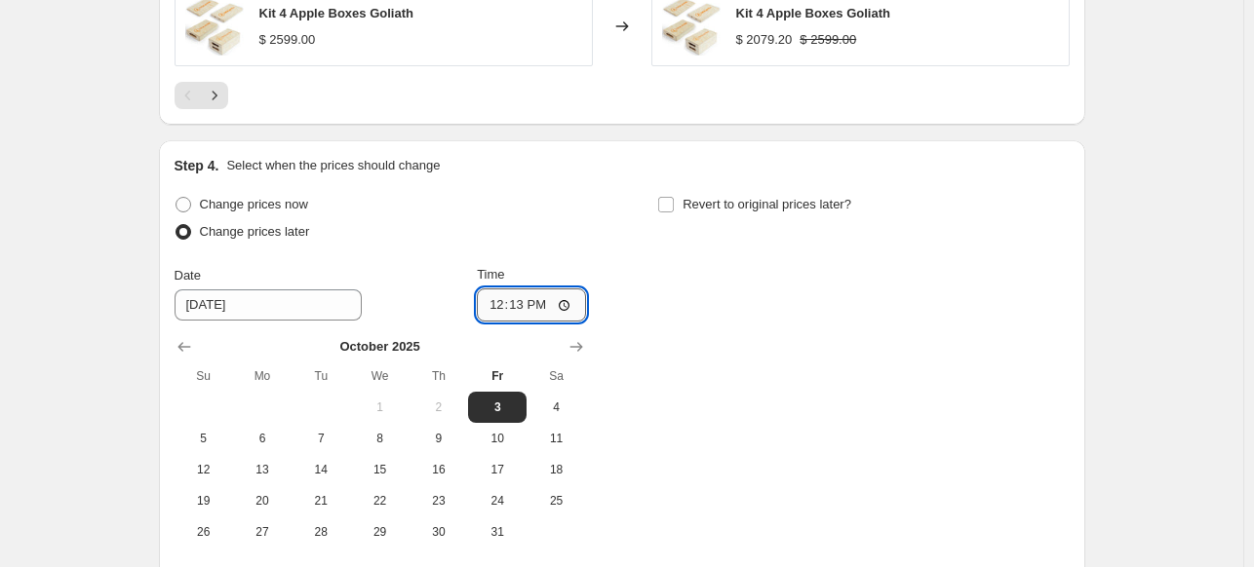
click at [488, 289] on input "12:13" at bounding box center [531, 305] width 109 height 33
drag, startPoint x: 488, startPoint y: 284, endPoint x: 502, endPoint y: 294, distance: 17.4
click at [502, 294] on input "12:13" at bounding box center [531, 305] width 109 height 33
type input "23:59"
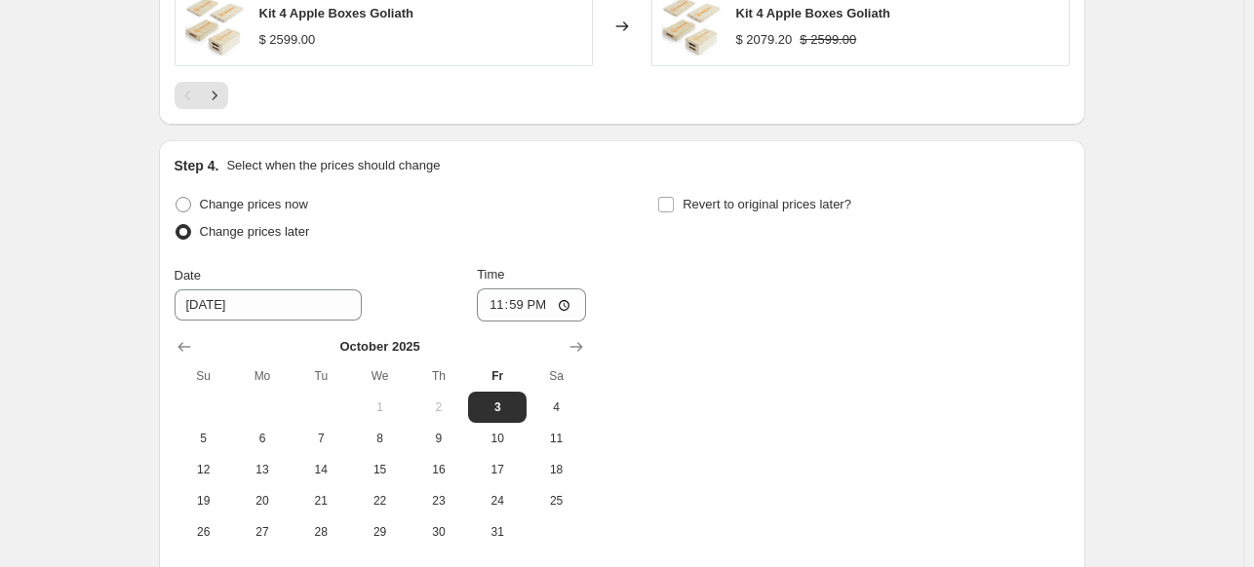
click at [689, 211] on div "Revert to original prices later?" at bounding box center [862, 220] width 411 height 58
click at [706, 198] on span "Revert to original prices later?" at bounding box center [766, 204] width 169 height 15
click at [674, 198] on input "Revert to original prices later?" at bounding box center [666, 205] width 16 height 16
checkbox input "true"
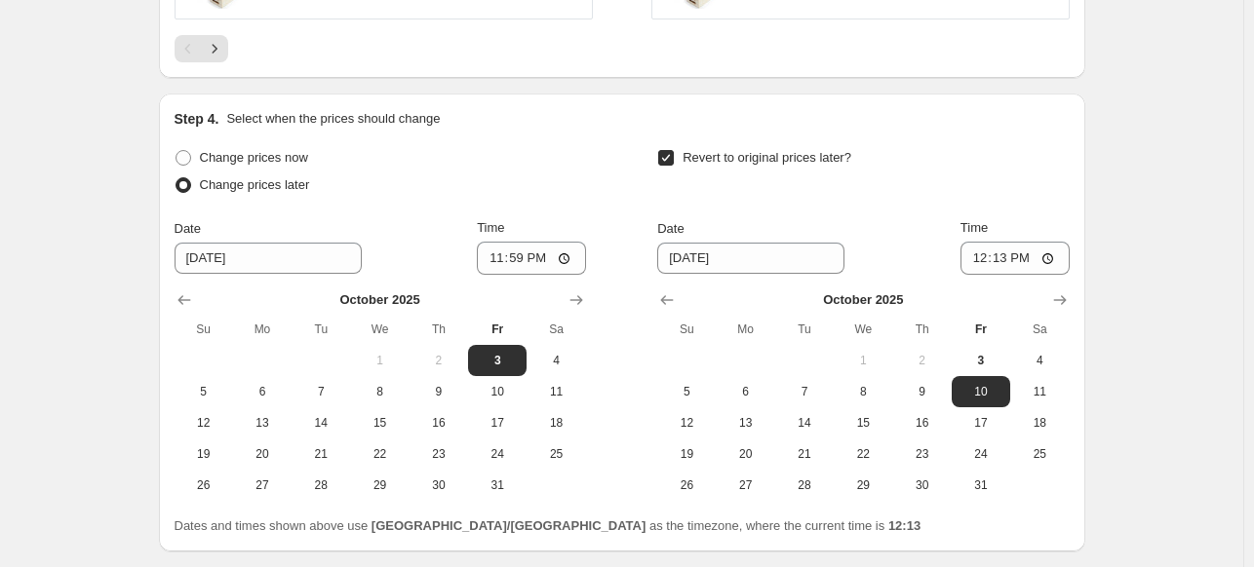
scroll to position [1634, 0]
click at [976, 478] on span "31" at bounding box center [980, 486] width 43 height 16
type input "[DATE]"
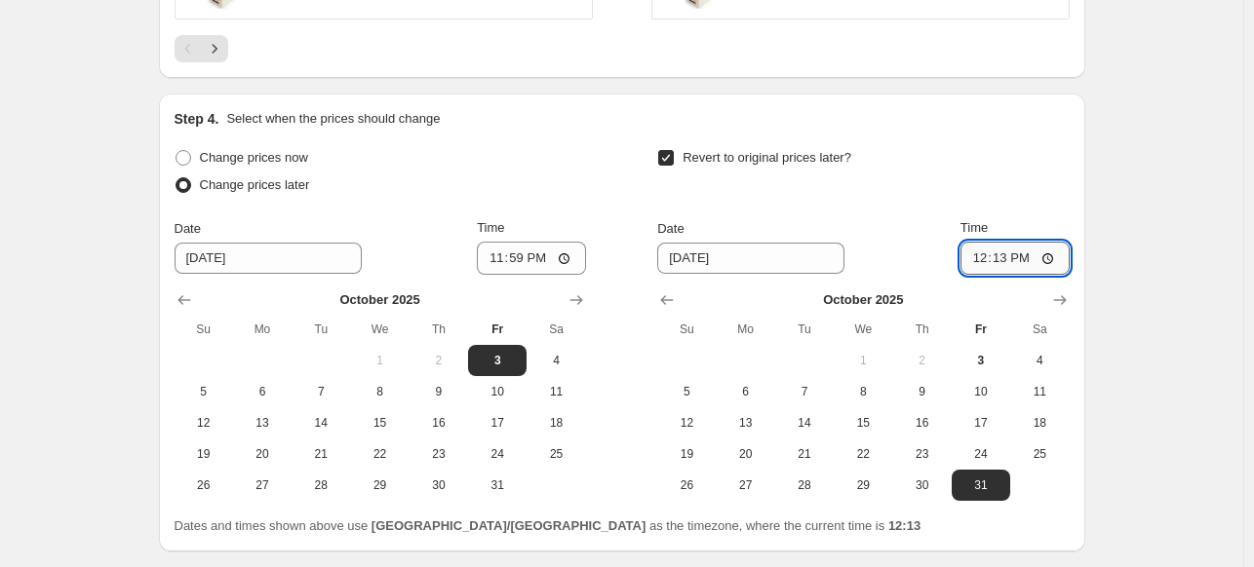
click at [975, 250] on input "12:13" at bounding box center [1014, 258] width 109 height 33
type input "23:59"
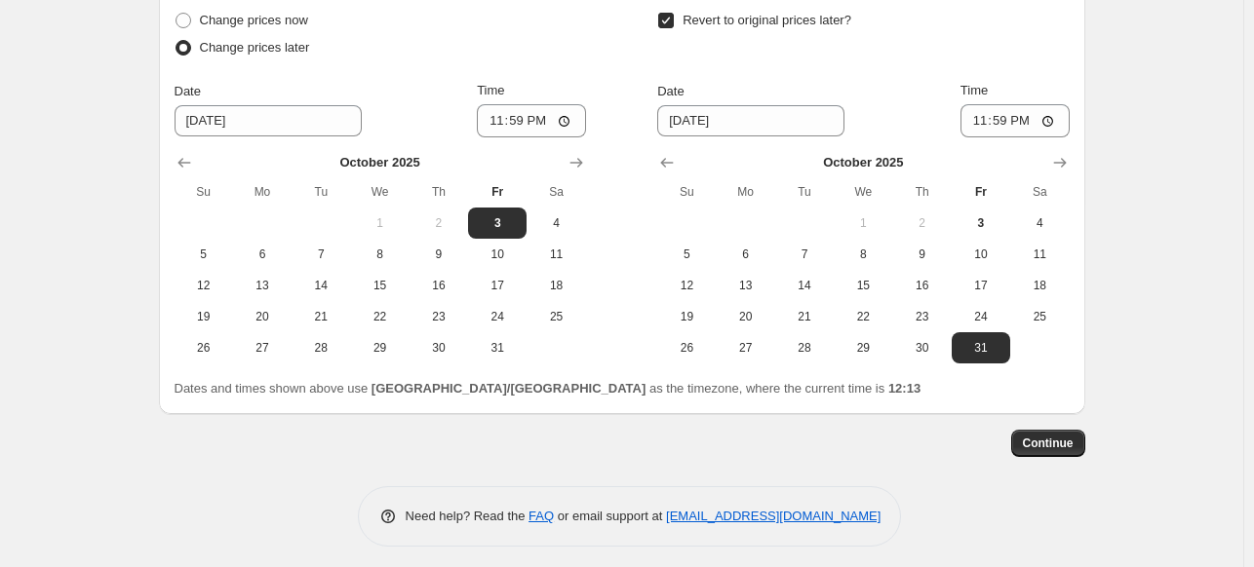
scroll to position [1770, 0]
click at [1067, 444] on span "Continue" at bounding box center [1048, 445] width 51 height 16
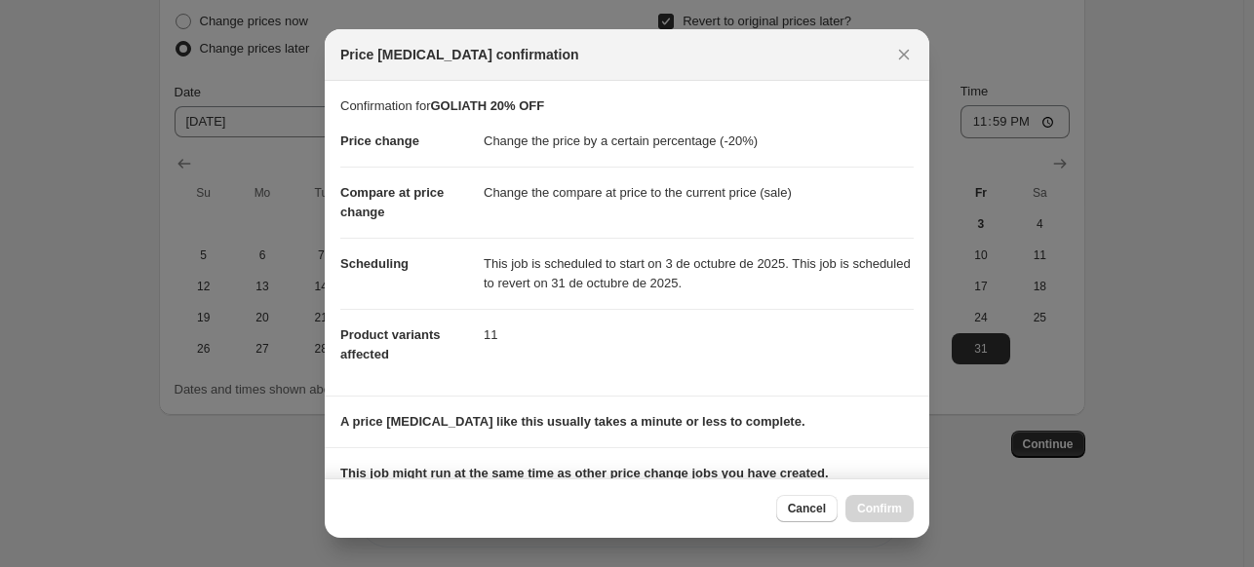
scroll to position [247, 0]
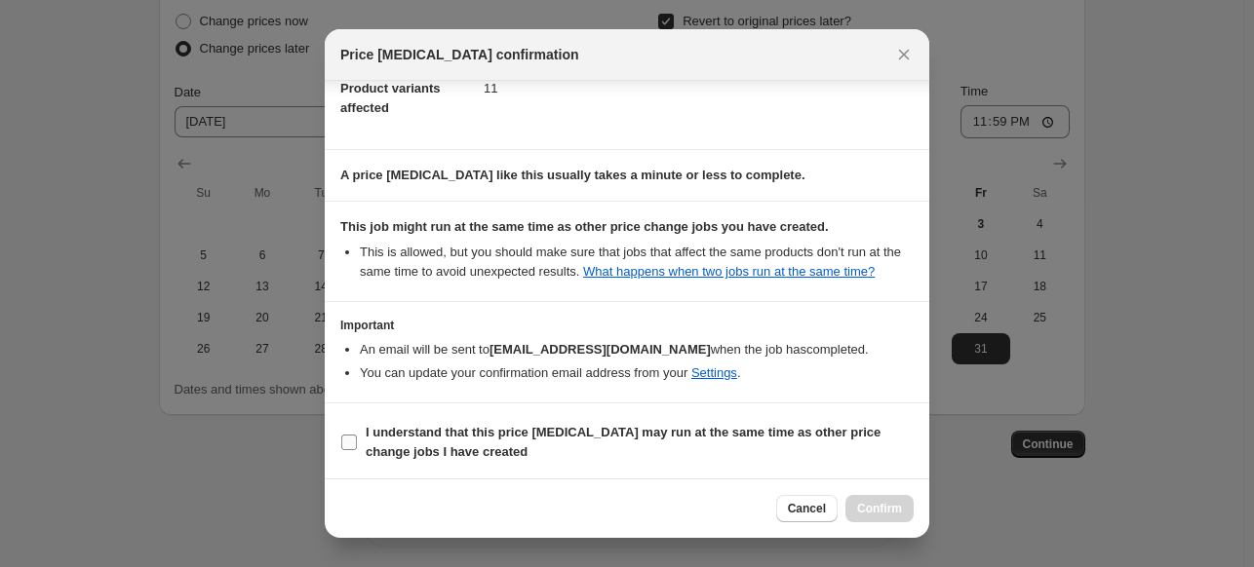
click at [800, 439] on b "I understand that this price [MEDICAL_DATA] may run at the same time as other p…" at bounding box center [623, 442] width 515 height 34
click at [357, 439] on input "I understand that this price [MEDICAL_DATA] may run at the same time as other p…" at bounding box center [349, 443] width 16 height 16
checkbox input "true"
click at [883, 498] on button "Confirm" at bounding box center [879, 508] width 68 height 27
type input "GOLIATH 20% OFF"
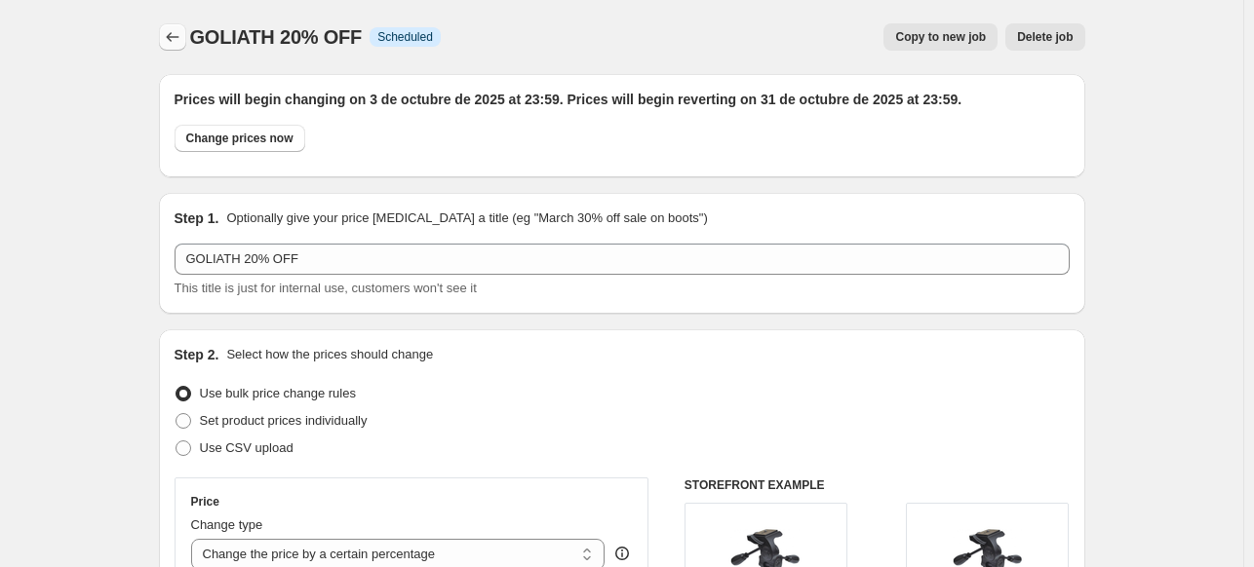
click at [182, 42] on icon "Price change jobs" at bounding box center [172, 36] width 19 height 19
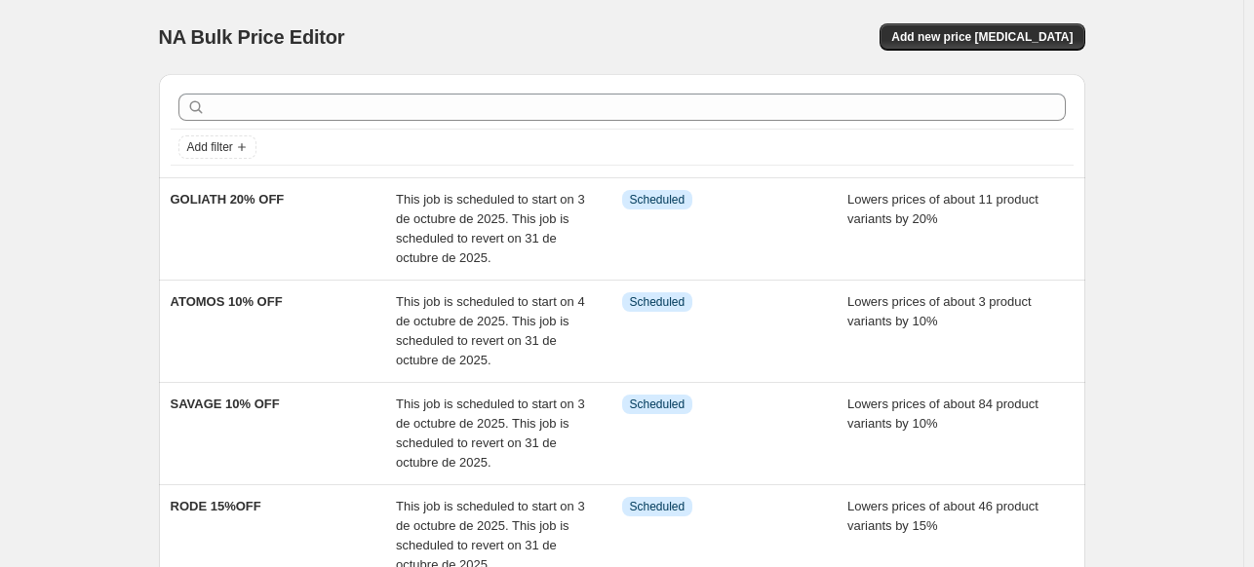
click at [1005, 55] on div "NA Bulk Price Editor. This page is ready NA Bulk Price Editor Add new price [ME…" at bounding box center [622, 37] width 926 height 74
click at [1006, 47] on button "Add new price [MEDICAL_DATA]" at bounding box center [981, 36] width 205 height 27
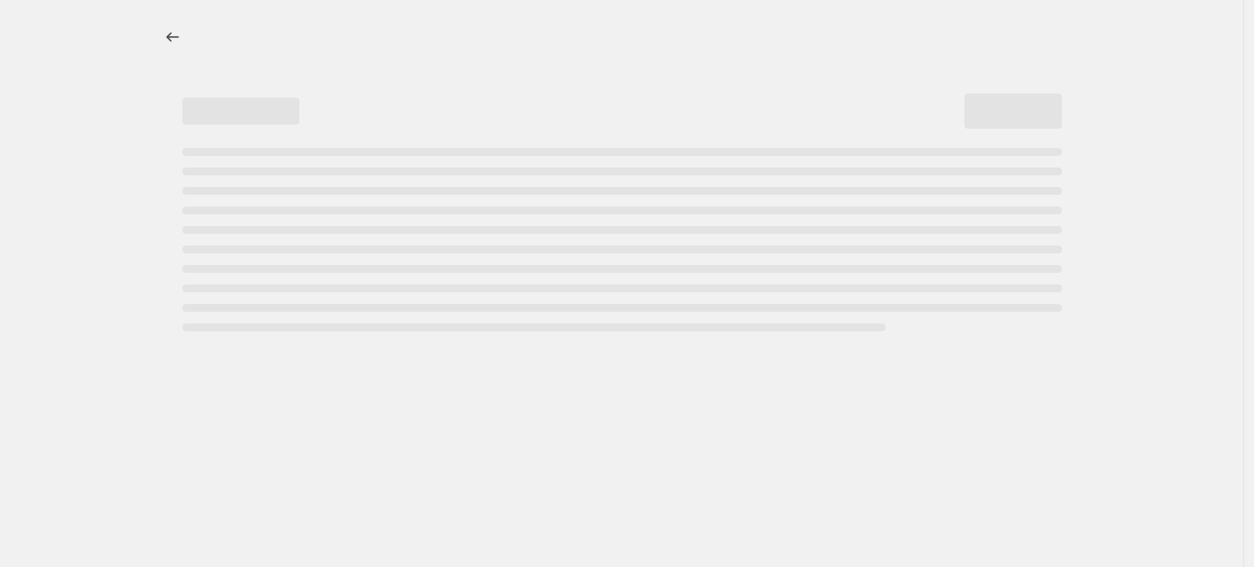
select select "percentage"
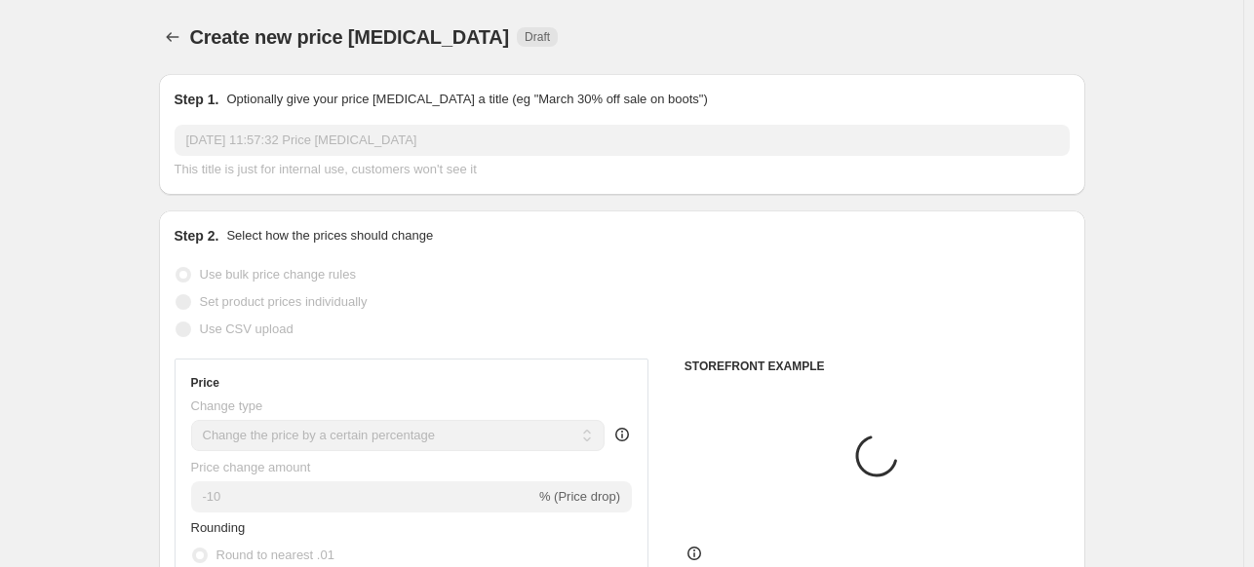
click at [416, 140] on input "[DATE] 11:57:32 Price [MEDICAL_DATA]" at bounding box center [621, 140] width 895 height 31
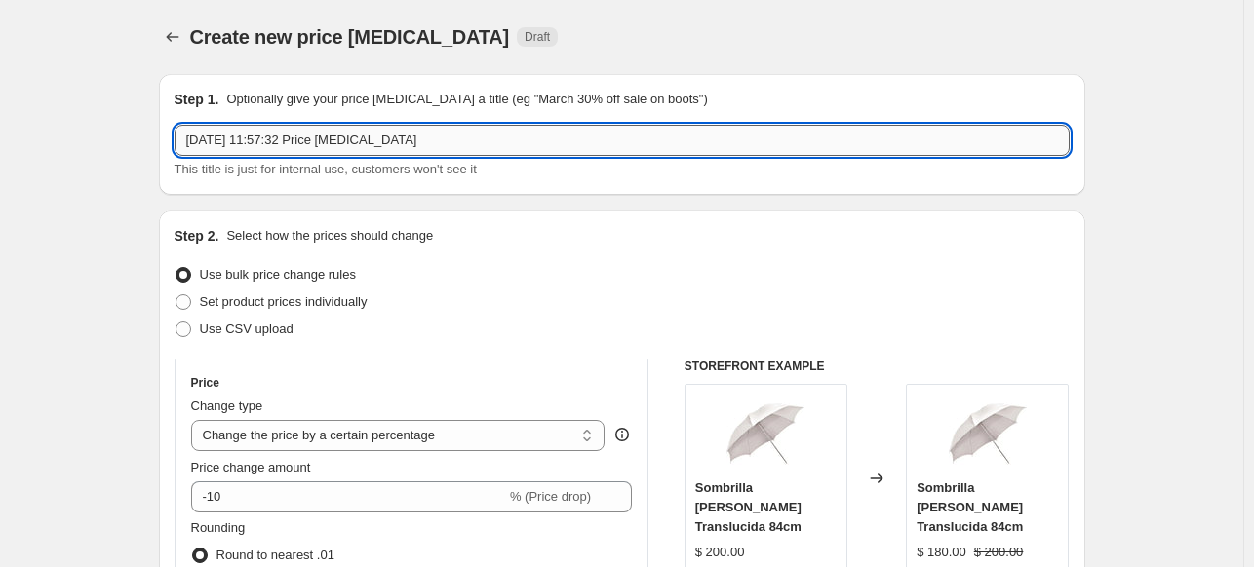
click at [416, 140] on input "[DATE] 11:57:32 Price [MEDICAL_DATA]" at bounding box center [621, 140] width 895 height 31
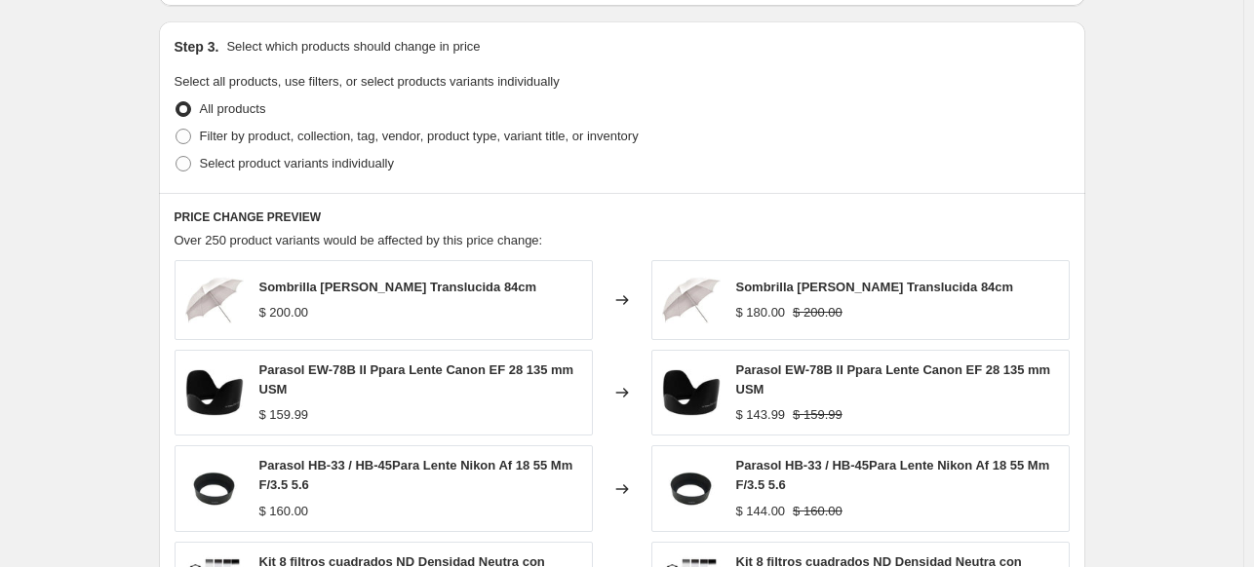
scroll to position [889, 0]
type input "MAGMOD 10% OFF"
click at [250, 143] on span "Filter by product, collection, tag, vendor, product type, variant title, or inv…" at bounding box center [419, 136] width 439 height 15
click at [176, 130] on input "Filter by product, collection, tag, vendor, product type, variant title, or inv…" at bounding box center [175, 129] width 1 height 1
radio input "true"
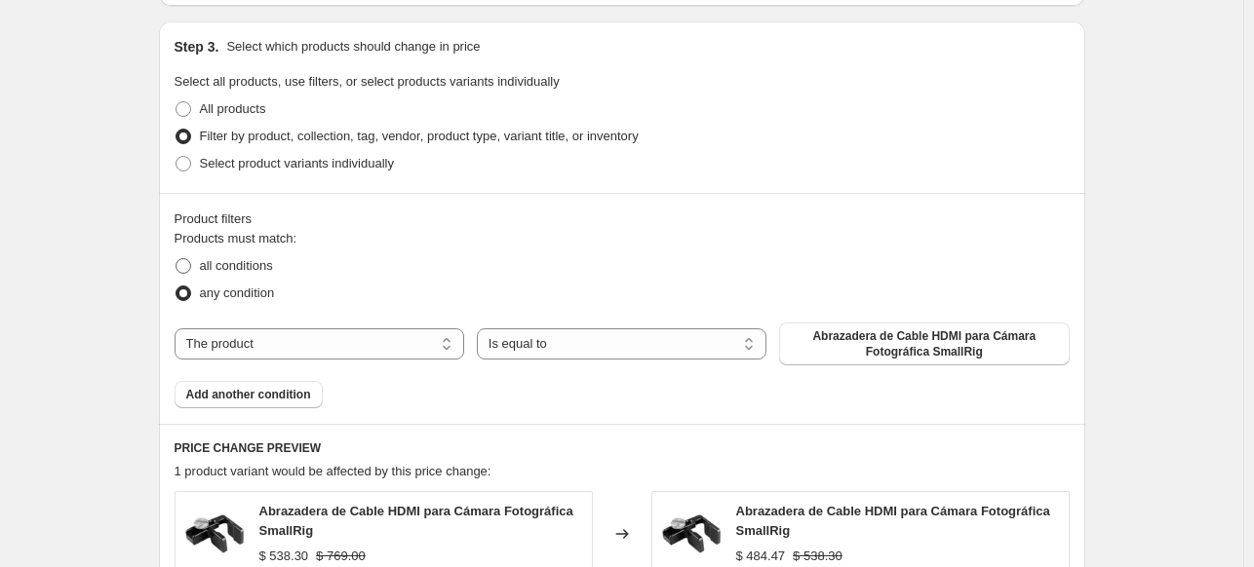
click at [251, 266] on span "all conditions" at bounding box center [236, 265] width 73 height 15
click at [176, 259] on input "all conditions" at bounding box center [175, 258] width 1 height 1
radio input "true"
click at [312, 332] on select "The product The product's collection The product's tag The product's vendor The…" at bounding box center [319, 343] width 290 height 31
select select "vendor"
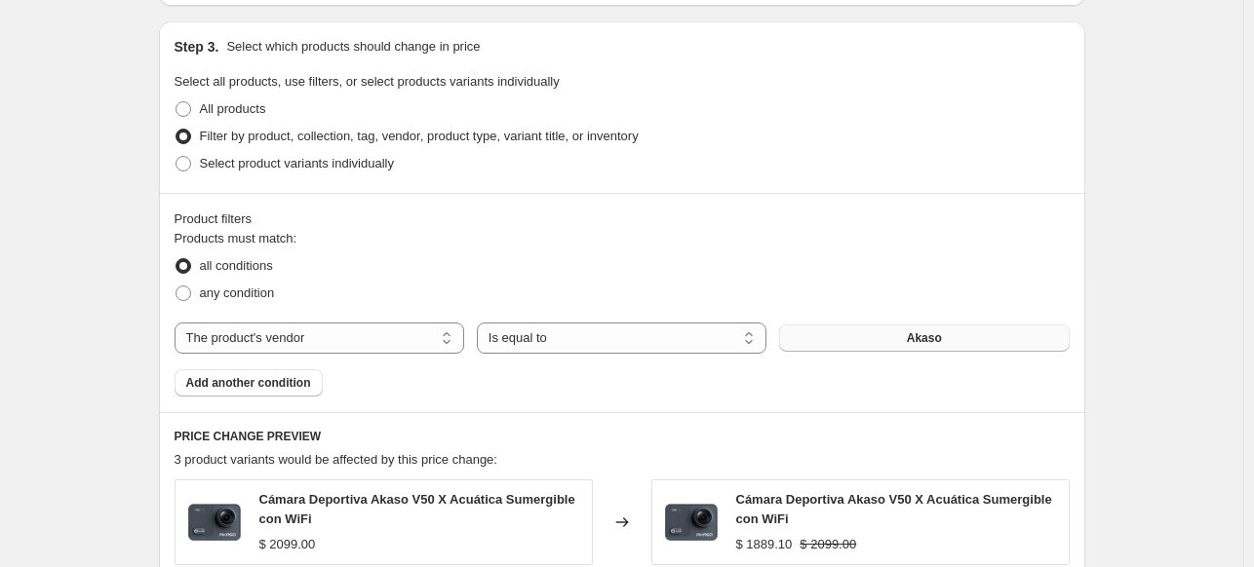
click at [830, 346] on button "Akaso" at bounding box center [924, 338] width 290 height 27
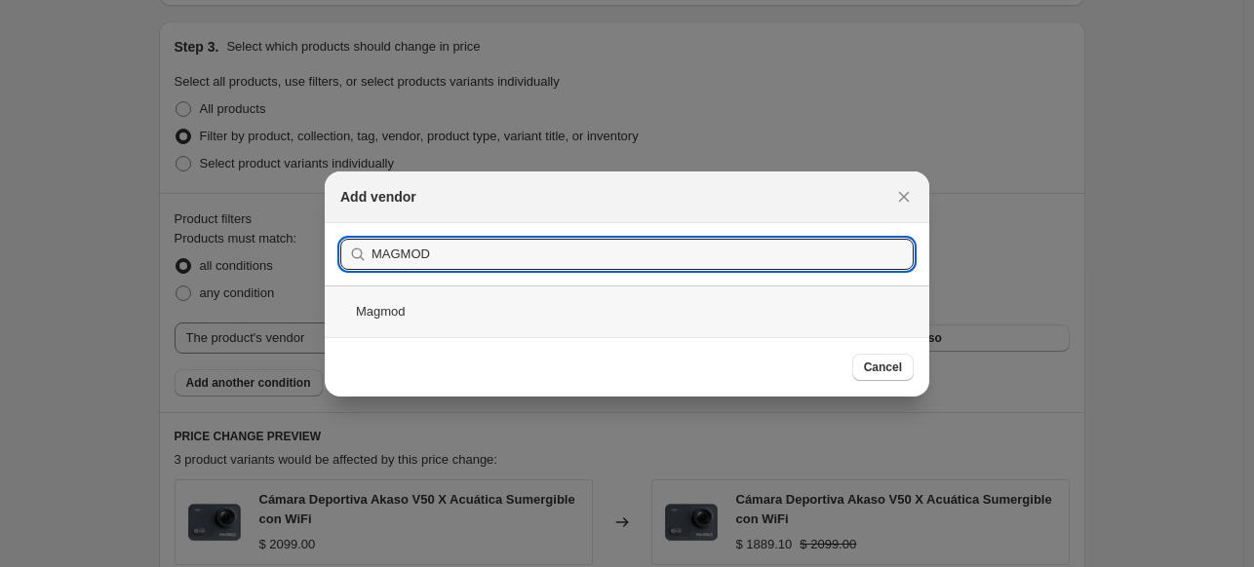
type input "MAGMOD"
click at [655, 311] on div "Magmod" at bounding box center [627, 312] width 604 height 52
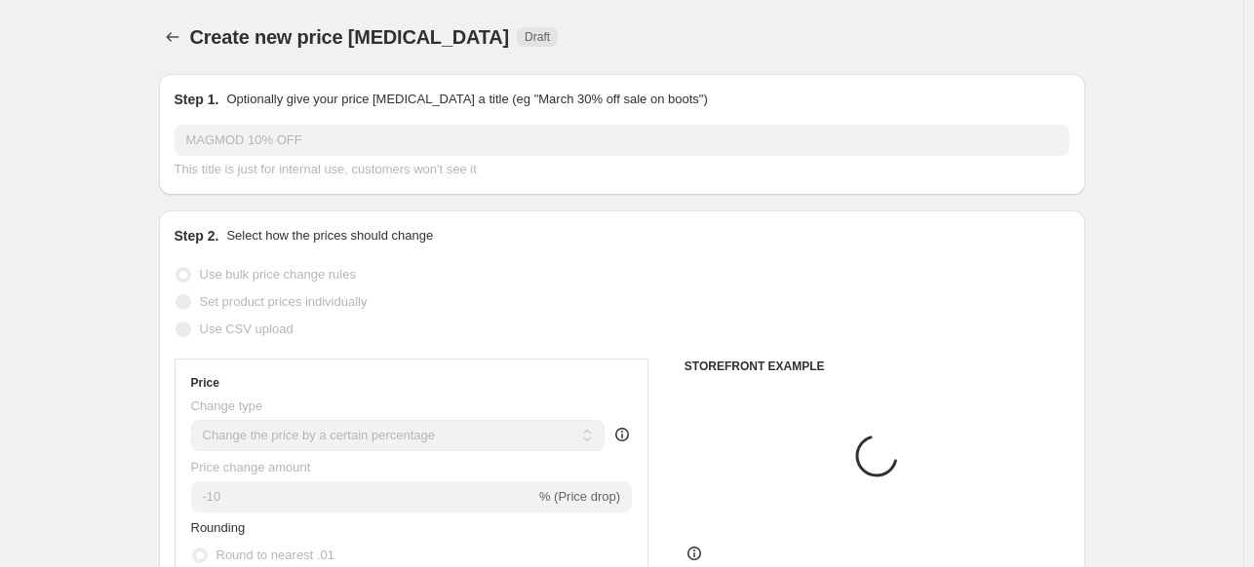
scroll to position [889, 0]
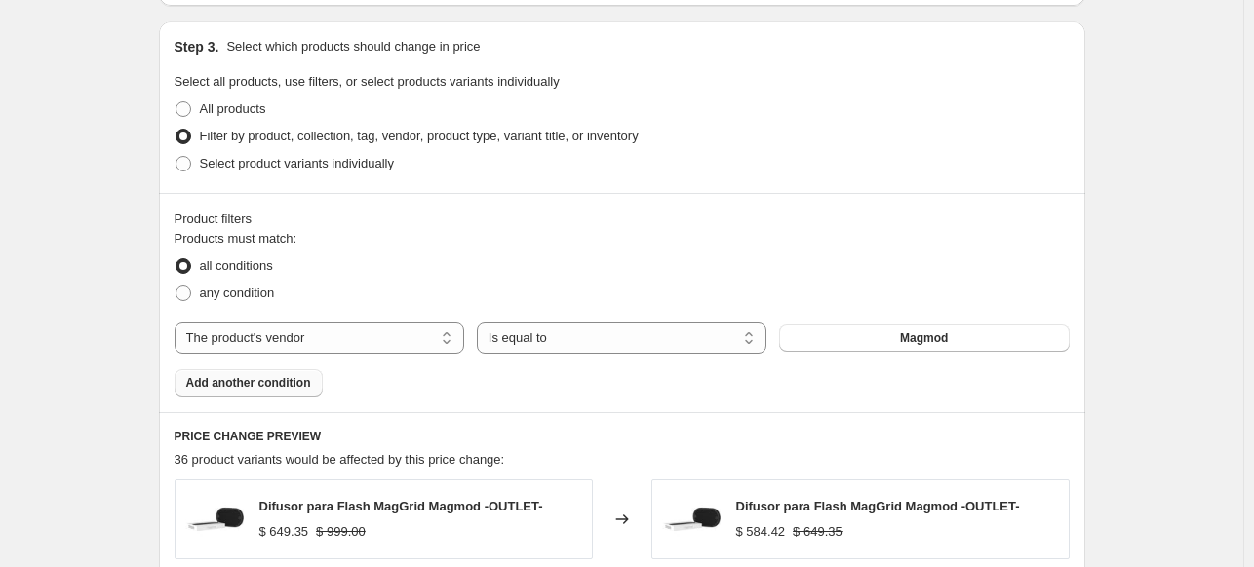
click at [290, 372] on button "Add another condition" at bounding box center [248, 382] width 148 height 27
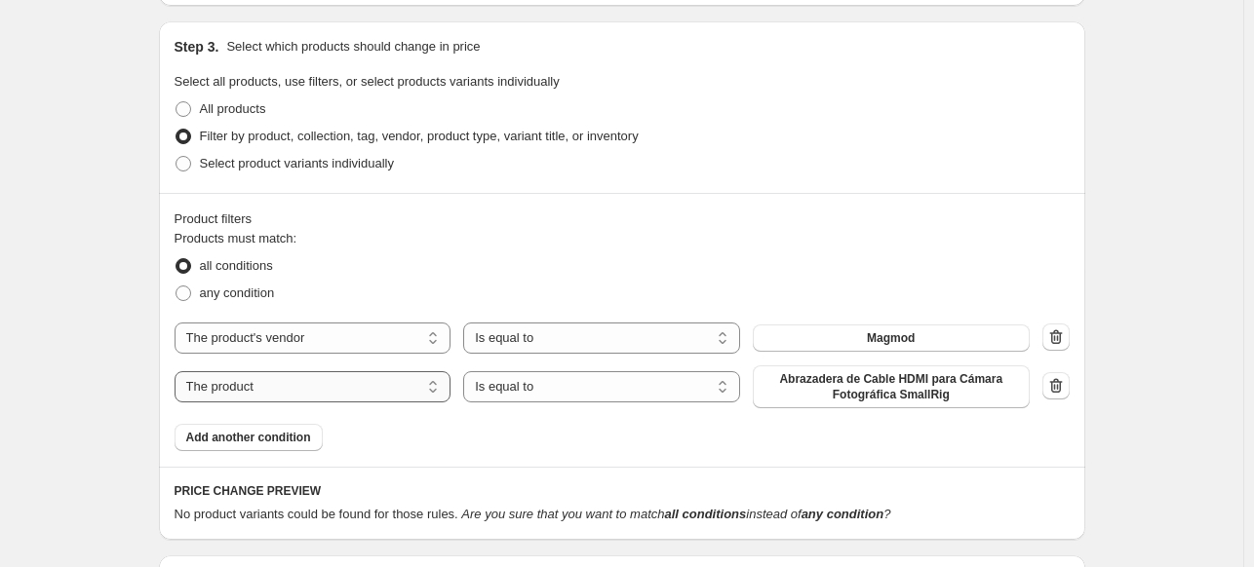
click at [322, 393] on select "The product The product's collection The product's tag The product's vendor The…" at bounding box center [312, 386] width 277 height 31
select select "inventory_quantity"
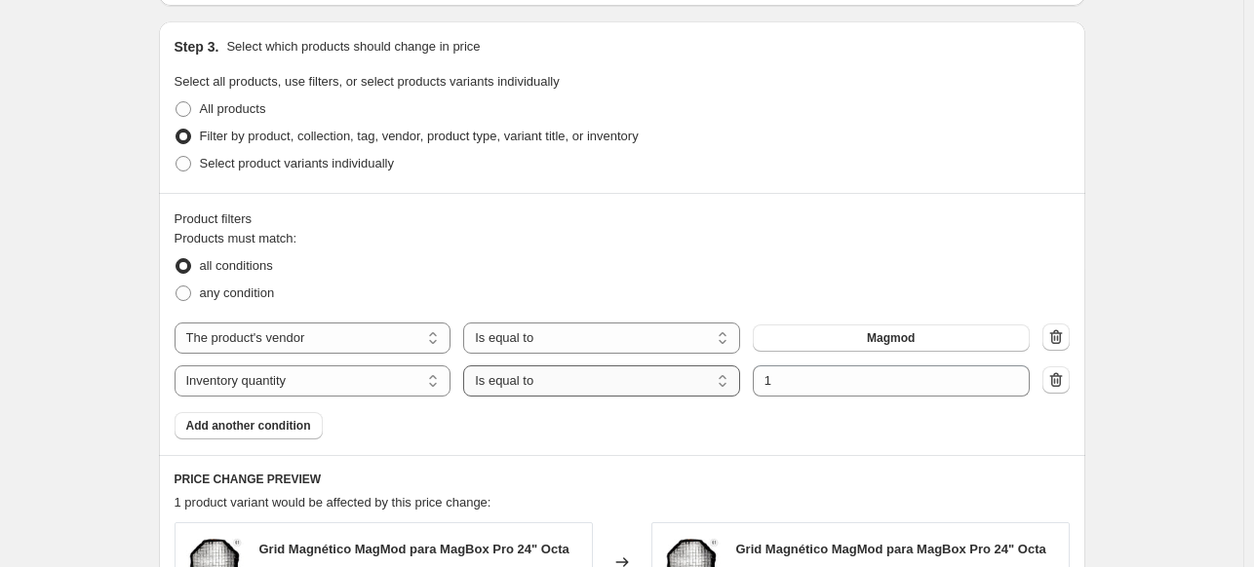
click at [540, 375] on select "Is equal to Is not equal to Is greater than Is less than" at bounding box center [601, 381] width 277 height 31
select select ">"
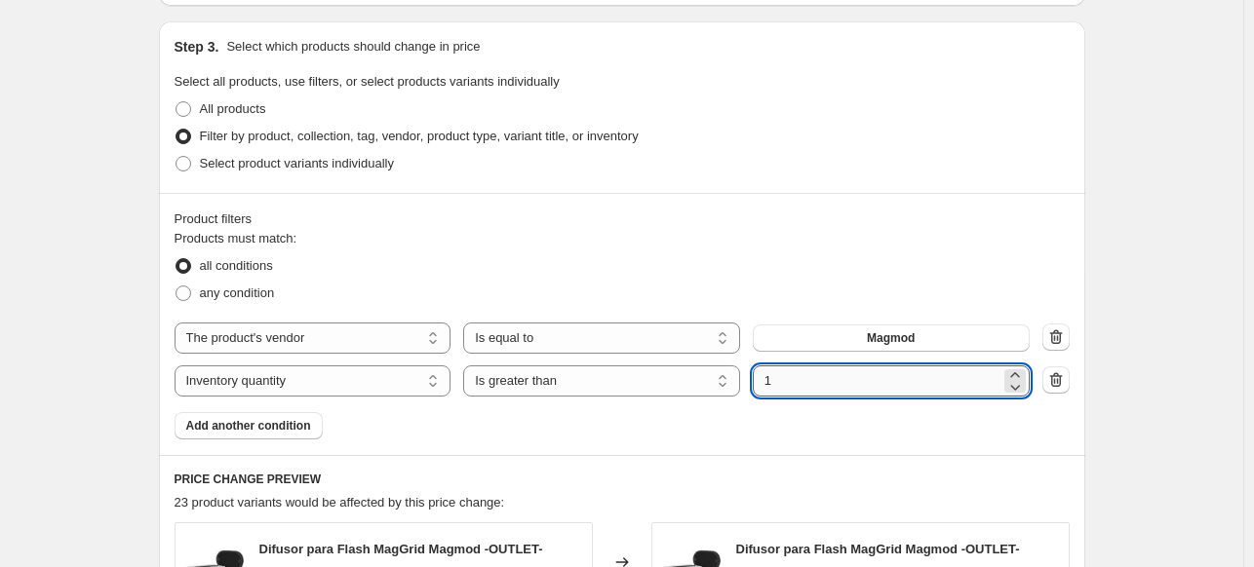
click at [786, 389] on input "1" at bounding box center [877, 381] width 248 height 31
type input "0"
click at [303, 414] on button "Add another condition" at bounding box center [248, 425] width 148 height 27
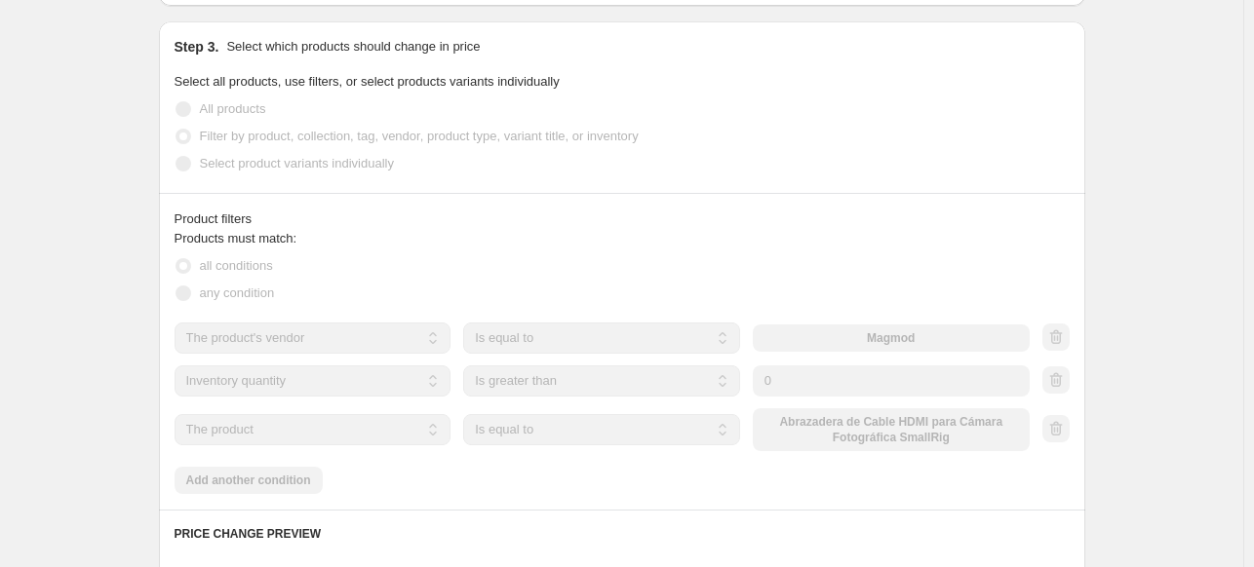
click at [349, 426] on select "The product The product's collection The product's tag The product's vendor The…" at bounding box center [312, 429] width 277 height 31
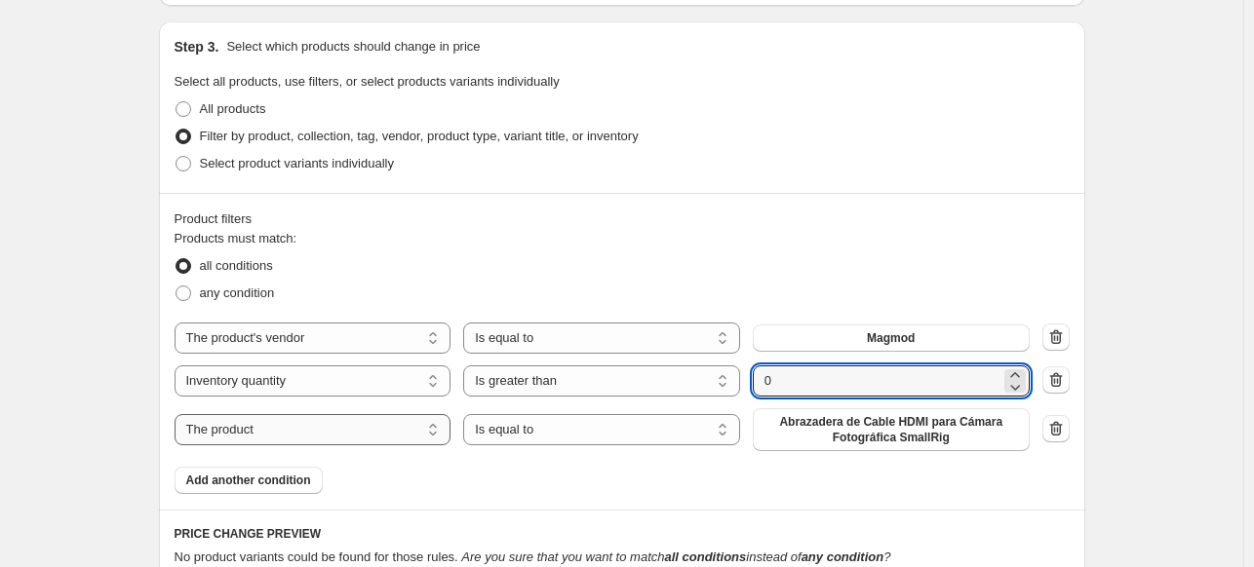
select select "tag"
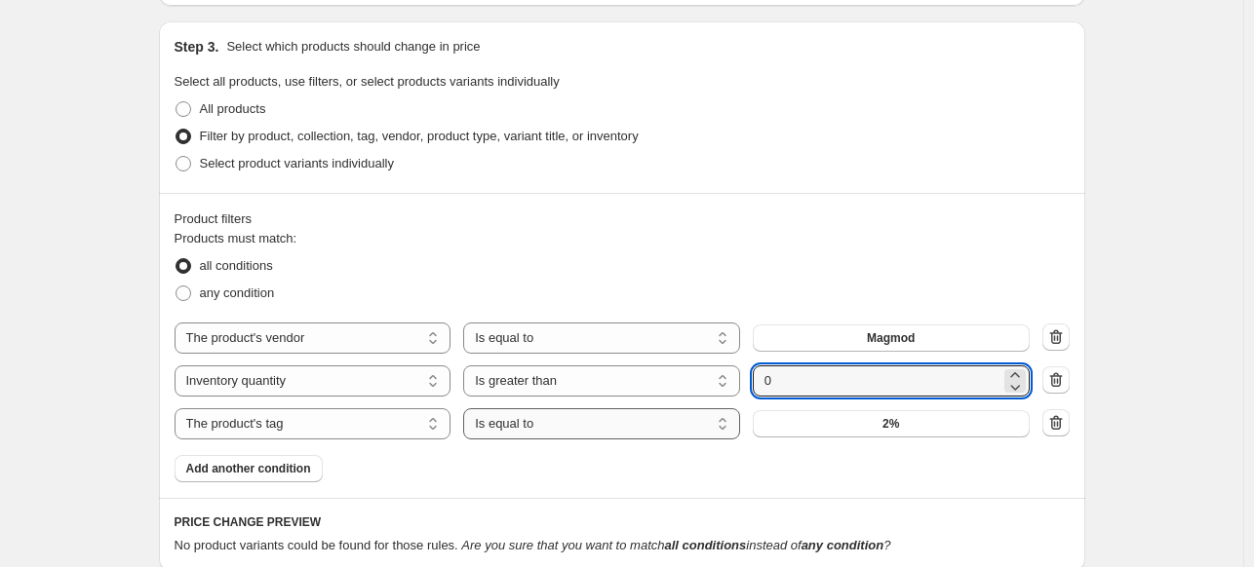
click at [514, 419] on select "Is equal to Is not equal to" at bounding box center [601, 423] width 277 height 31
select select "not_equal"
click at [858, 433] on button "2%" at bounding box center [891, 423] width 277 height 27
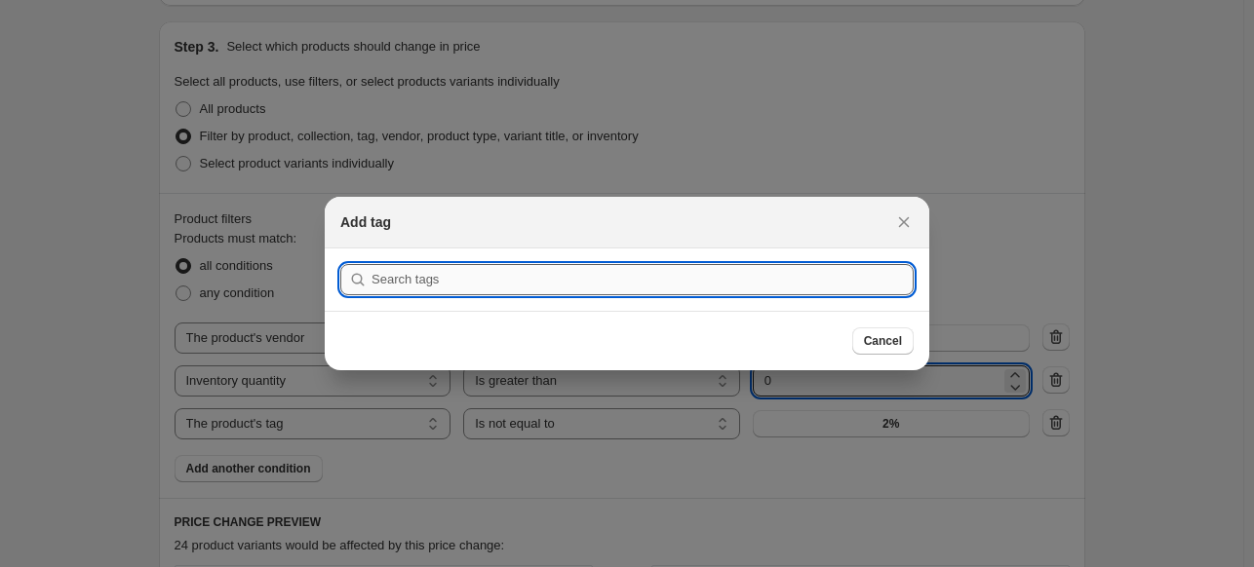
click at [695, 284] on input ":rp3:" at bounding box center [642, 279] width 542 height 31
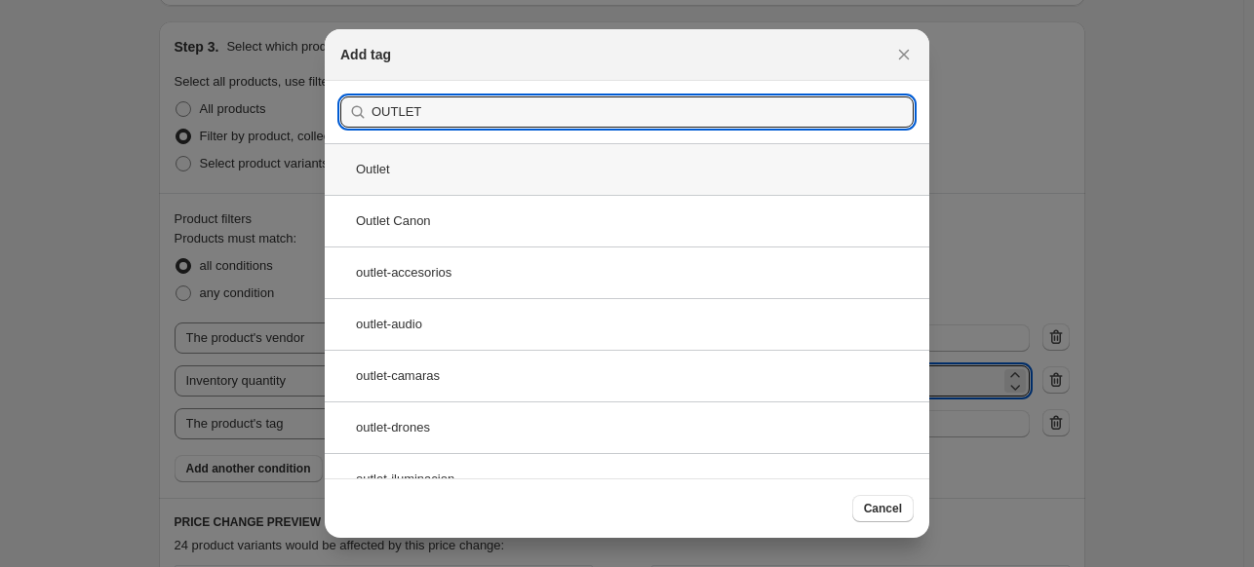
type input "OUTLET"
click at [503, 182] on div "Outlet" at bounding box center [627, 169] width 604 height 52
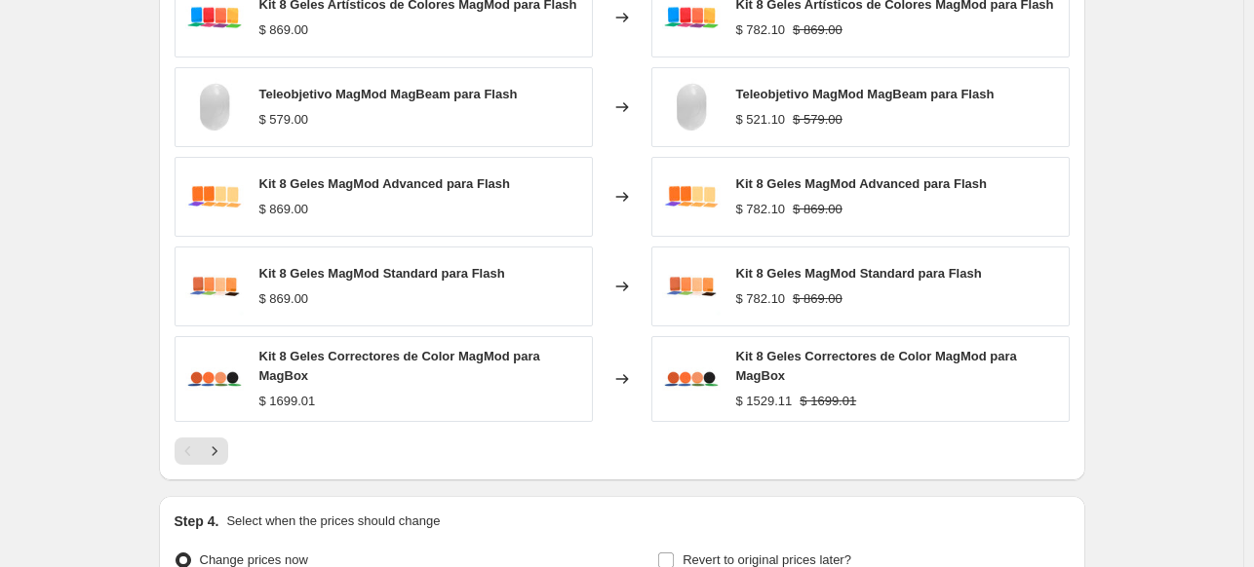
scroll to position [1560, 0]
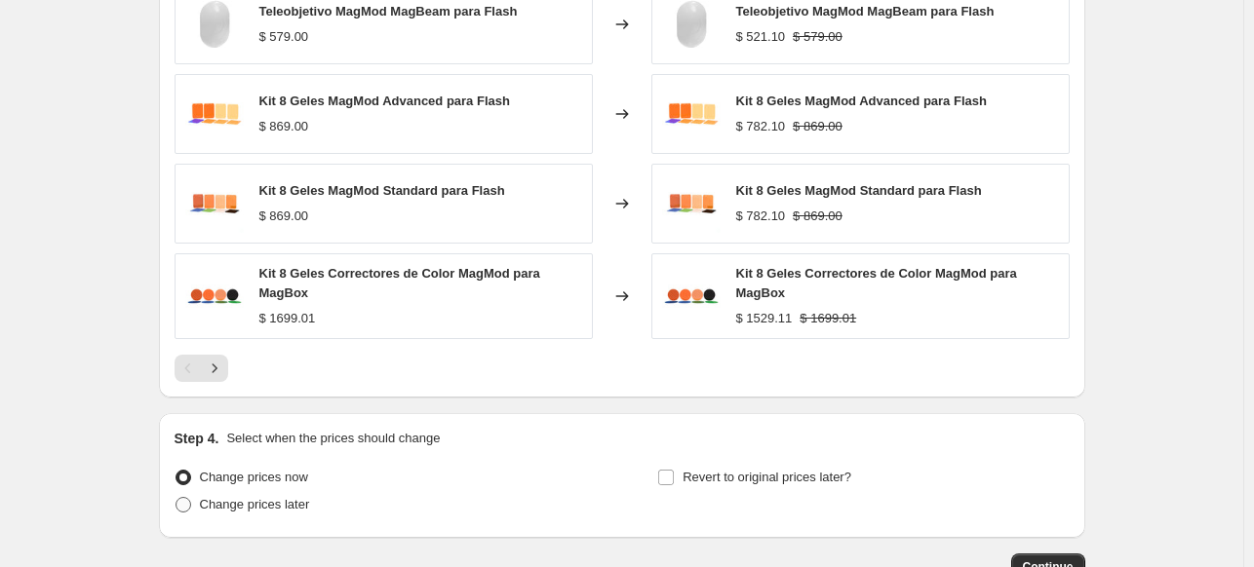
click at [279, 510] on span "Change prices later" at bounding box center [255, 504] width 110 height 15
click at [176, 498] on input "Change prices later" at bounding box center [175, 497] width 1 height 1
radio input "true"
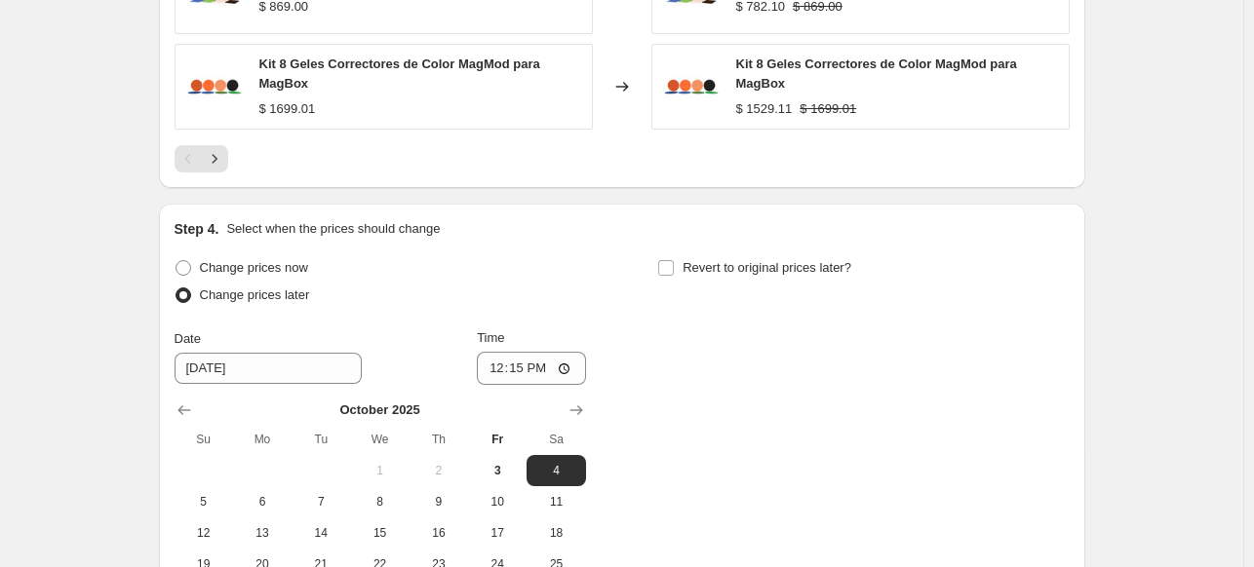
scroll to position [1770, 0]
click at [486, 459] on button "3" at bounding box center [497, 469] width 58 height 31
type input "[DATE]"
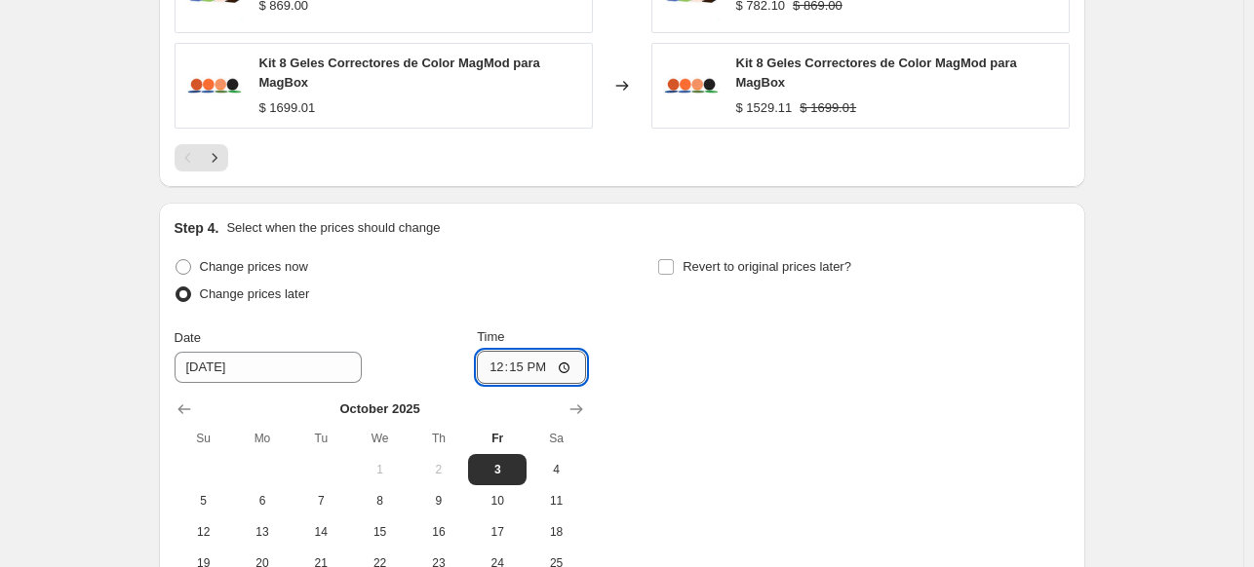
click at [499, 358] on input "12:15" at bounding box center [531, 367] width 109 height 33
type input "23:59"
click at [738, 272] on span "Revert to original prices later?" at bounding box center [766, 266] width 169 height 15
click at [674, 272] on input "Revert to original prices later?" at bounding box center [666, 267] width 16 height 16
checkbox input "true"
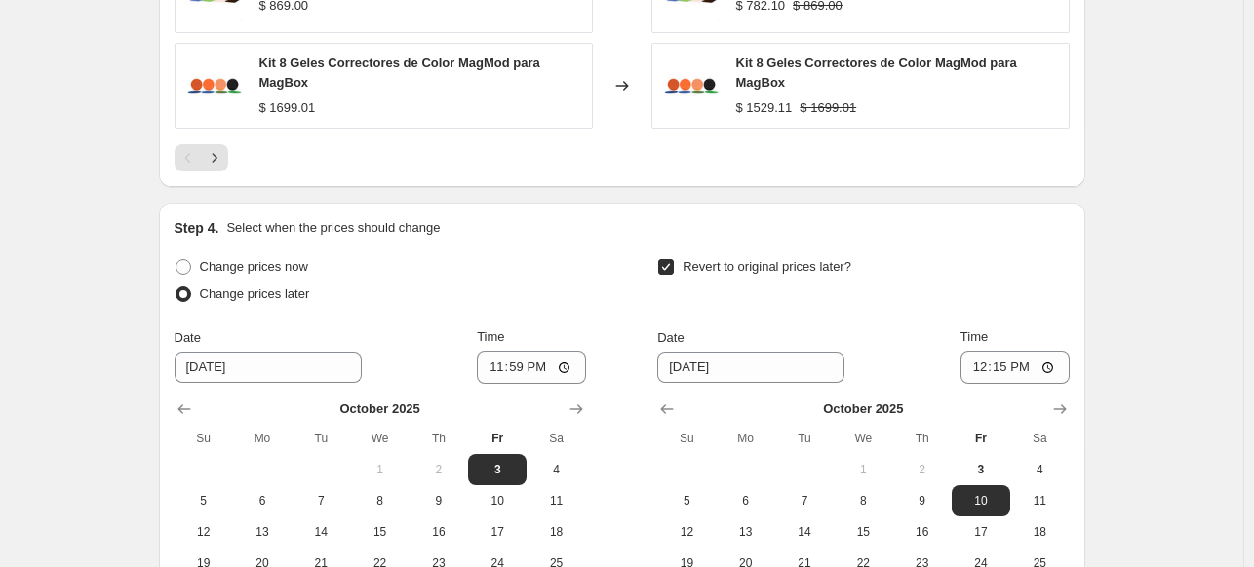
scroll to position [2024, 0]
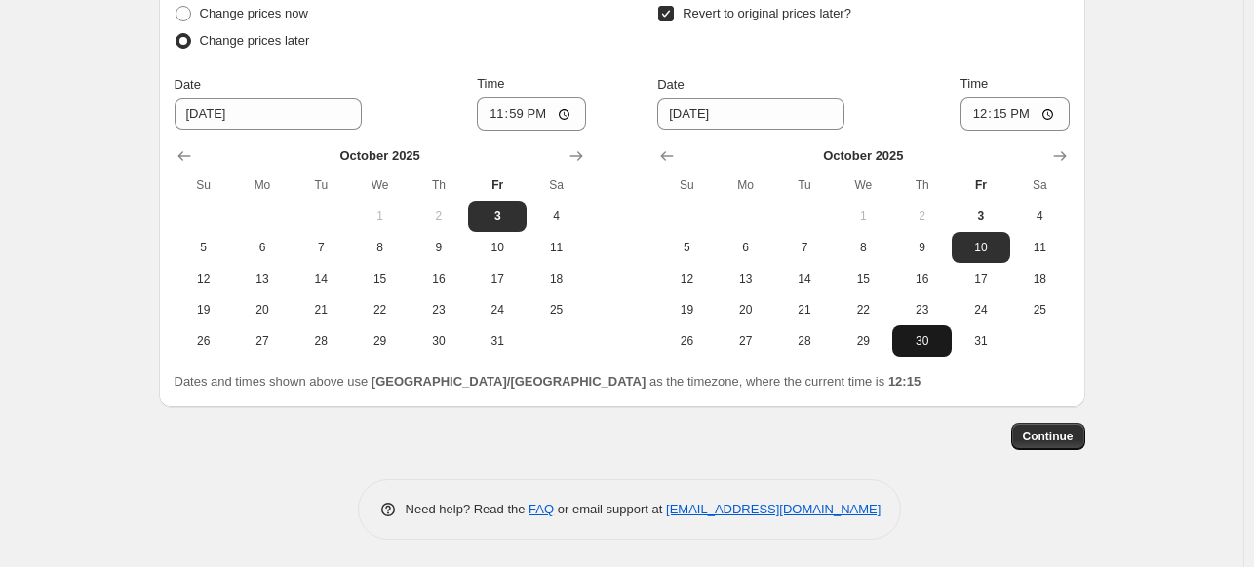
click at [943, 336] on span "30" at bounding box center [921, 341] width 43 height 16
click at [985, 343] on span "31" at bounding box center [980, 341] width 43 height 16
type input "[DATE]"
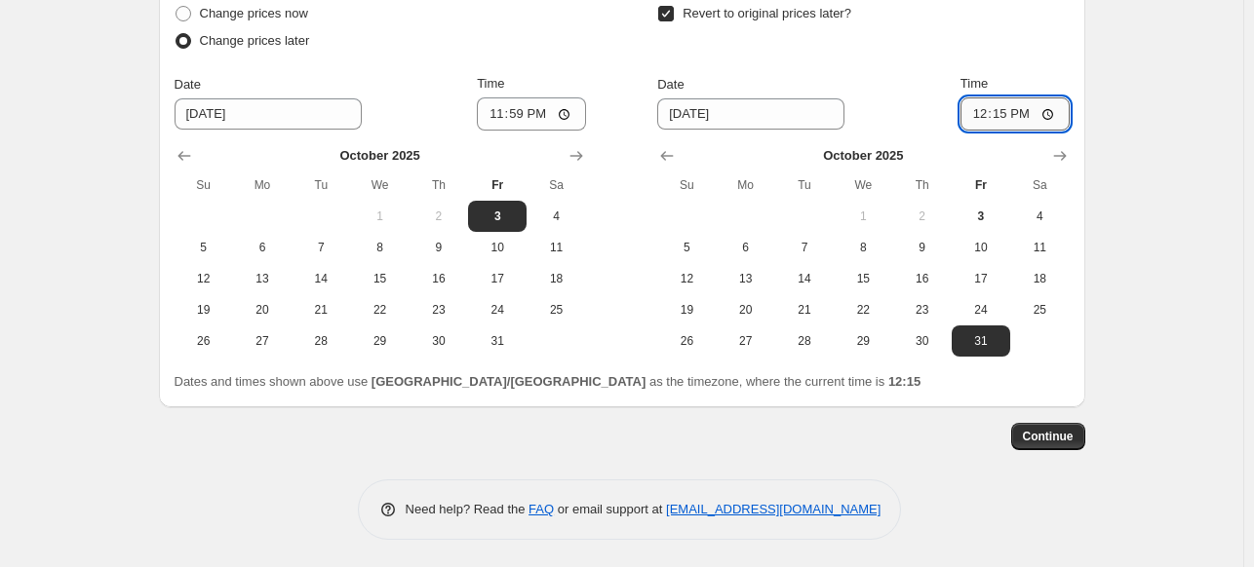
click at [969, 101] on input "12:15" at bounding box center [1014, 113] width 109 height 33
type input "23:59"
click at [1063, 448] on button "Continue" at bounding box center [1048, 436] width 74 height 27
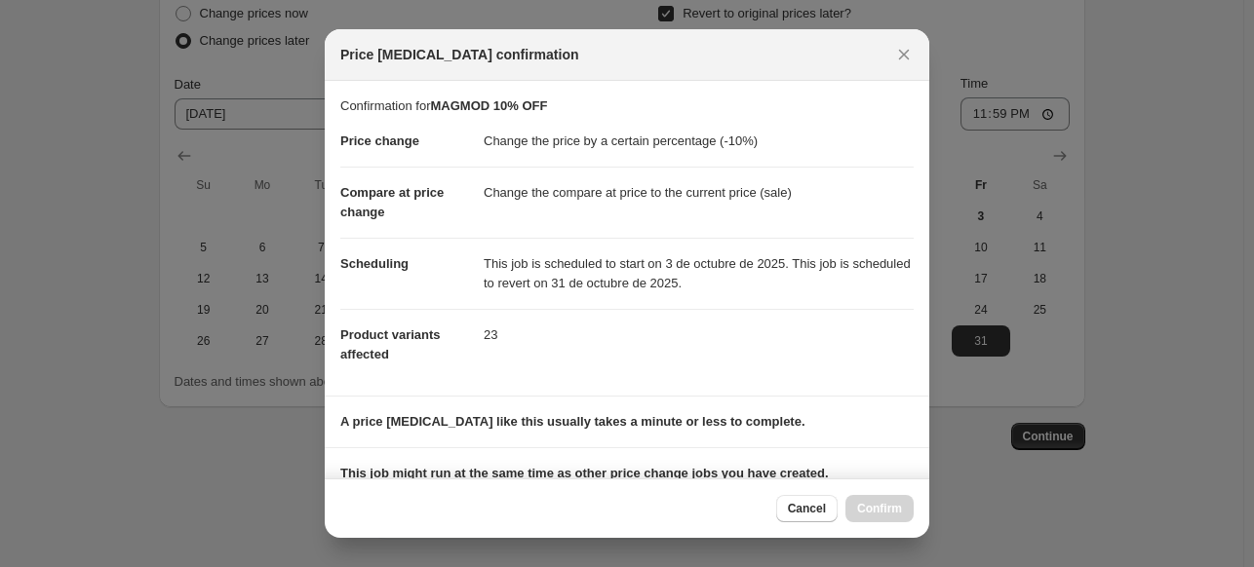
scroll to position [247, 0]
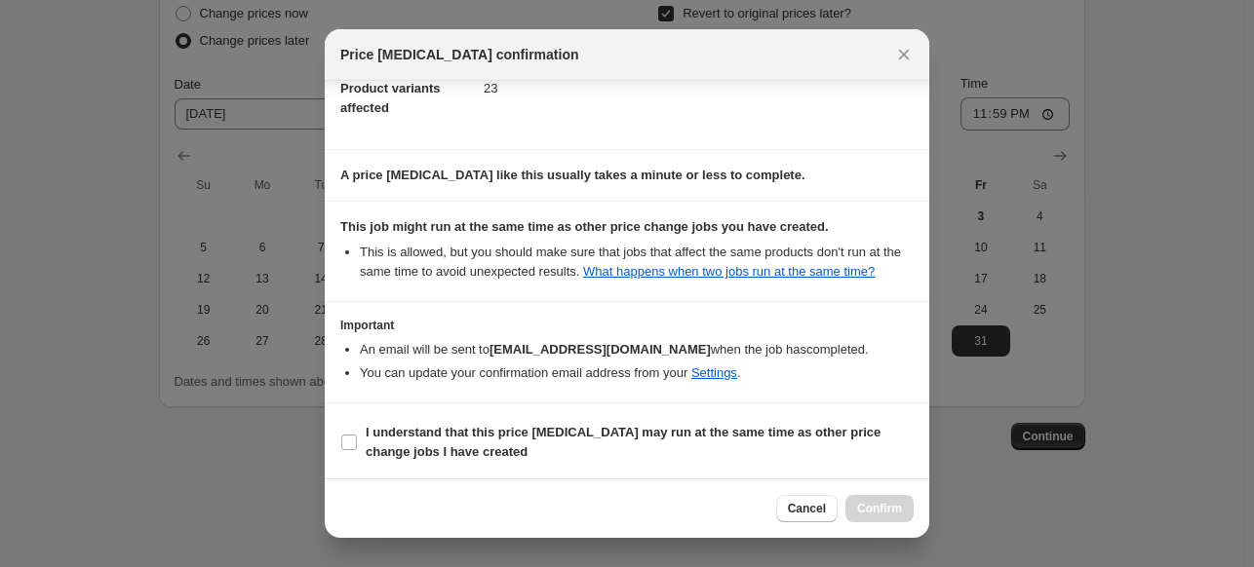
click at [798, 481] on div "Cancel Confirm" at bounding box center [627, 508] width 604 height 59
click at [791, 448] on span "I understand that this price [MEDICAL_DATA] may run at the same time as other p…" at bounding box center [640, 442] width 548 height 39
click at [357, 448] on input "I understand that this price [MEDICAL_DATA] may run at the same time as other p…" at bounding box center [349, 443] width 16 height 16
checkbox input "true"
click at [892, 514] on span "Confirm" at bounding box center [879, 509] width 45 height 16
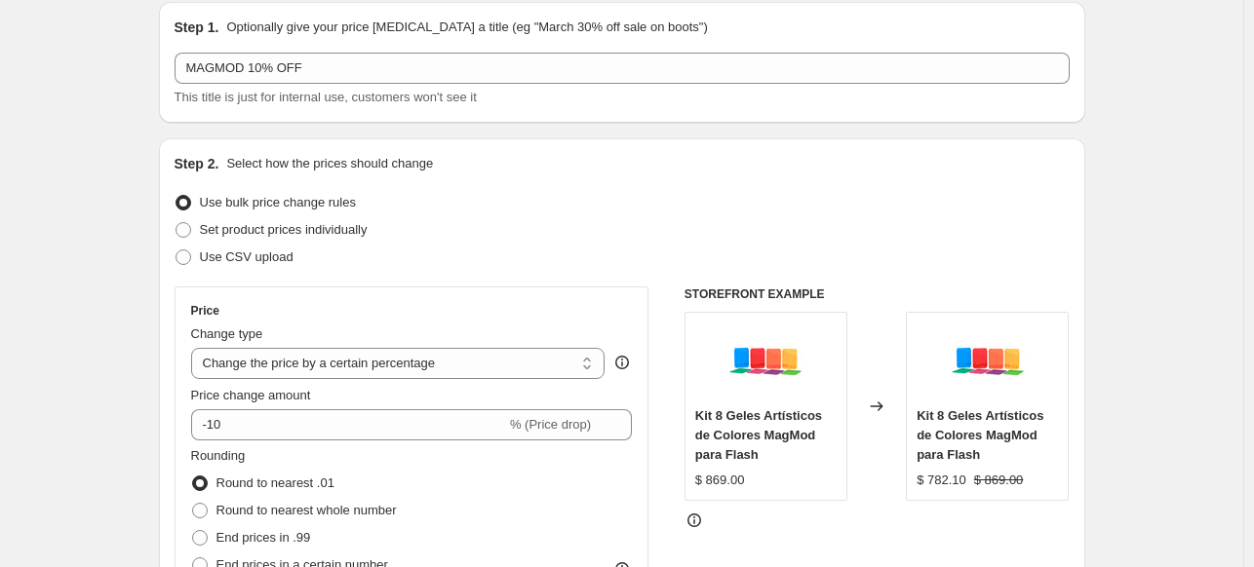
scroll to position [19, 0]
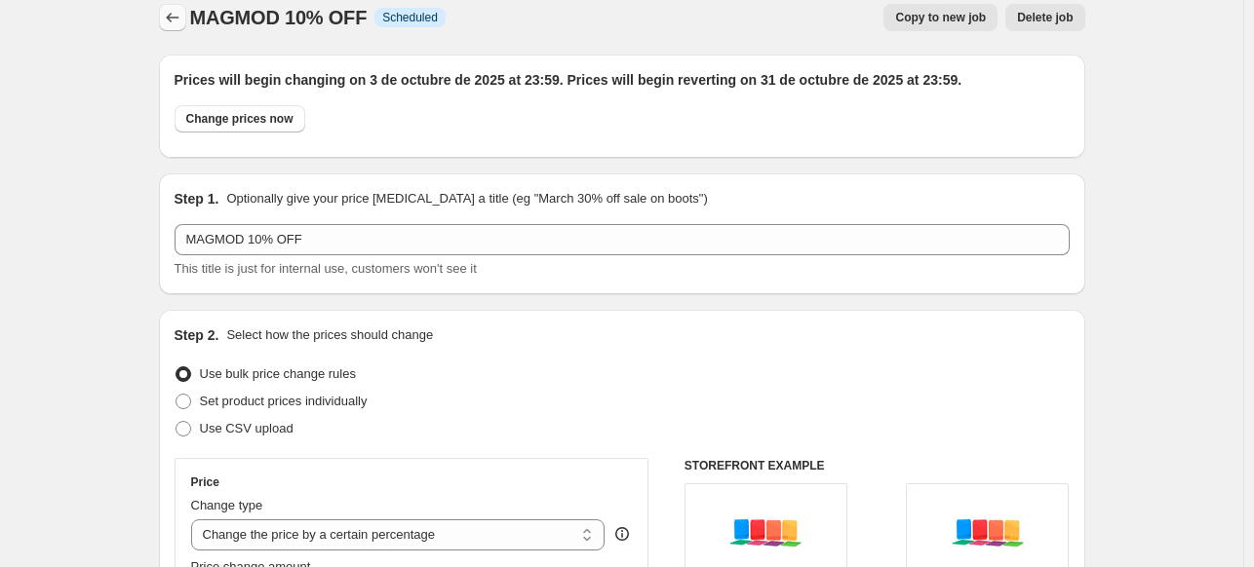
click at [172, 19] on icon "Price change jobs" at bounding box center [172, 17] width 13 height 9
